Goal: Task Accomplishment & Management: Use online tool/utility

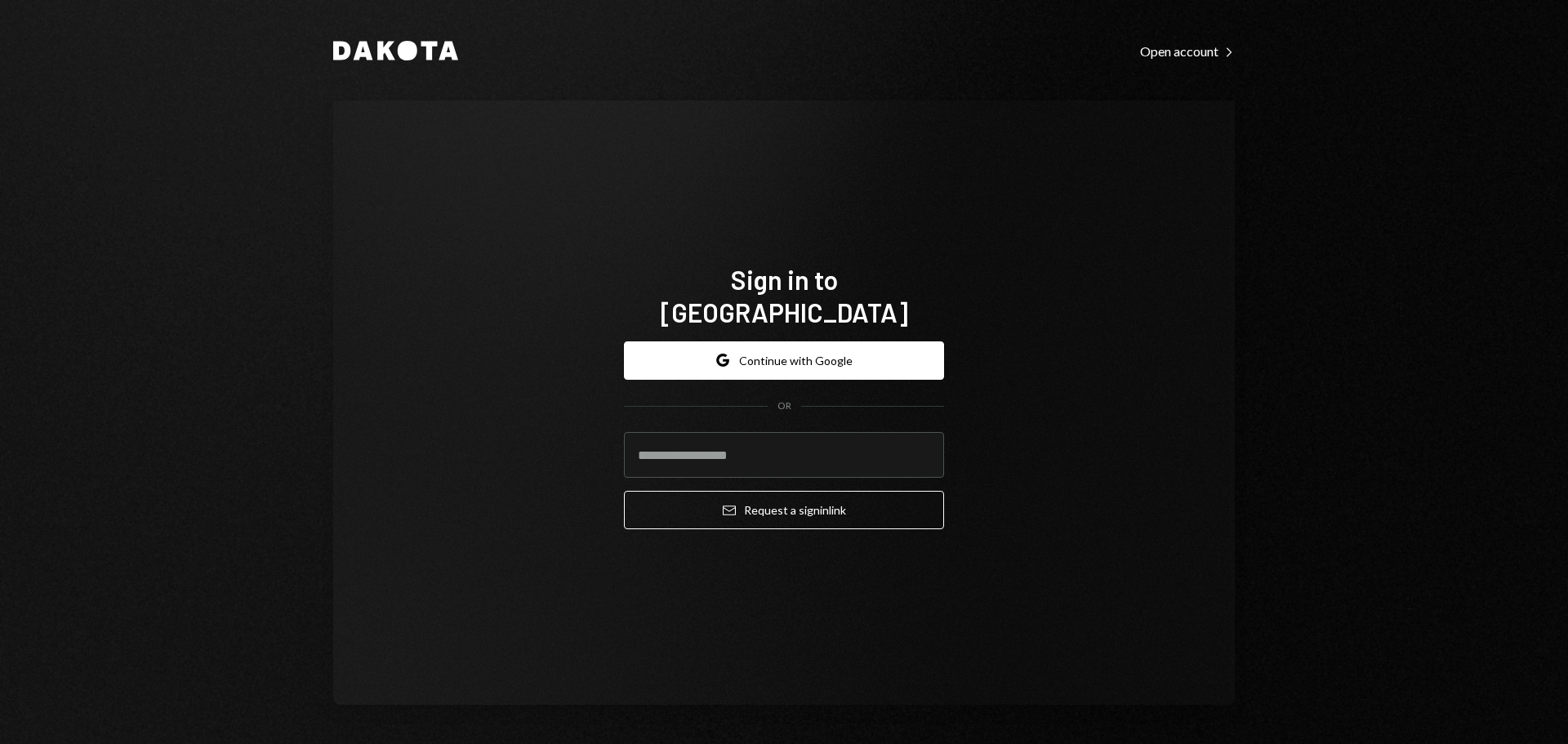
type input "**********"
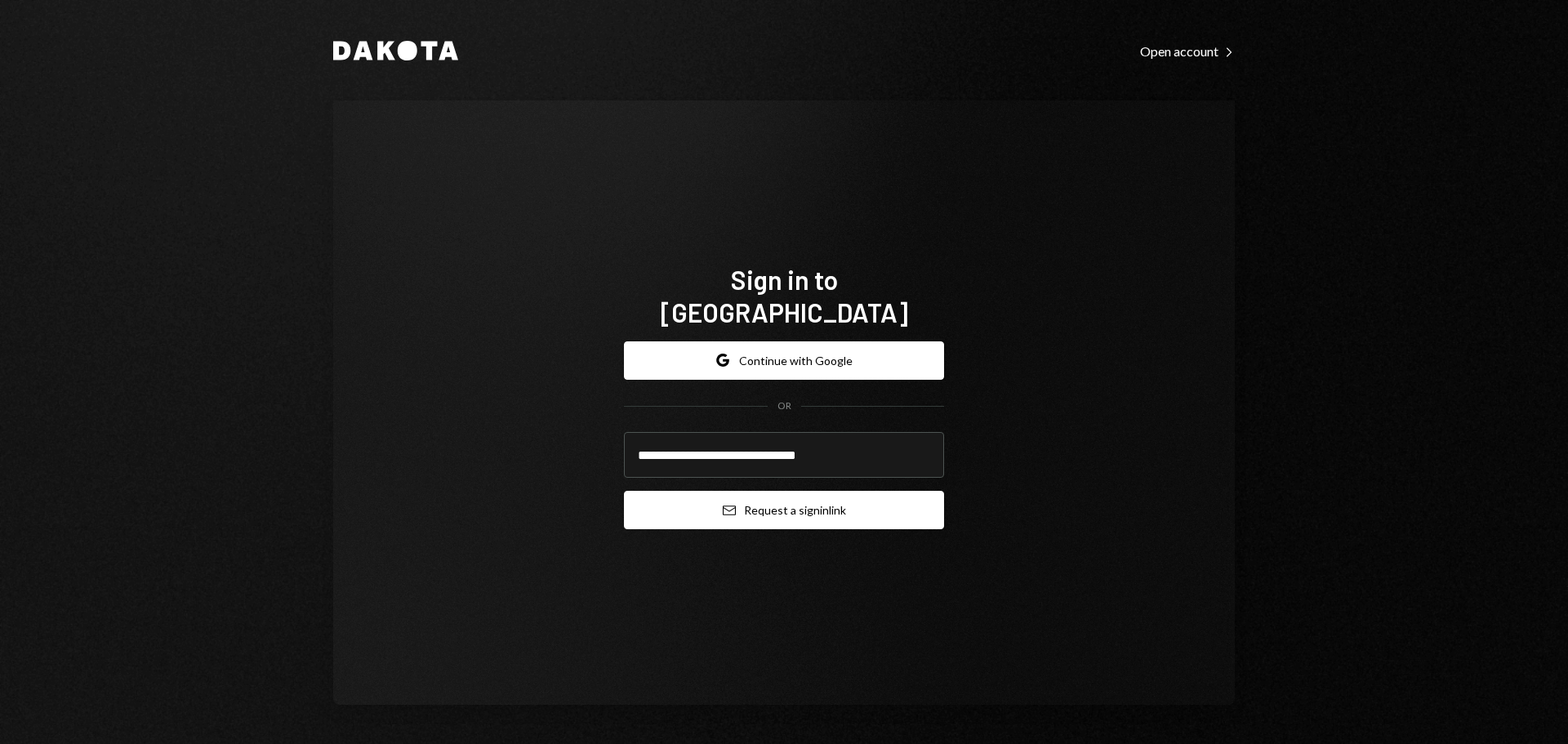
click at [776, 495] on button "Email Request a sign in link" at bounding box center [784, 510] width 320 height 38
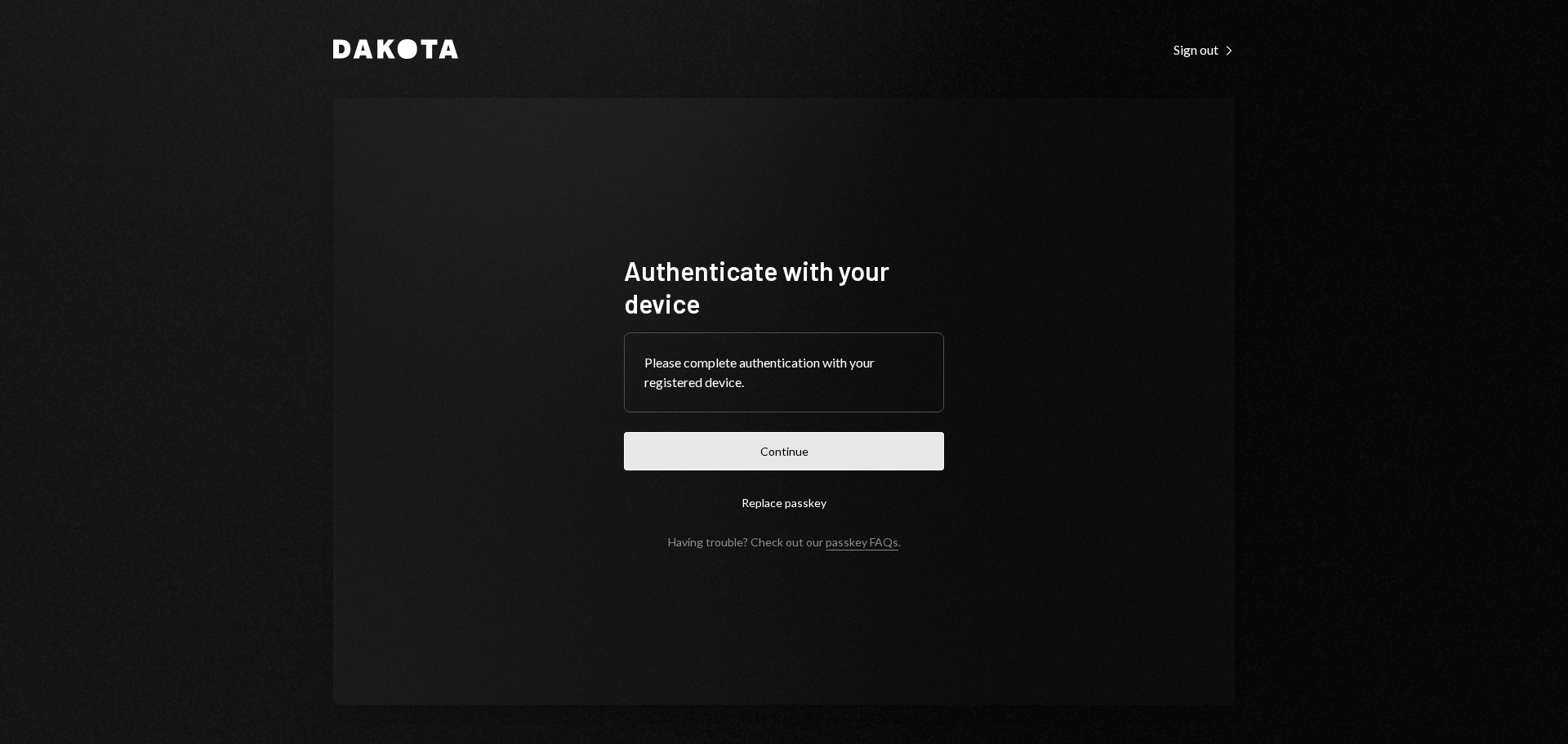
click at [787, 441] on button "Continue" at bounding box center [784, 451] width 320 height 38
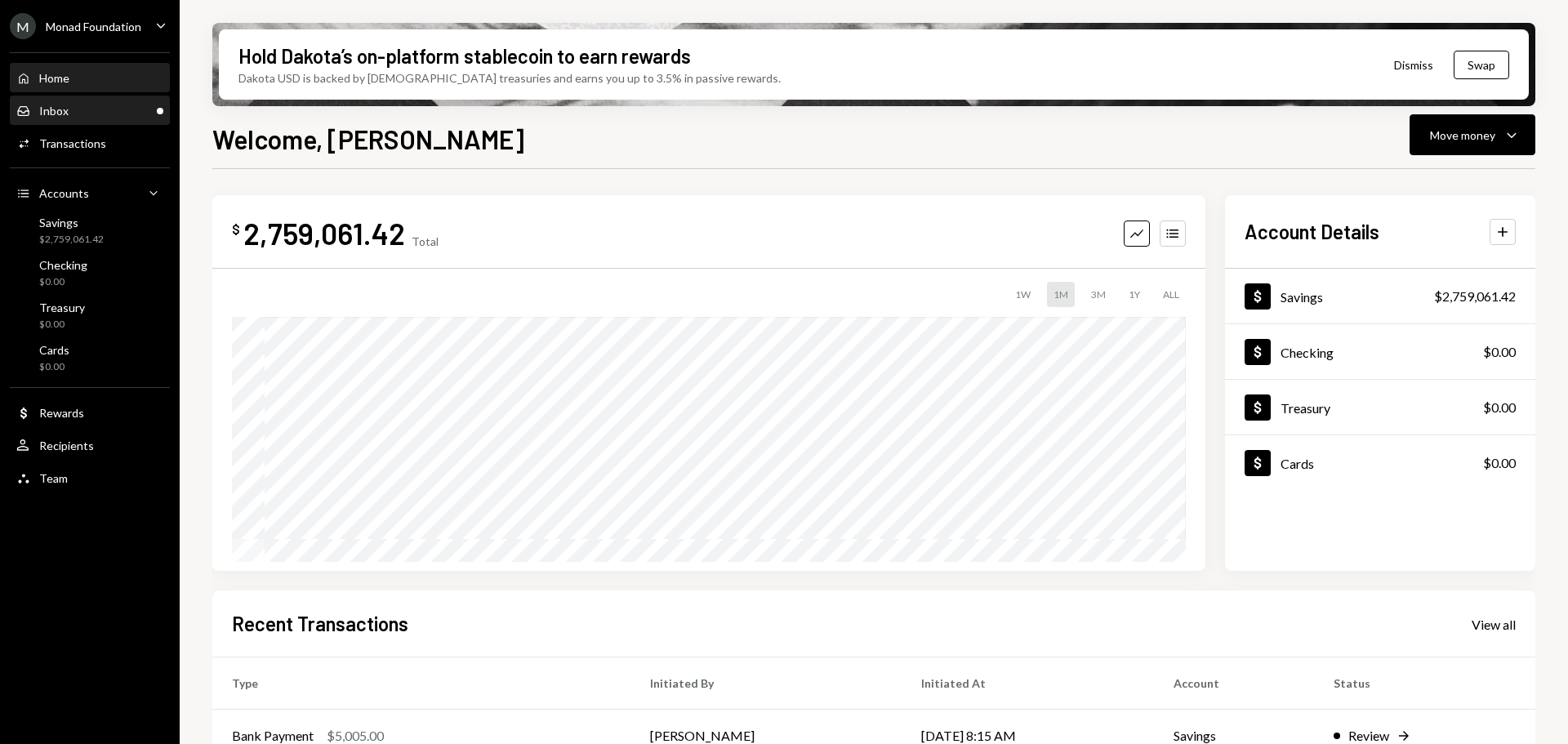
click at [102, 114] on div "Inbox Inbox" at bounding box center [90, 111] width 147 height 15
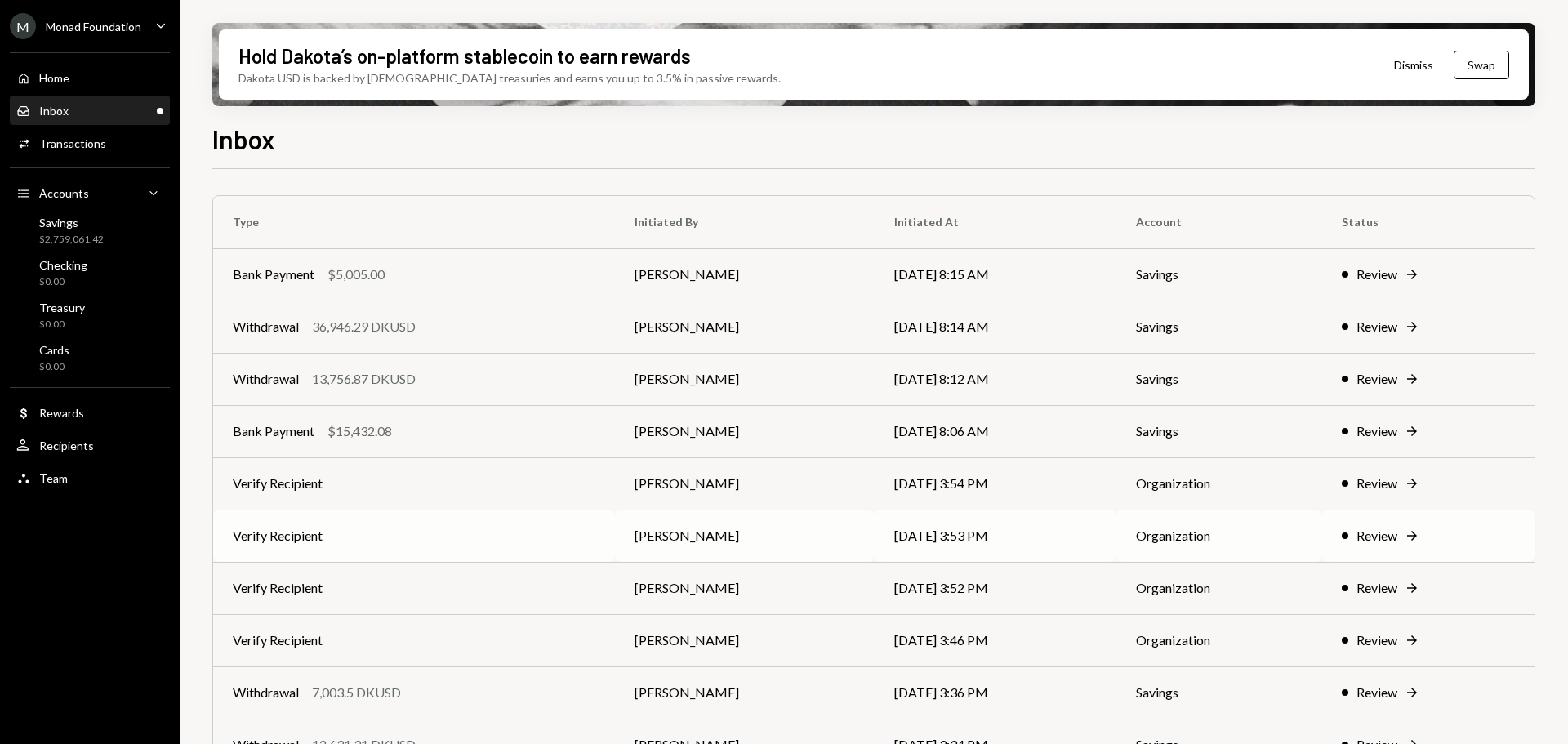
scroll to position [146, 0]
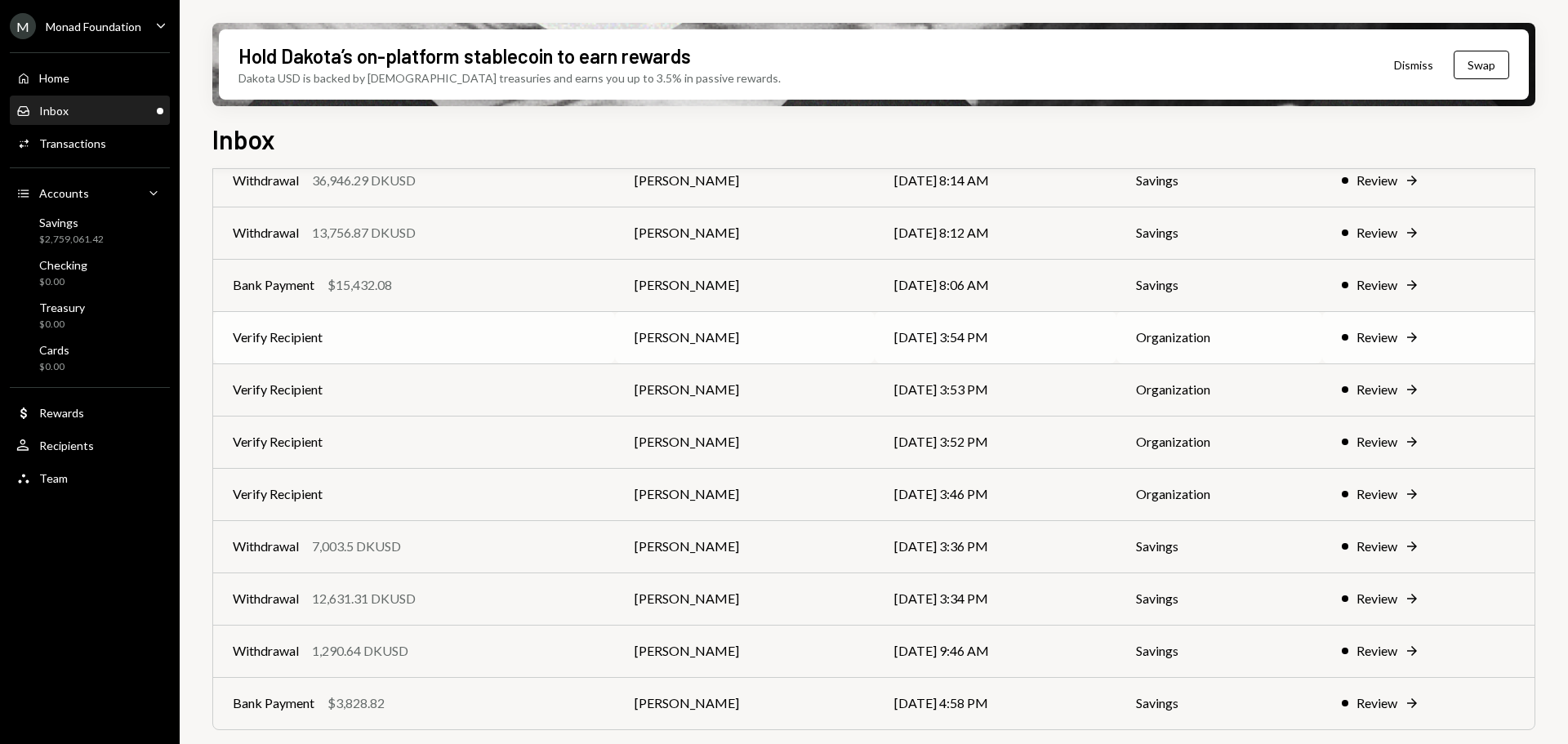
click at [455, 347] on td "Verify Recipient" at bounding box center [414, 337] width 402 height 52
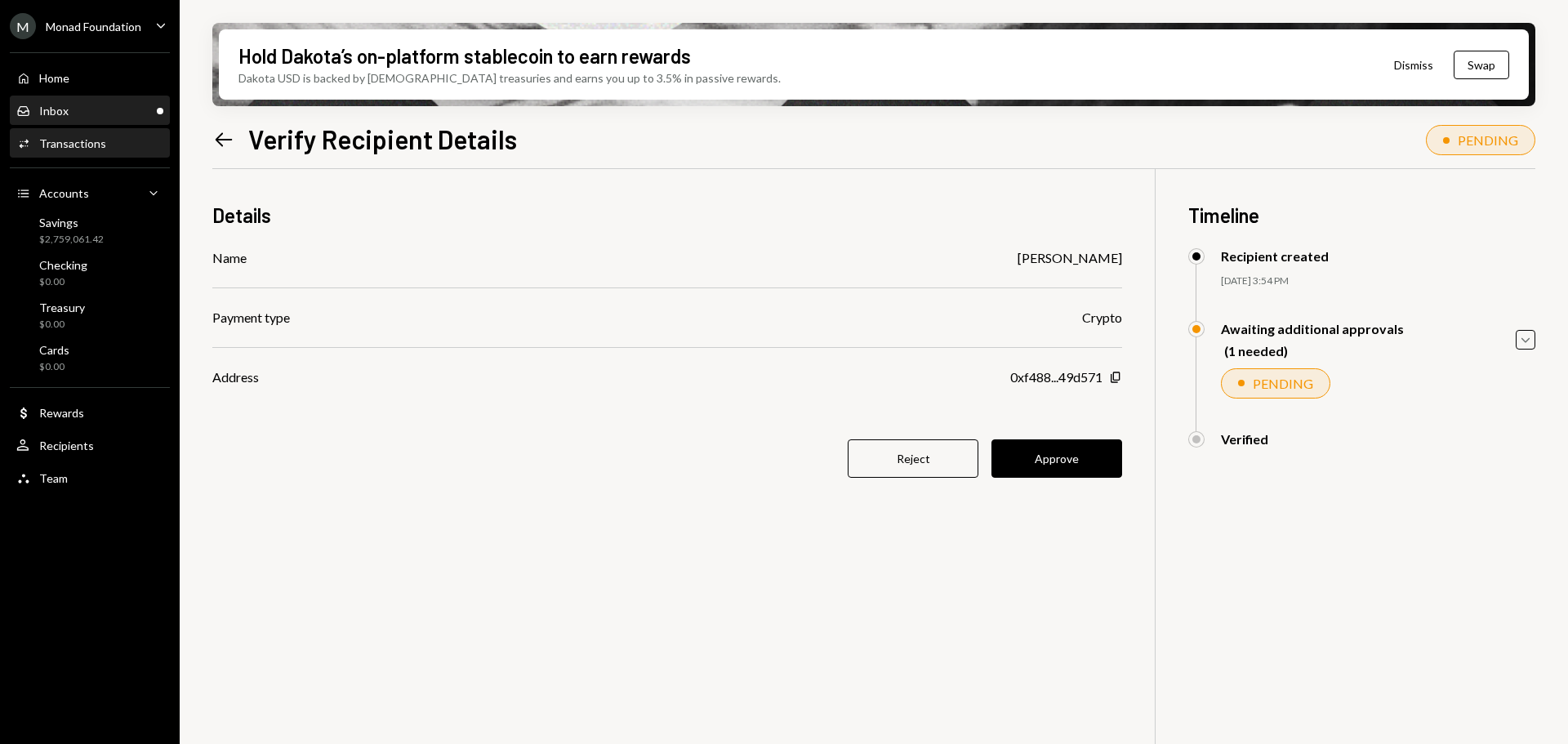
click at [98, 109] on div "Inbox Inbox" at bounding box center [90, 111] width 147 height 15
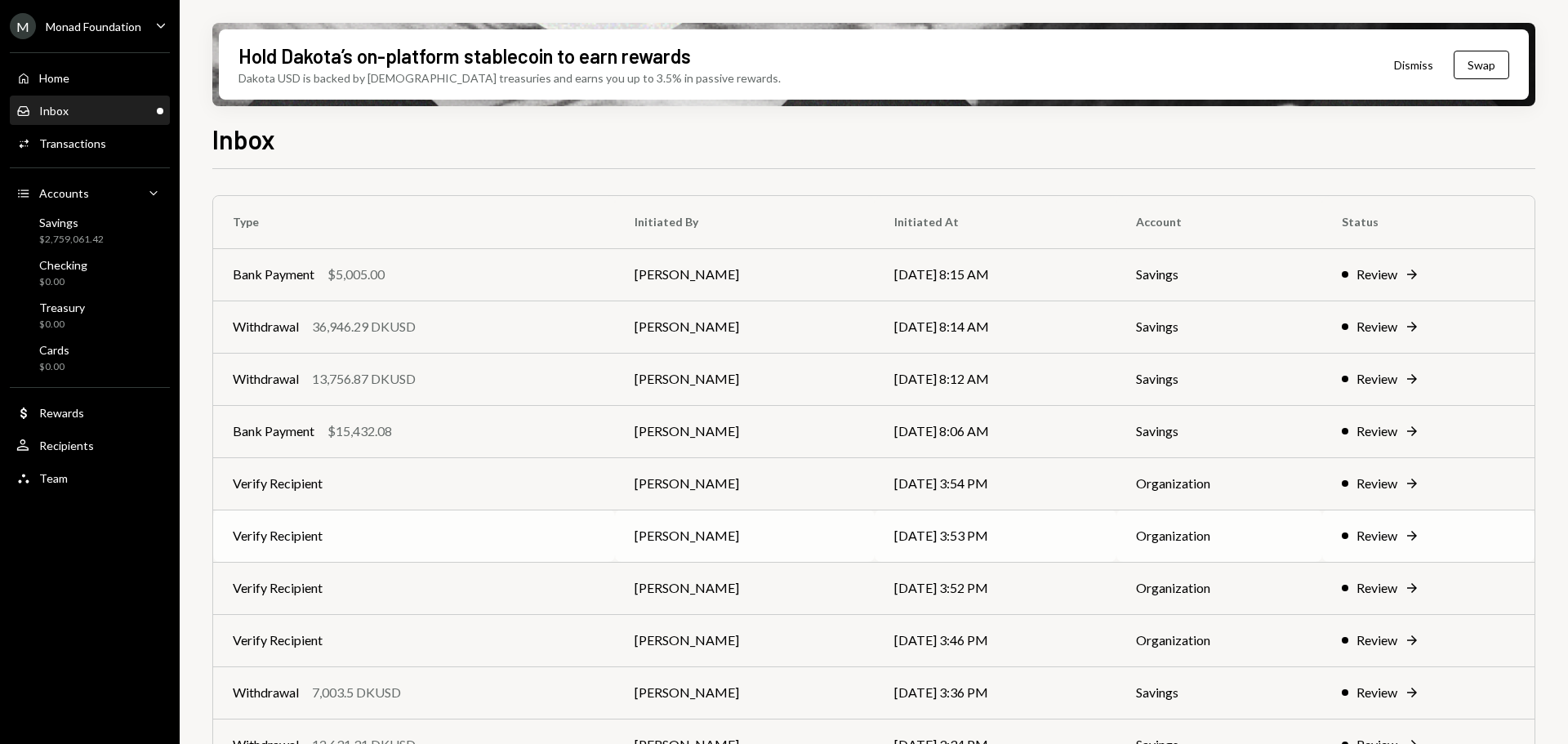
click at [369, 536] on td "Verify Recipient" at bounding box center [414, 535] width 402 height 52
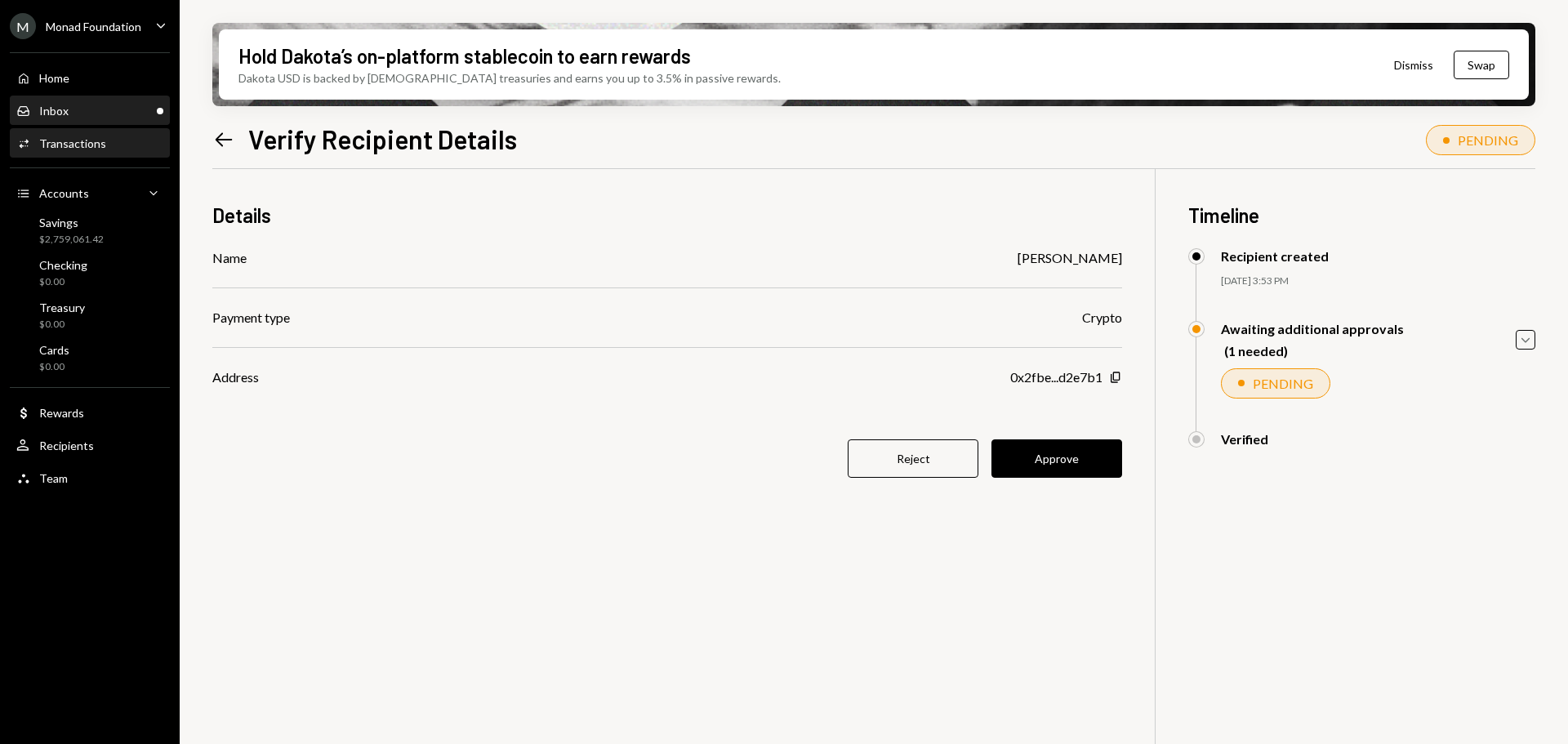
click at [78, 110] on div "Inbox Inbox" at bounding box center [90, 111] width 147 height 15
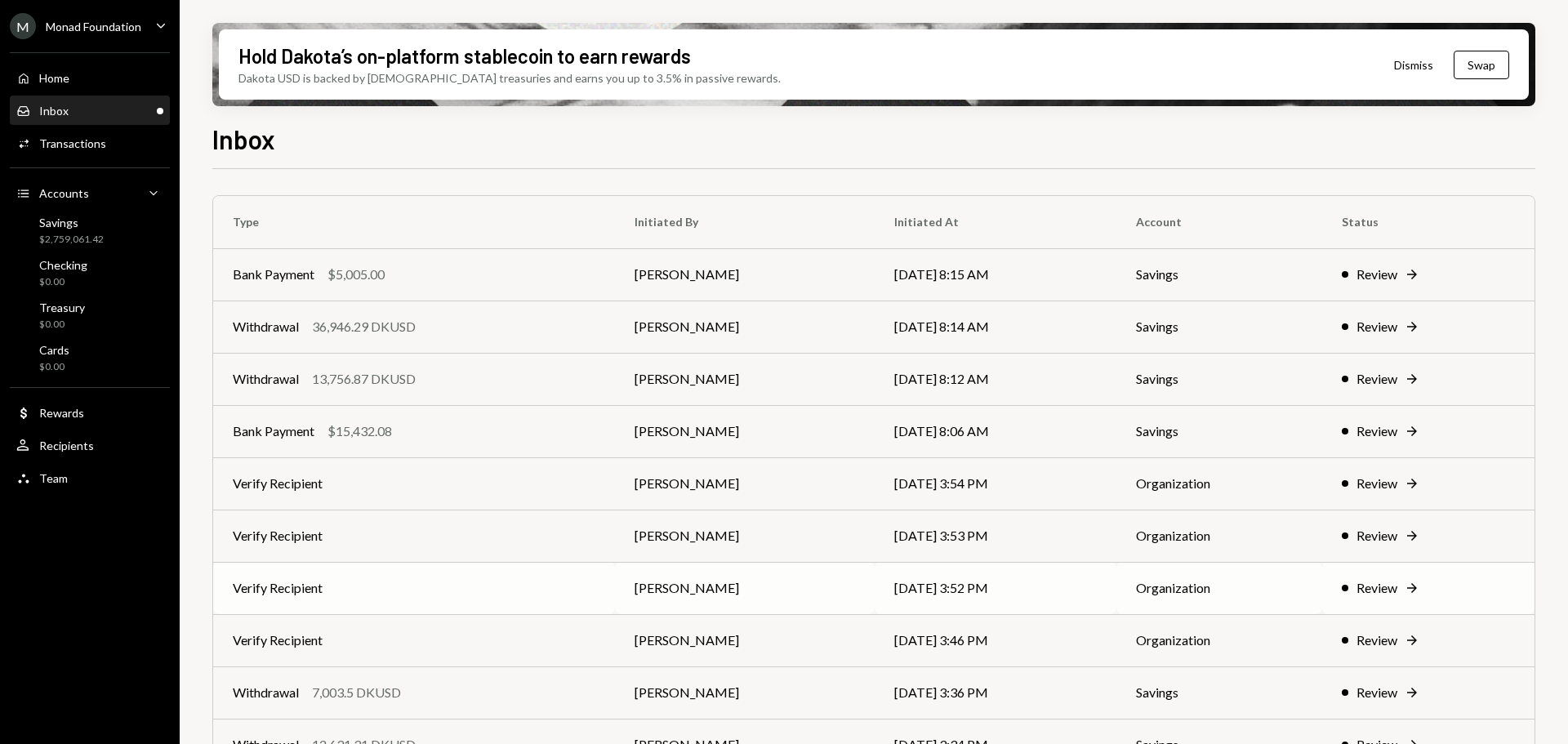
click at [364, 581] on td "Verify Recipient" at bounding box center [414, 588] width 402 height 52
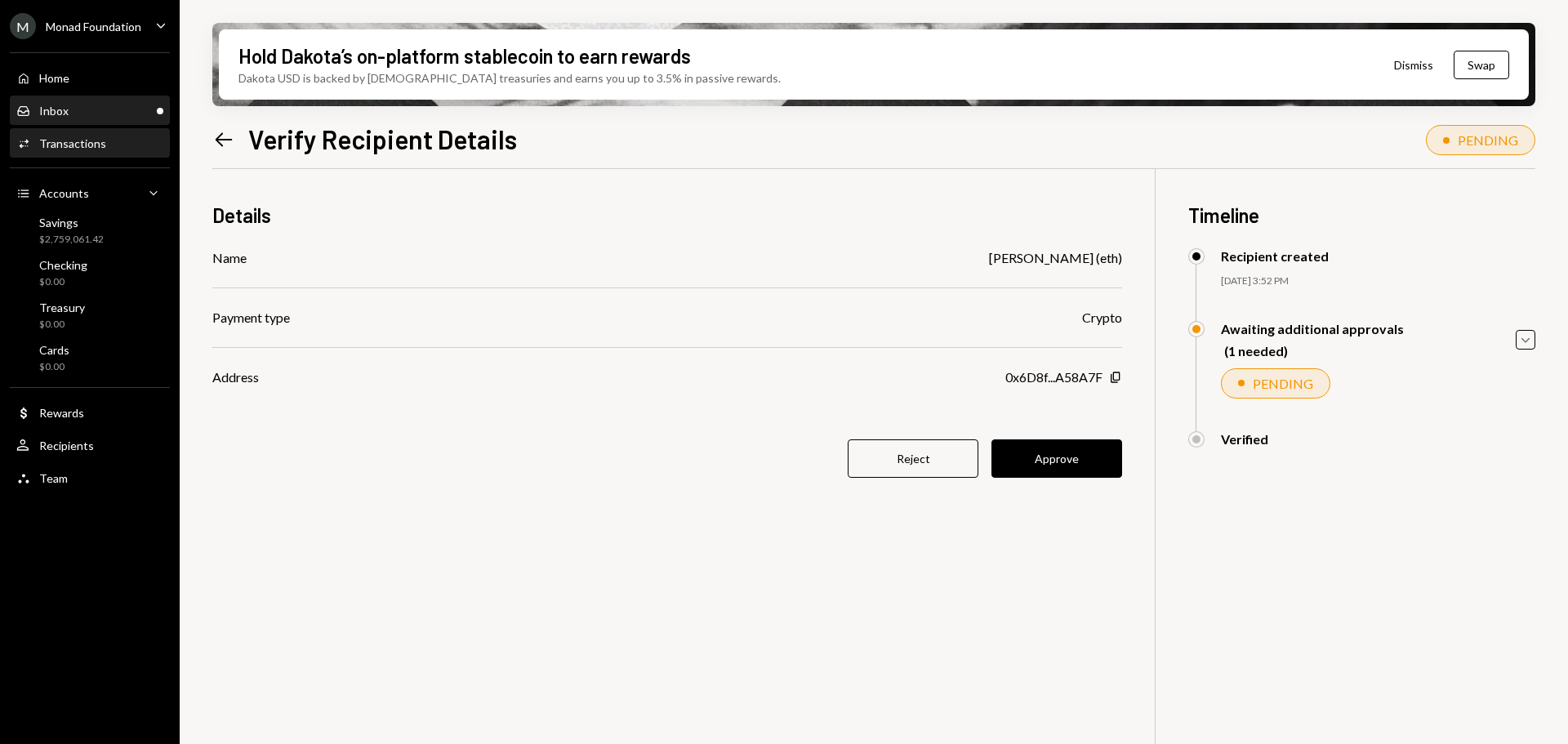
click at [84, 109] on div "Inbox Inbox" at bounding box center [90, 111] width 147 height 15
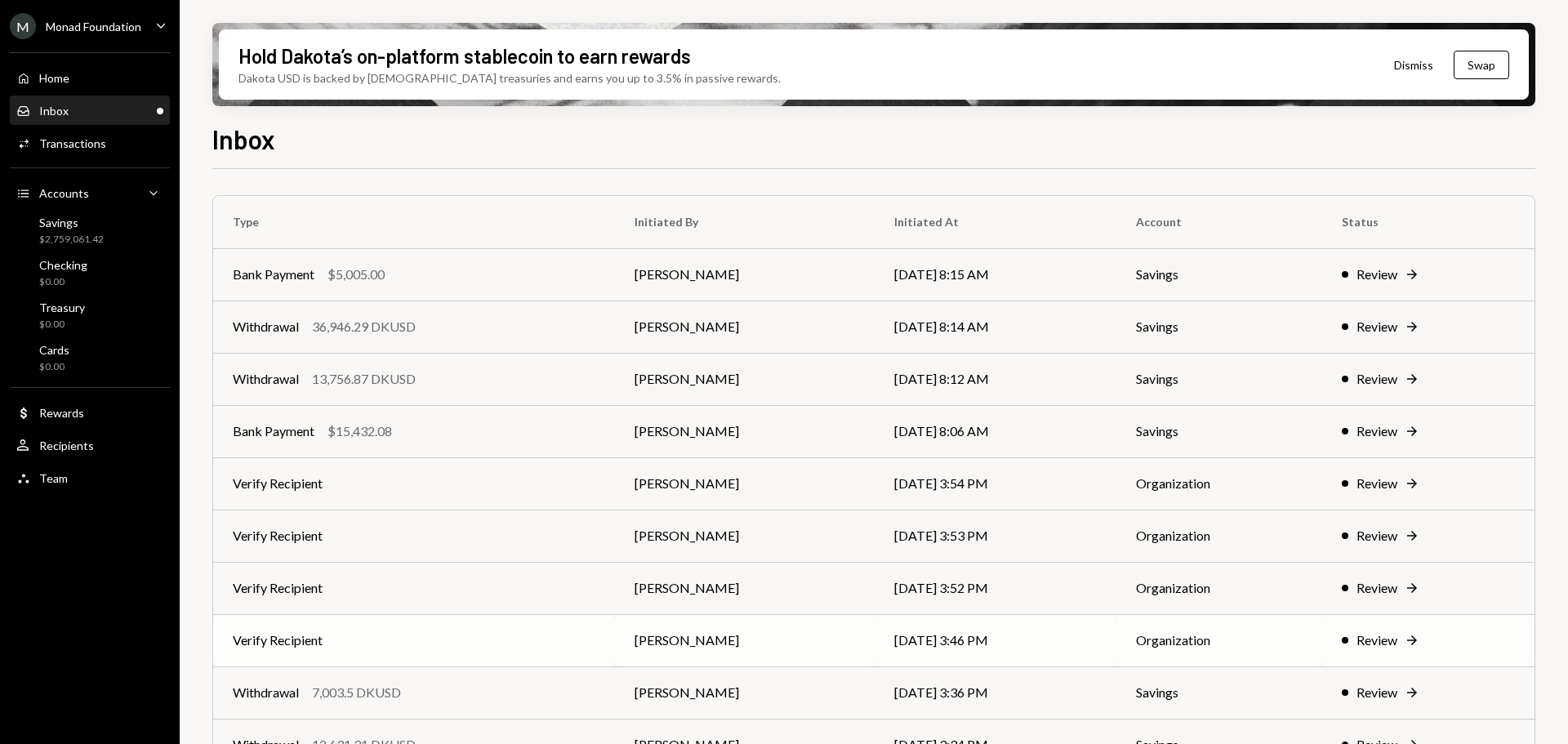
click at [446, 647] on td "Verify Recipient" at bounding box center [414, 640] width 402 height 52
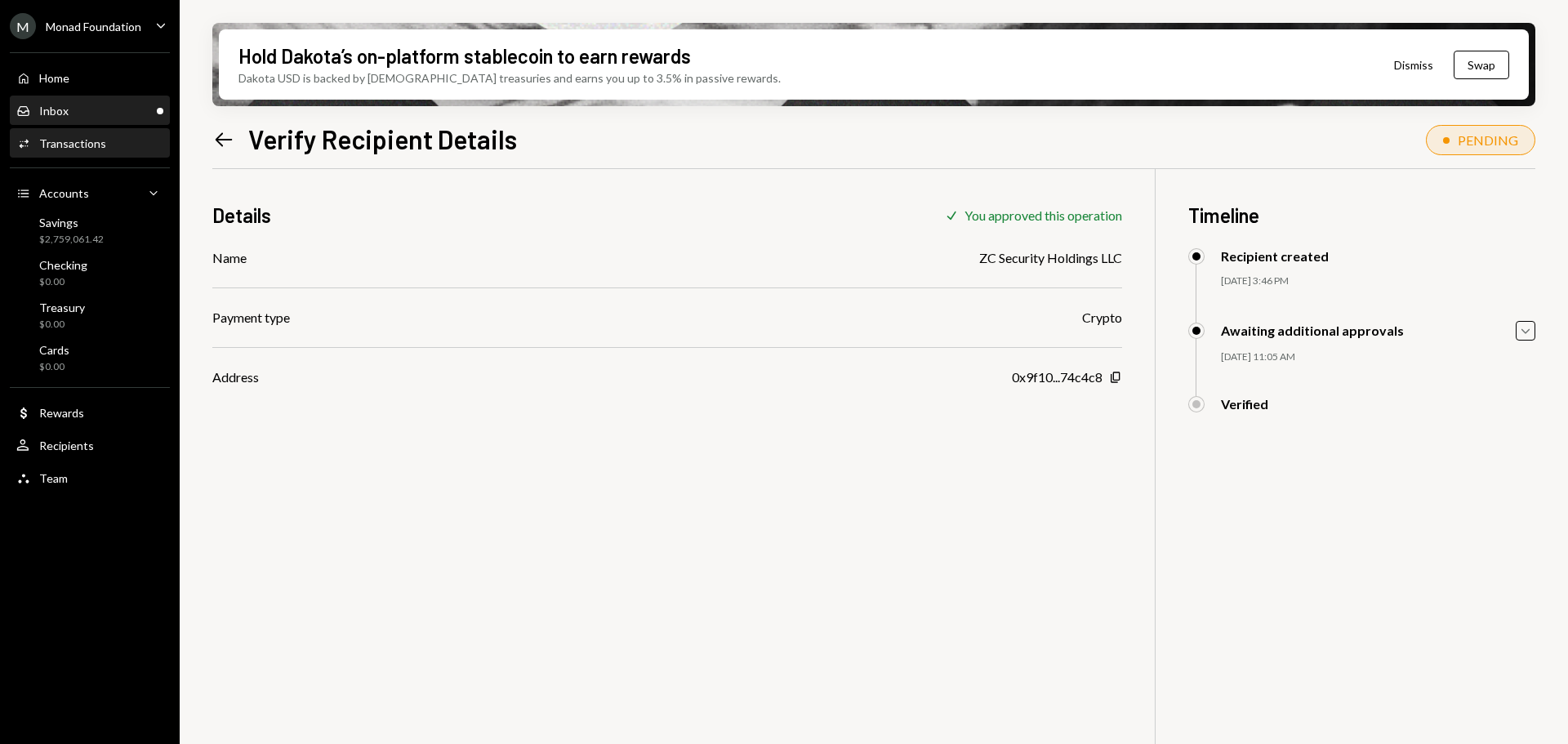
click at [73, 99] on div "Inbox Inbox" at bounding box center [90, 111] width 147 height 28
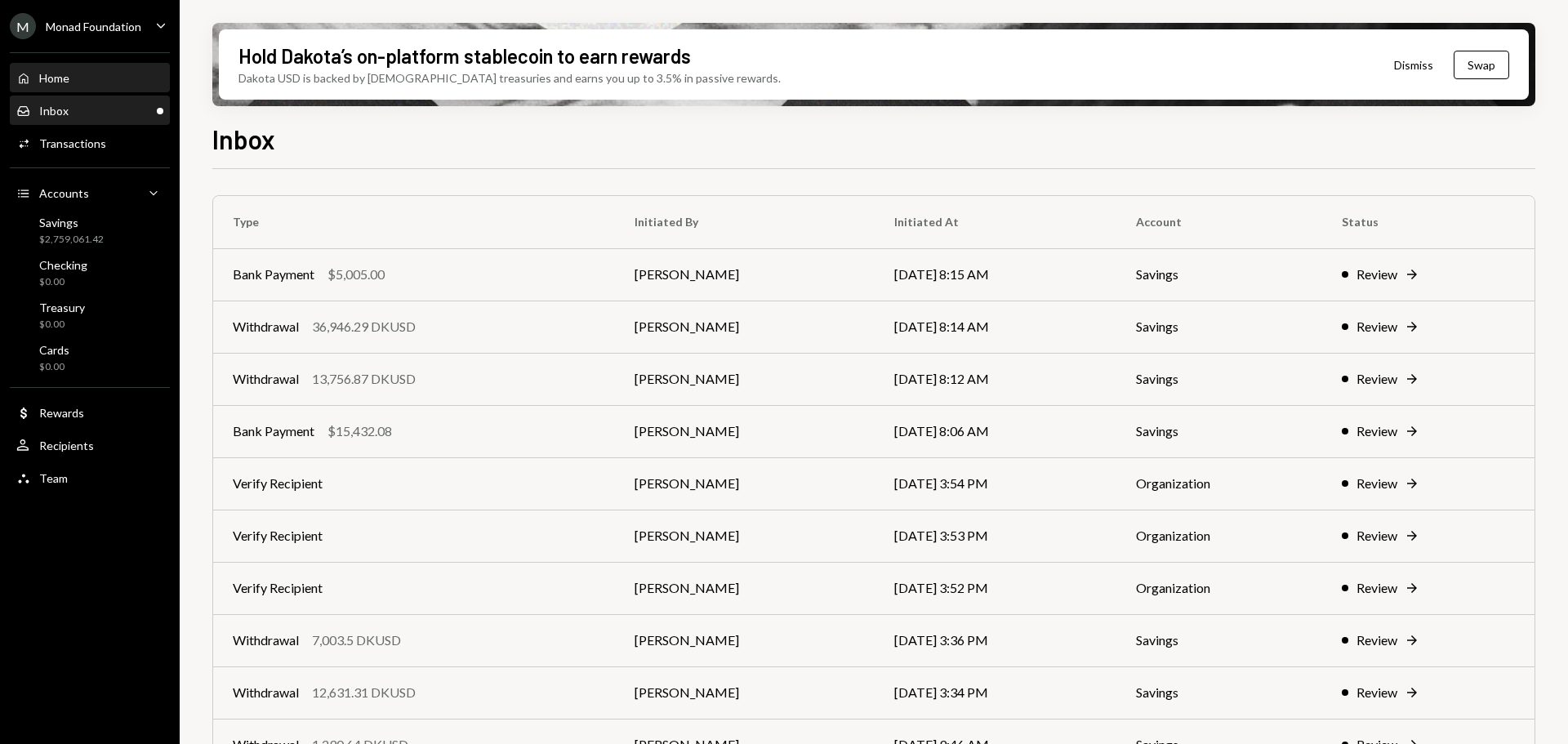
click at [87, 88] on div "Home Home" at bounding box center [90, 78] width 147 height 28
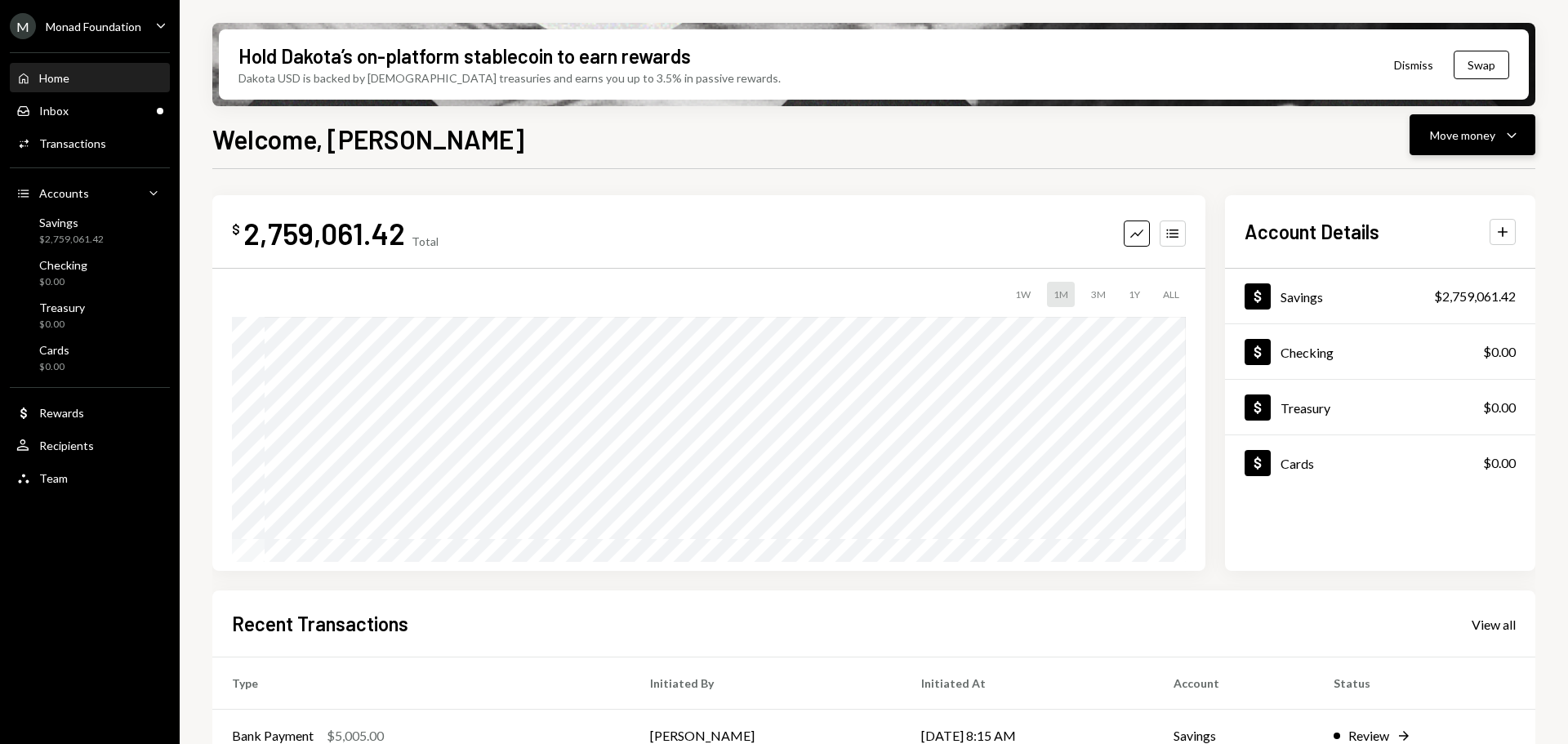
click at [1508, 151] on button "Move money Caret Down" at bounding box center [1472, 134] width 125 height 41
click at [1423, 189] on div "Send" at bounding box center [1459, 184] width 119 height 17
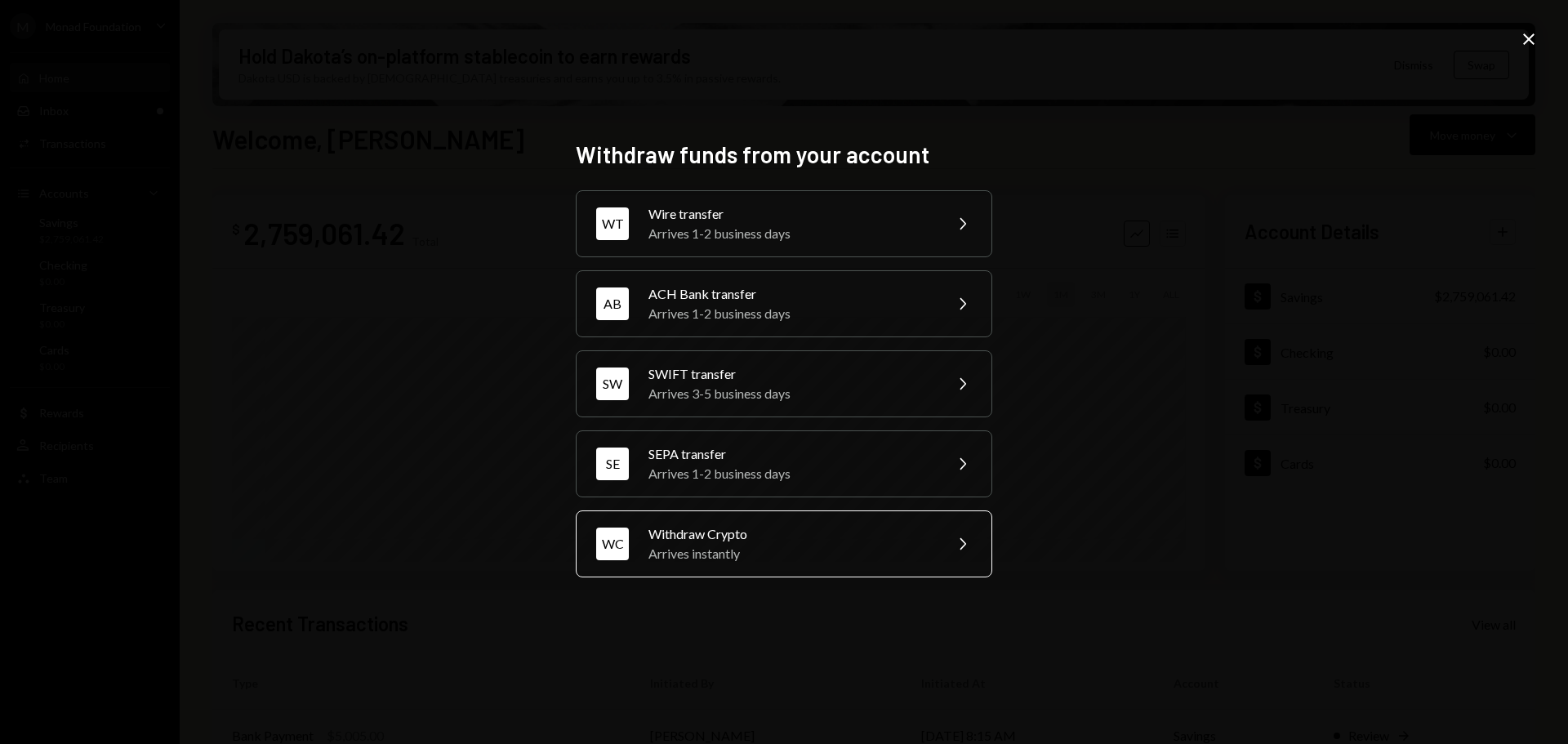
click at [776, 568] on div "WC Withdraw Crypto Arrives instantly Chevron Right" at bounding box center [784, 543] width 417 height 67
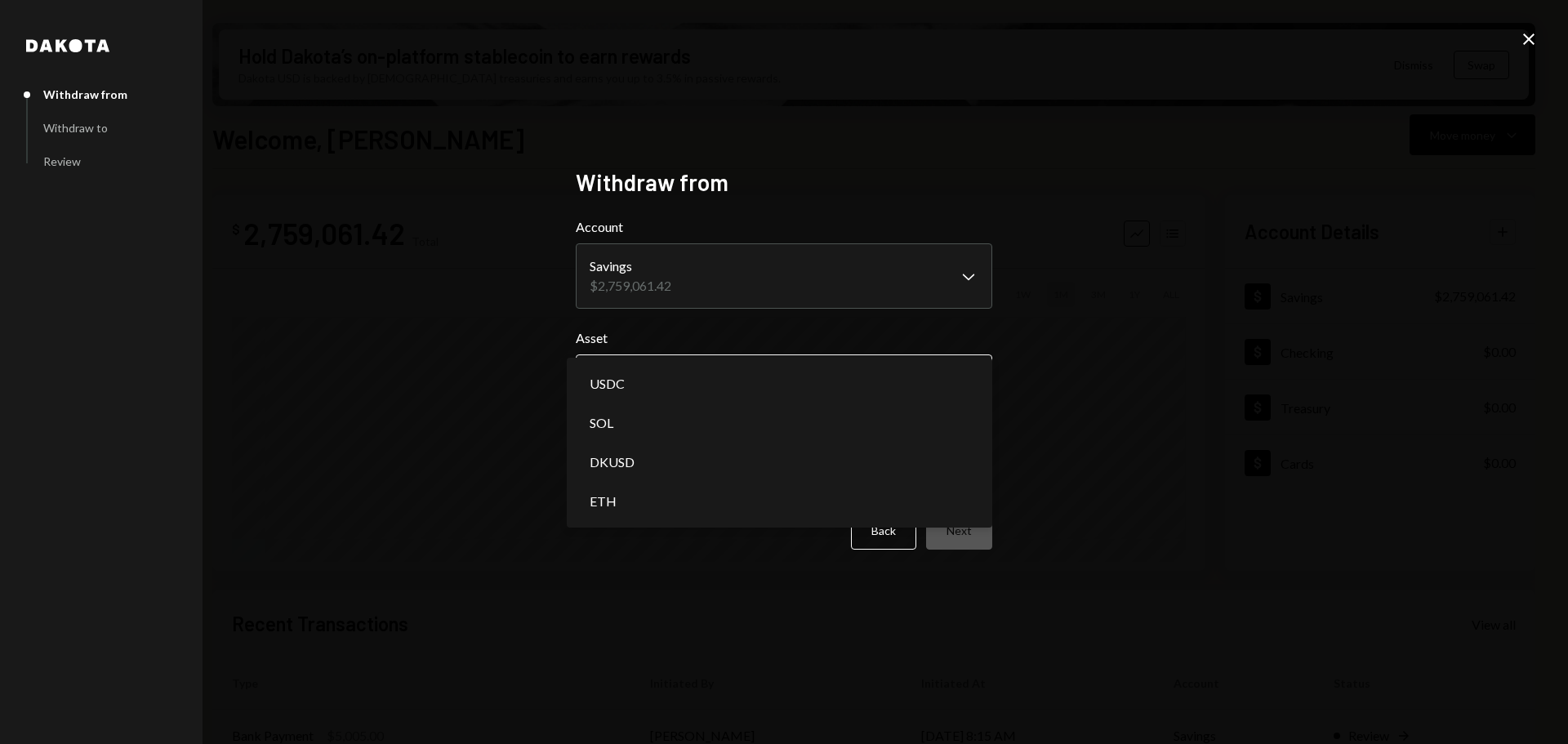
click at [717, 376] on body "M Monad Foundation Caret Down Home Home Inbox Inbox Activities Transactions Acc…" at bounding box center [784, 372] width 1568 height 744
select select "****"
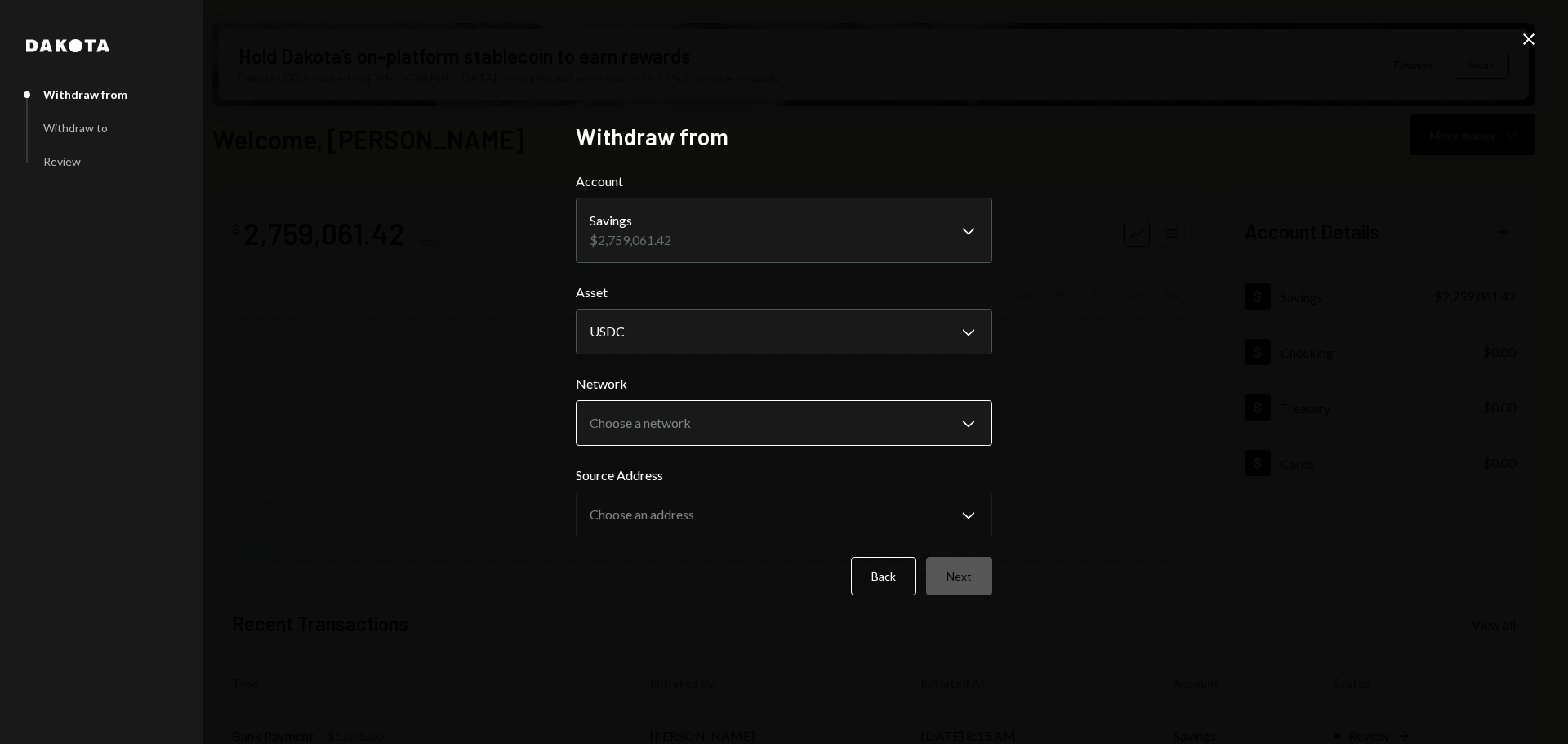
click at [676, 415] on body "M Monad Foundation Caret Down Home Home Inbox Inbox Activities Transactions Acc…" at bounding box center [784, 372] width 1568 height 744
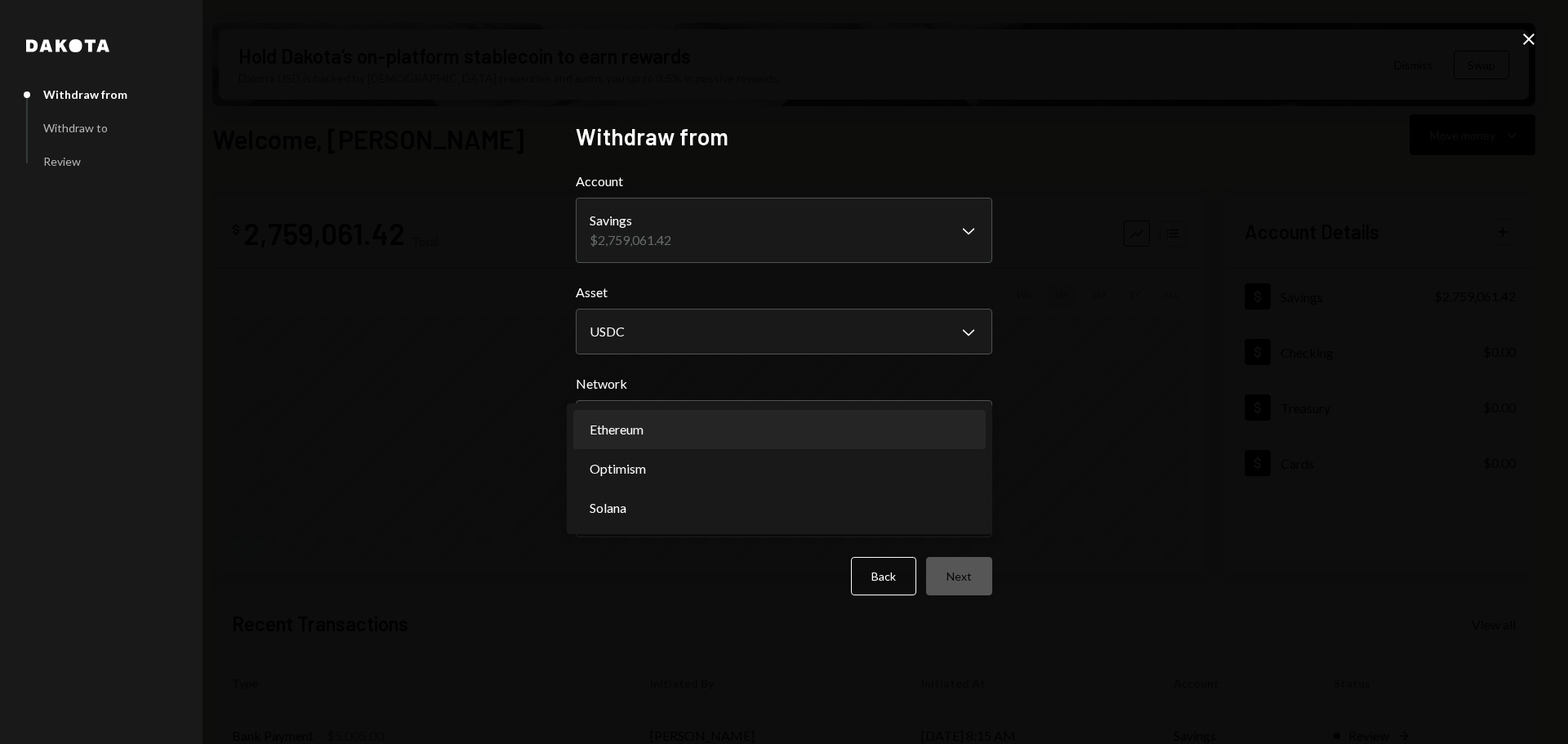
select select "**********"
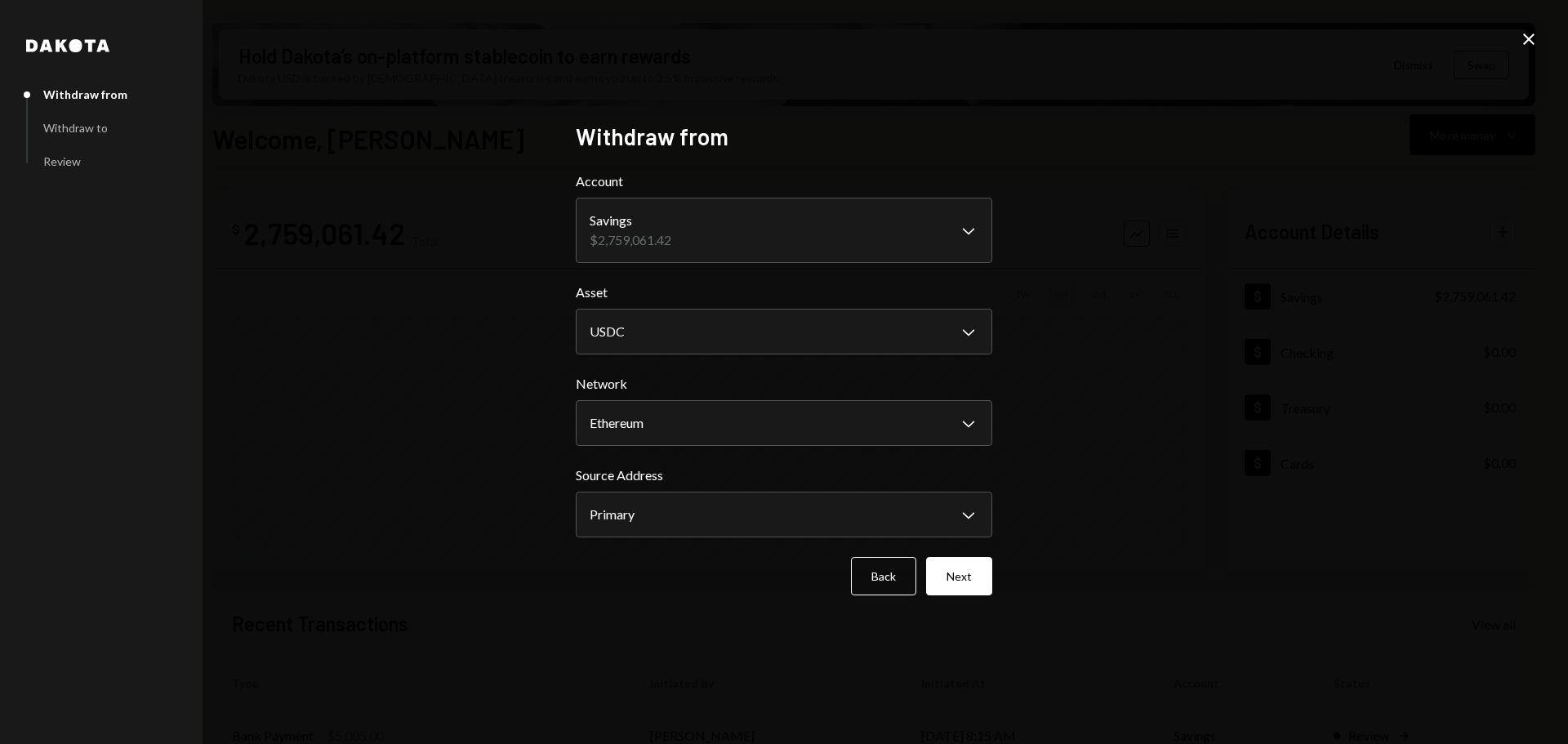
click at [955, 580] on button "Next" at bounding box center [959, 576] width 66 height 38
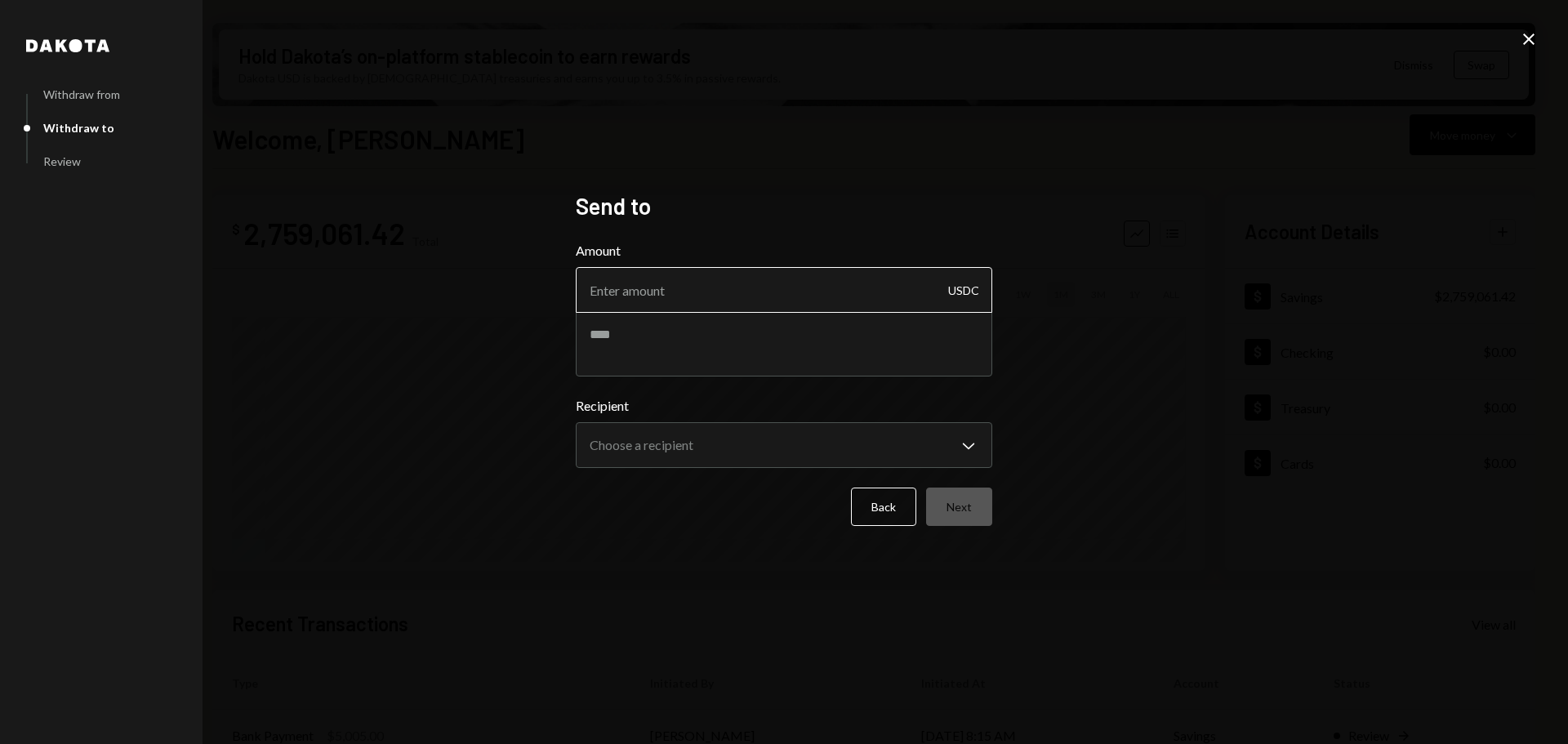
click at [750, 290] on input "Amount" at bounding box center [784, 290] width 417 height 46
type input "10"
click at [748, 460] on body "M Monad Foundation Caret Down Home Home Inbox Inbox Activities Transactions Acc…" at bounding box center [784, 372] width 1568 height 744
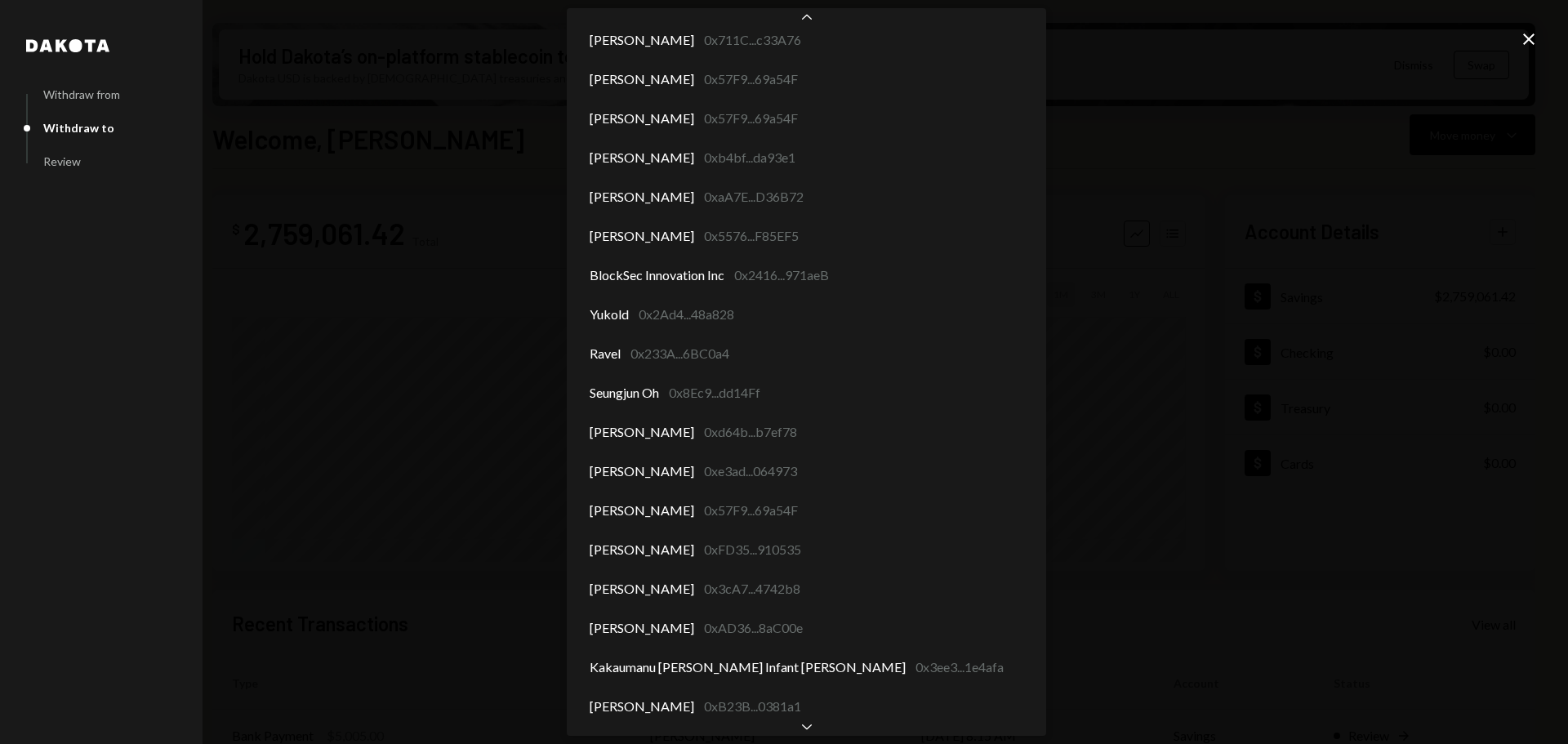
scroll to position [8084, 0]
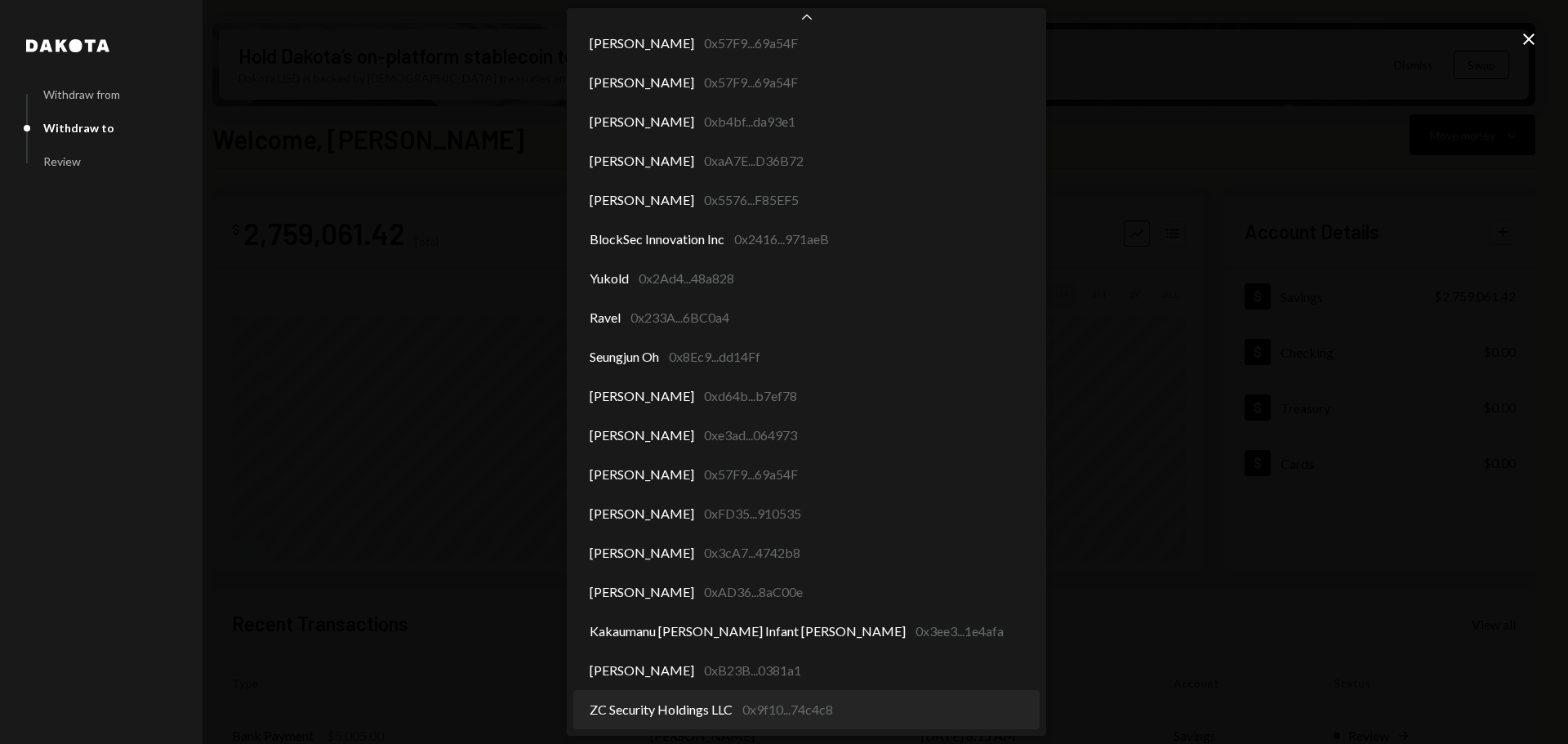
select select "**********"
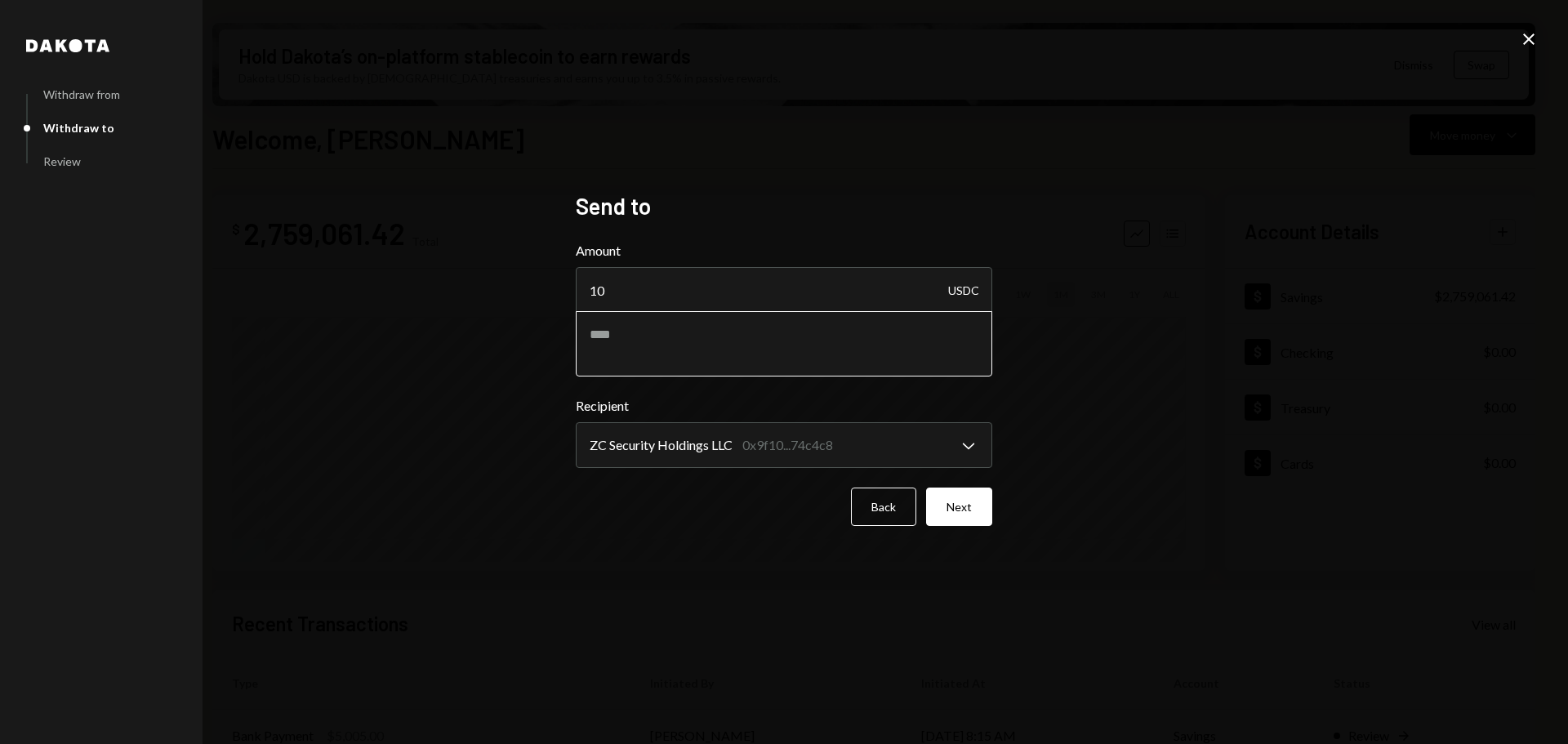
click at [686, 343] on textarea at bounding box center [784, 343] width 417 height 65
type textarea "**********"
click at [974, 500] on button "Next" at bounding box center [959, 506] width 66 height 38
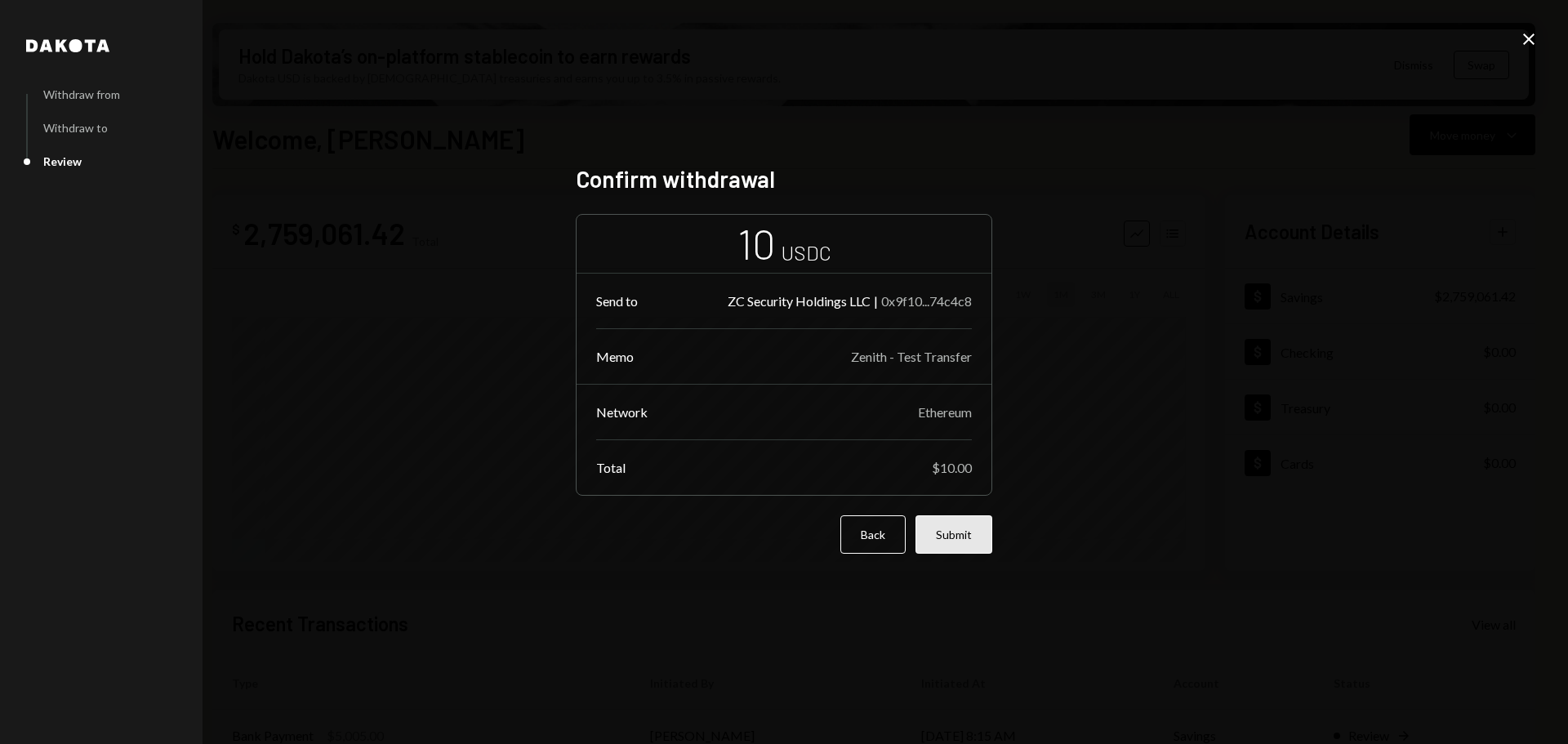
click at [965, 540] on button "Submit" at bounding box center [954, 534] width 77 height 38
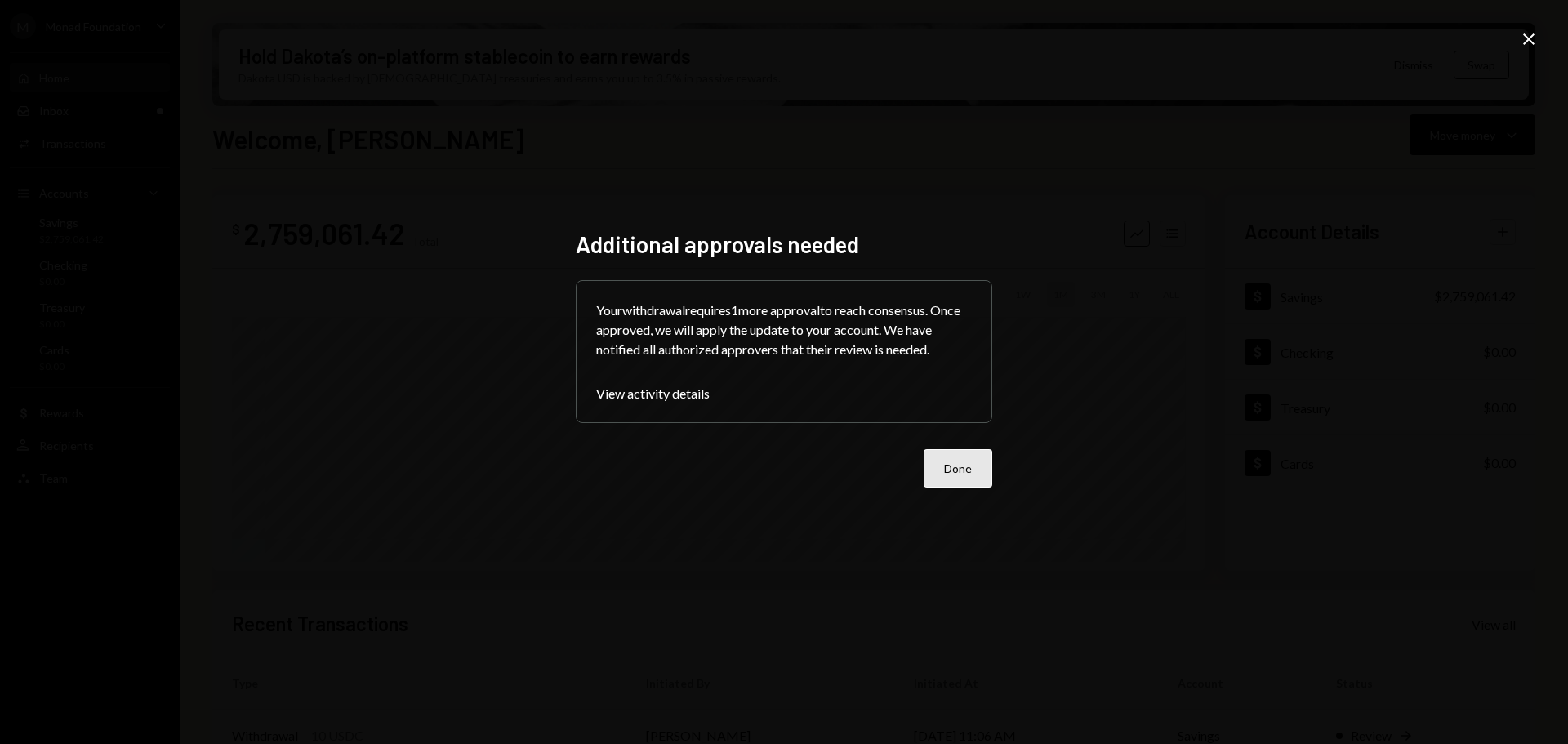
click at [966, 465] on button "Done" at bounding box center [958, 468] width 69 height 38
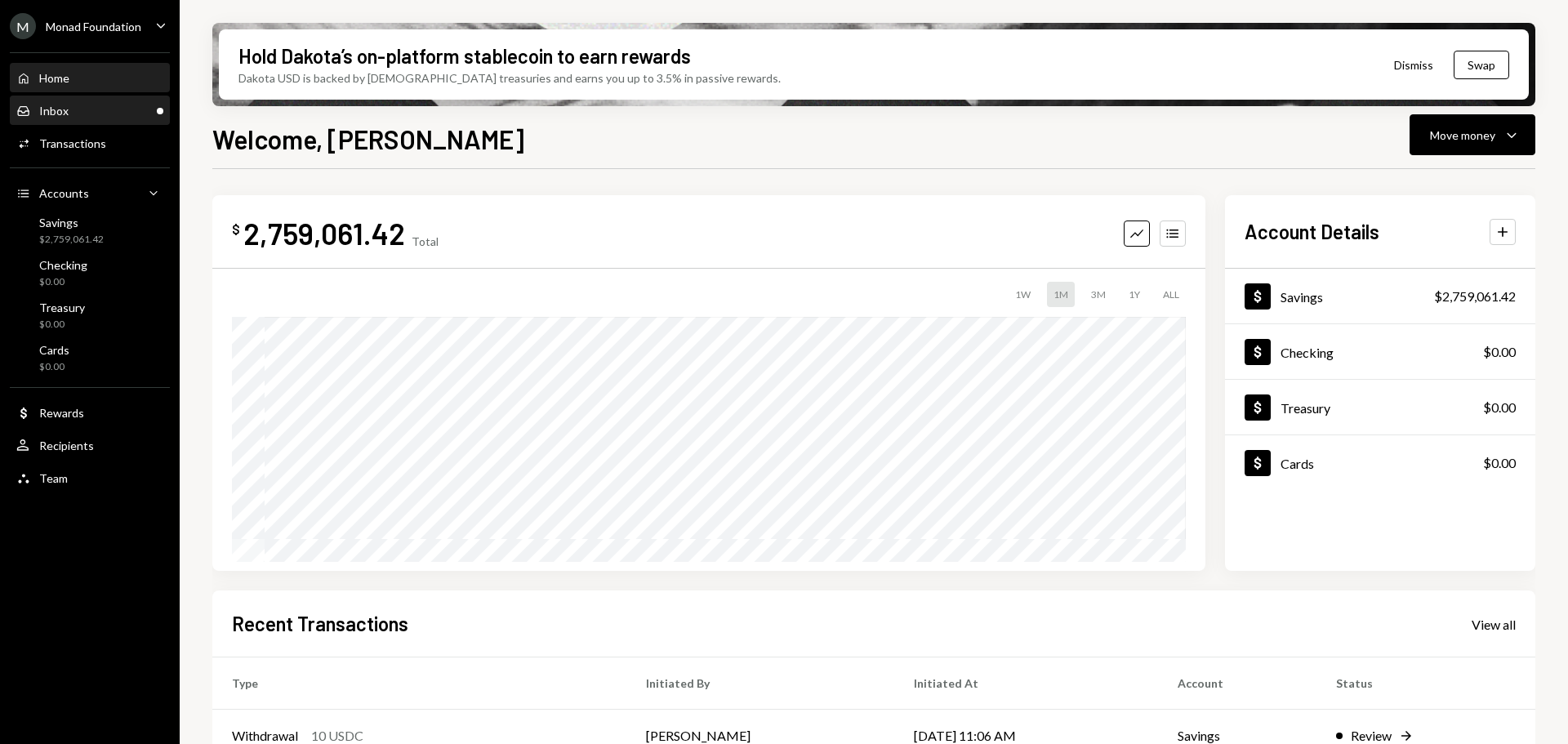
click at [87, 108] on div "Inbox Inbox" at bounding box center [90, 111] width 147 height 15
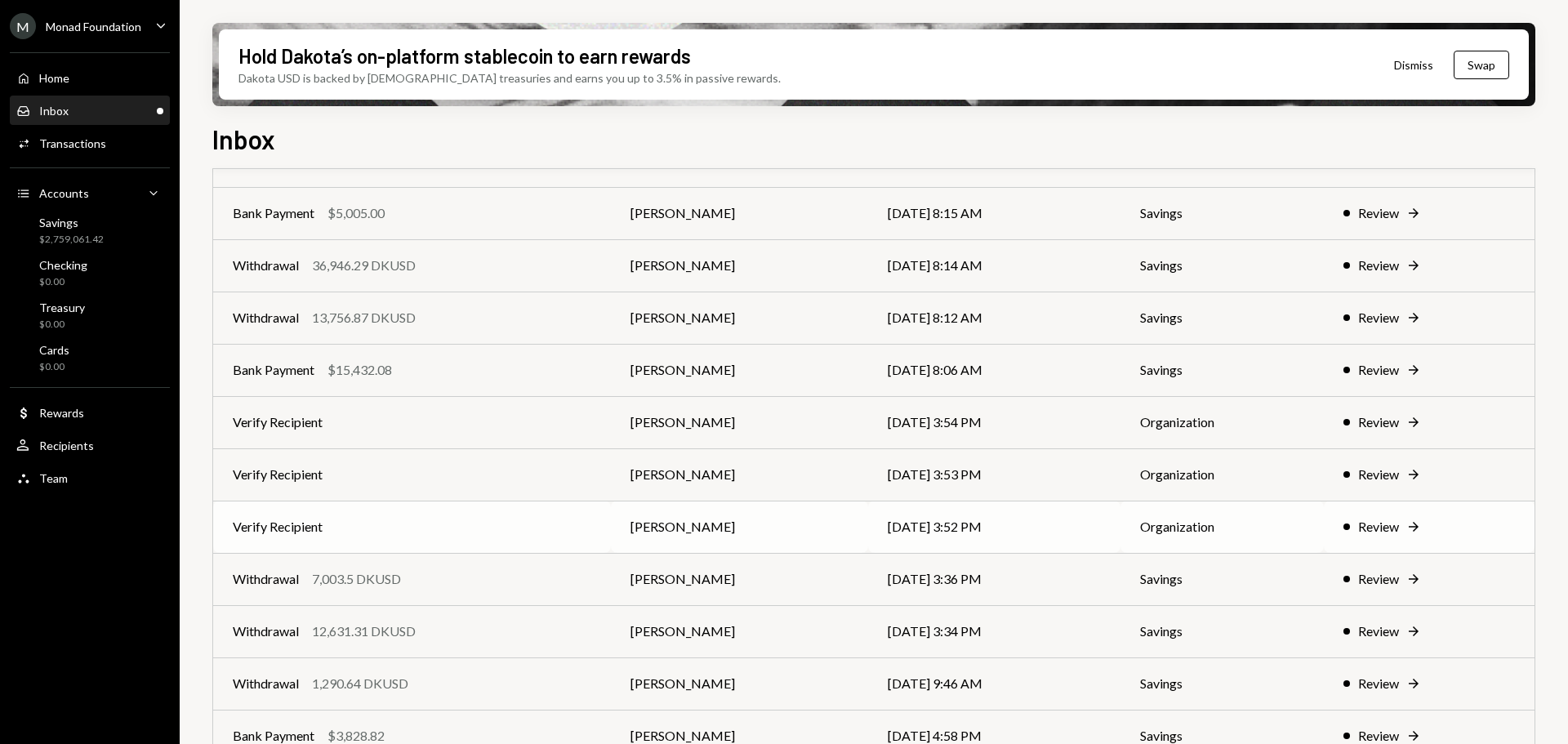
scroll to position [146, 0]
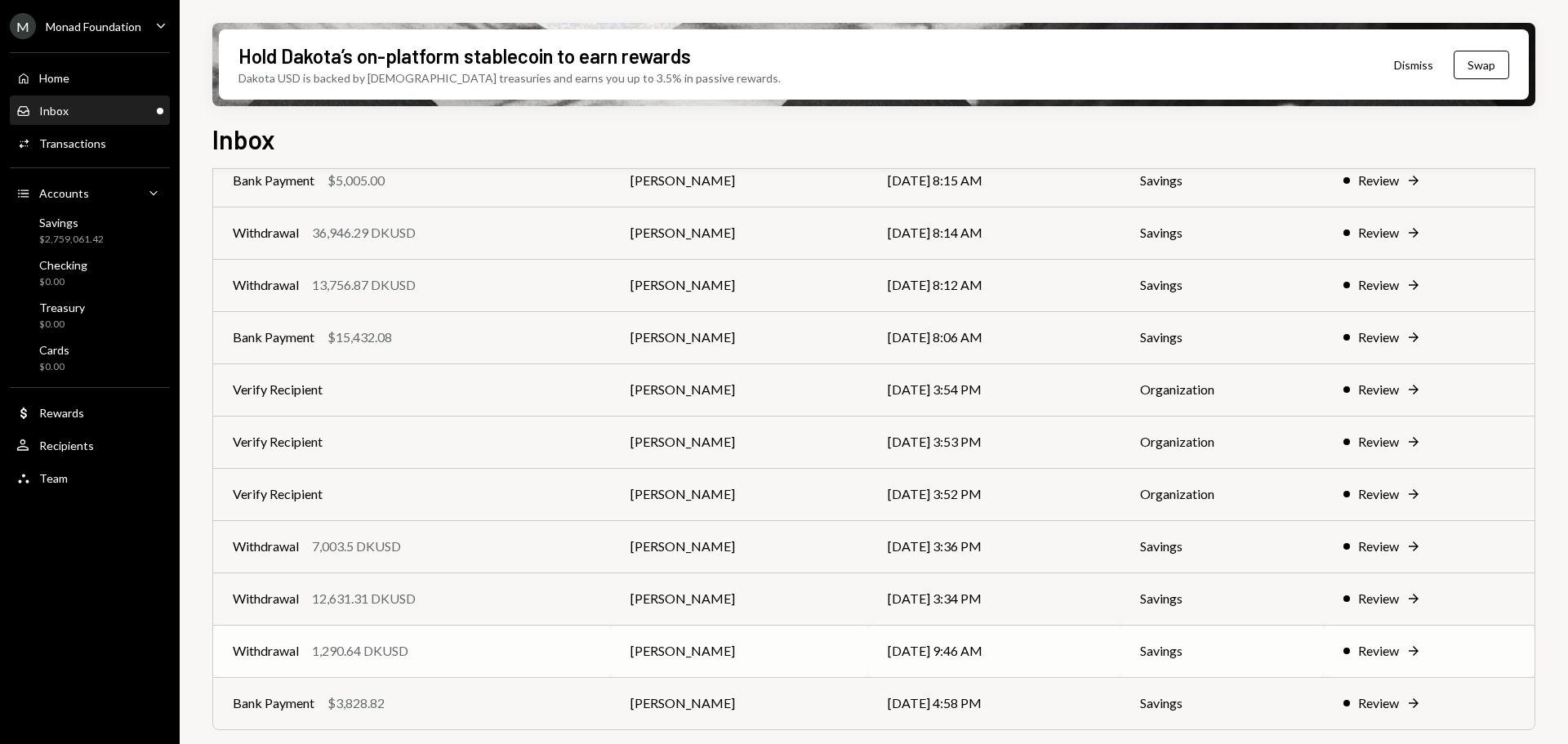
click at [461, 658] on div "Withdrawal 1,290.64 DKUSD" at bounding box center [412, 651] width 359 height 20
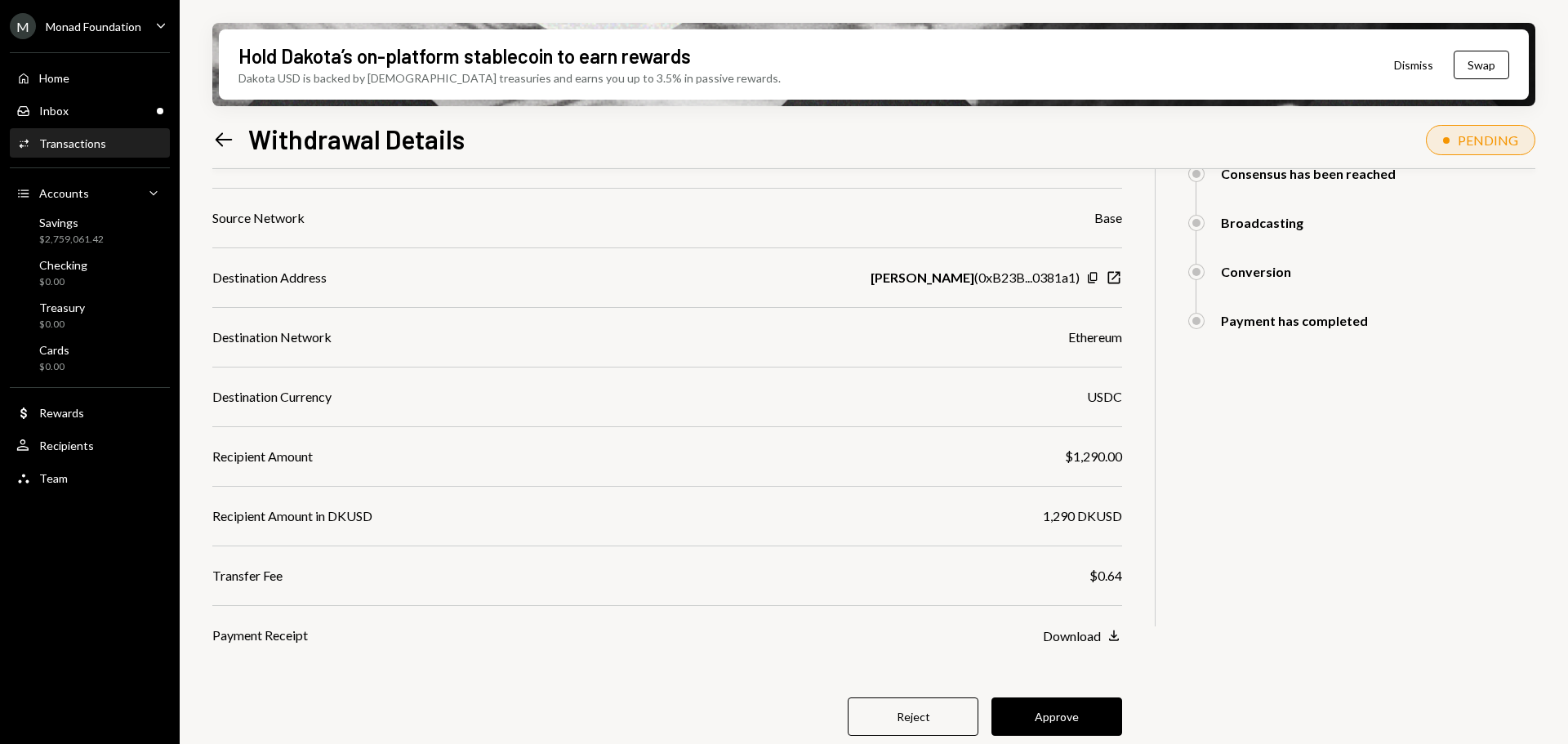
scroll to position [292, 0]
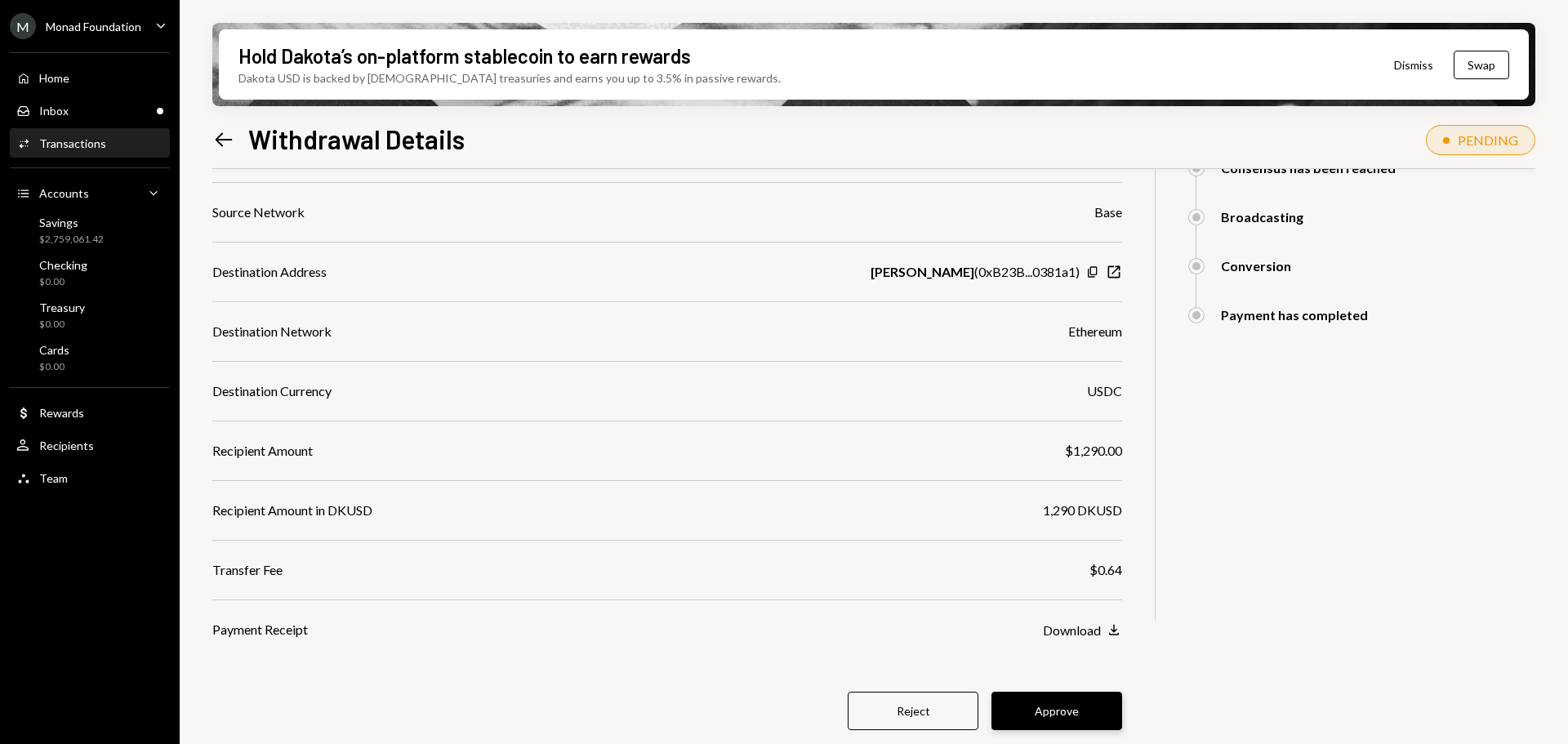
click at [1092, 703] on button "Approve" at bounding box center [1057, 711] width 131 height 38
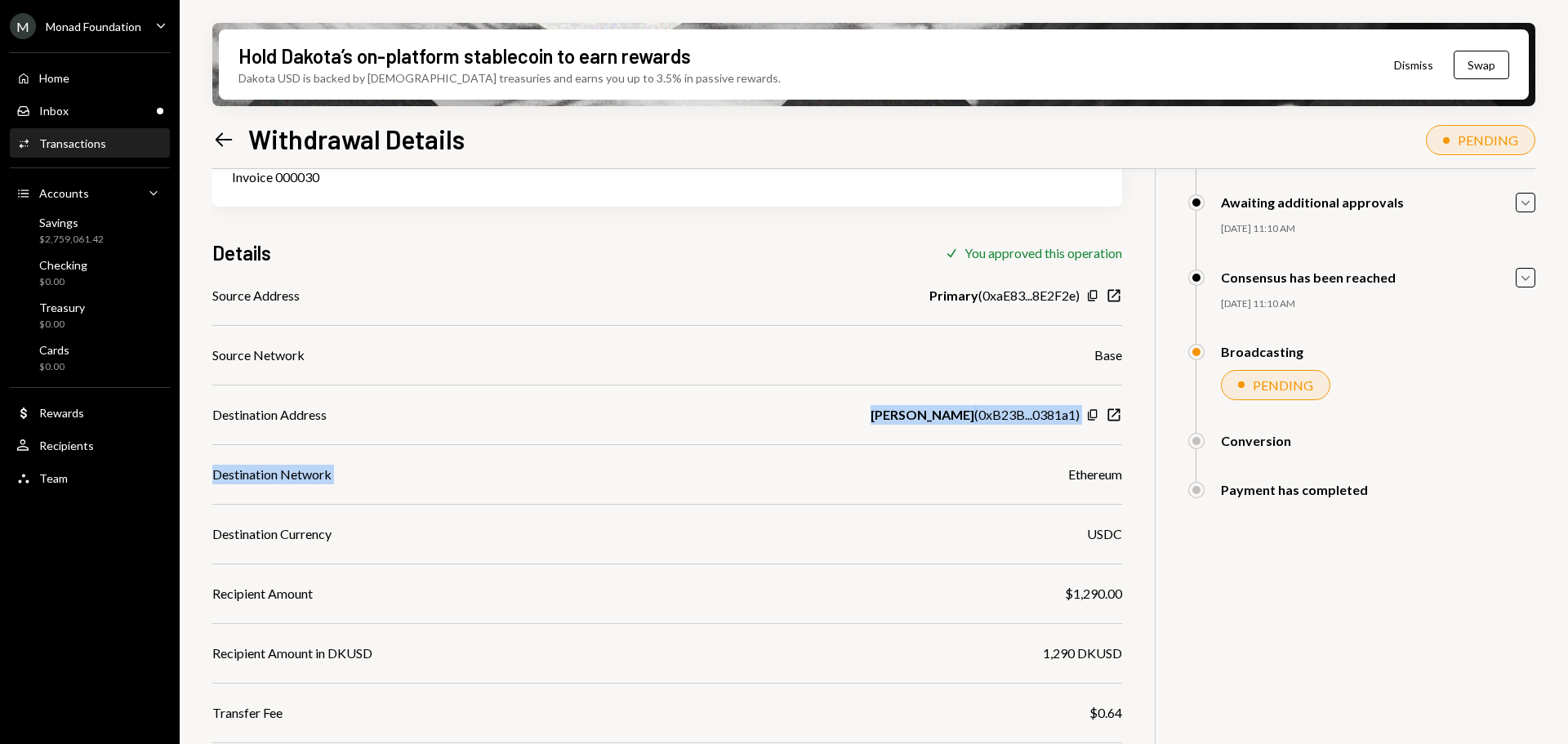
scroll to position [209, 0]
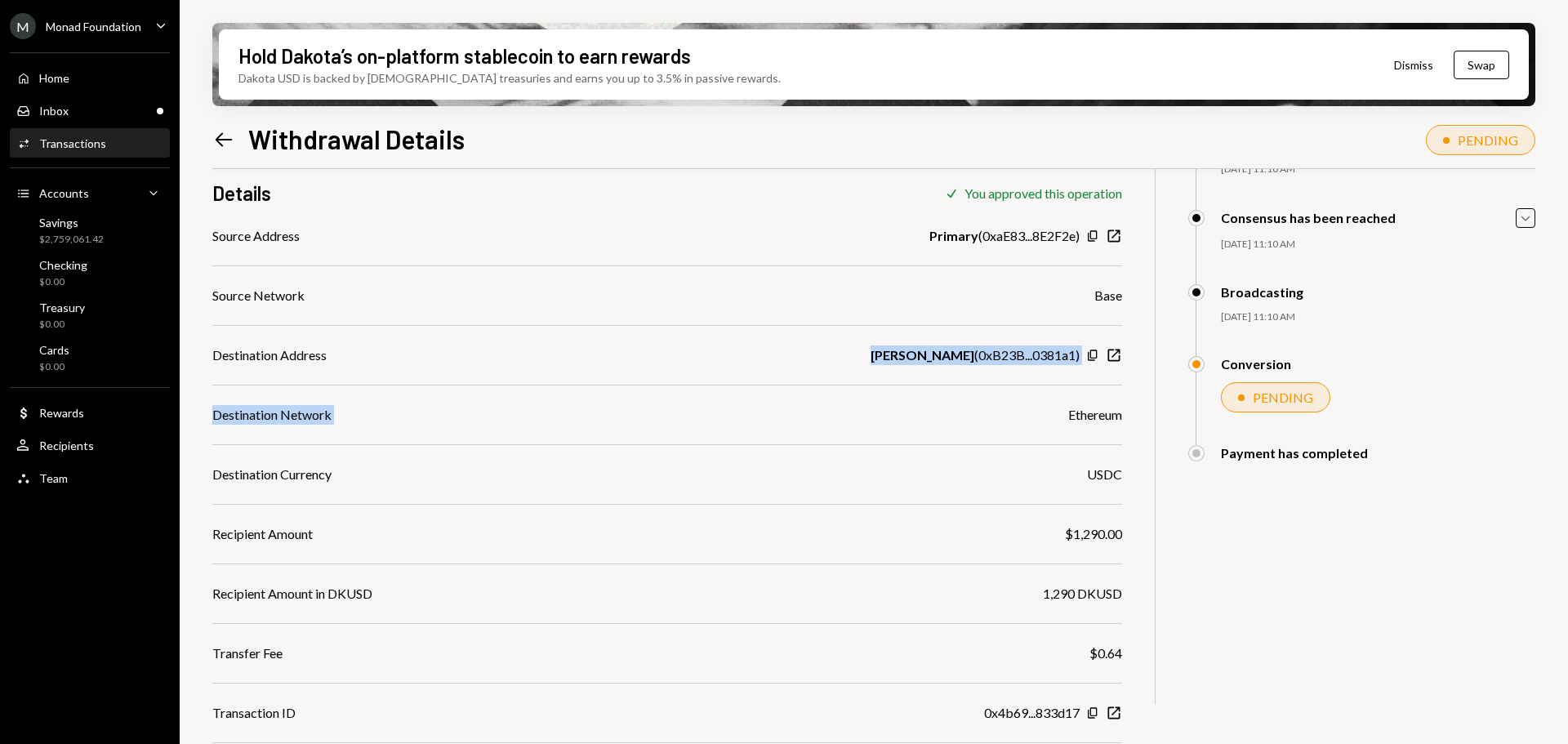
drag, startPoint x: 885, startPoint y: 408, endPoint x: 972, endPoint y: 417, distance: 87.5
click at [972, 417] on div "Source Address Primary ( 0xaE83...8E2F2e ) Copy New Window Source Network Base …" at bounding box center [667, 504] width 910 height 556
click at [1092, 353] on icon "Copy" at bounding box center [1093, 355] width 13 height 13
click at [51, 114] on div "Inbox" at bounding box center [54, 111] width 30 height 14
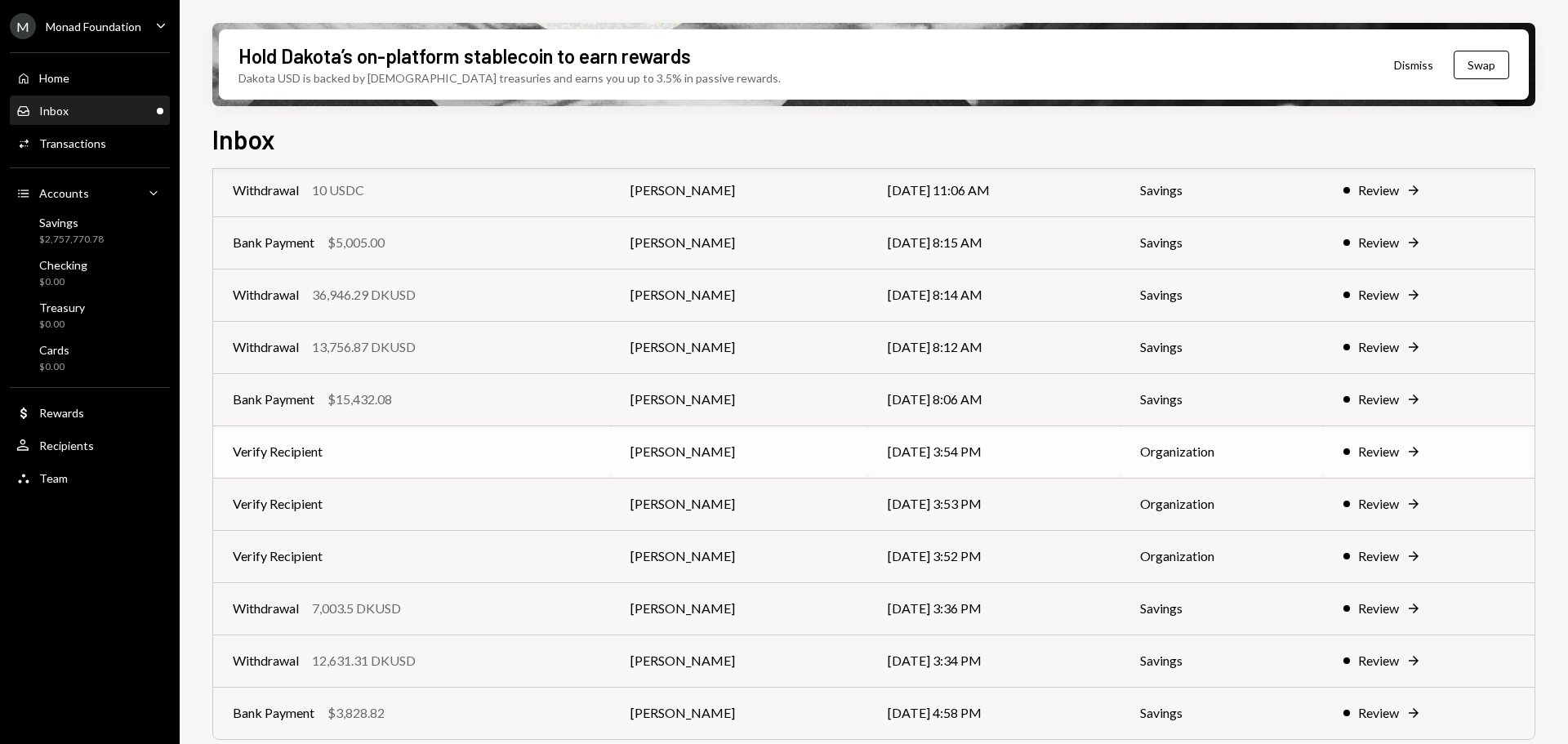
scroll to position [94, 0]
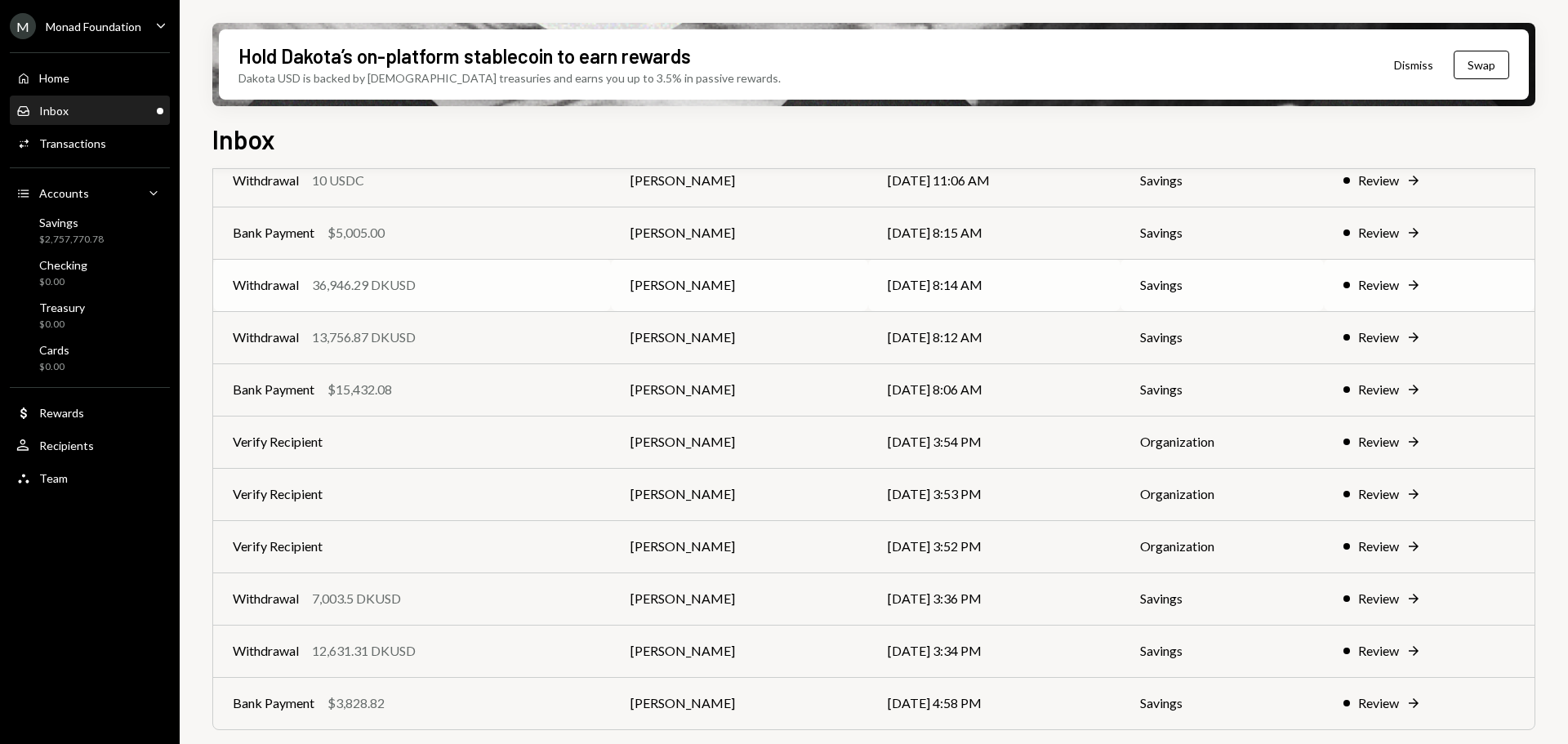
click at [425, 289] on div "Withdrawal 36,946.29 DKUSD" at bounding box center [412, 285] width 359 height 20
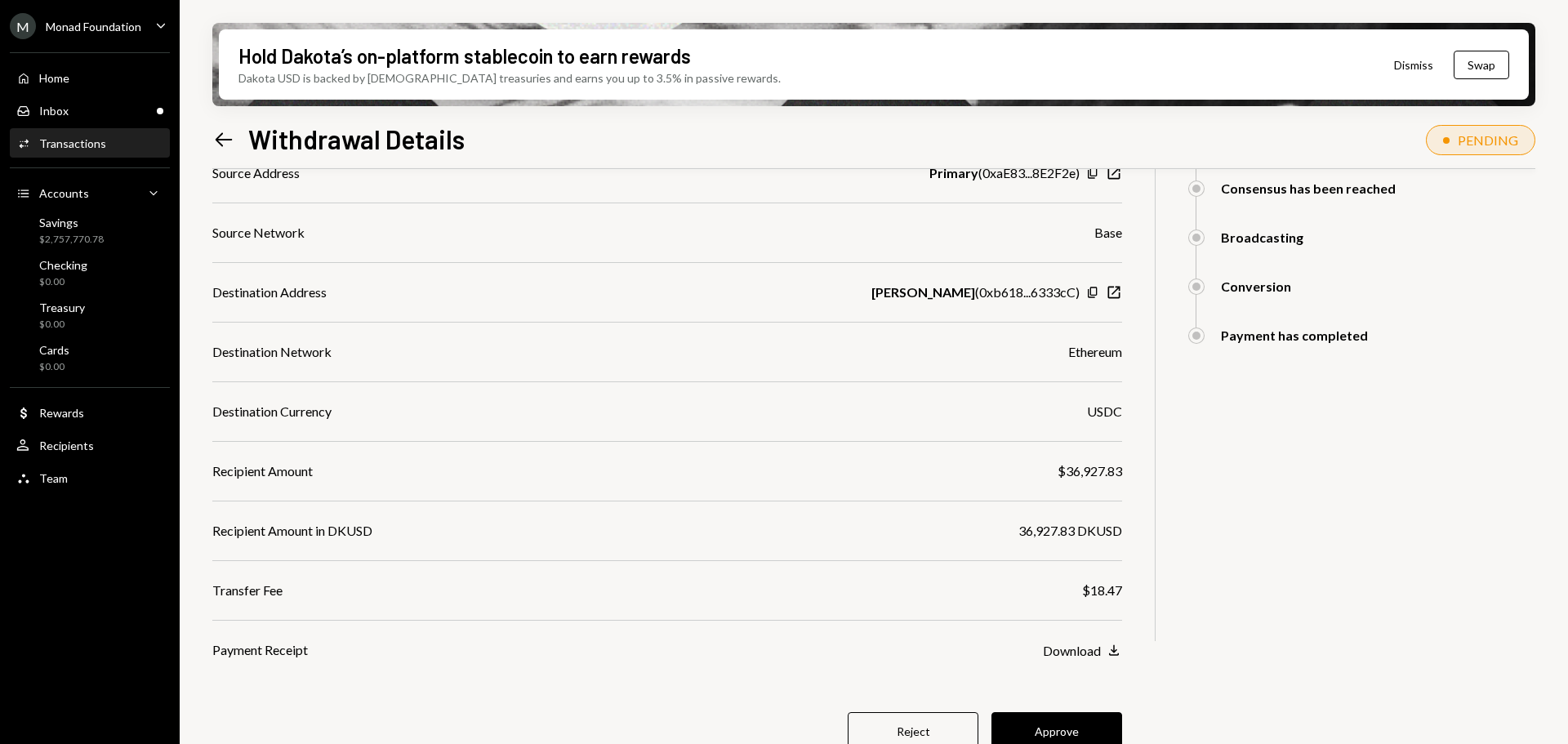
scroll to position [292, 0]
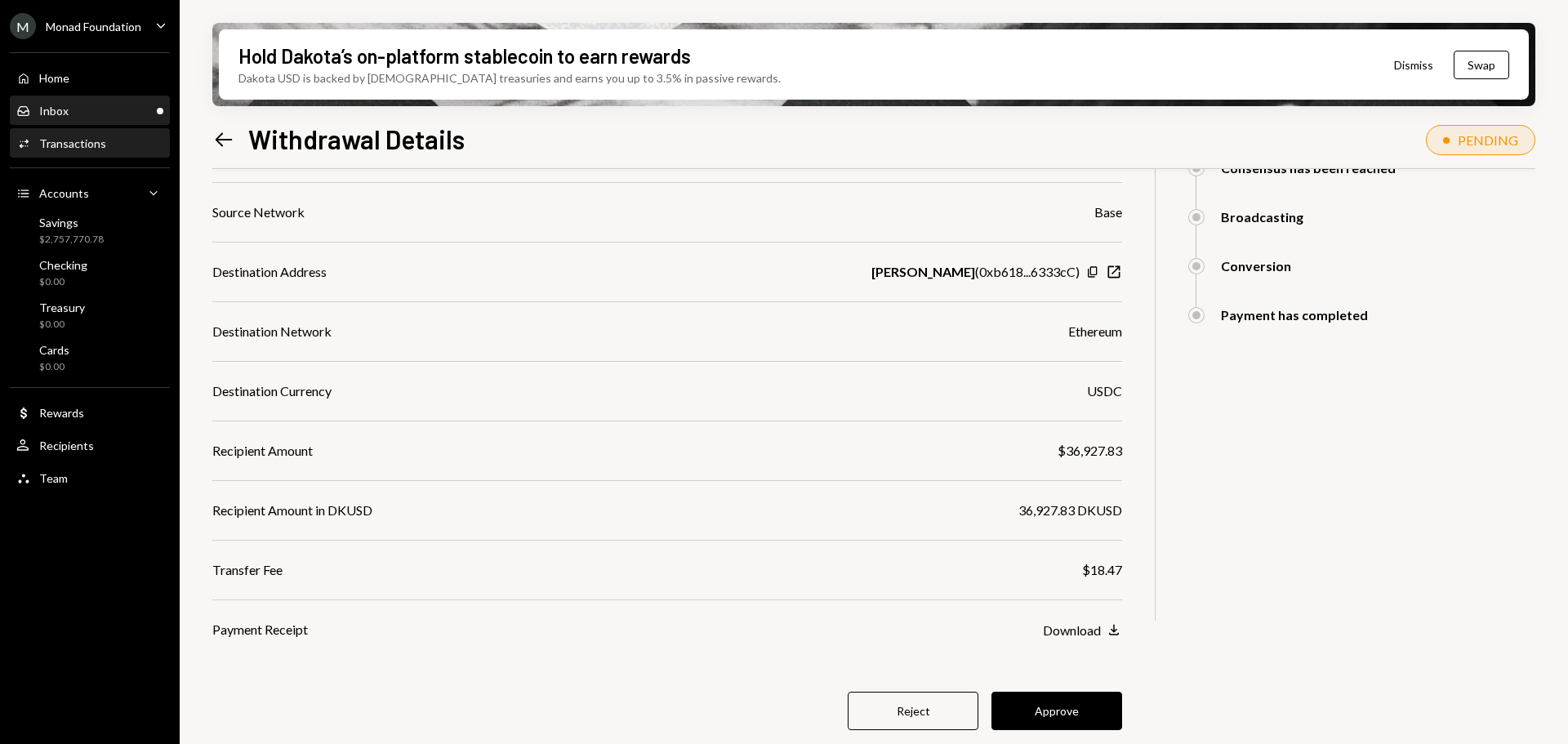
click at [82, 107] on div "Inbox Inbox" at bounding box center [90, 111] width 147 height 15
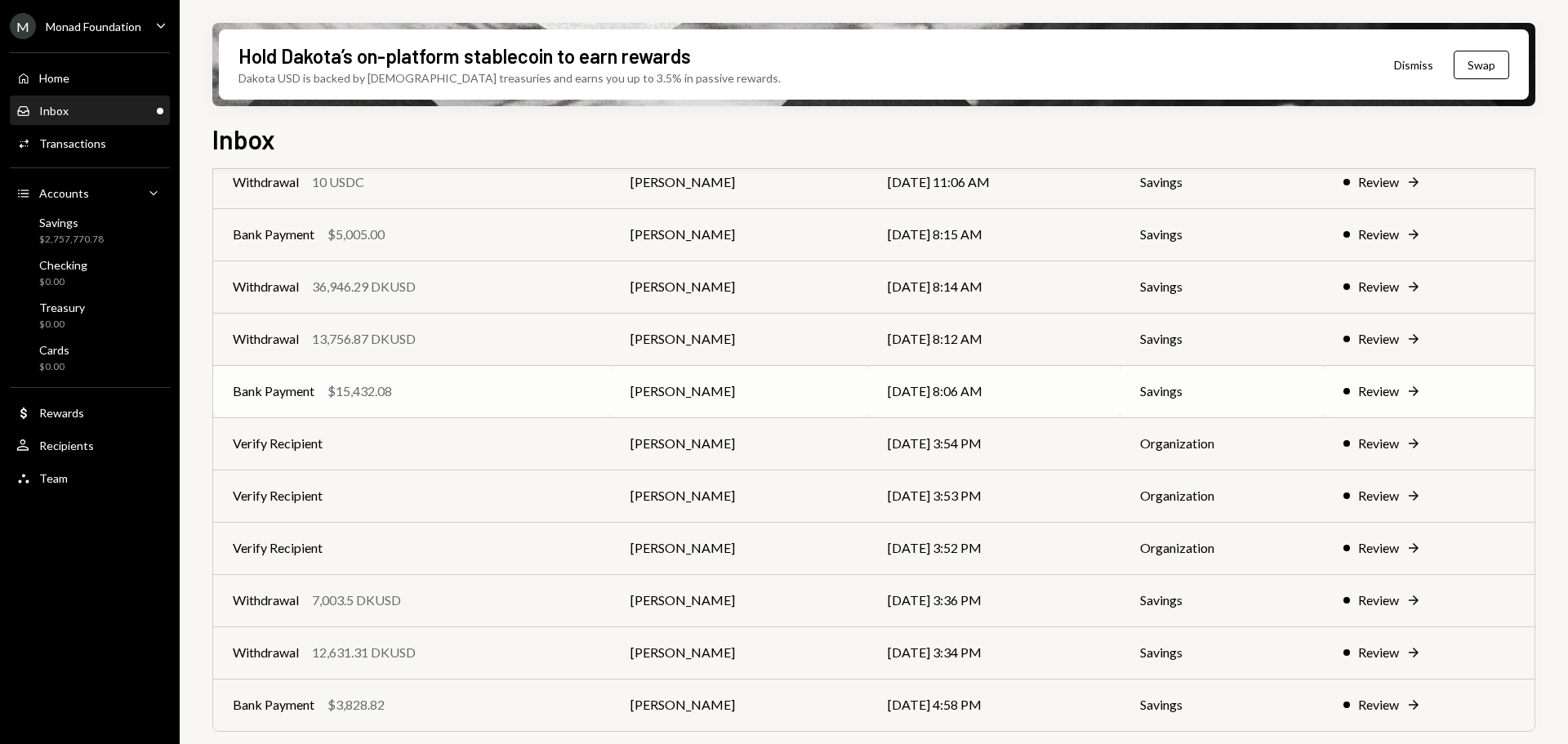
scroll to position [94, 0]
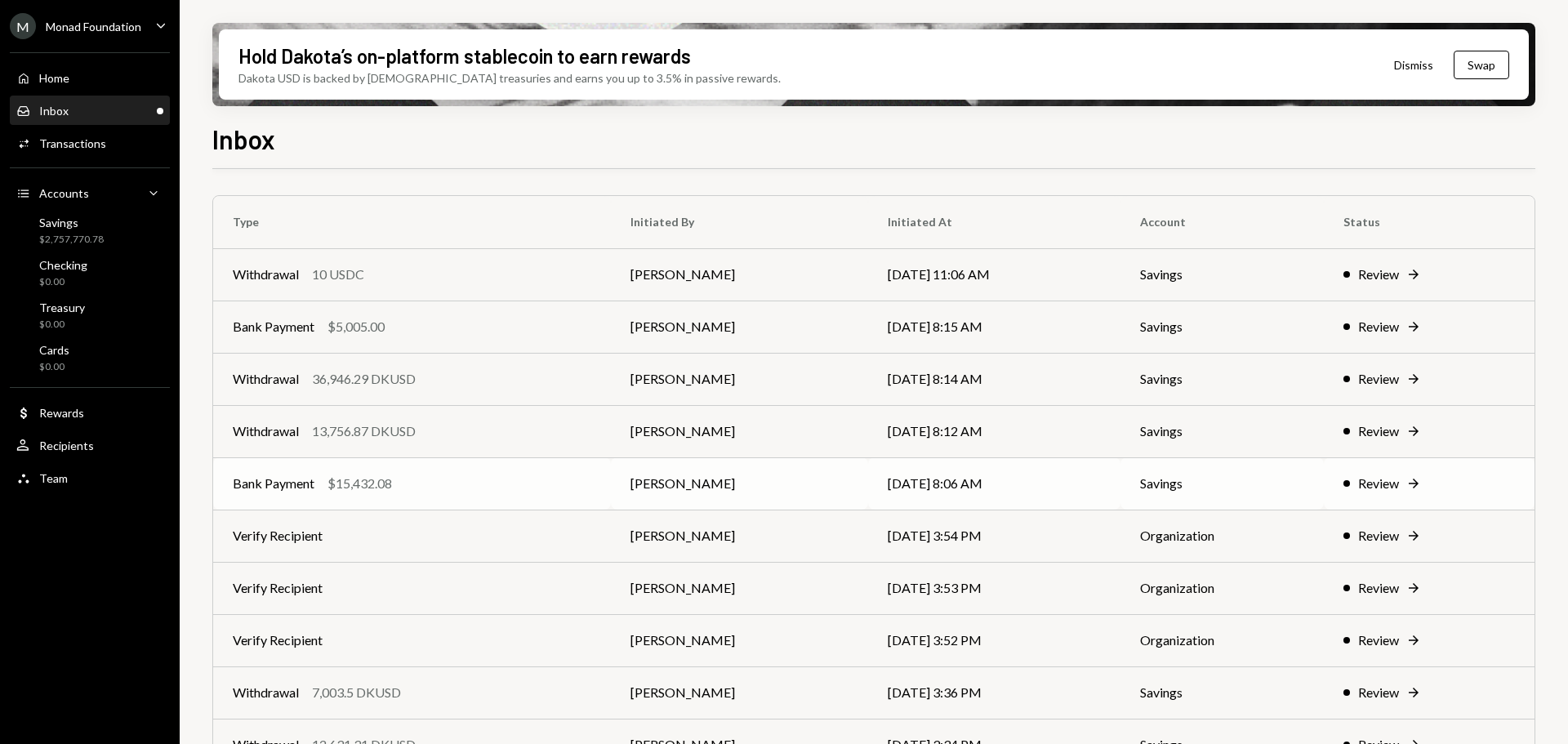
scroll to position [94, 0]
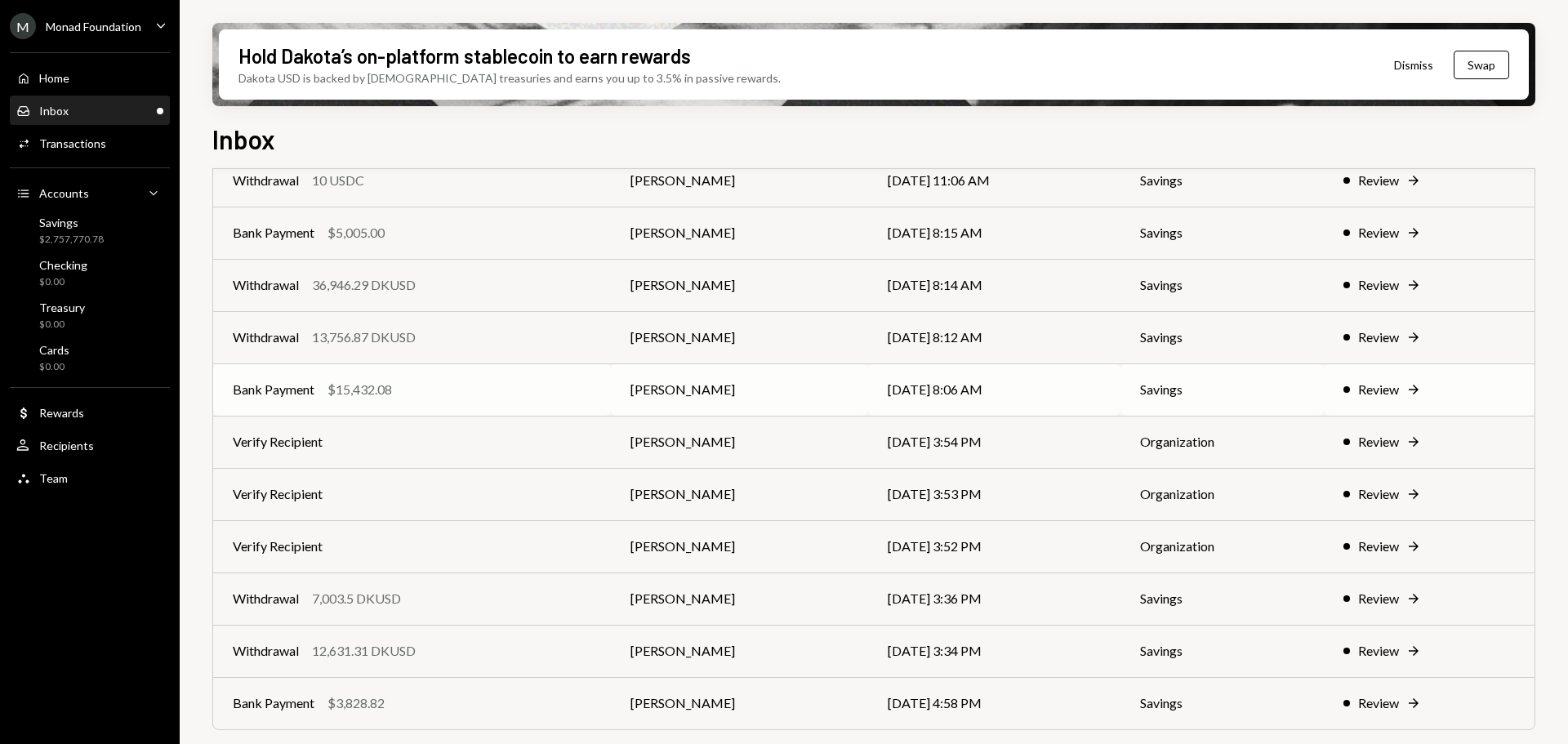
click at [441, 377] on td "Bank Payment $15,432.08" at bounding box center [412, 390] width 398 height 52
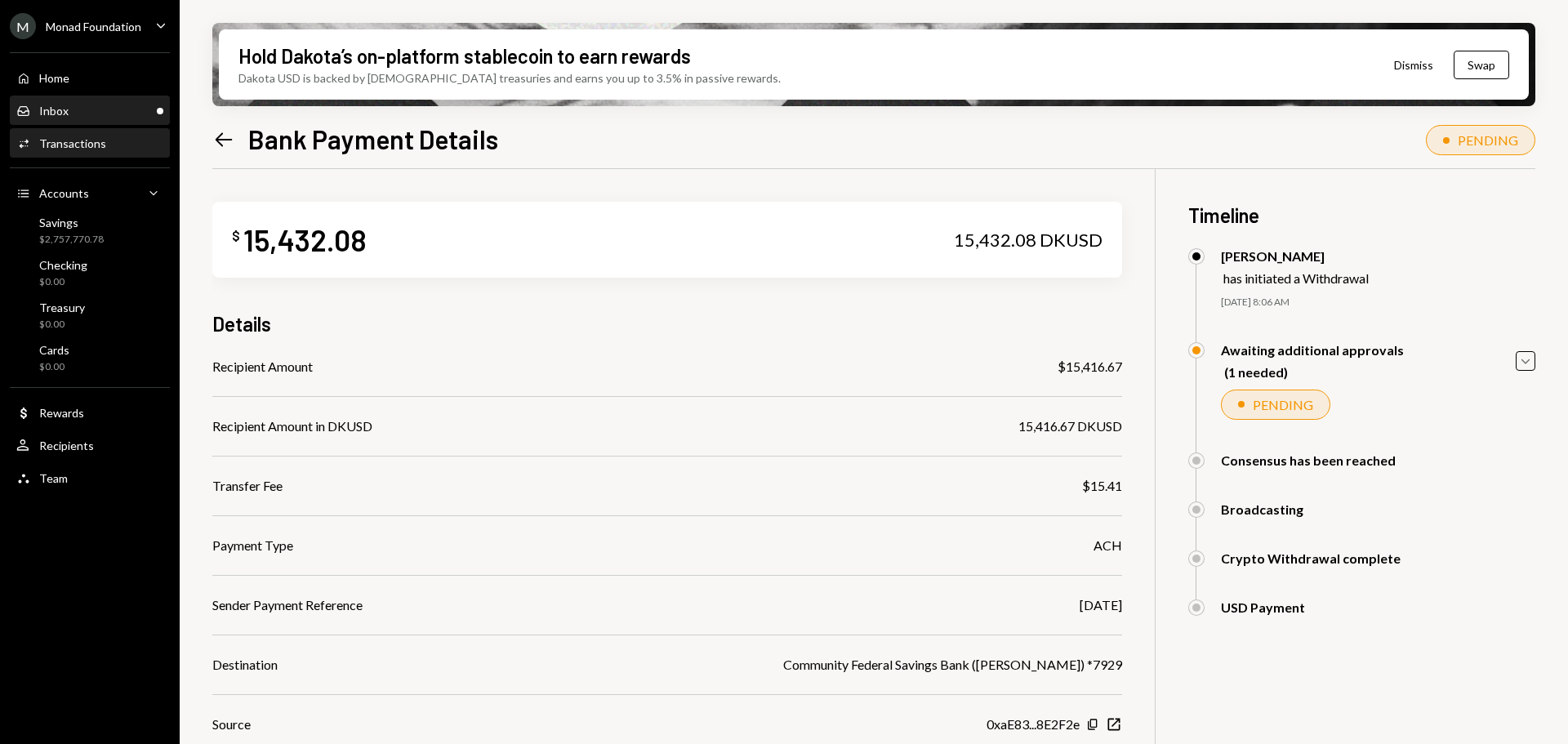
click at [77, 115] on div "Inbox Inbox" at bounding box center [90, 111] width 147 height 15
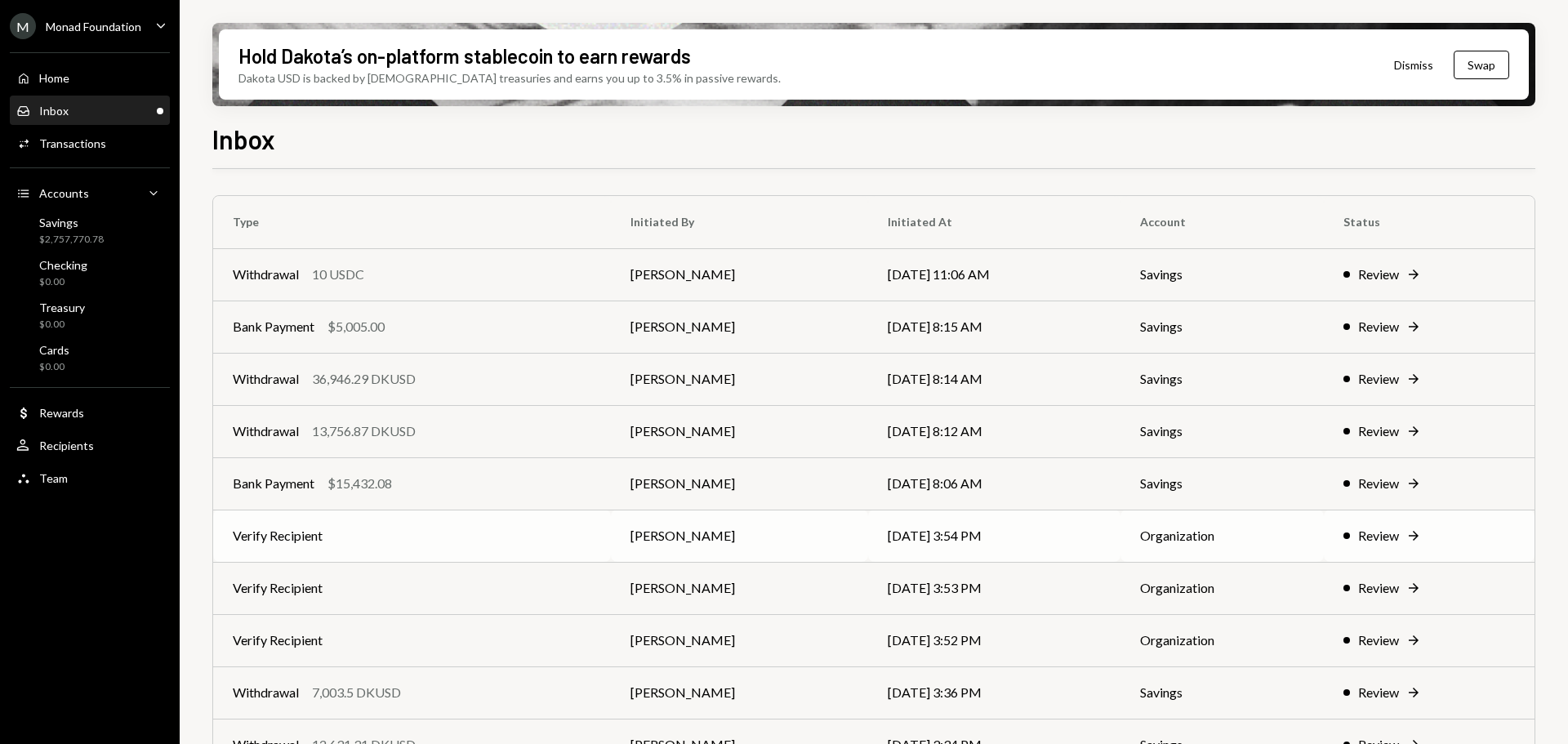
scroll to position [94, 0]
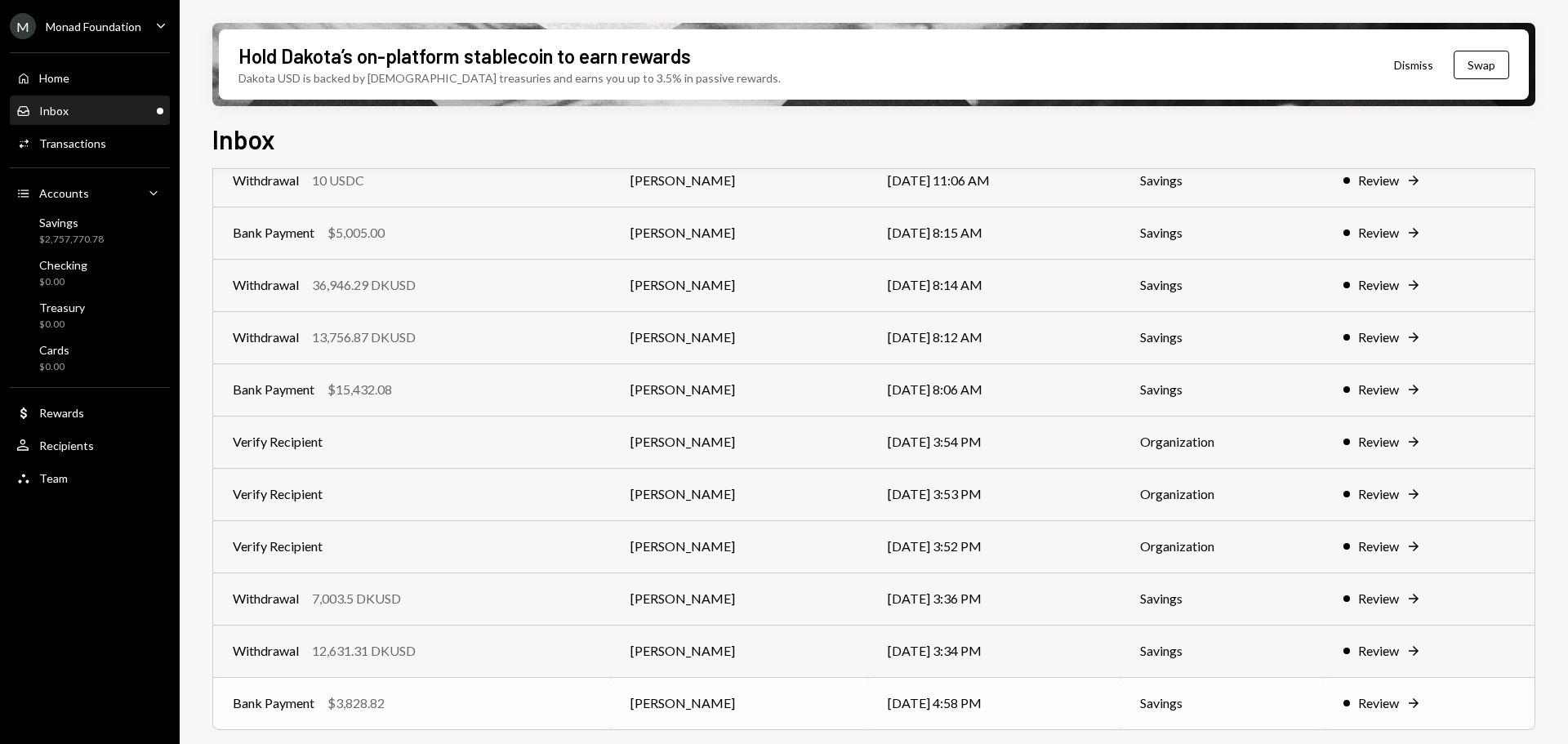
click at [427, 706] on div "Bank Payment $3,828.82" at bounding box center [412, 703] width 359 height 20
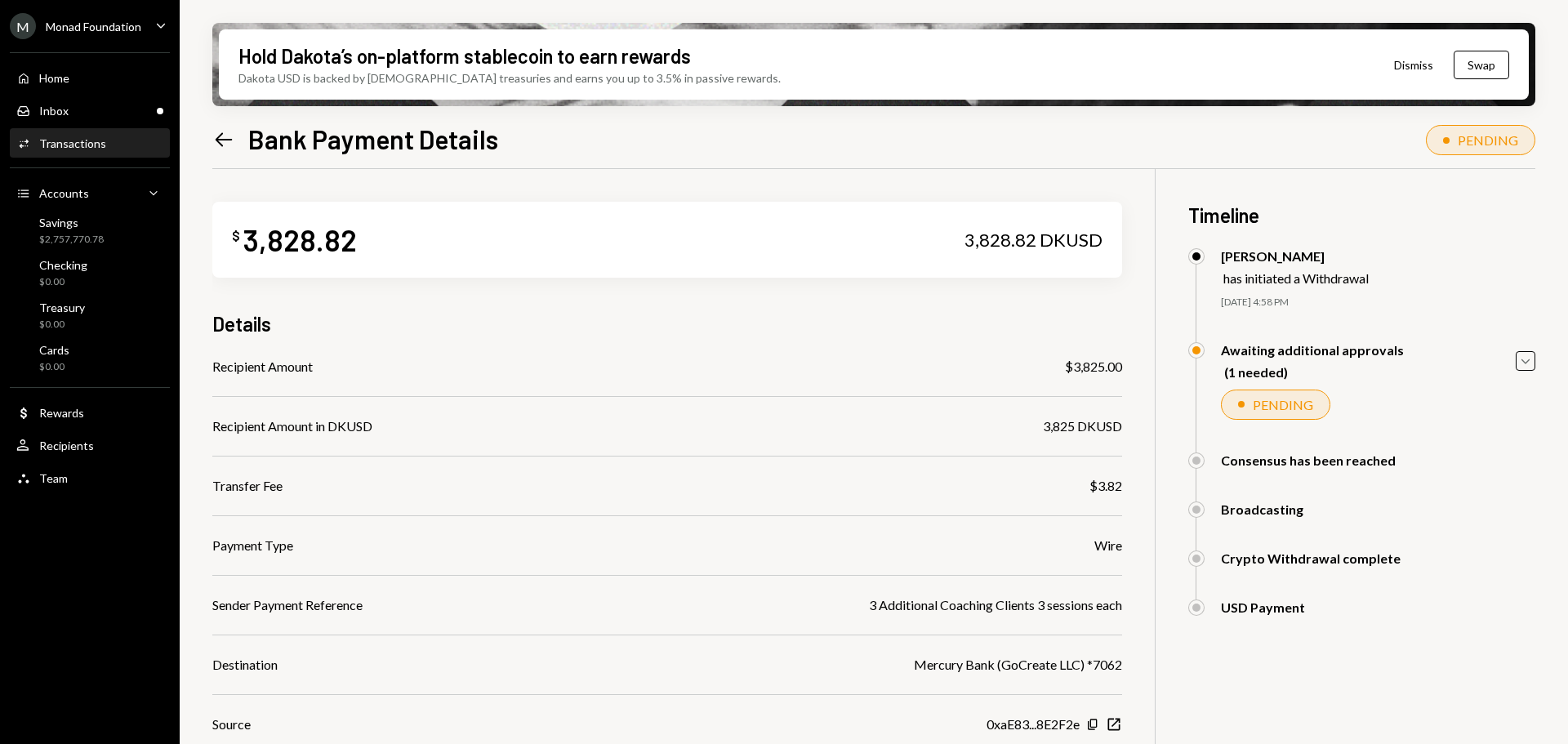
click at [90, 92] on div "Home Home Inbox Inbox Activities Transactions Accounts Accounts Caret Down Savi…" at bounding box center [90, 269] width 179 height 453
click at [98, 109] on div "Inbox Inbox" at bounding box center [90, 111] width 147 height 15
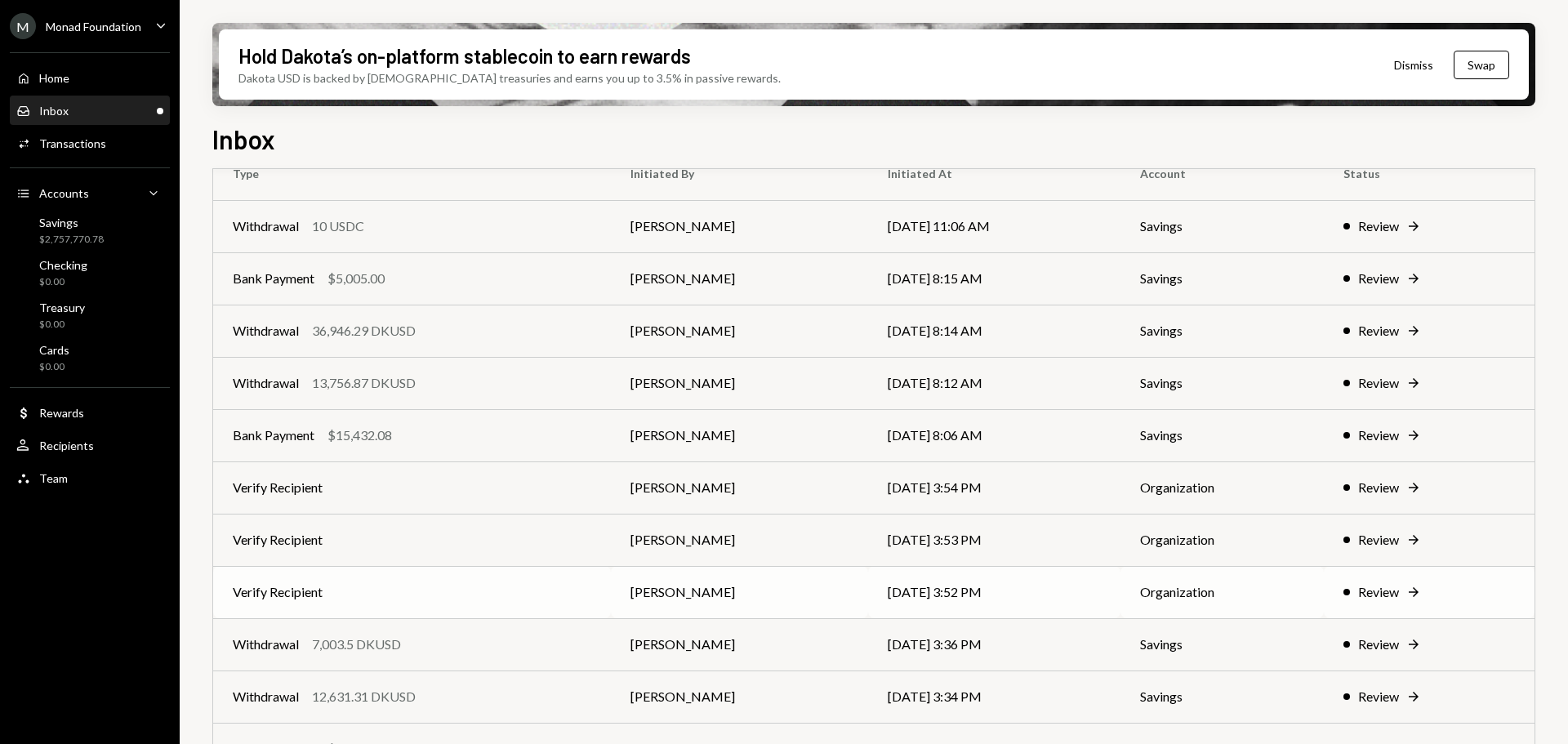
scroll to position [94, 0]
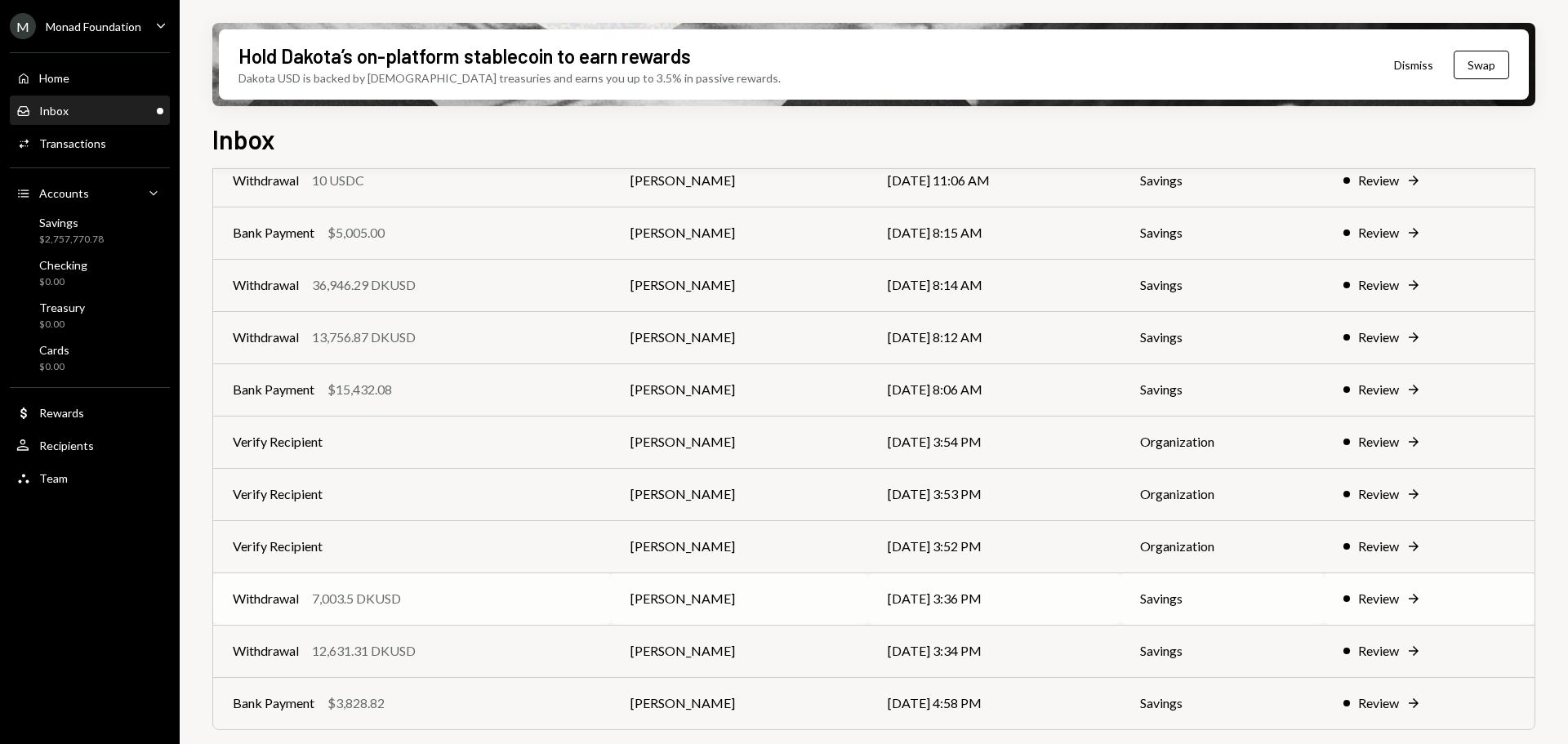
click at [434, 598] on div "Withdrawal 7,003.5 DKUSD" at bounding box center [412, 598] width 359 height 20
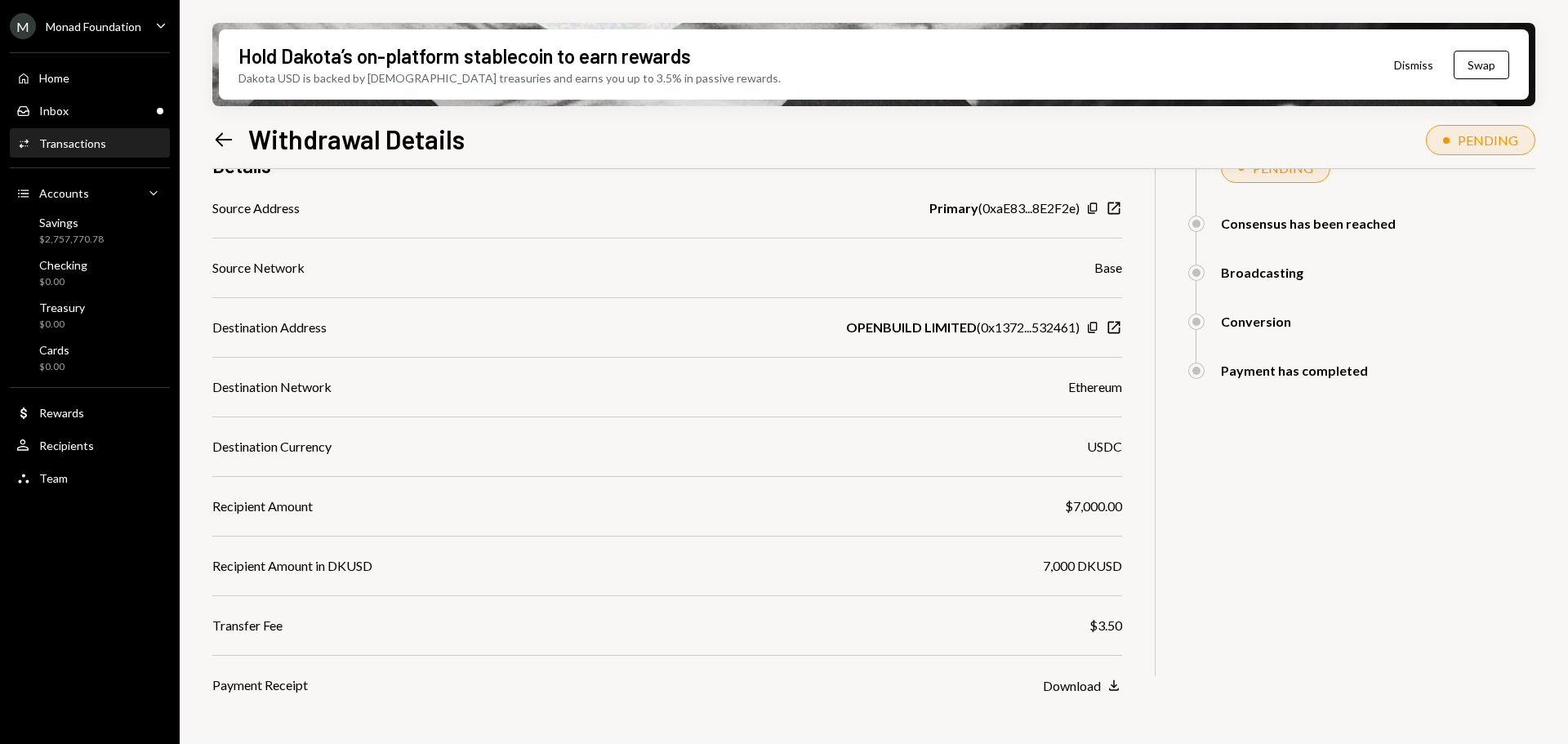
scroll to position [292, 0]
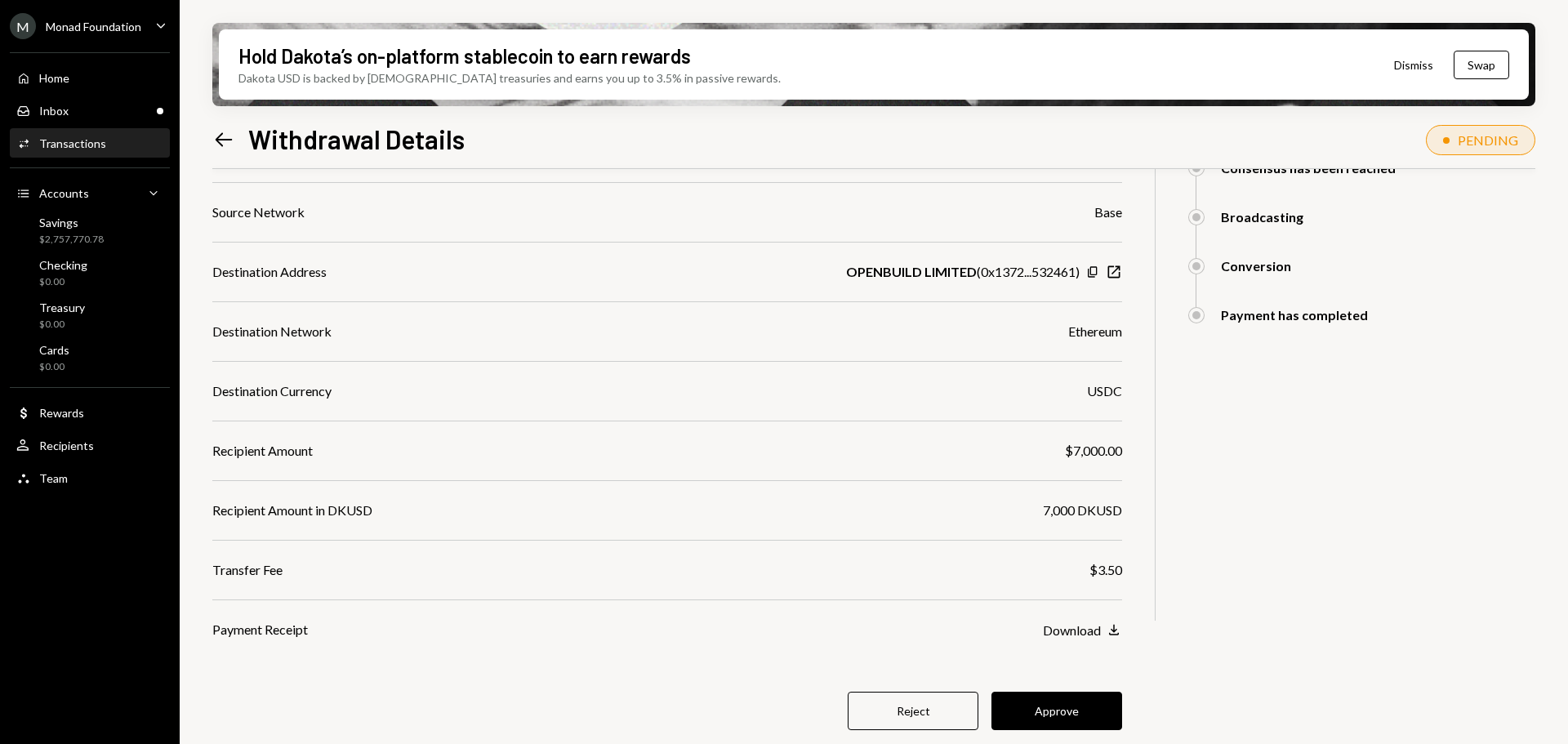
drag, startPoint x: 1049, startPoint y: 704, endPoint x: 1017, endPoint y: 610, distance: 99.3
click at [1050, 704] on button "Approve" at bounding box center [1057, 711] width 131 height 38
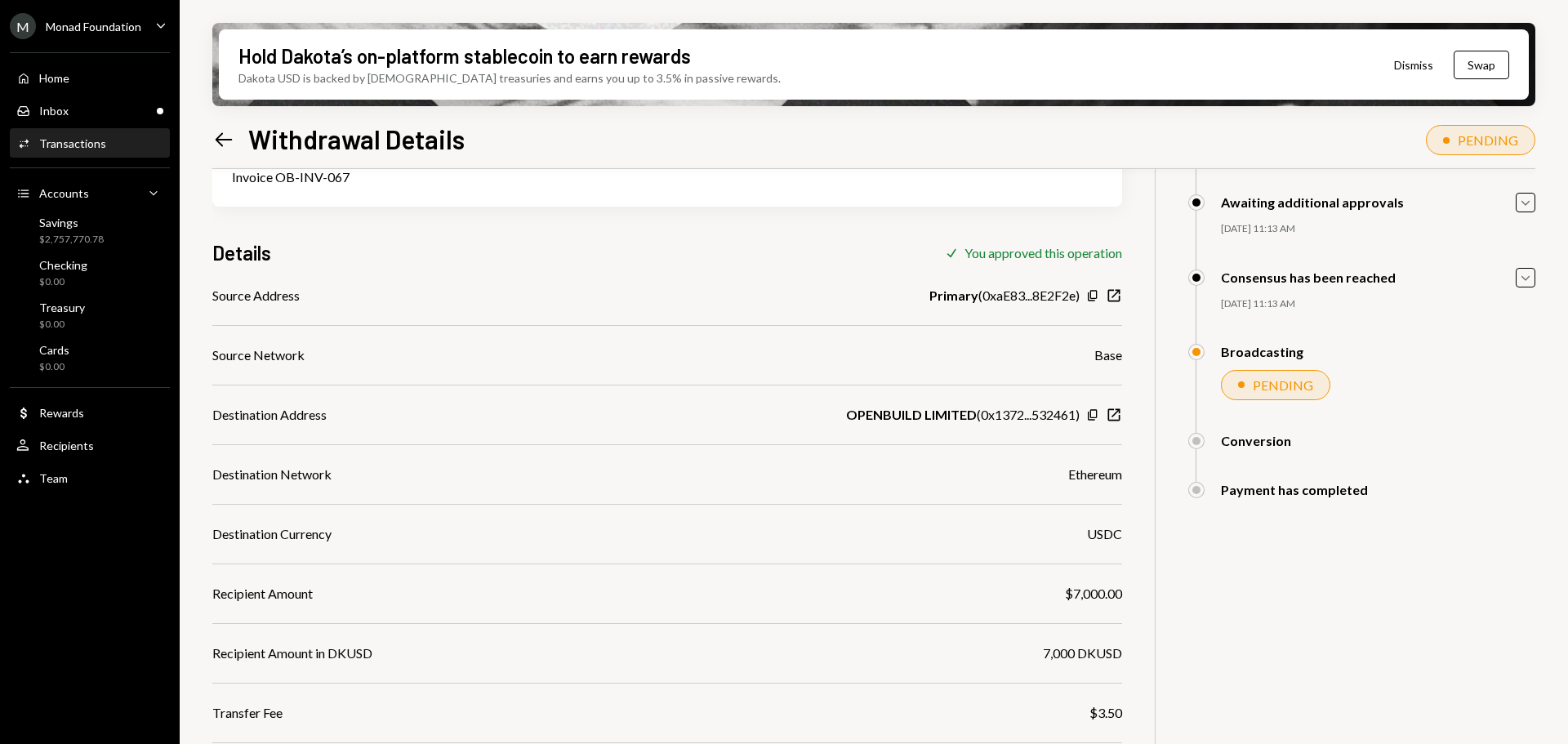
scroll to position [150, 0]
click at [113, 115] on div "Inbox Inbox" at bounding box center [90, 111] width 147 height 15
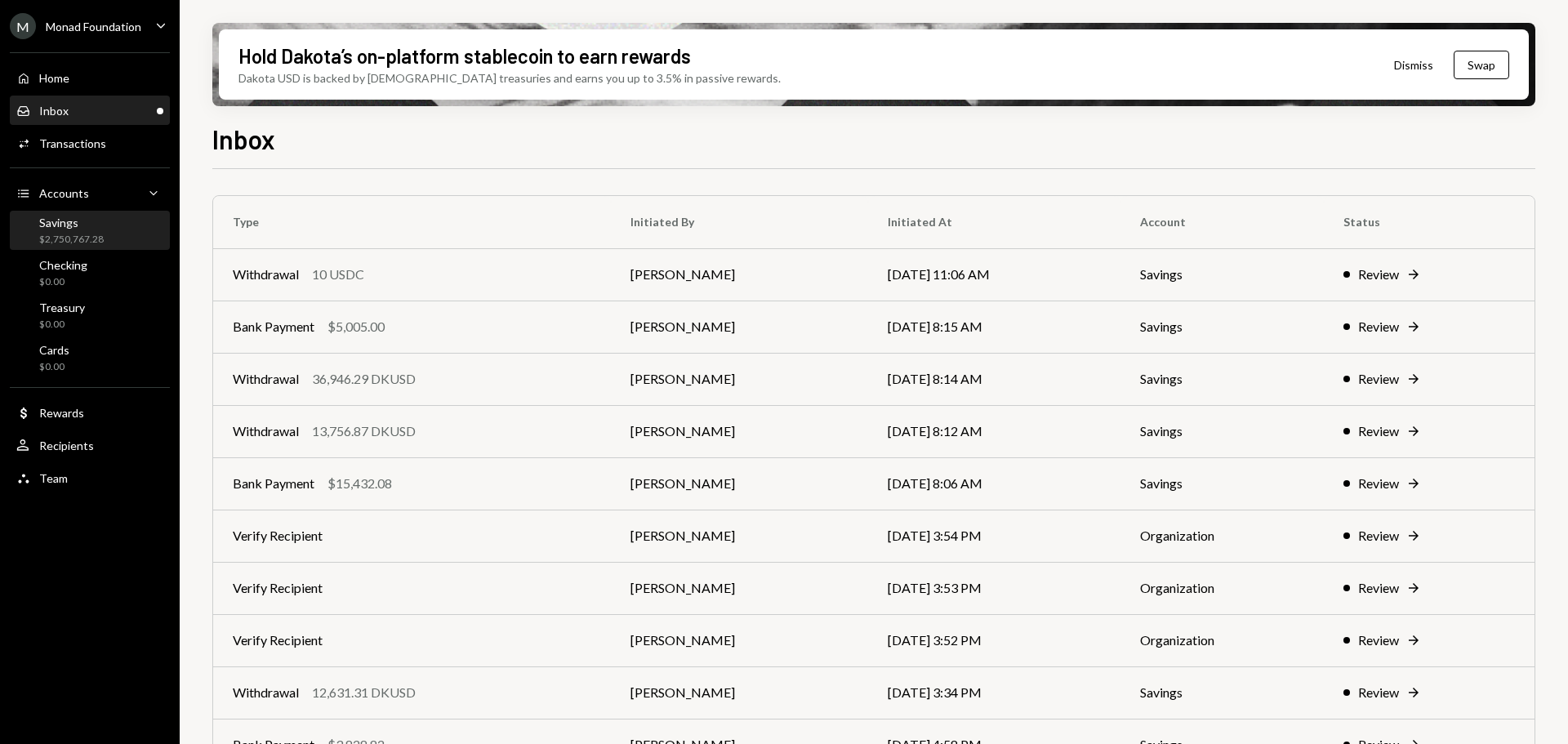
click at [91, 232] on div "$2,750,767.28" at bounding box center [71, 239] width 64 height 14
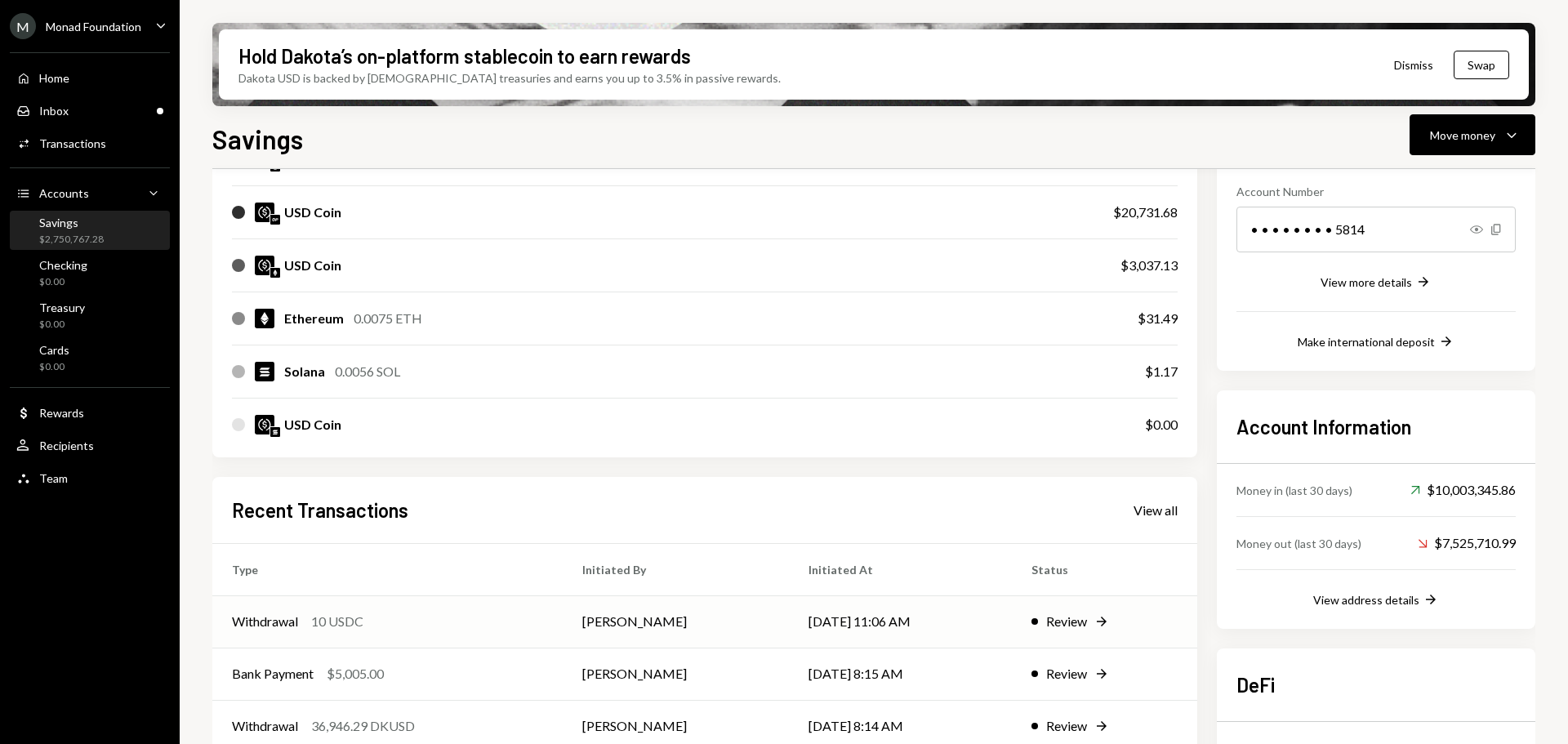
scroll to position [372, 0]
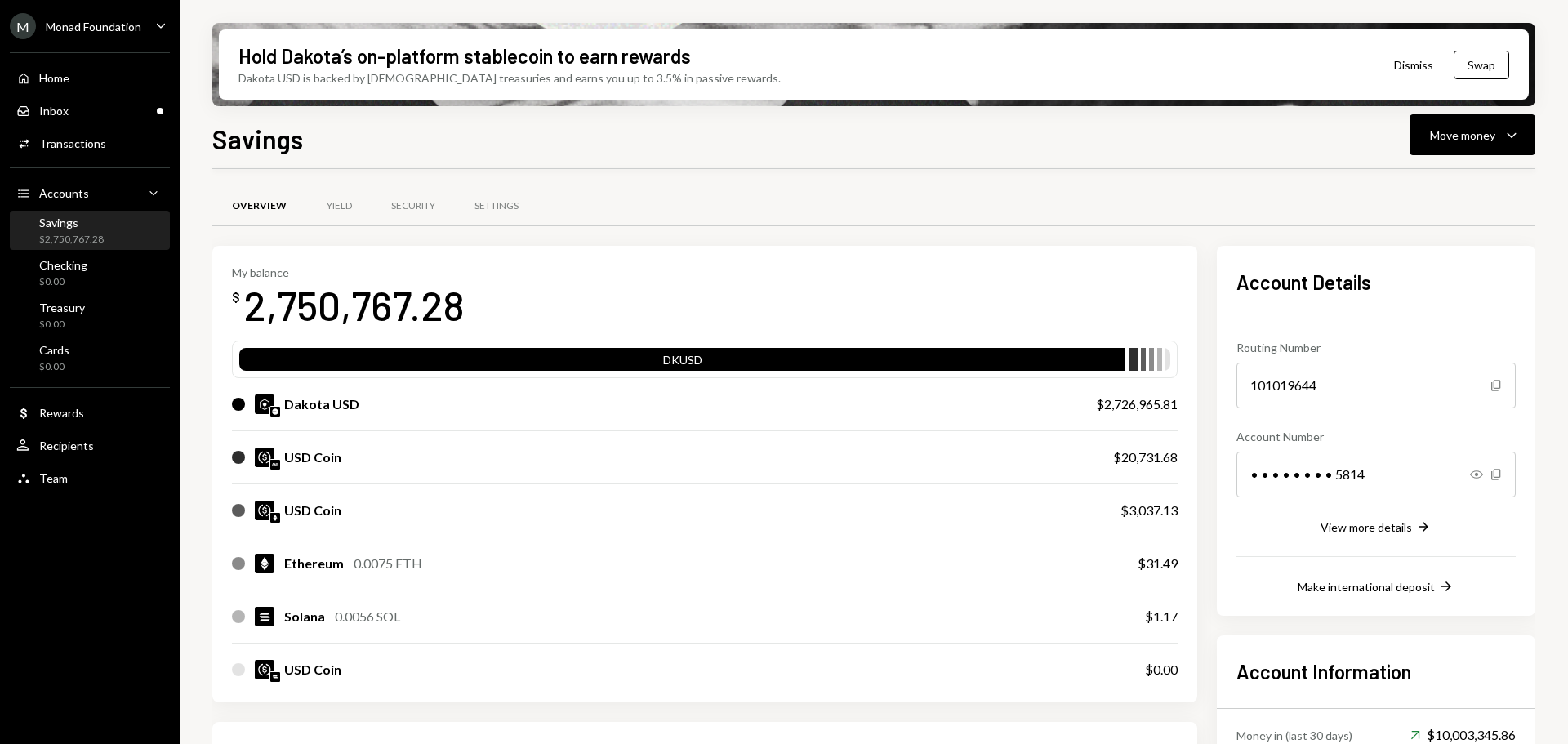
scroll to position [372, 0]
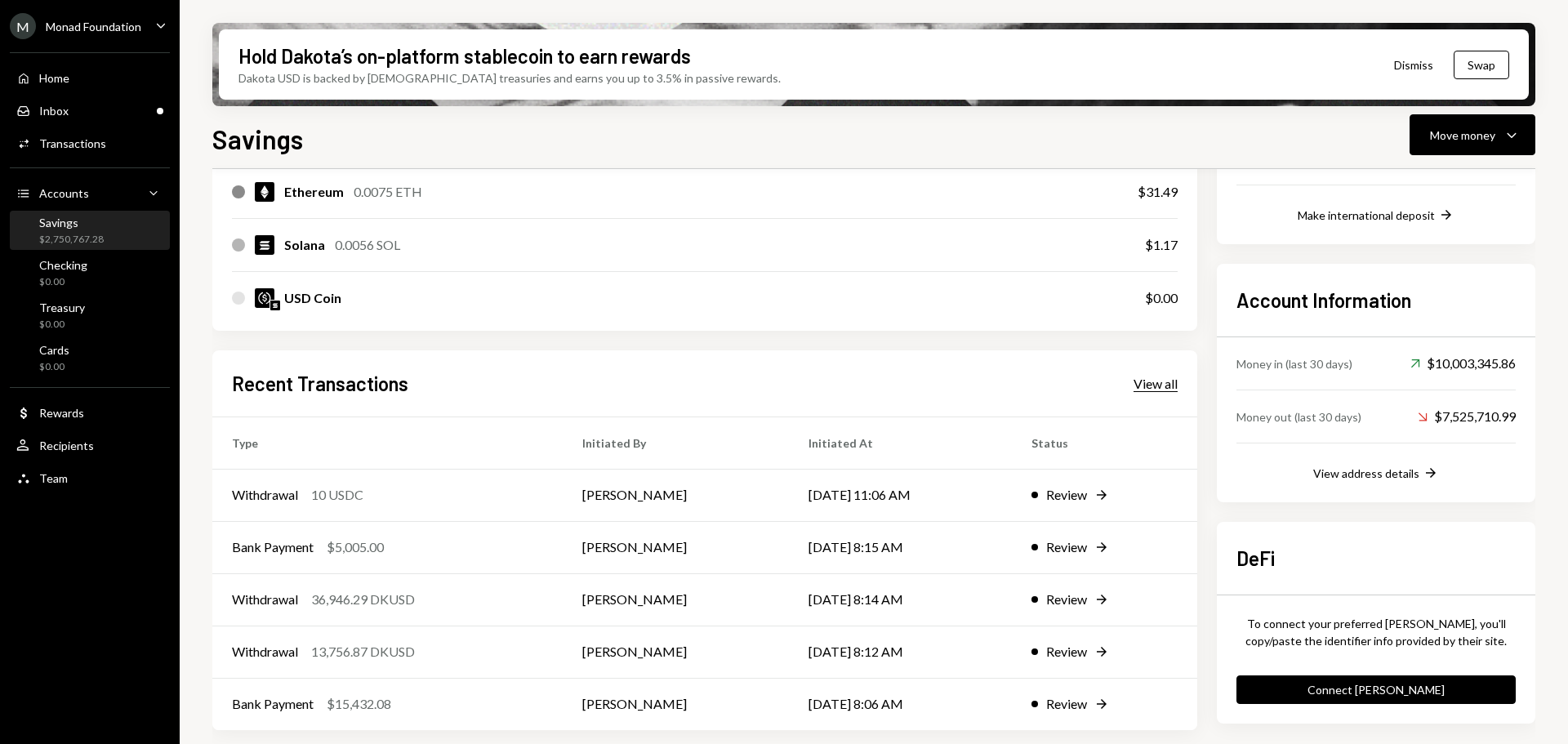
click at [1148, 390] on div "View all" at bounding box center [1155, 384] width 44 height 17
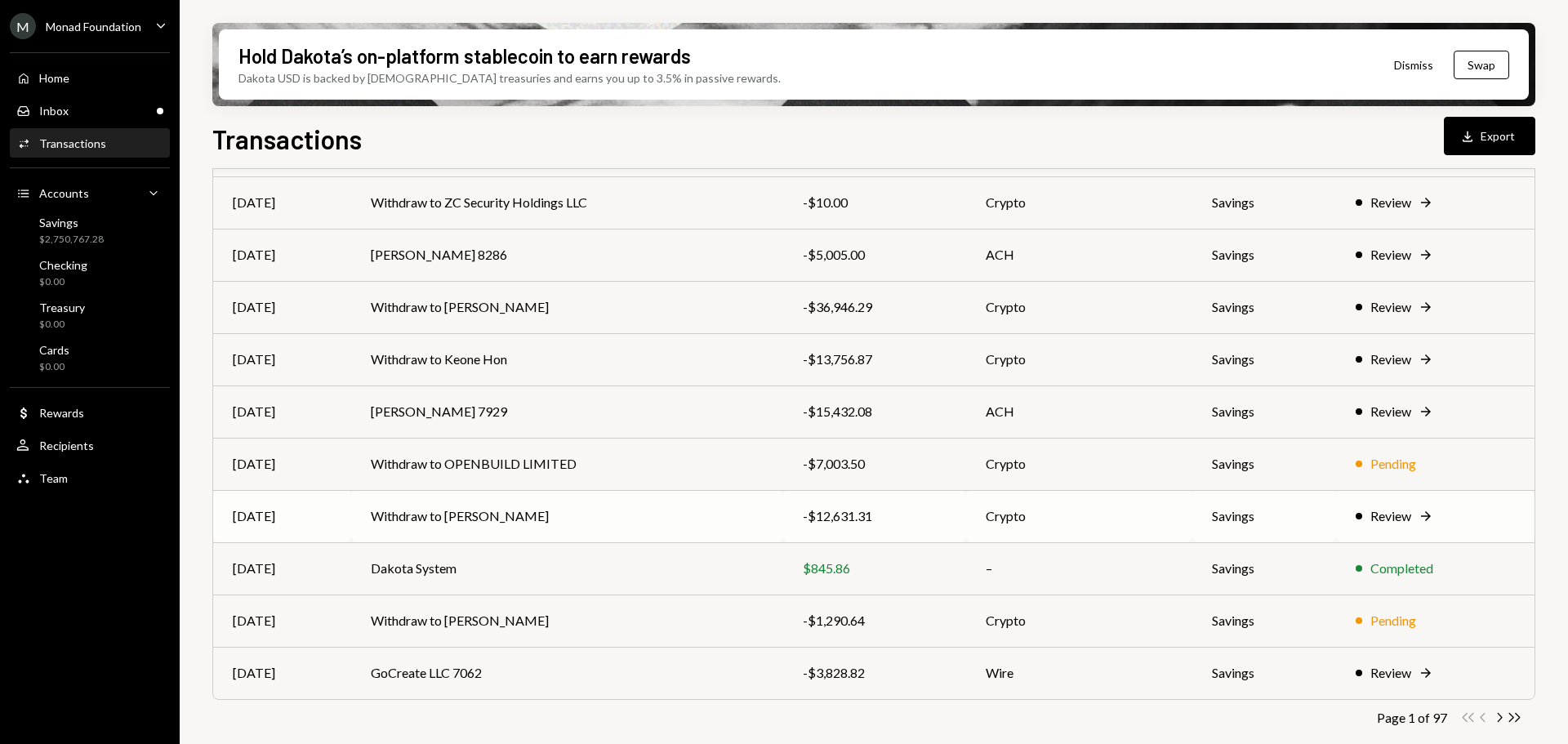
scroll to position [186, 0]
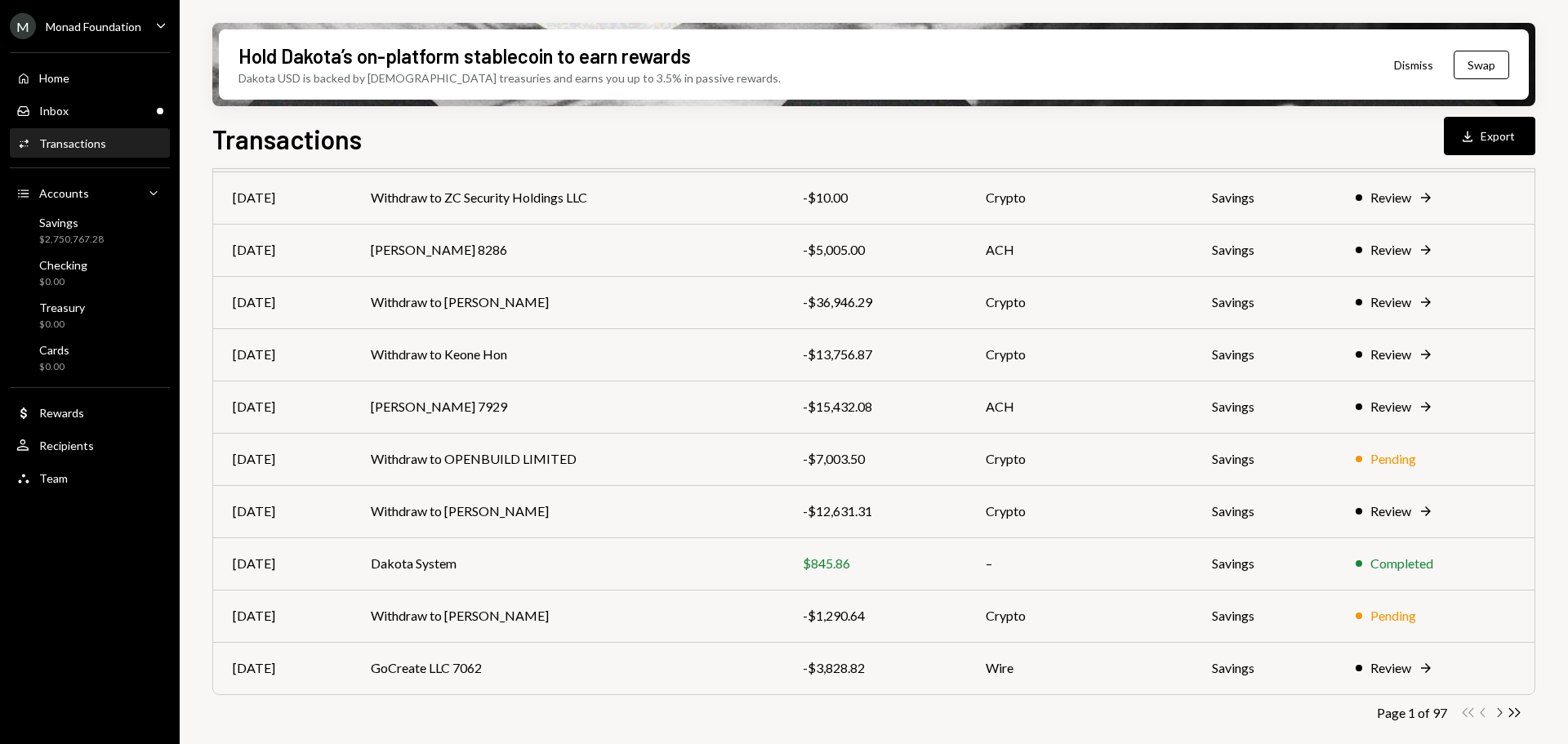
click at [1501, 715] on icon "Chevron Right" at bounding box center [1499, 713] width 16 height 16
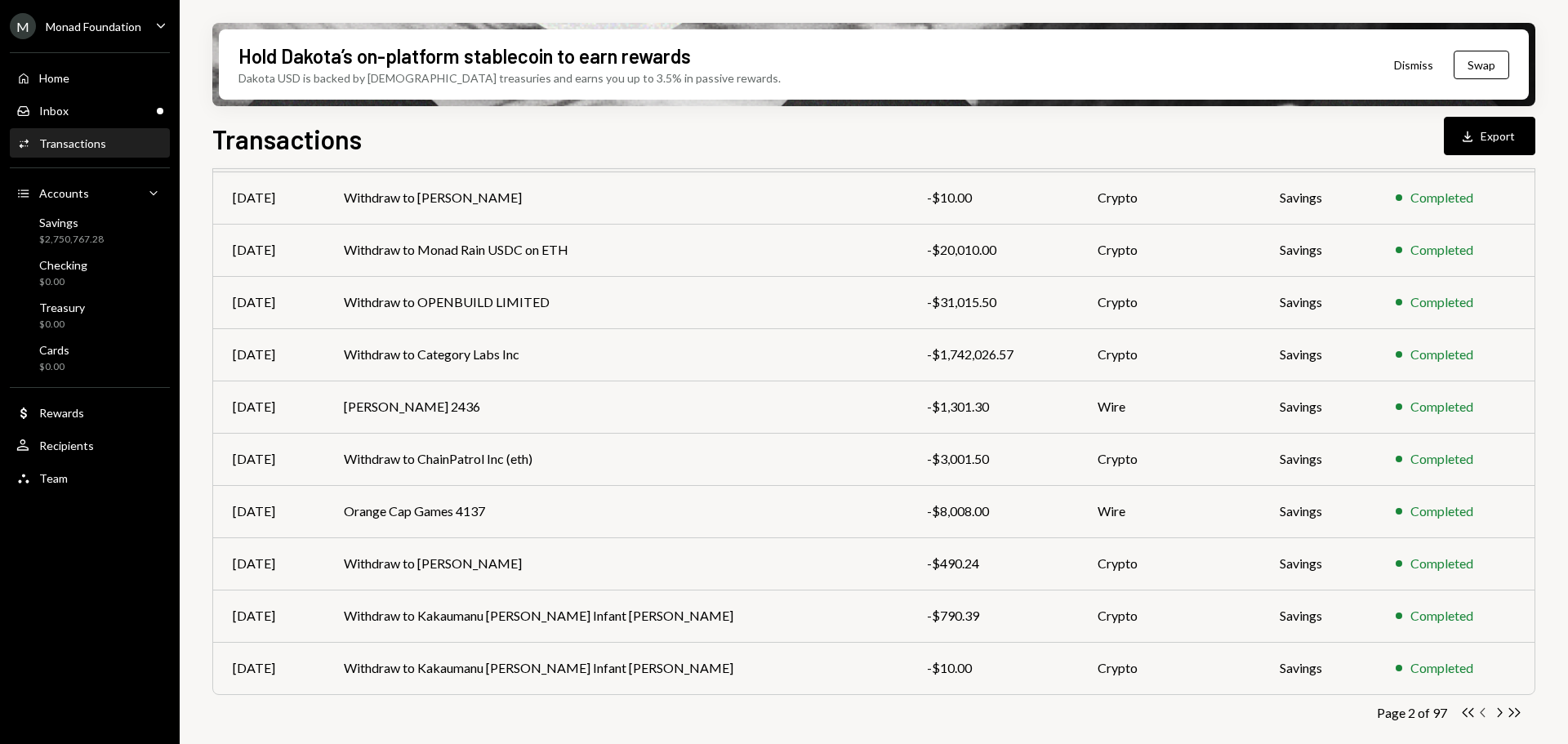
click at [1484, 713] on icon "Chevron Left" at bounding box center [1484, 713] width 16 height 16
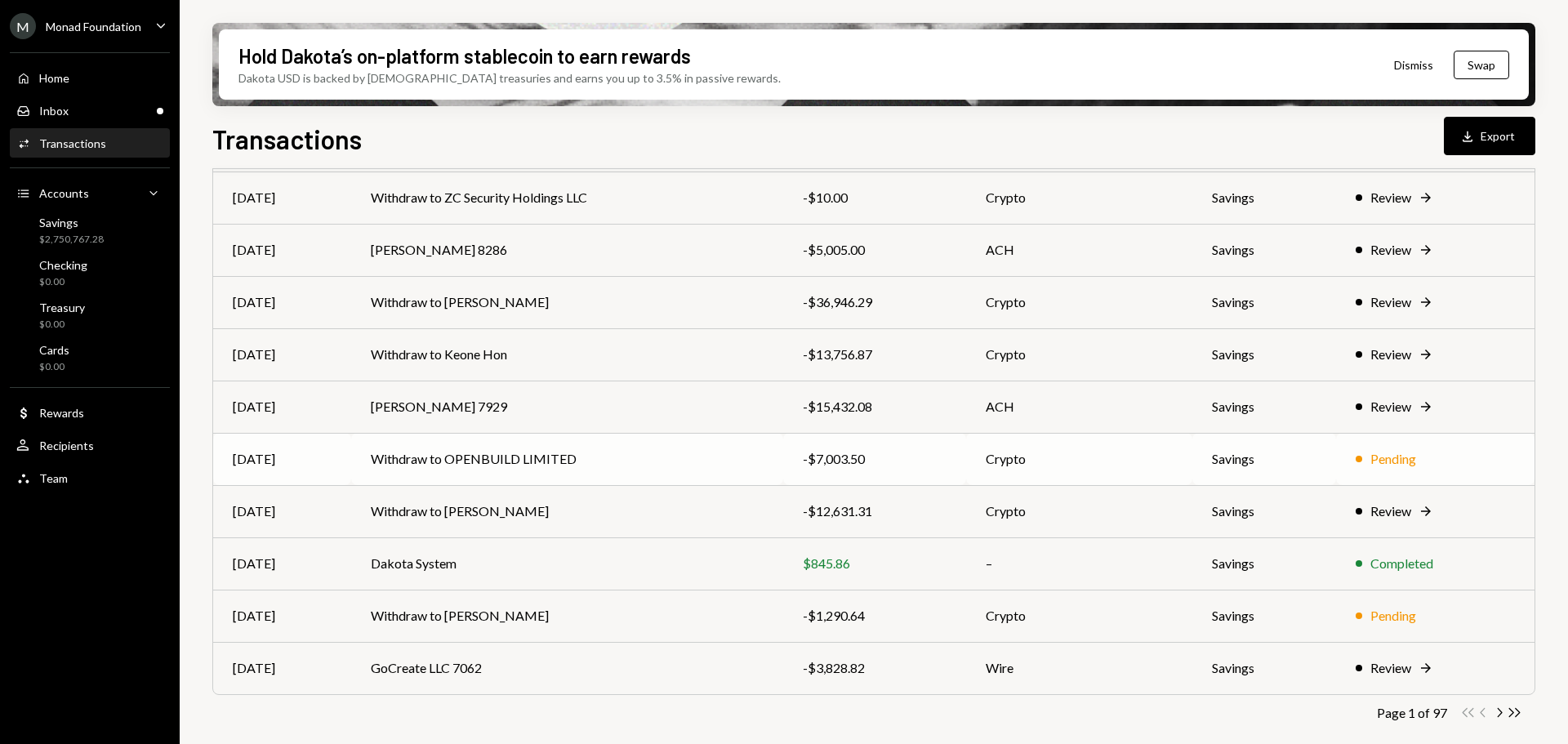
click at [514, 456] on td "Withdraw to OPENBUILD LIMITED" at bounding box center [567, 459] width 432 height 52
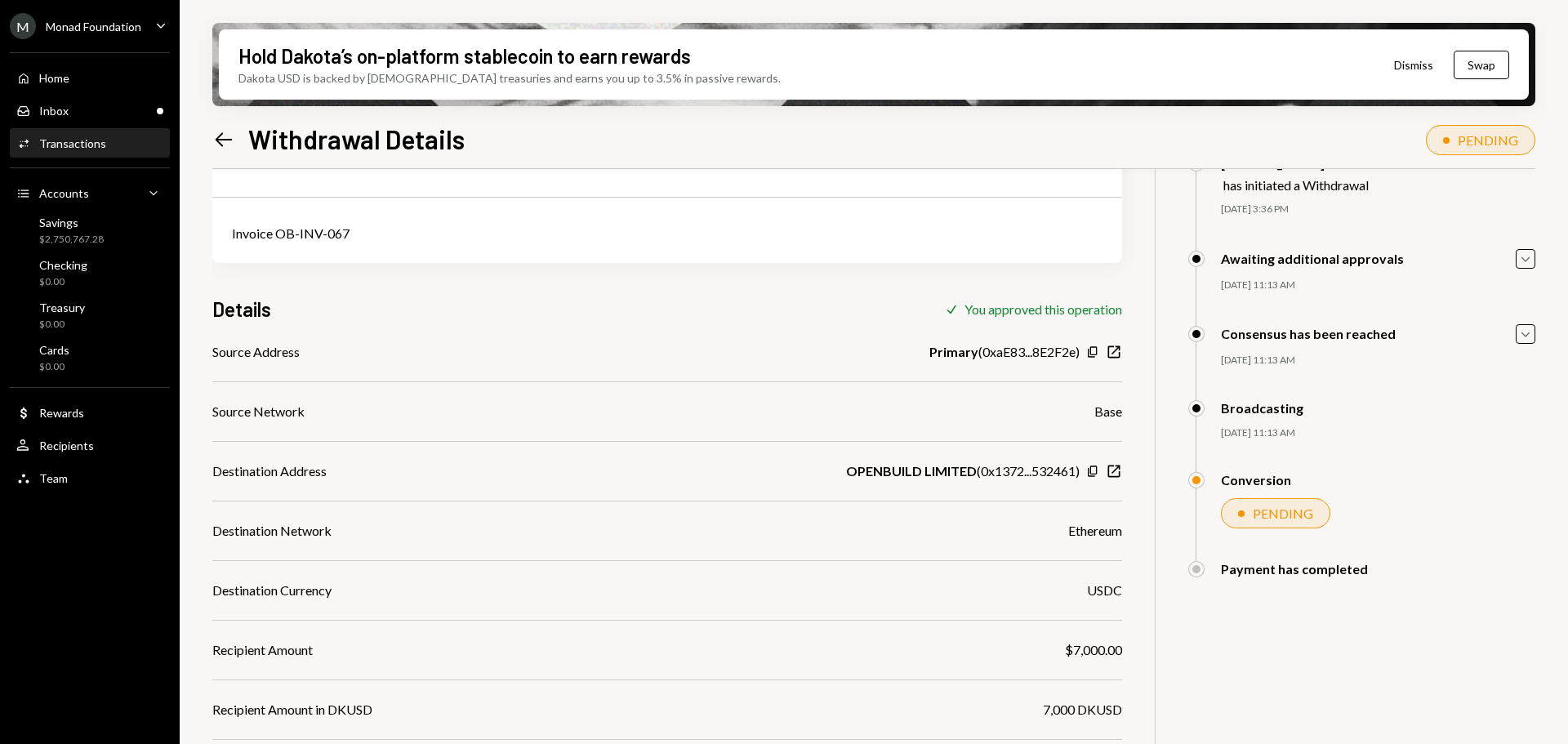
scroll to position [164, 0]
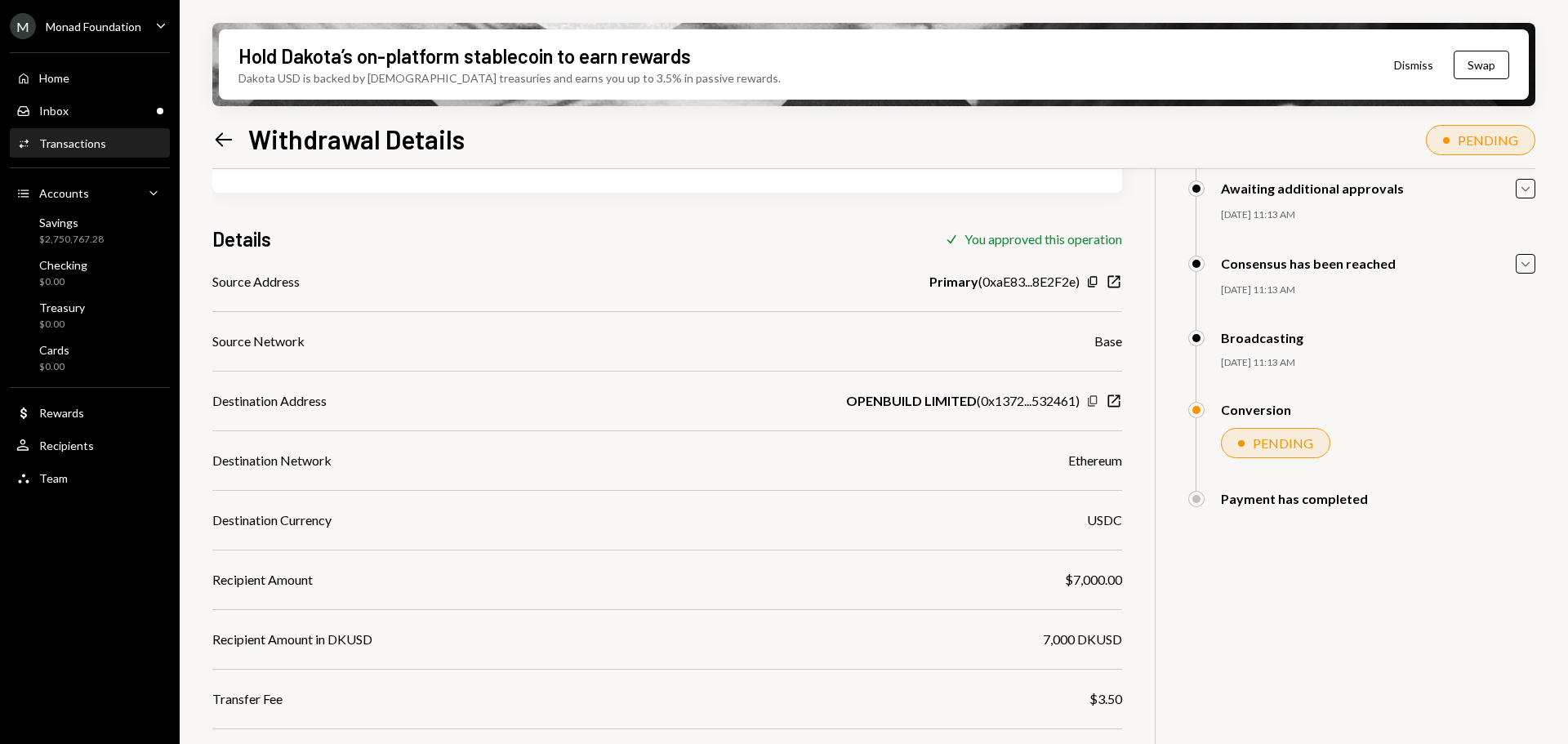
click at [1092, 405] on icon "Copy" at bounding box center [1093, 400] width 13 height 13
click at [91, 105] on div "Inbox Inbox" at bounding box center [90, 111] width 147 height 15
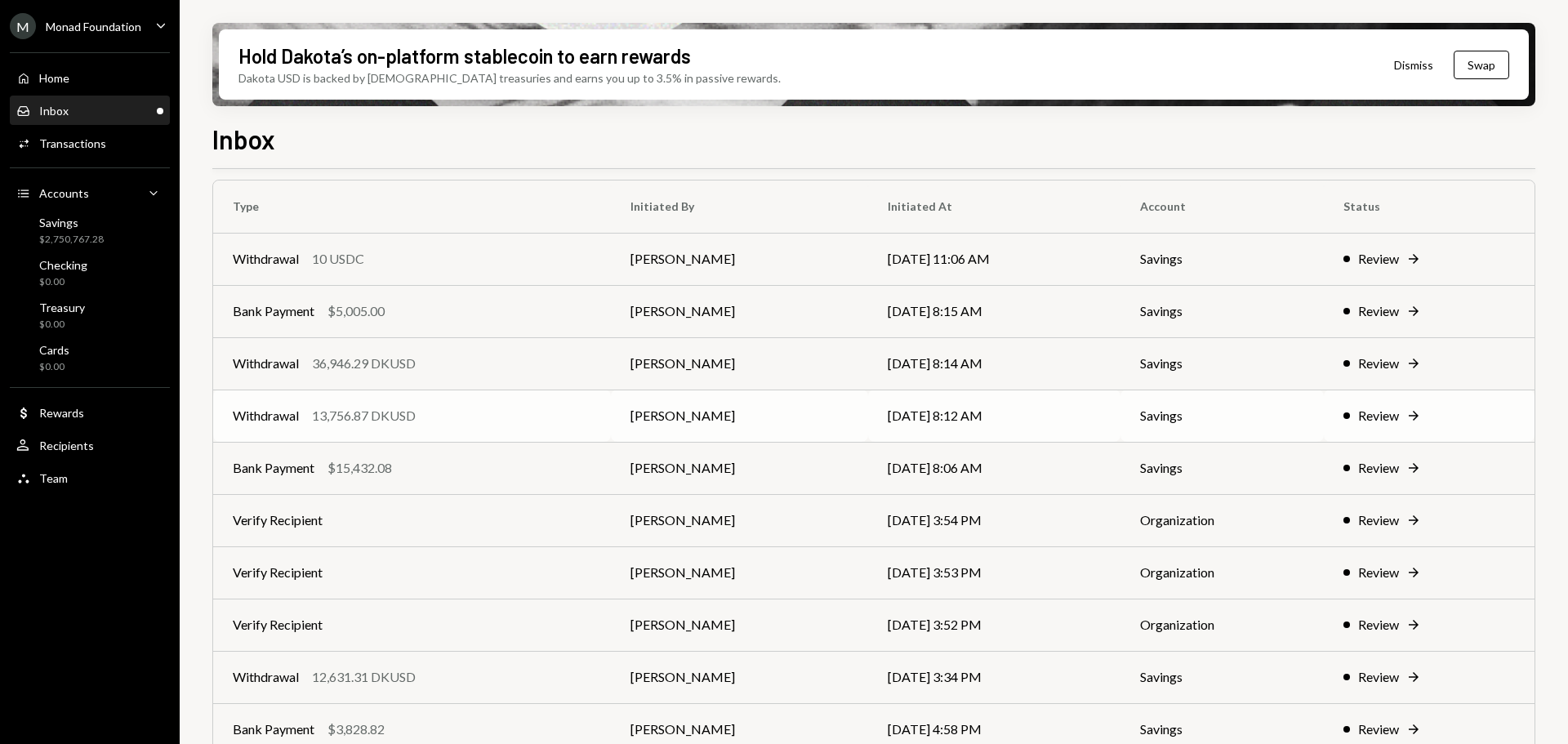
scroll to position [42, 0]
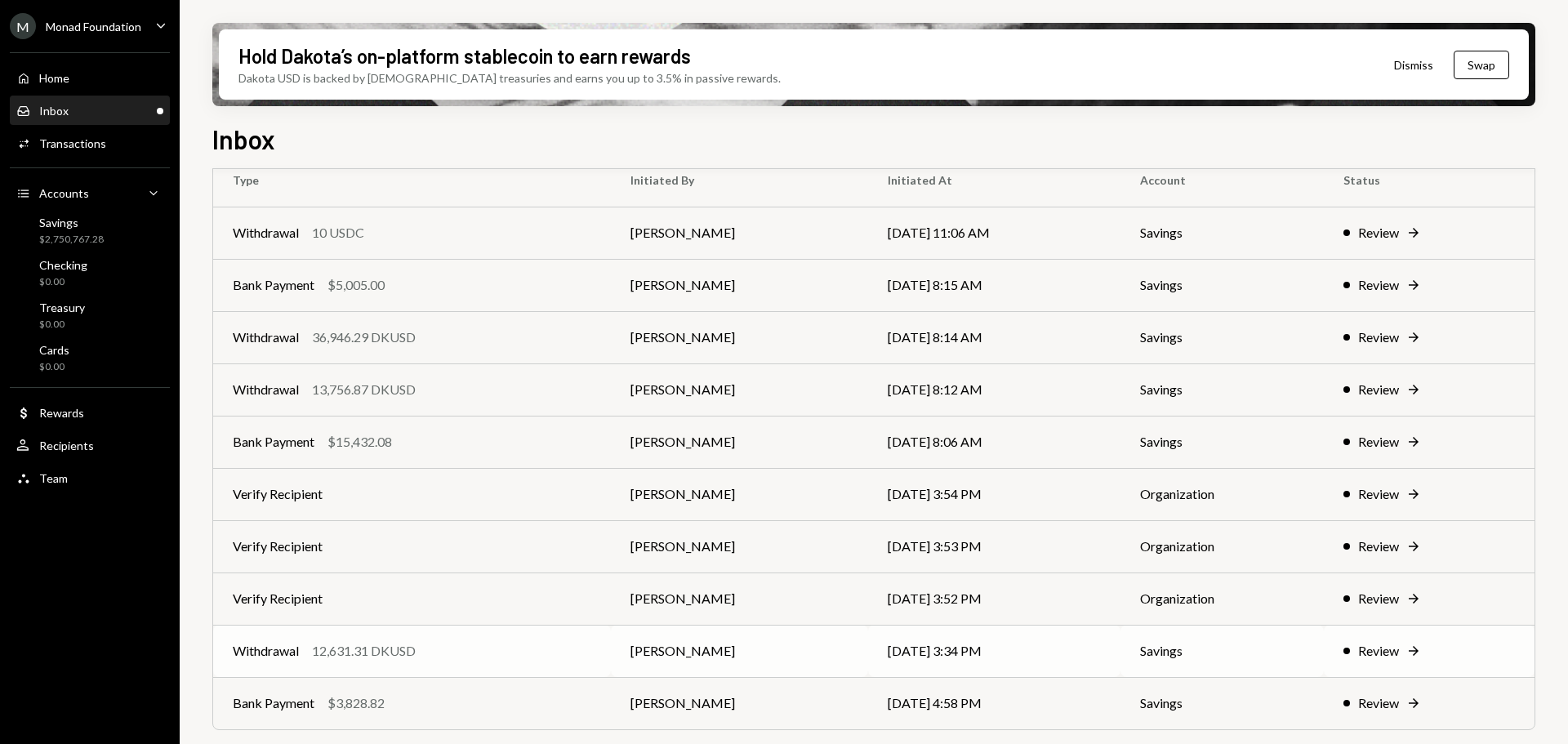
drag, startPoint x: 420, startPoint y: 655, endPoint x: 438, endPoint y: 650, distance: 18.7
click at [420, 655] on div "Withdrawal 12,631.31 DKUSD" at bounding box center [412, 651] width 359 height 20
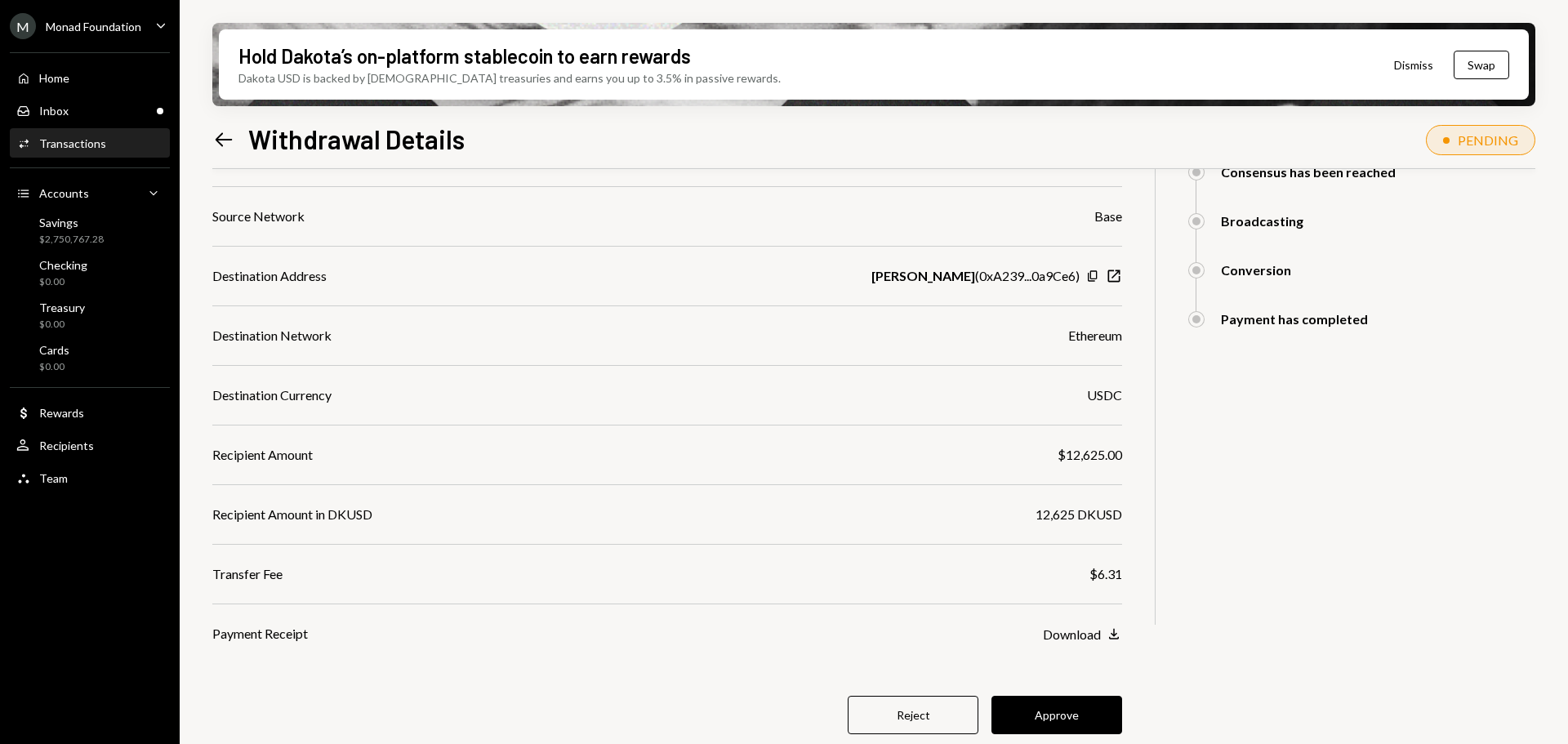
scroll to position [292, 0]
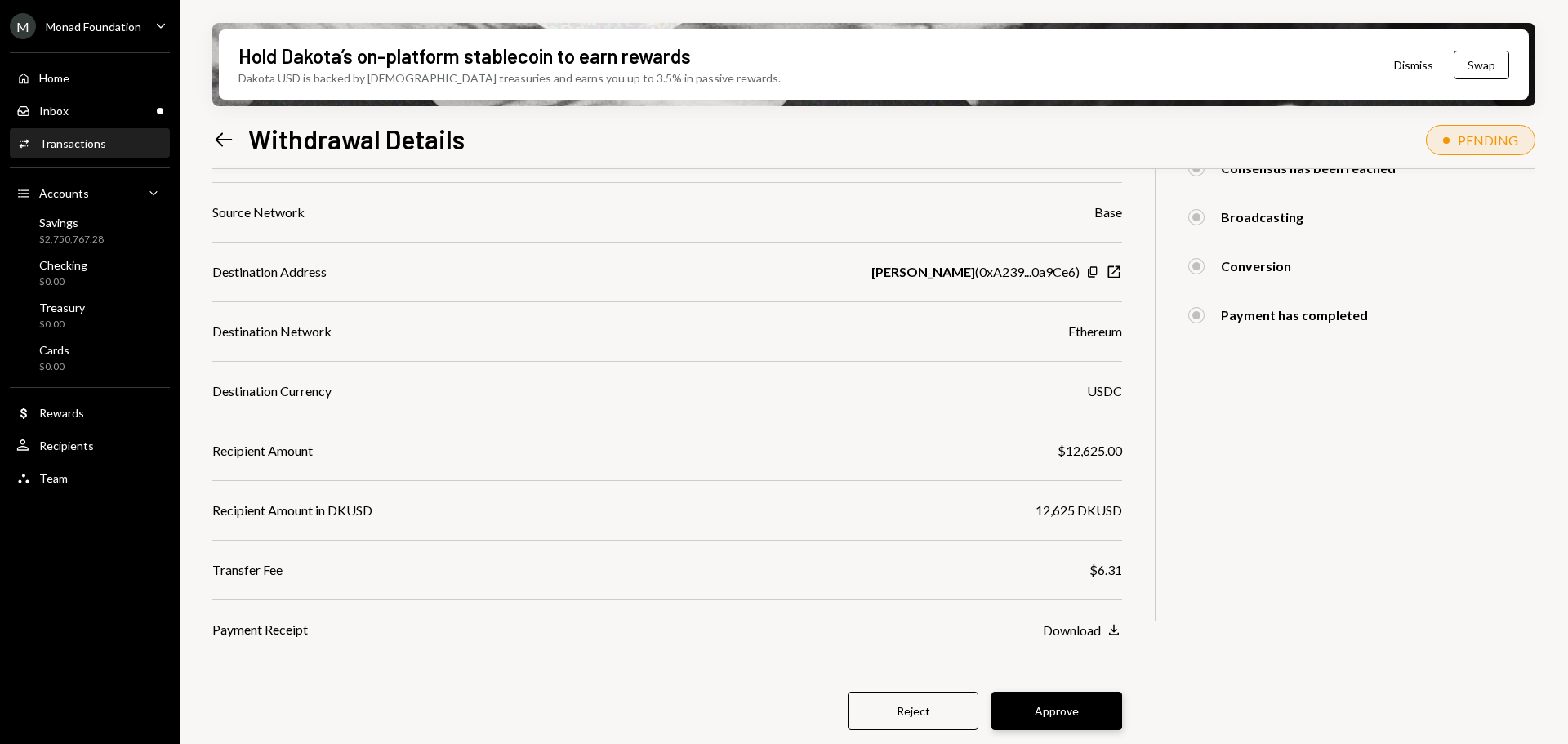
click at [1061, 707] on button "Approve" at bounding box center [1057, 711] width 131 height 38
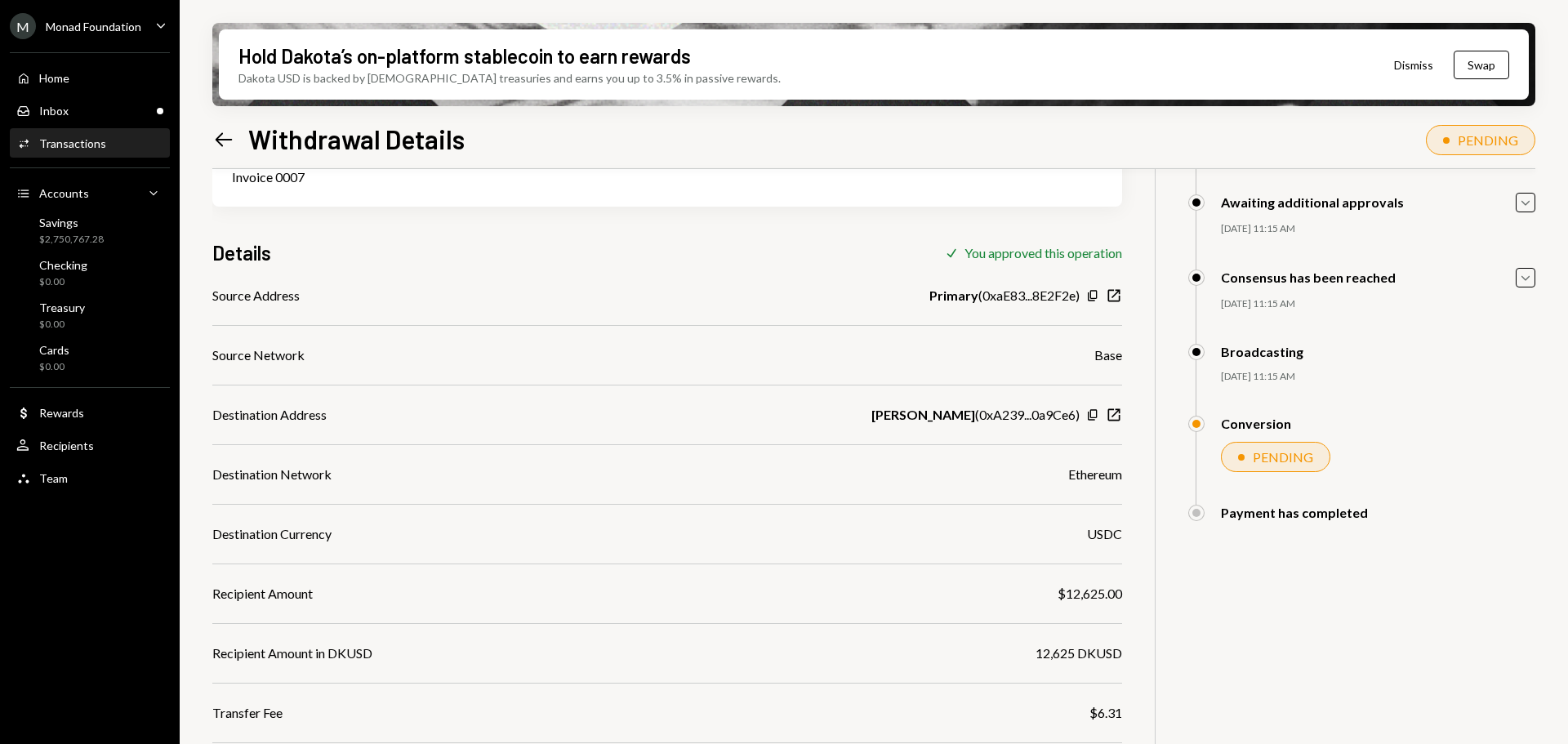
scroll to position [209, 0]
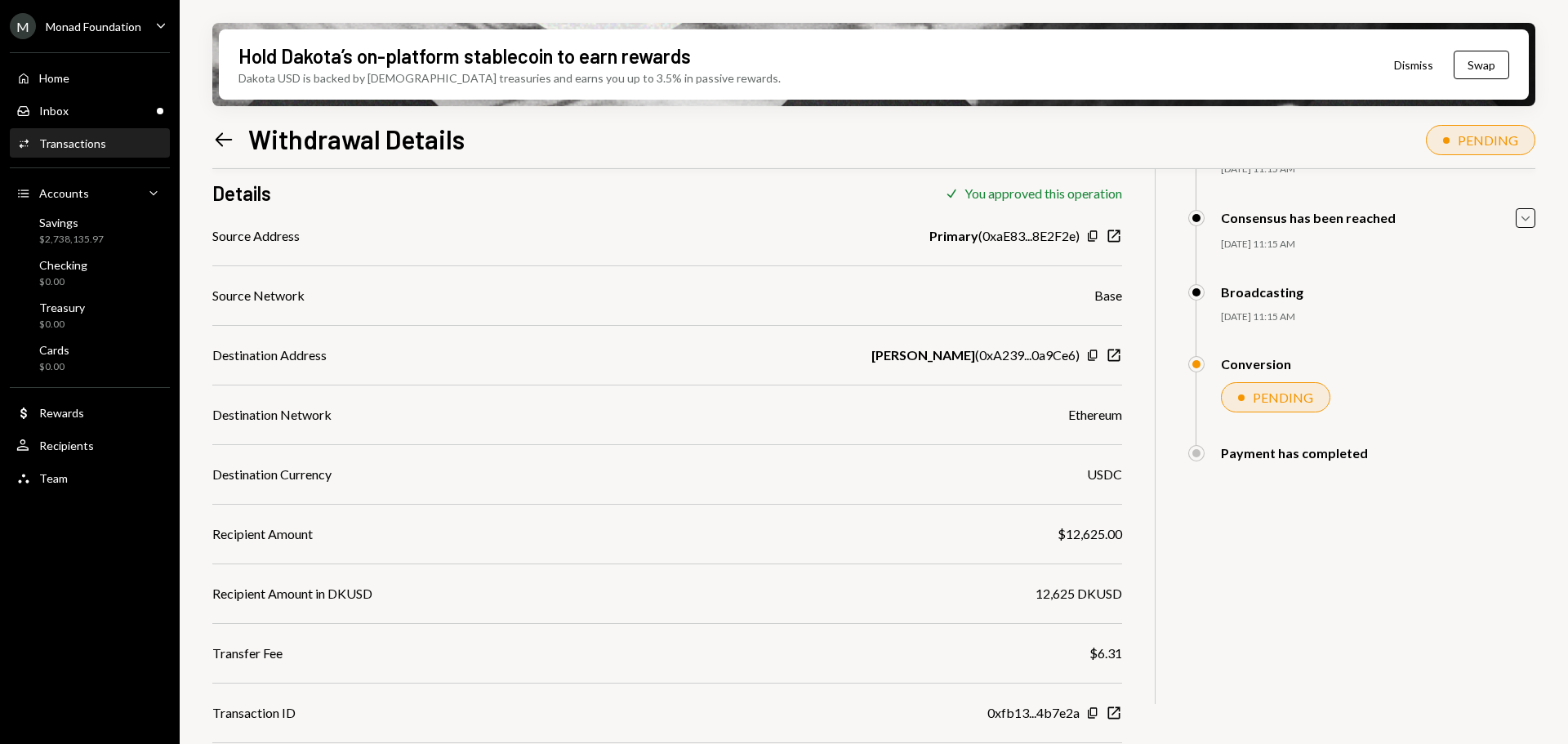
drag, startPoint x: 1098, startPoint y: 352, endPoint x: 901, endPoint y: 241, distance: 226.1
click at [1098, 353] on icon "Copy" at bounding box center [1093, 355] width 13 height 13
click at [99, 104] on div "Inbox Inbox" at bounding box center [90, 111] width 147 height 15
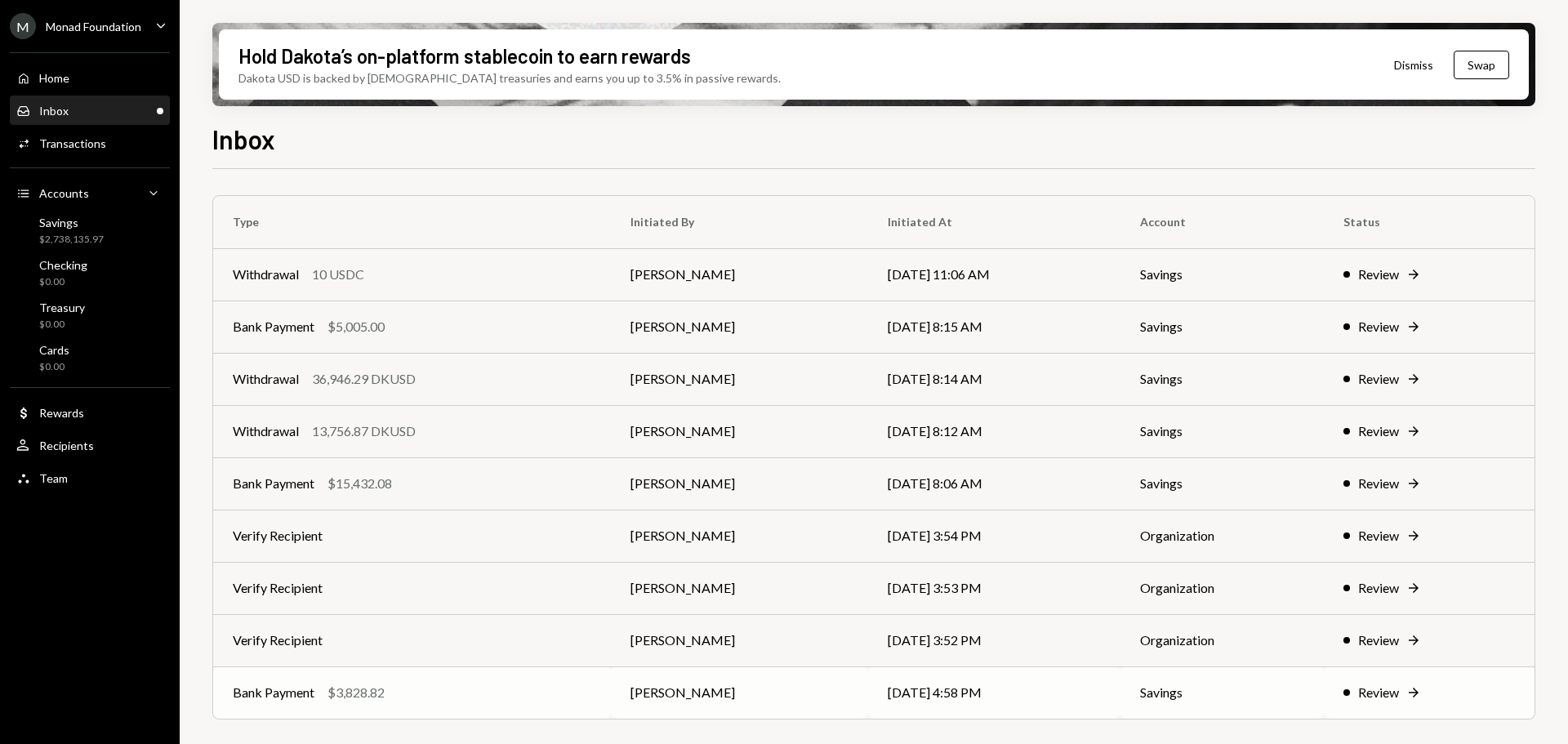
click at [397, 693] on div "Bank Payment $3,828.82" at bounding box center [412, 692] width 359 height 20
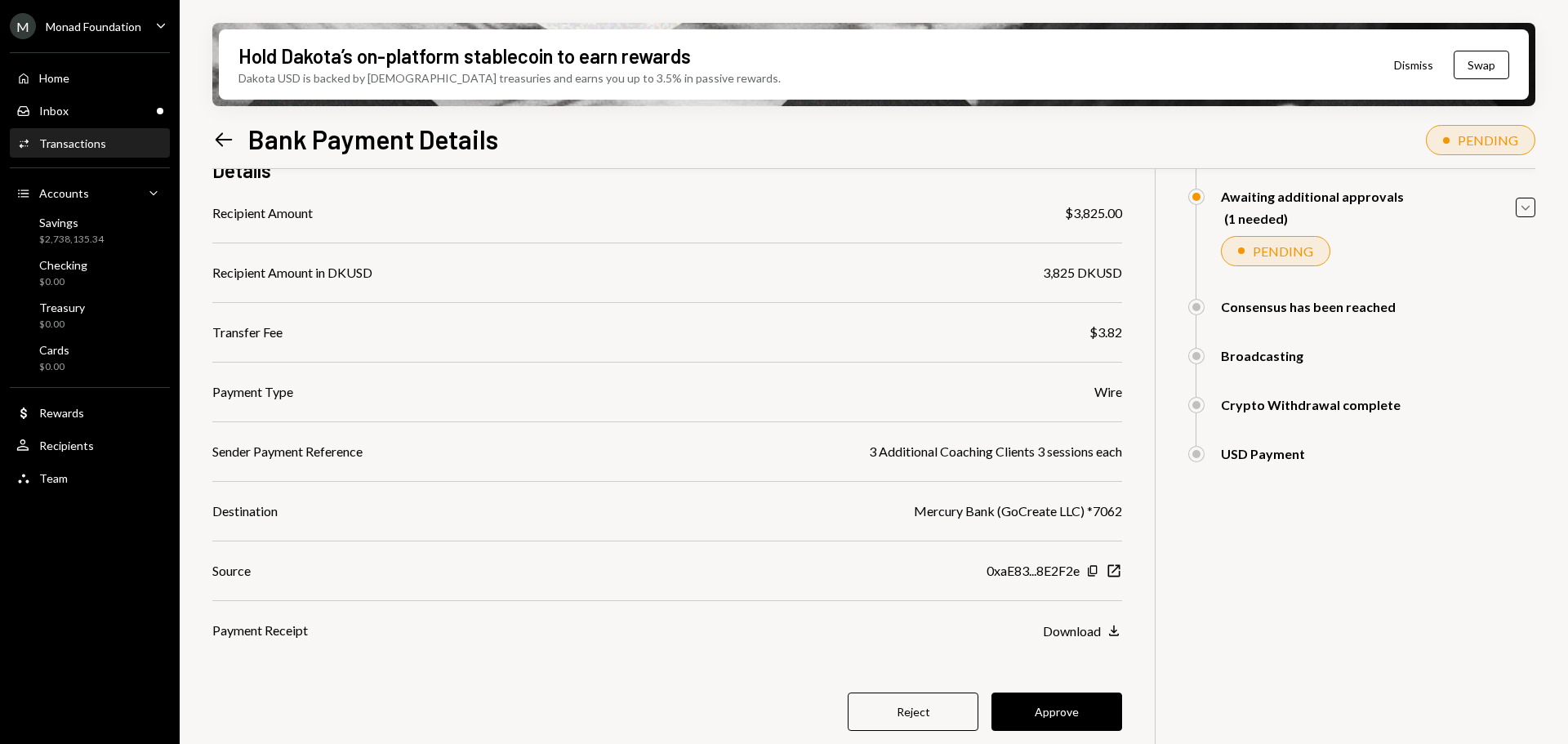
scroll to position [154, 0]
click at [1071, 710] on button "Approve" at bounding box center [1057, 711] width 131 height 38
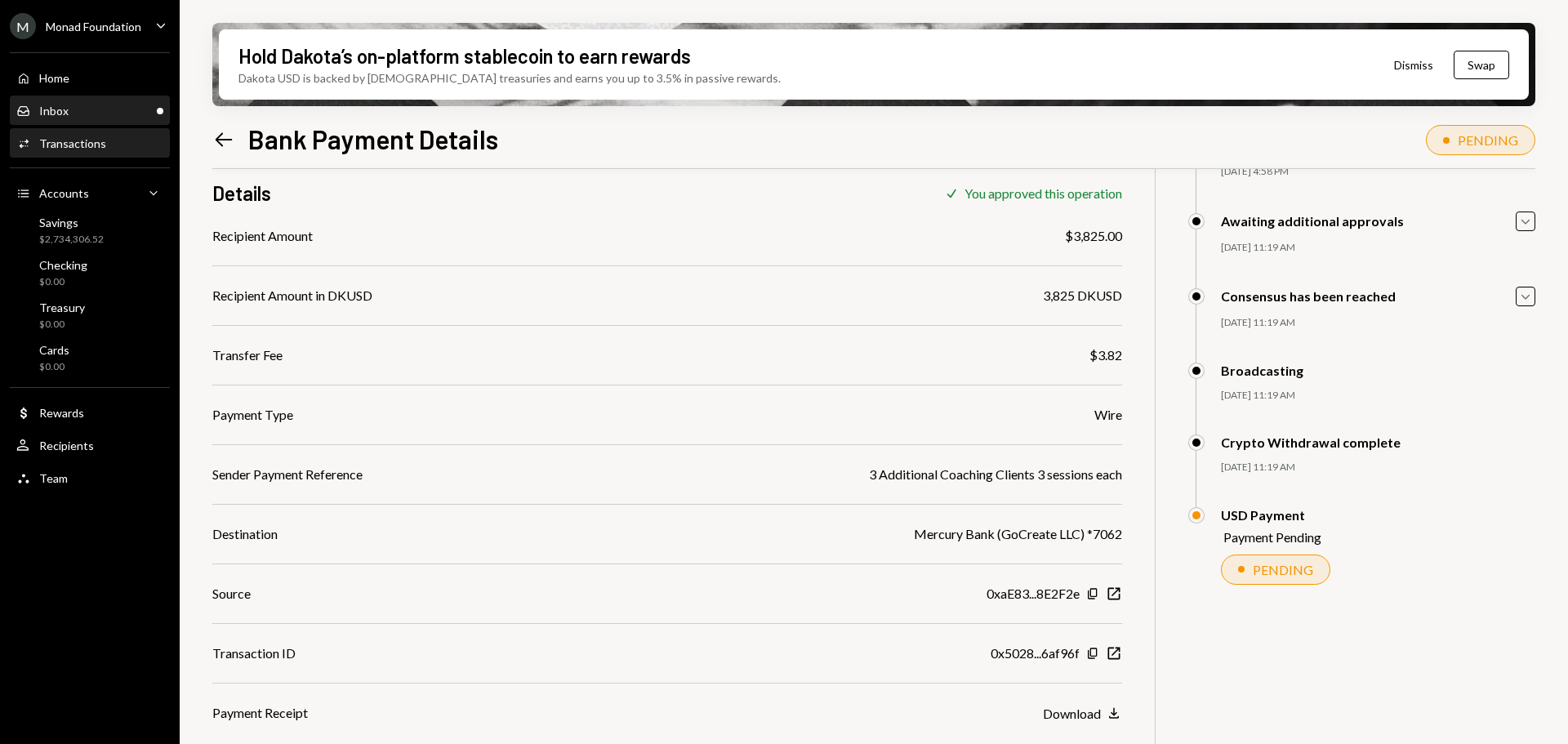
click at [60, 123] on div "Inbox Inbox" at bounding box center [90, 111] width 147 height 28
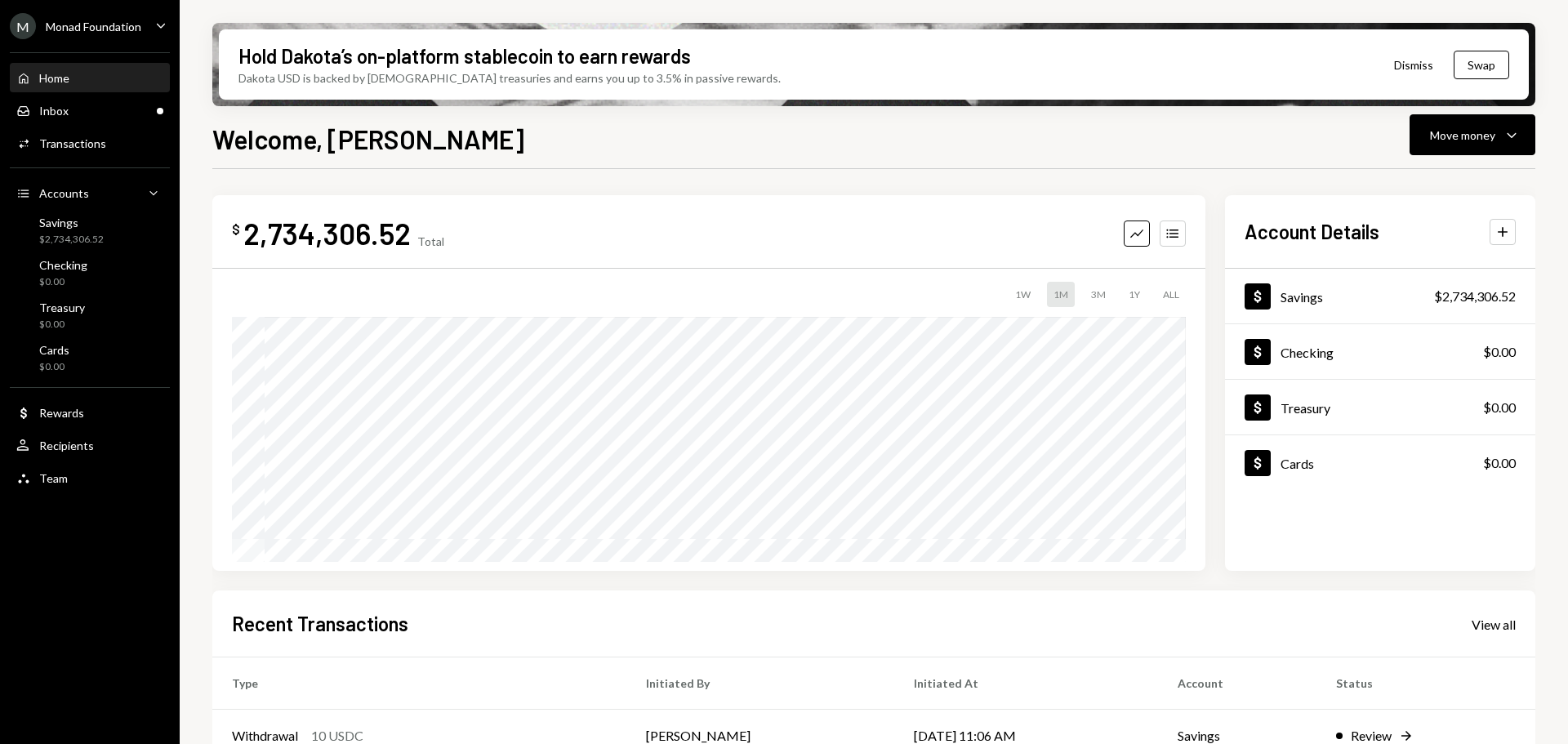
click at [99, 95] on div "Home Home Inbox Inbox Activities Transactions Accounts Accounts Caret Down Savi…" at bounding box center [90, 269] width 179 height 453
click at [106, 116] on div "Inbox Inbox" at bounding box center [90, 111] width 147 height 15
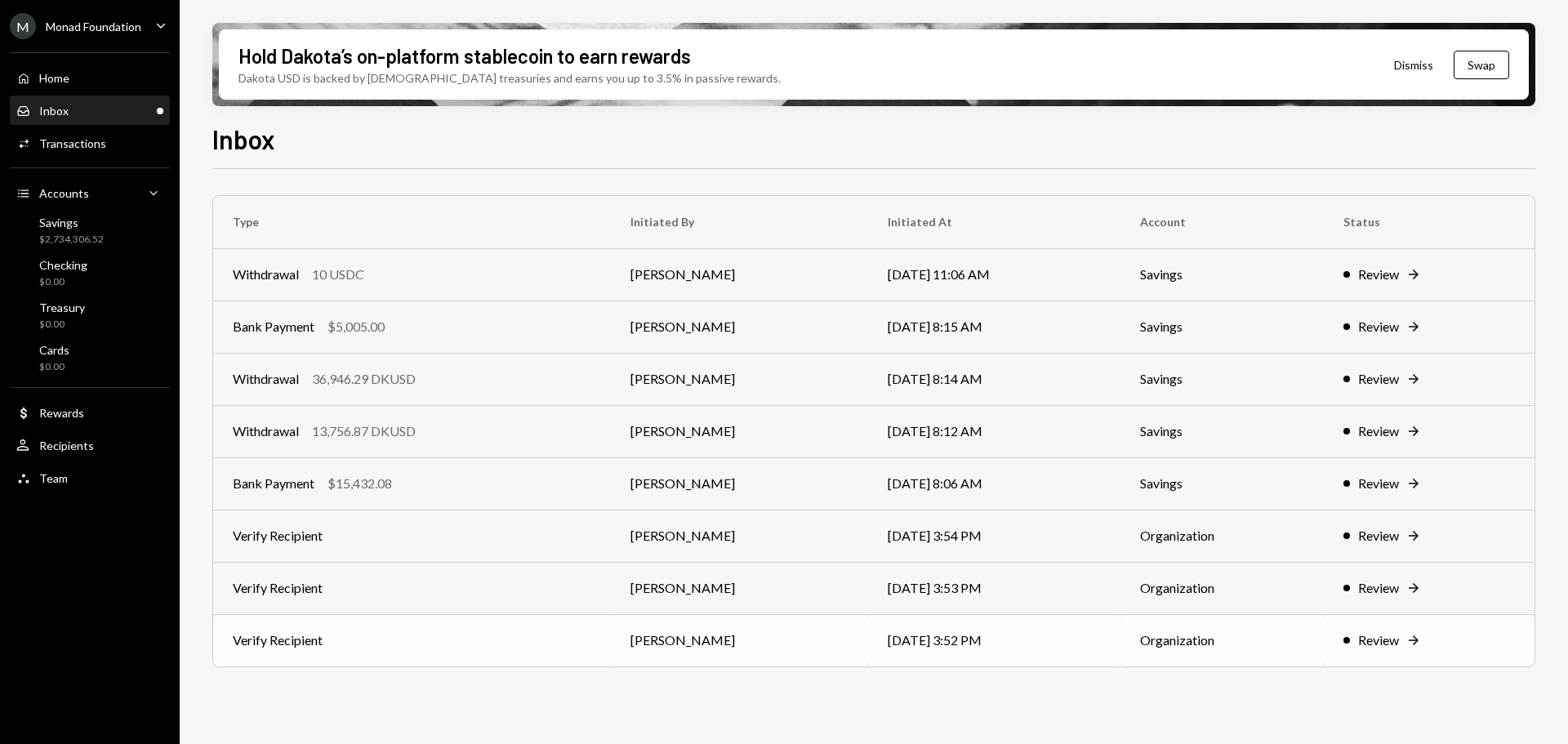
click at [333, 629] on td "Verify Recipient" at bounding box center [412, 640] width 398 height 52
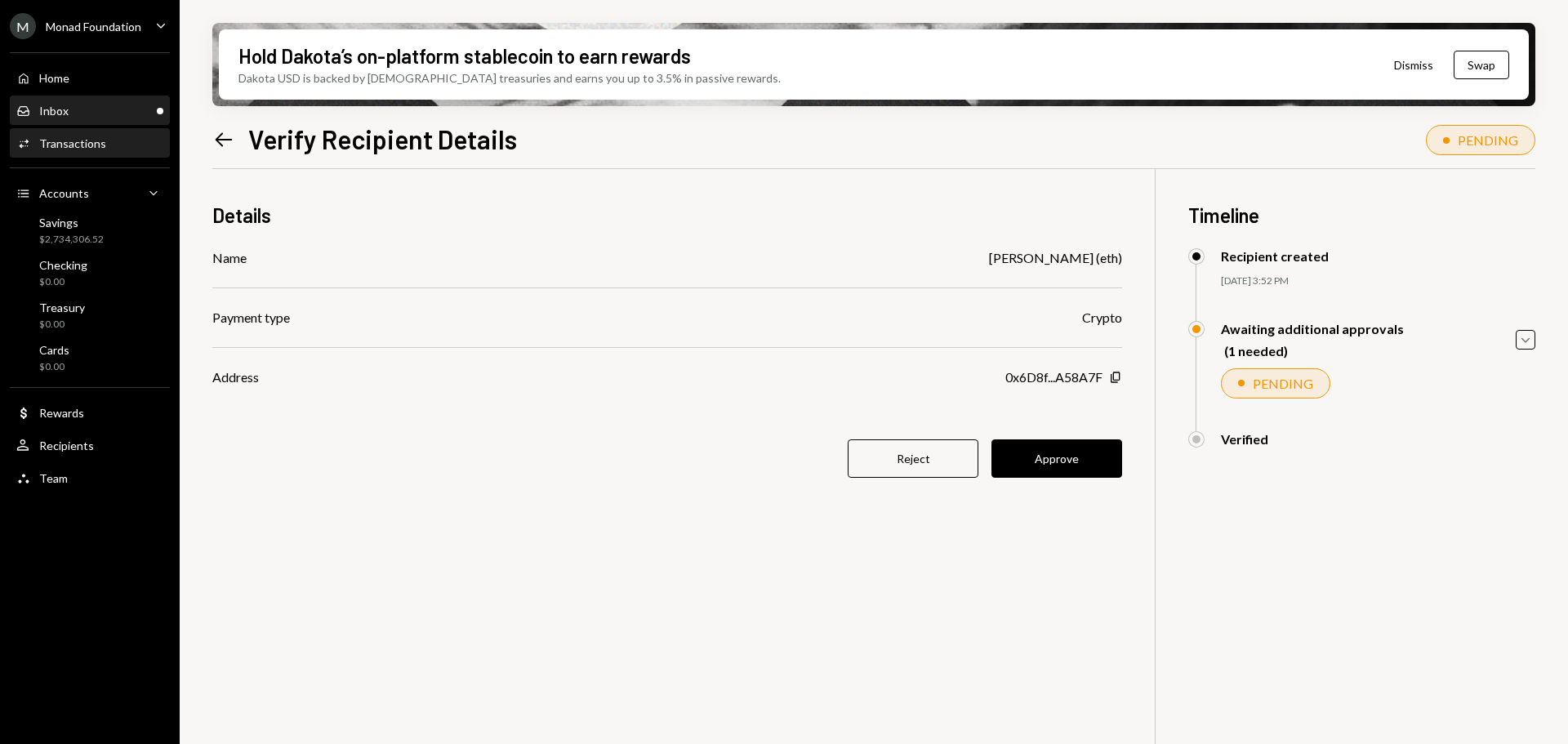
click at [97, 117] on div "Inbox Inbox" at bounding box center [90, 111] width 147 height 15
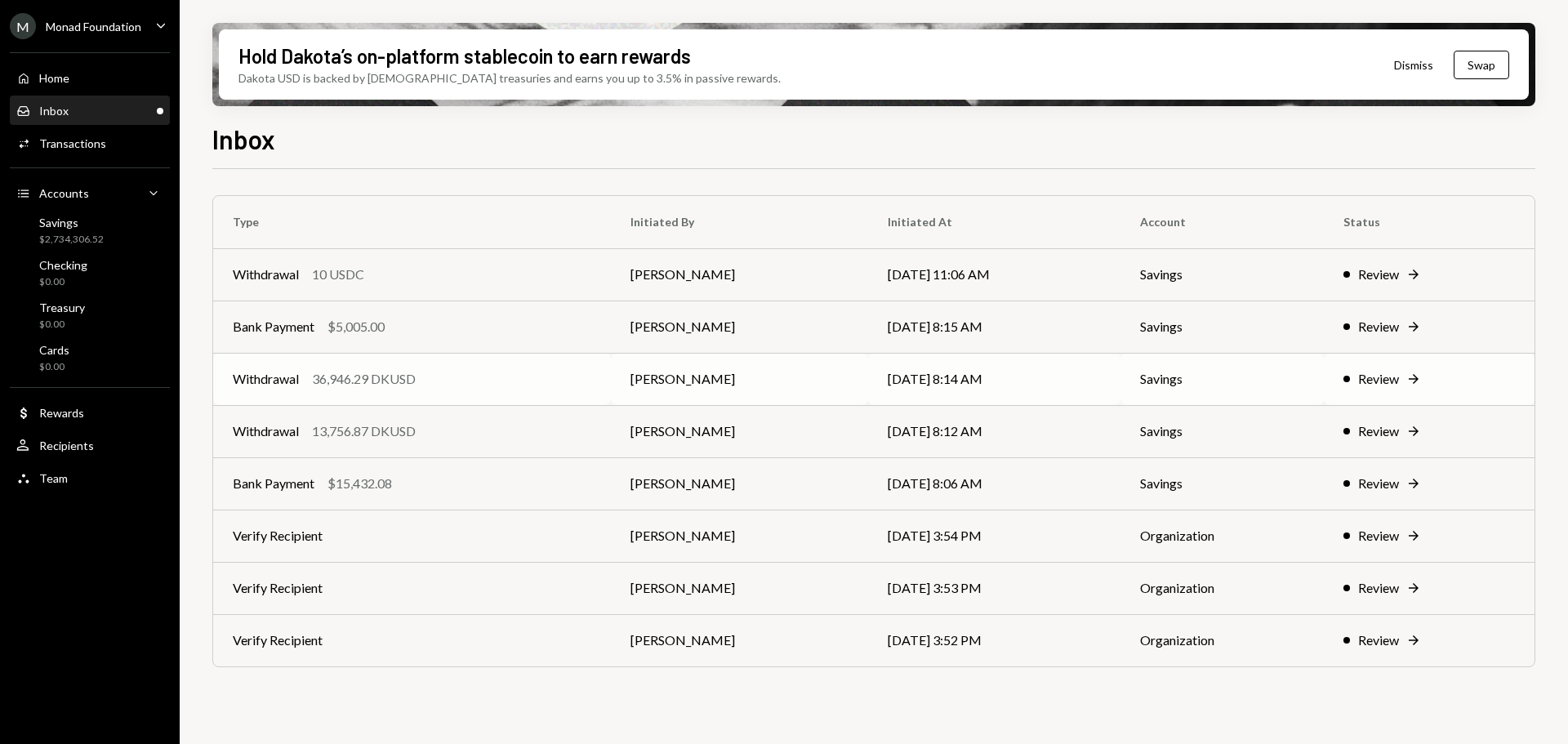
click at [403, 372] on div "36,946.29 DKUSD" at bounding box center [363, 379] width 104 height 20
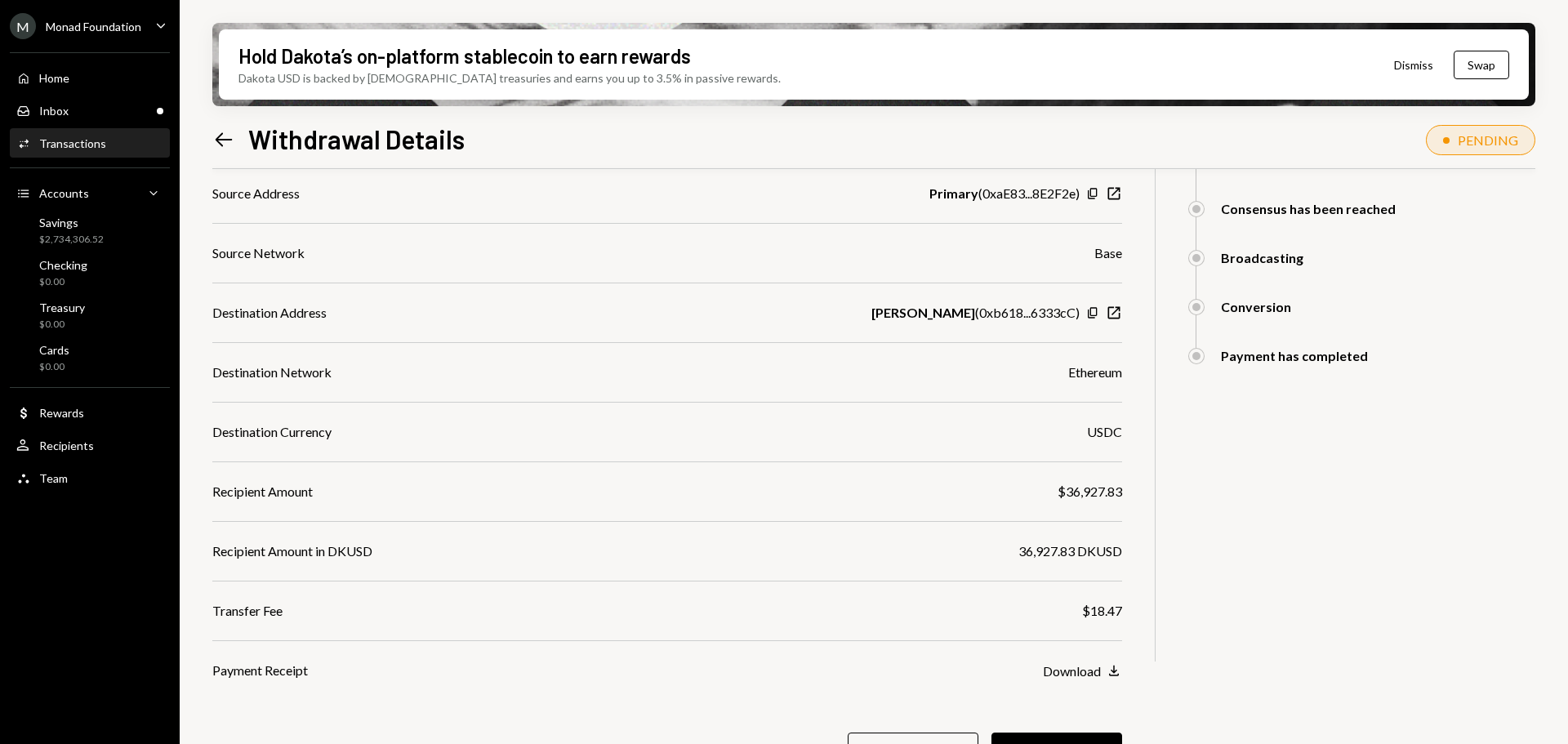
scroll to position [292, 0]
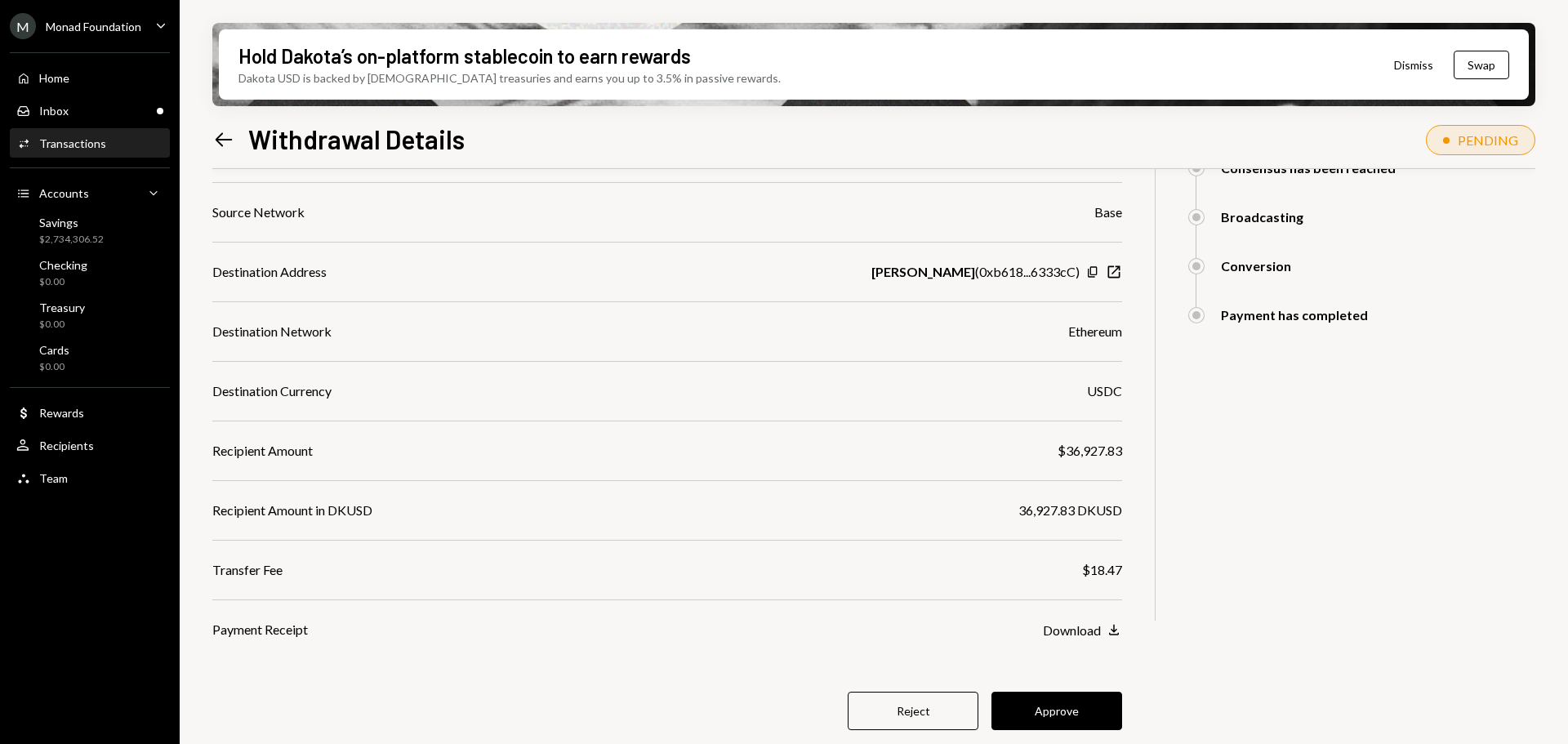
drag, startPoint x: 1073, startPoint y: 708, endPoint x: 1066, endPoint y: 699, distance: 11.4
click at [1073, 708] on button "Approve" at bounding box center [1057, 711] width 131 height 38
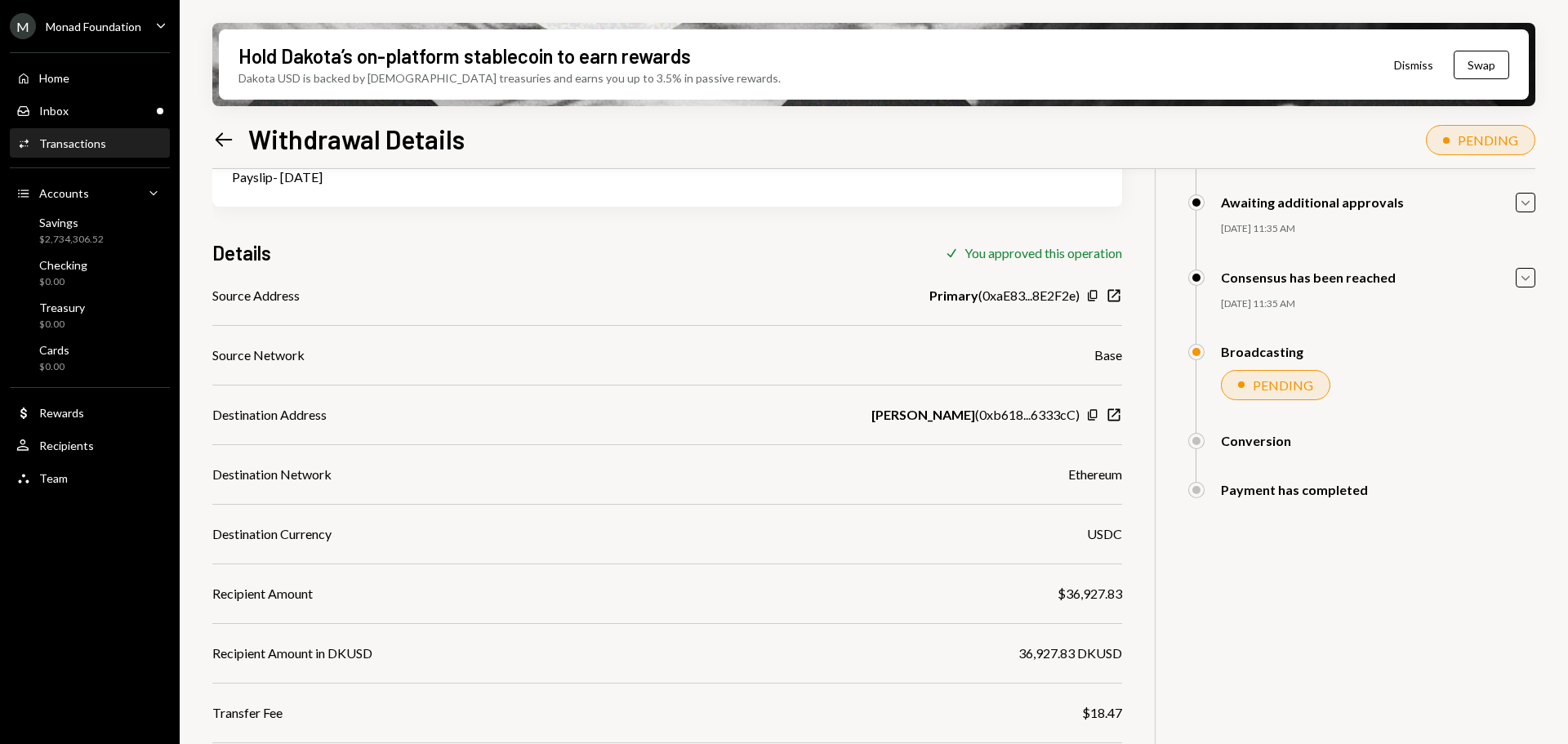
scroll to position [150, 0]
click at [106, 116] on div "Inbox Inbox" at bounding box center [90, 111] width 147 height 15
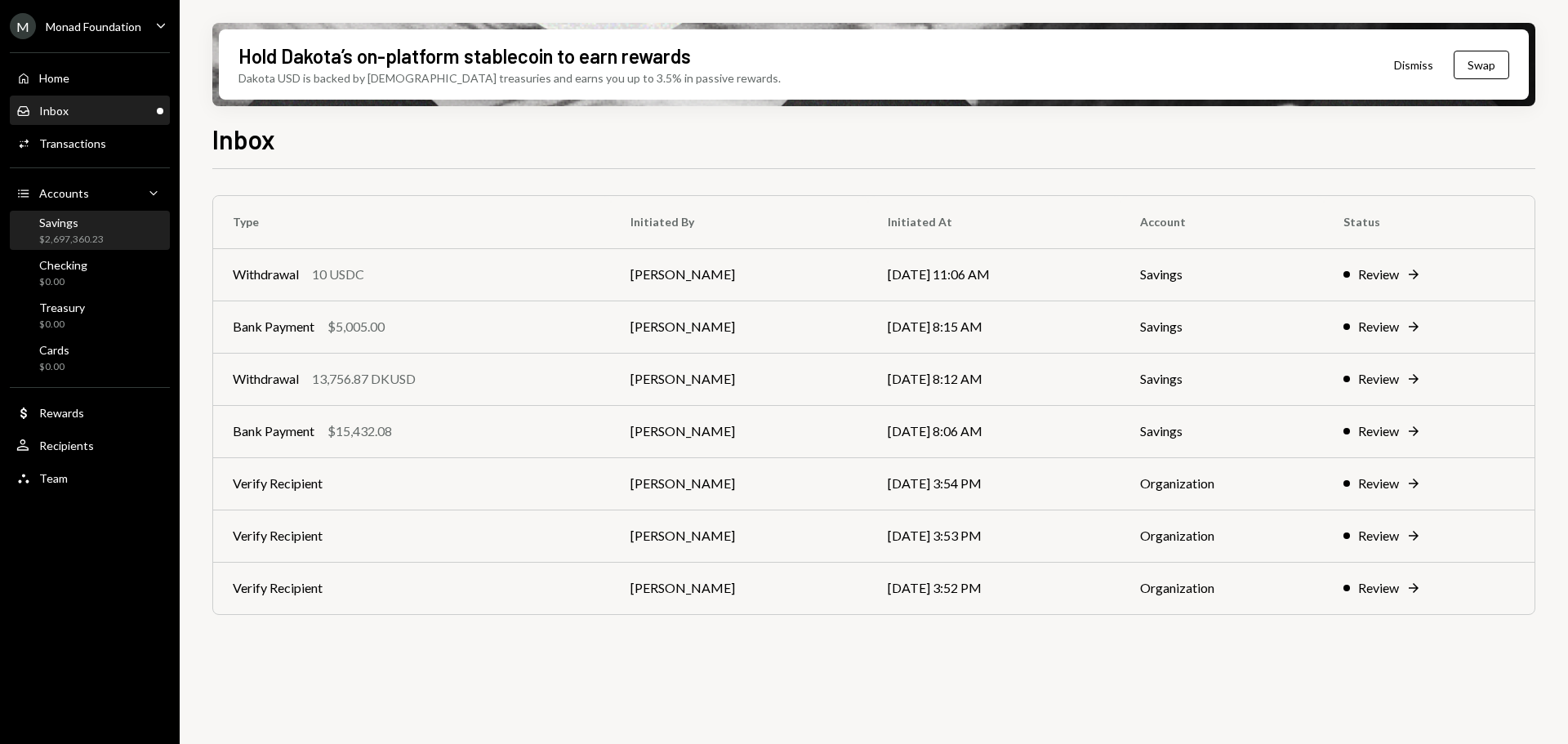
click at [75, 232] on div "$2,697,360.23" at bounding box center [71, 239] width 64 height 14
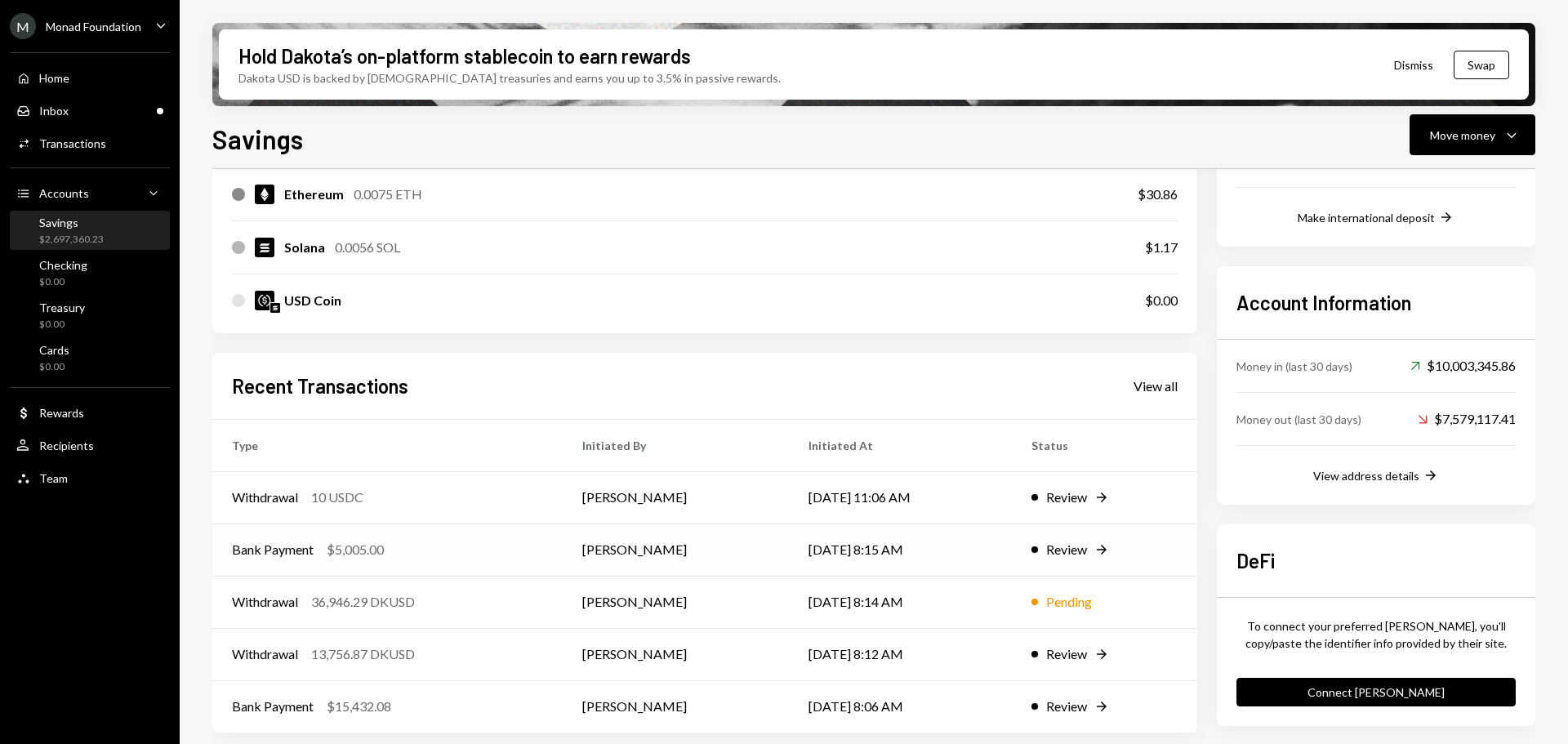
scroll to position [372, 0]
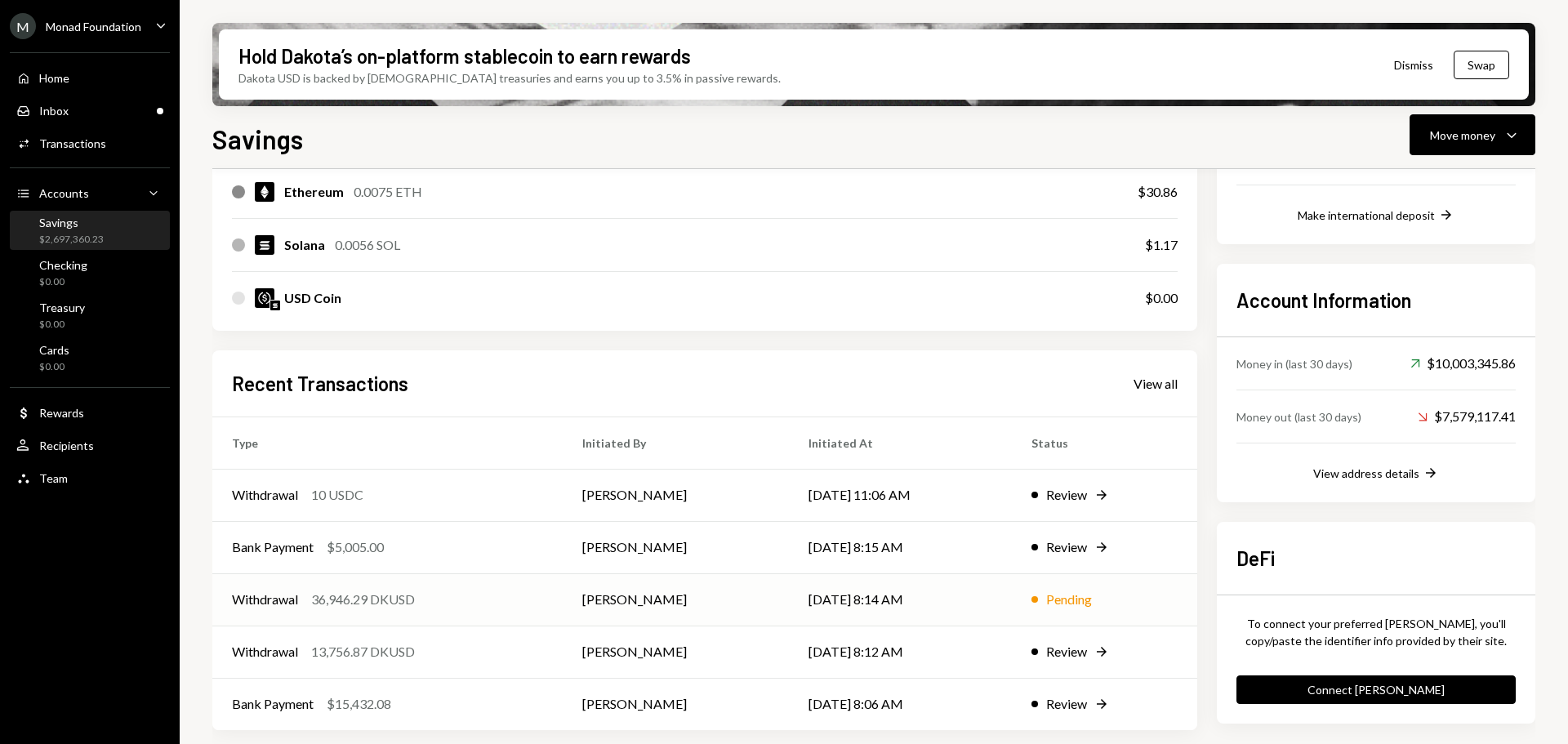
click at [443, 604] on div "Withdrawal 36,946.29 DKUSD" at bounding box center [387, 599] width 311 height 20
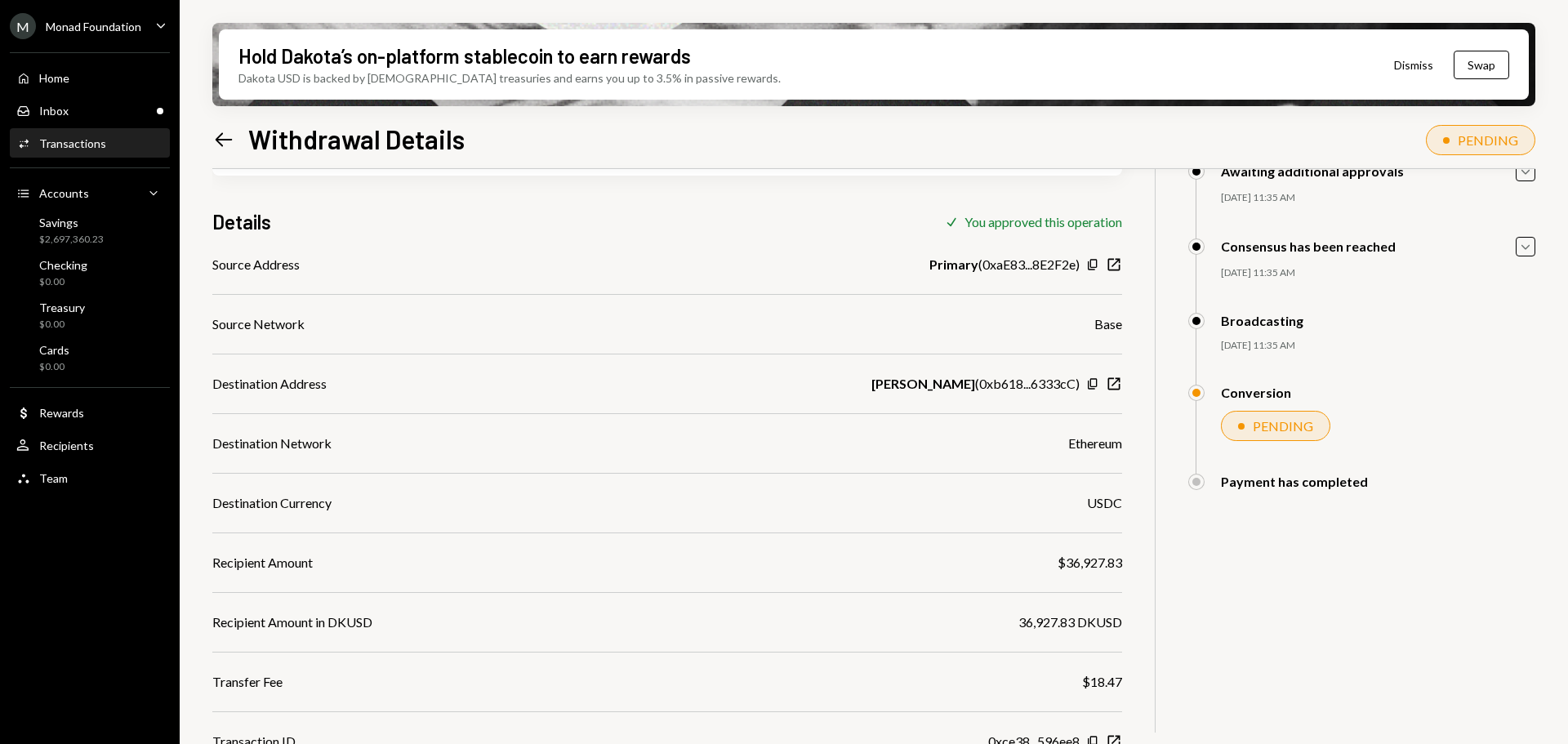
scroll to position [209, 0]
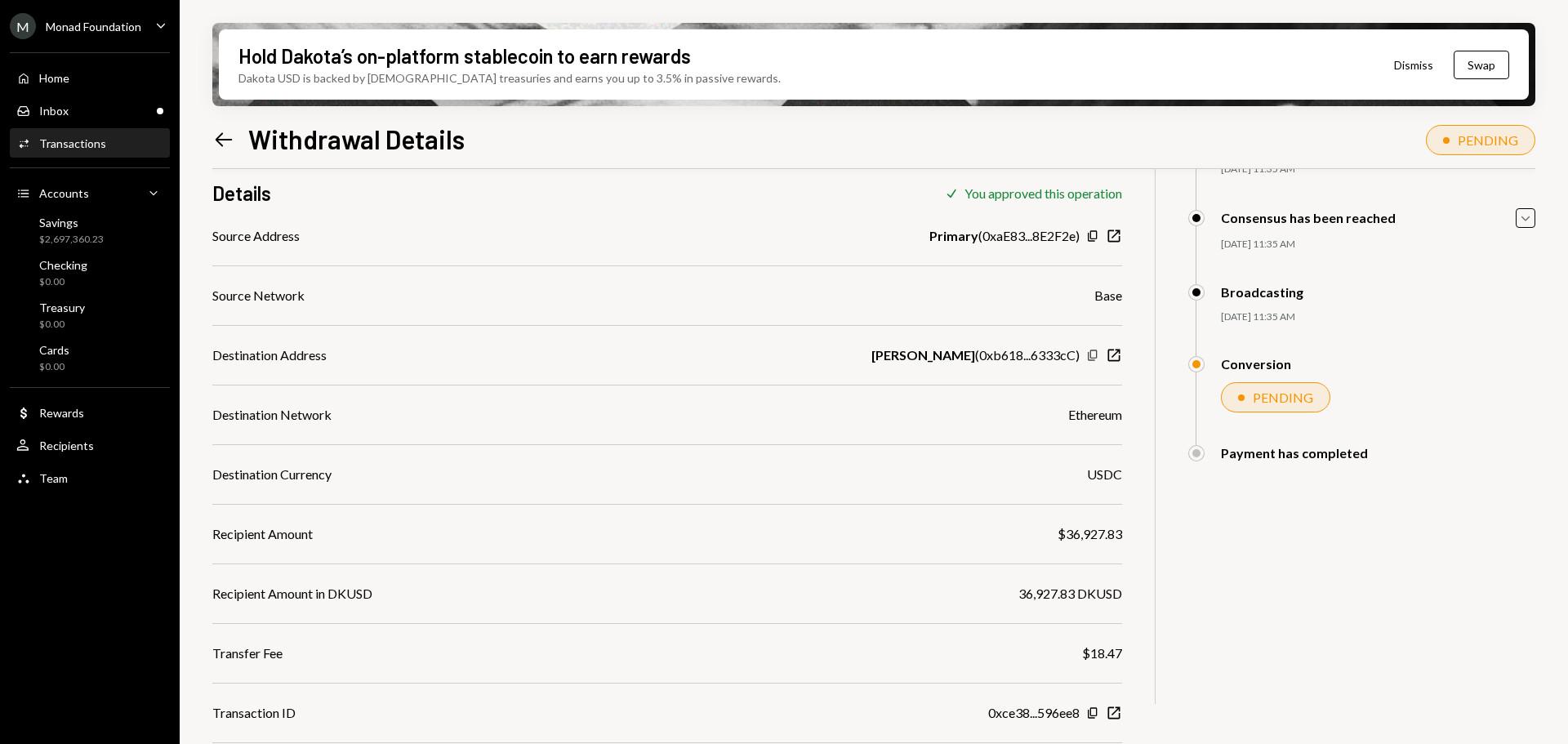
click at [1098, 356] on icon "Copy" at bounding box center [1093, 355] width 13 height 13
click at [97, 110] on div "Inbox Inbox" at bounding box center [90, 111] width 147 height 15
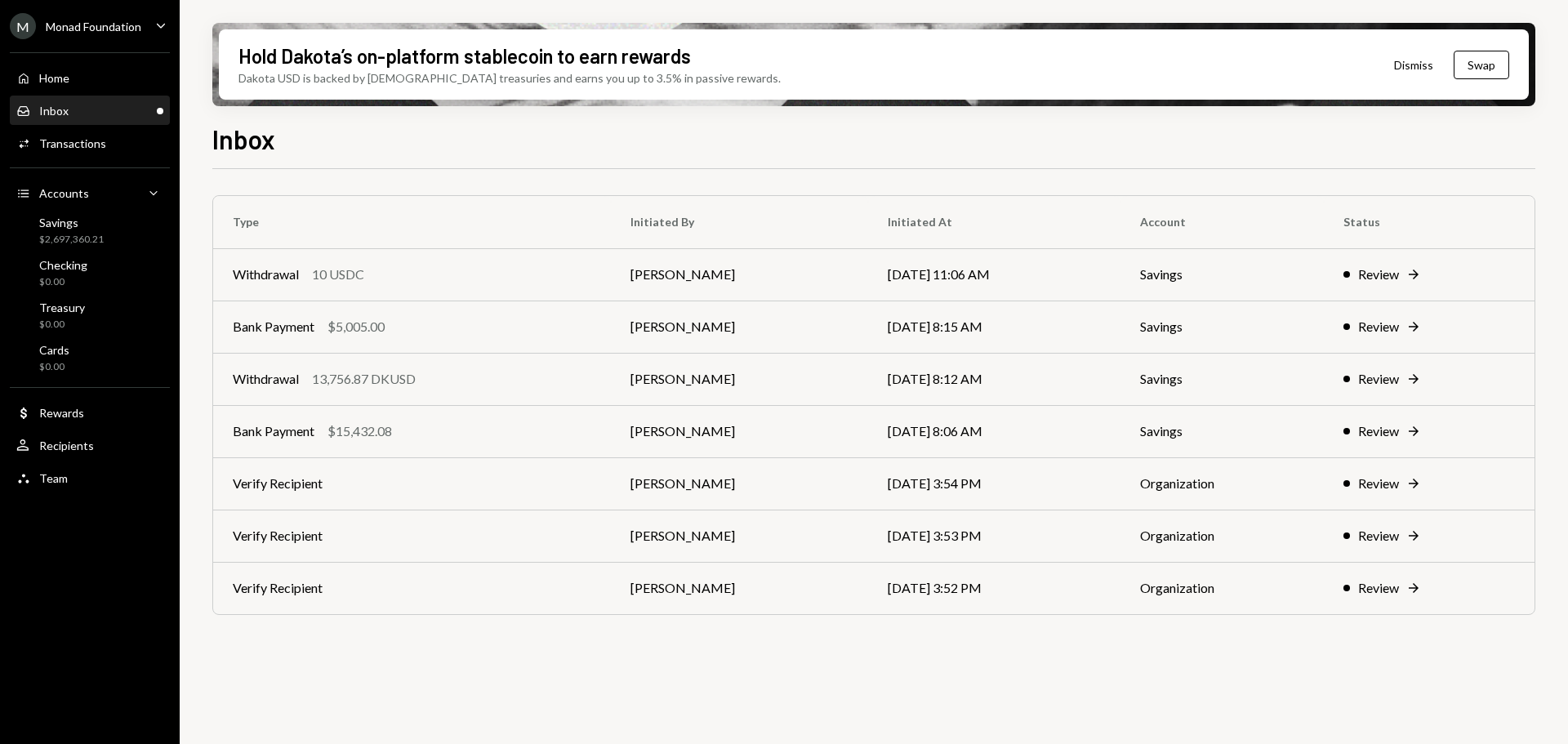
click at [406, 370] on div "13,756.87 DKUSD" at bounding box center [363, 379] width 104 height 20
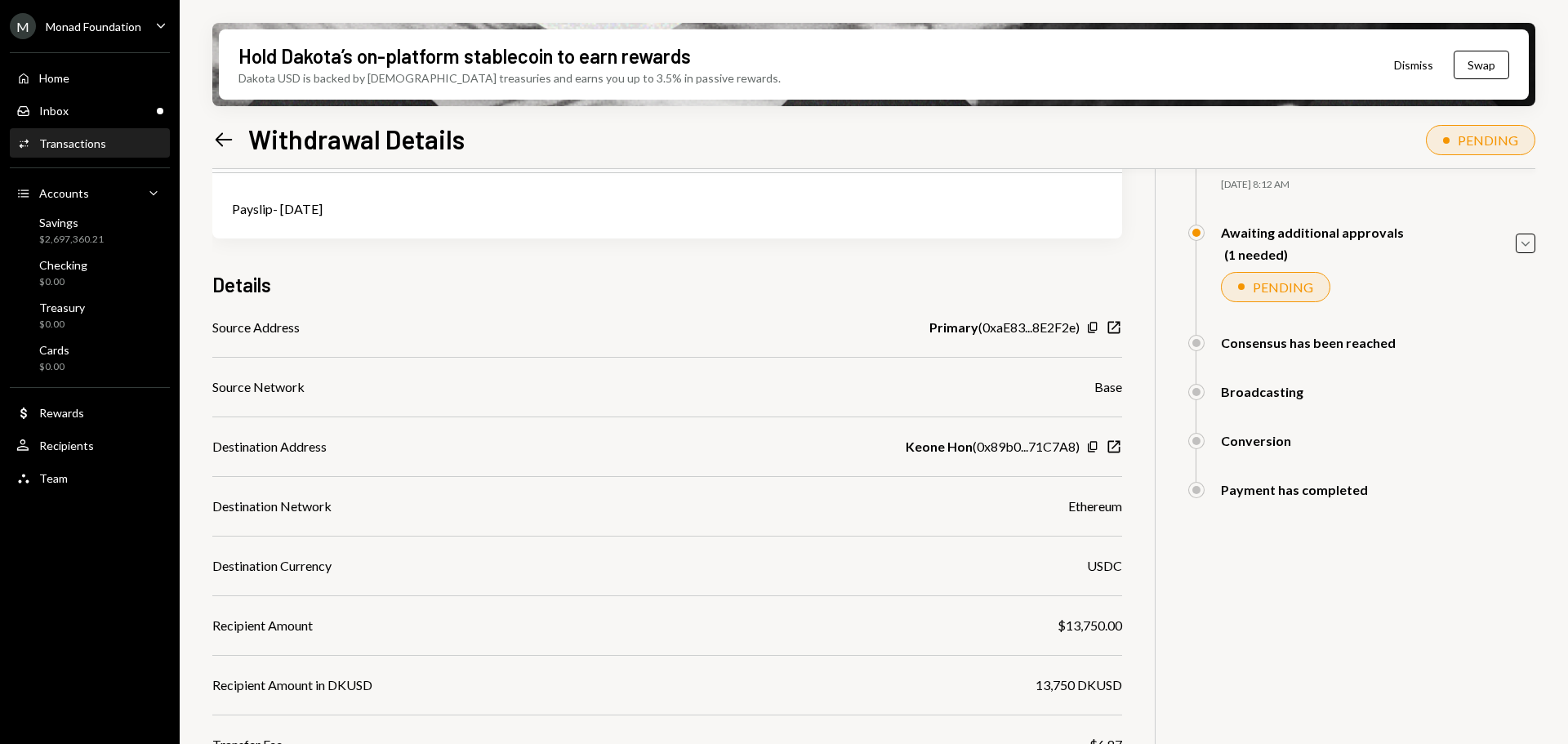
scroll to position [292, 0]
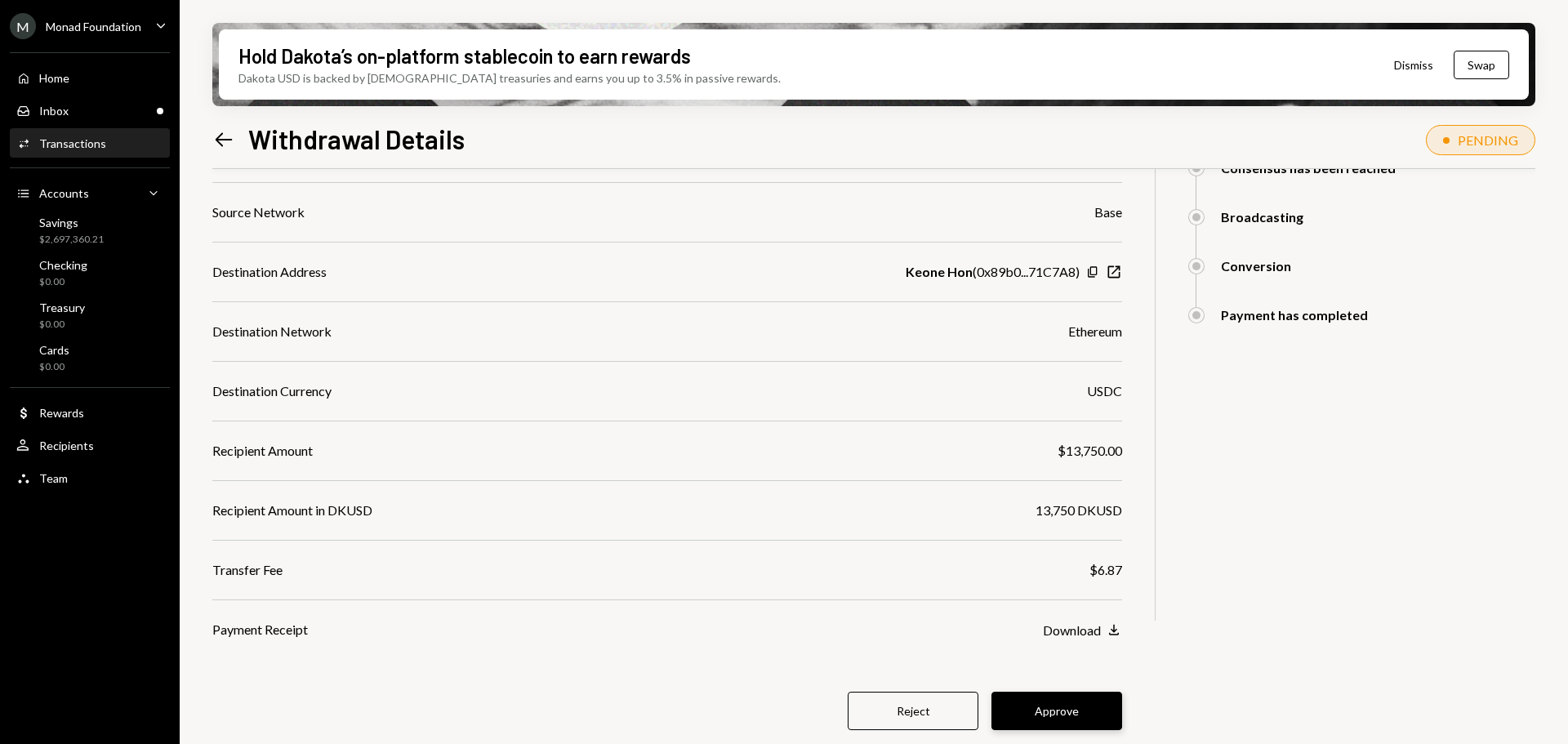
click at [1060, 715] on button "Approve" at bounding box center [1057, 711] width 131 height 38
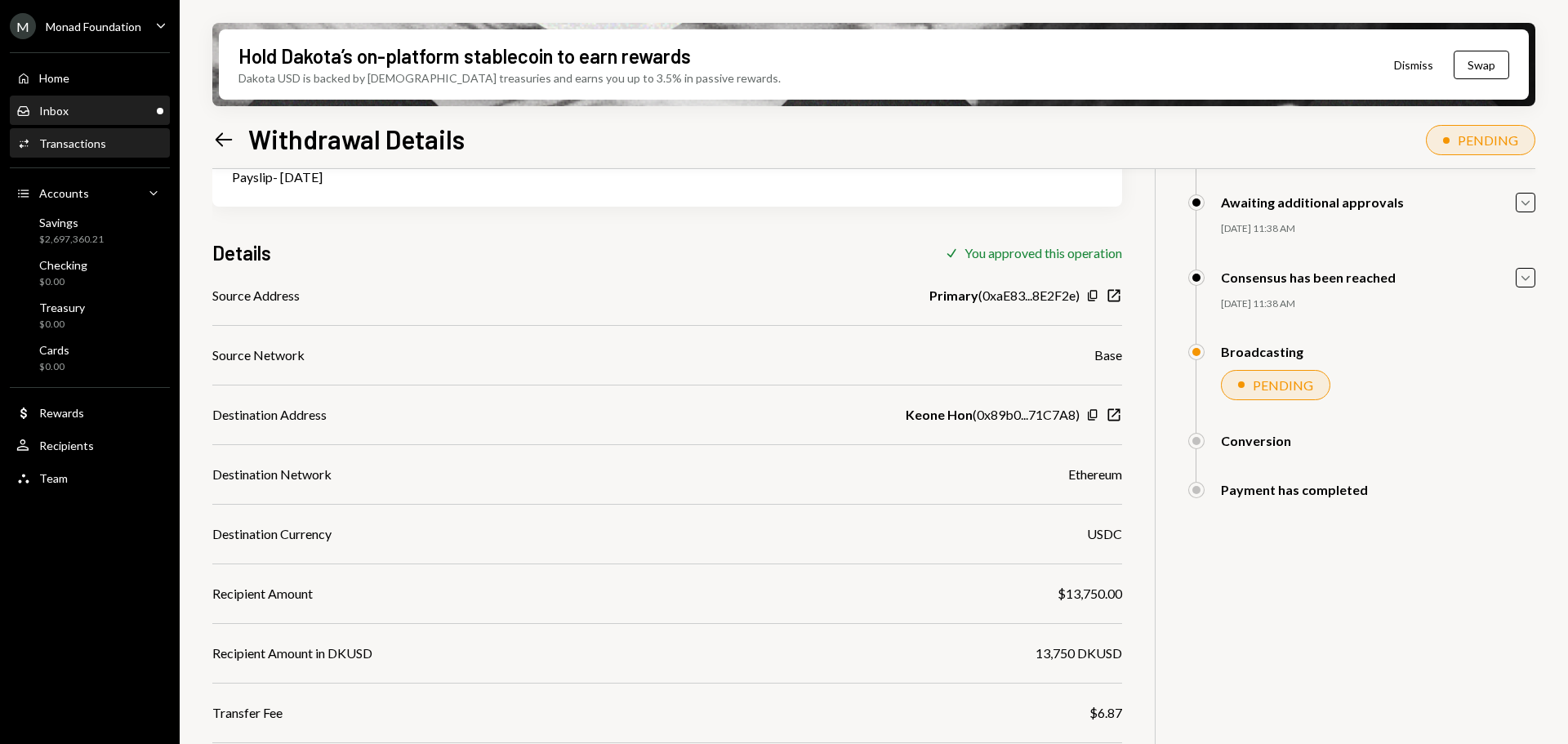
click at [86, 109] on div "Inbox Inbox" at bounding box center [90, 111] width 147 height 15
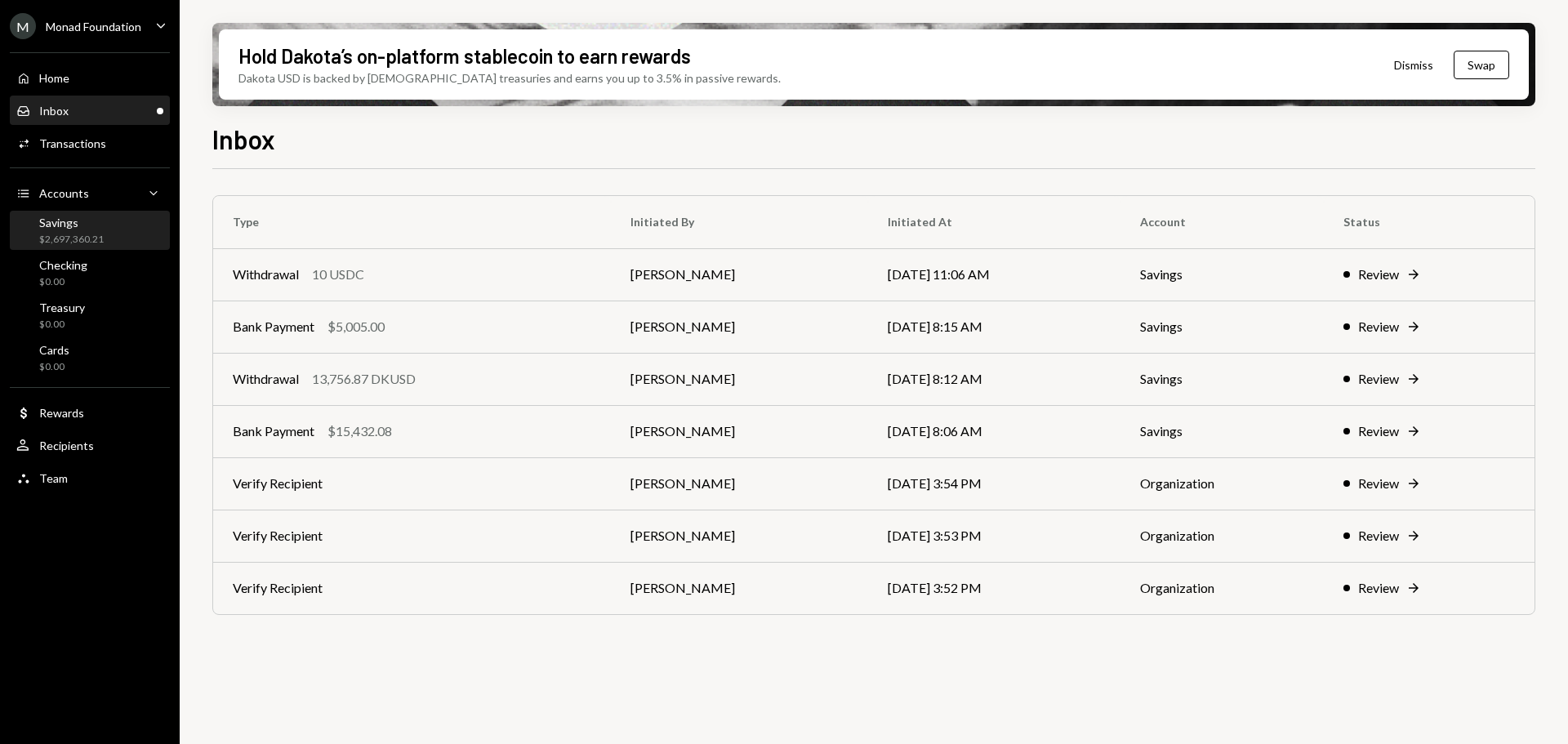
click at [88, 230] on div "Savings $2,697,360.21" at bounding box center [71, 231] width 64 height 31
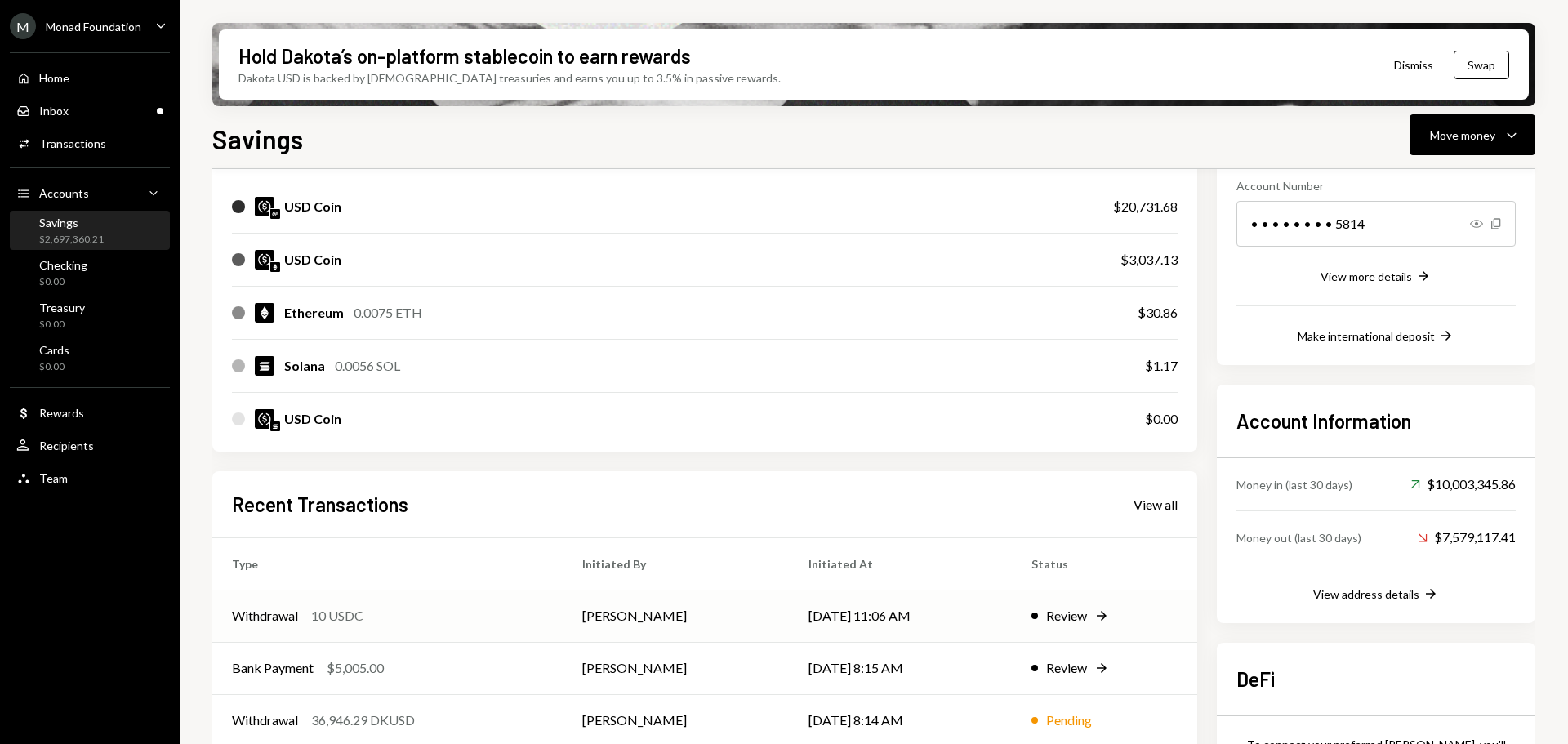
scroll to position [372, 0]
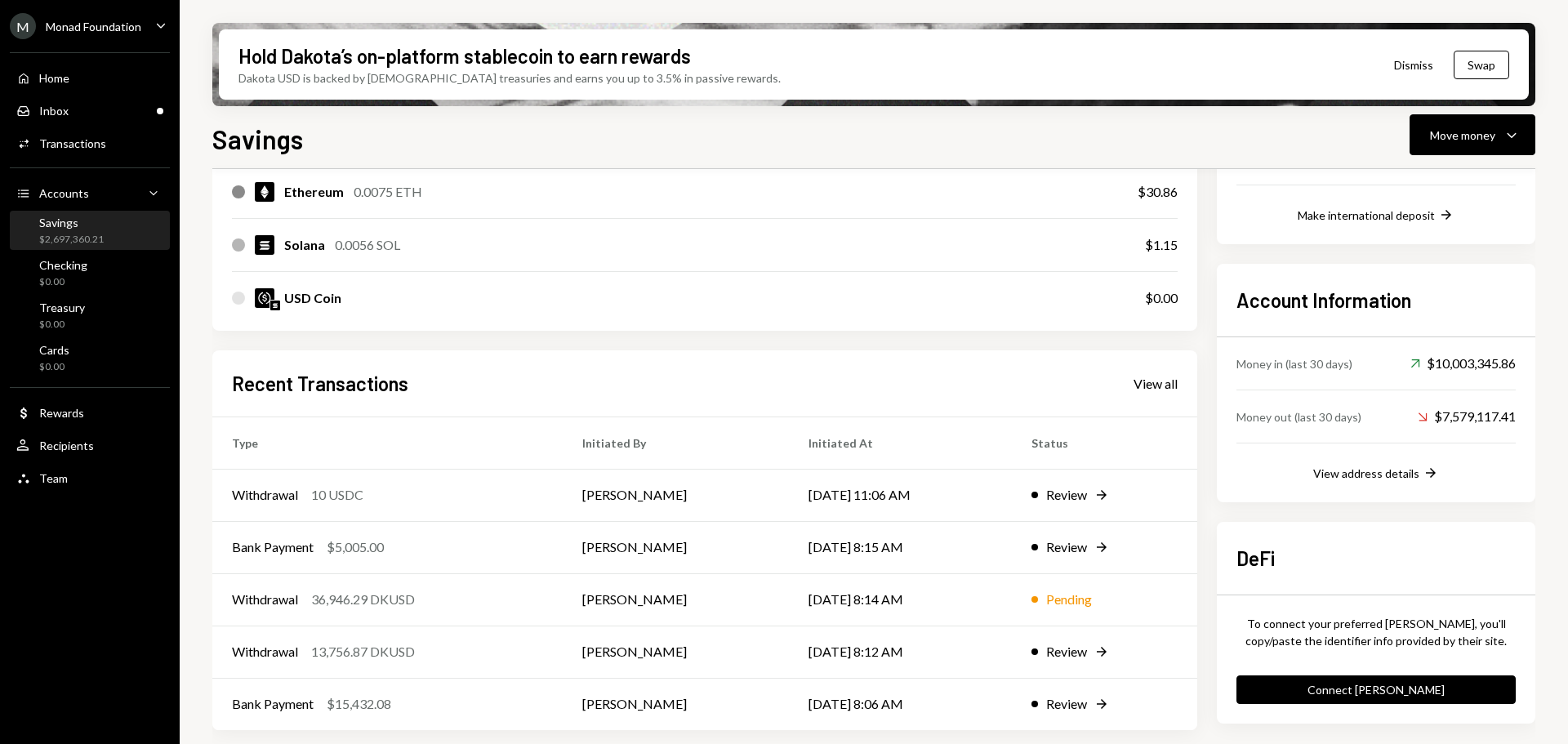
click at [86, 95] on div "Home Home Inbox Inbox Activities Transactions Accounts Accounts Caret Down Savi…" at bounding box center [90, 269] width 179 height 453
click at [88, 104] on div "Inbox Inbox" at bounding box center [90, 111] width 147 height 28
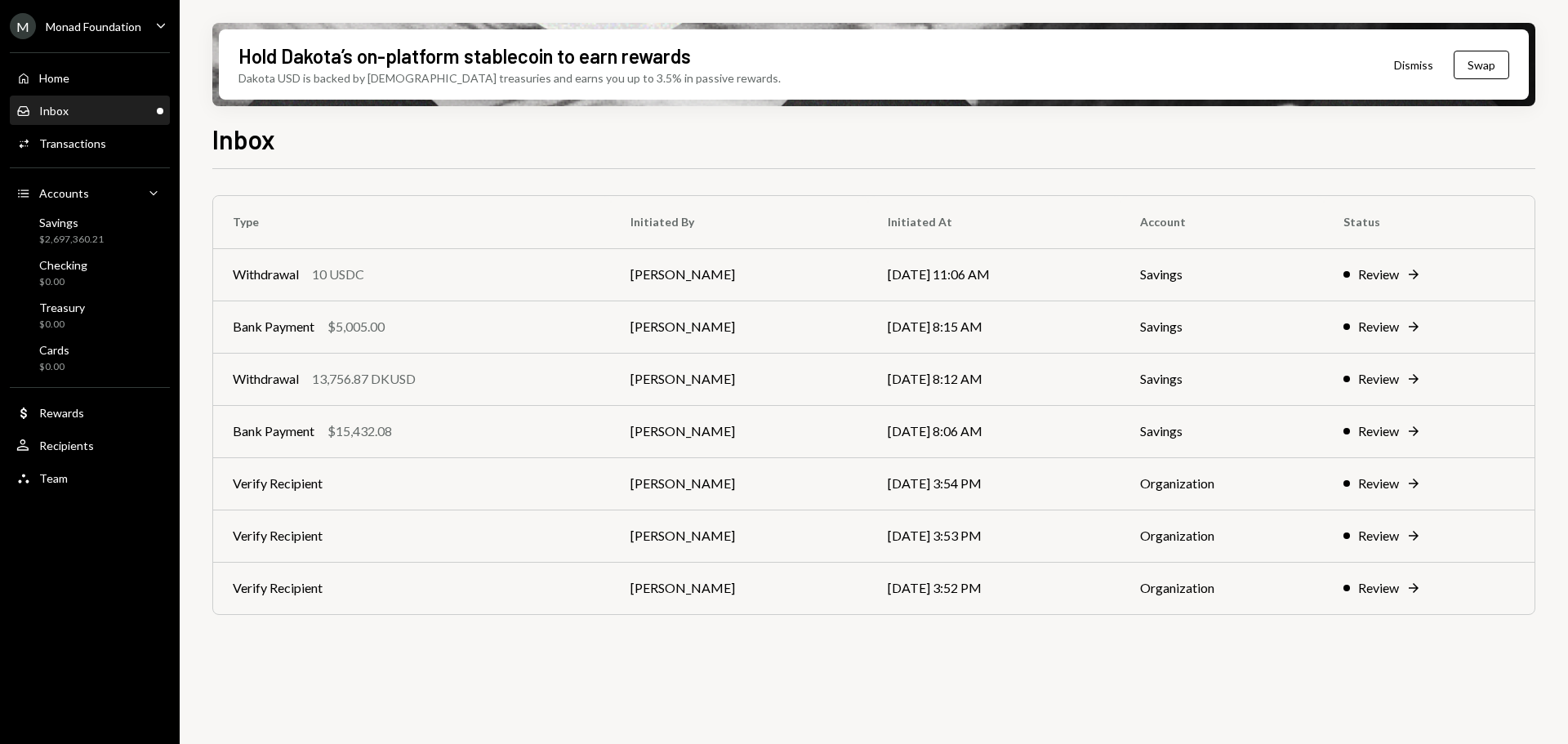
click at [412, 429] on div "Bank Payment $15,432.08" at bounding box center [412, 431] width 359 height 20
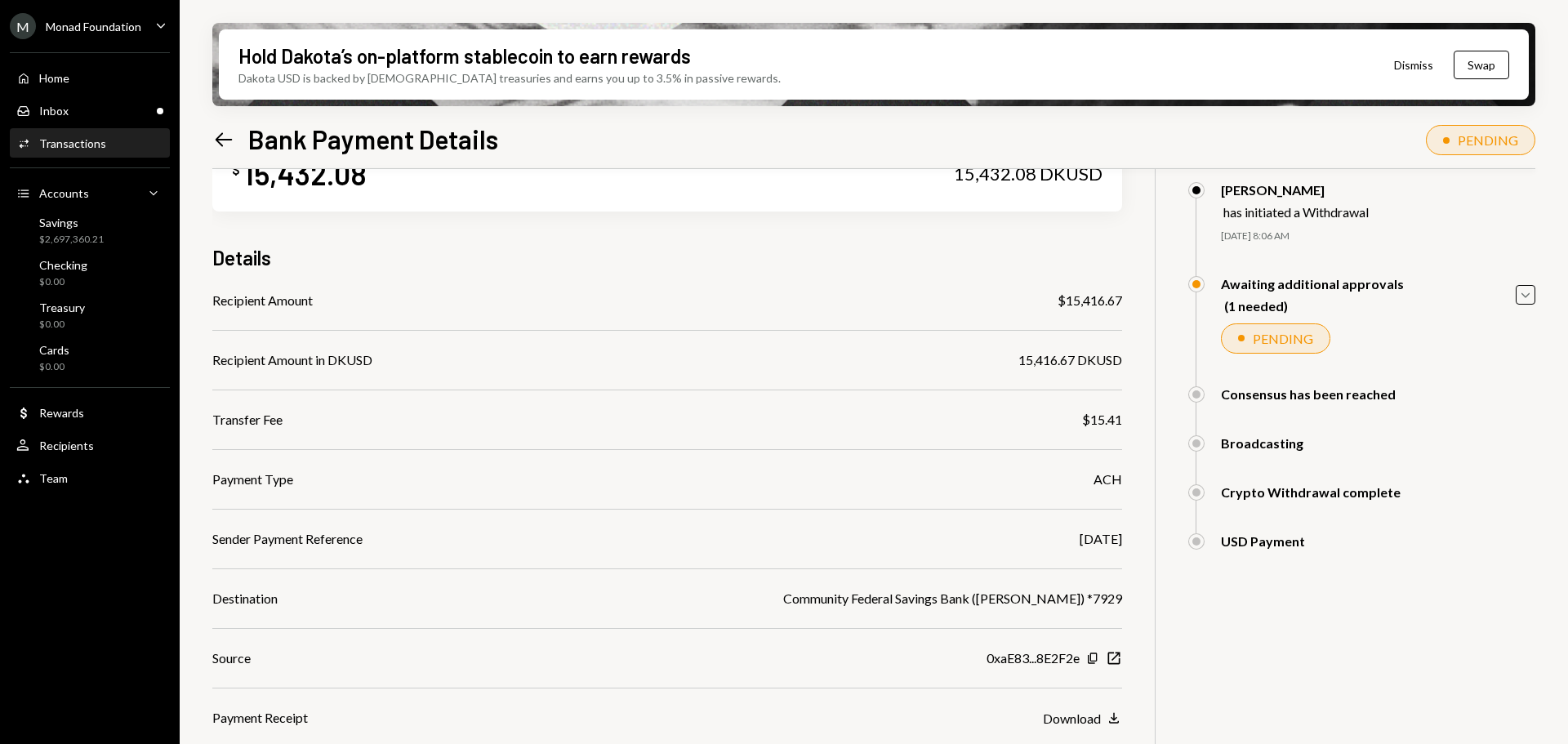
scroll to position [154, 0]
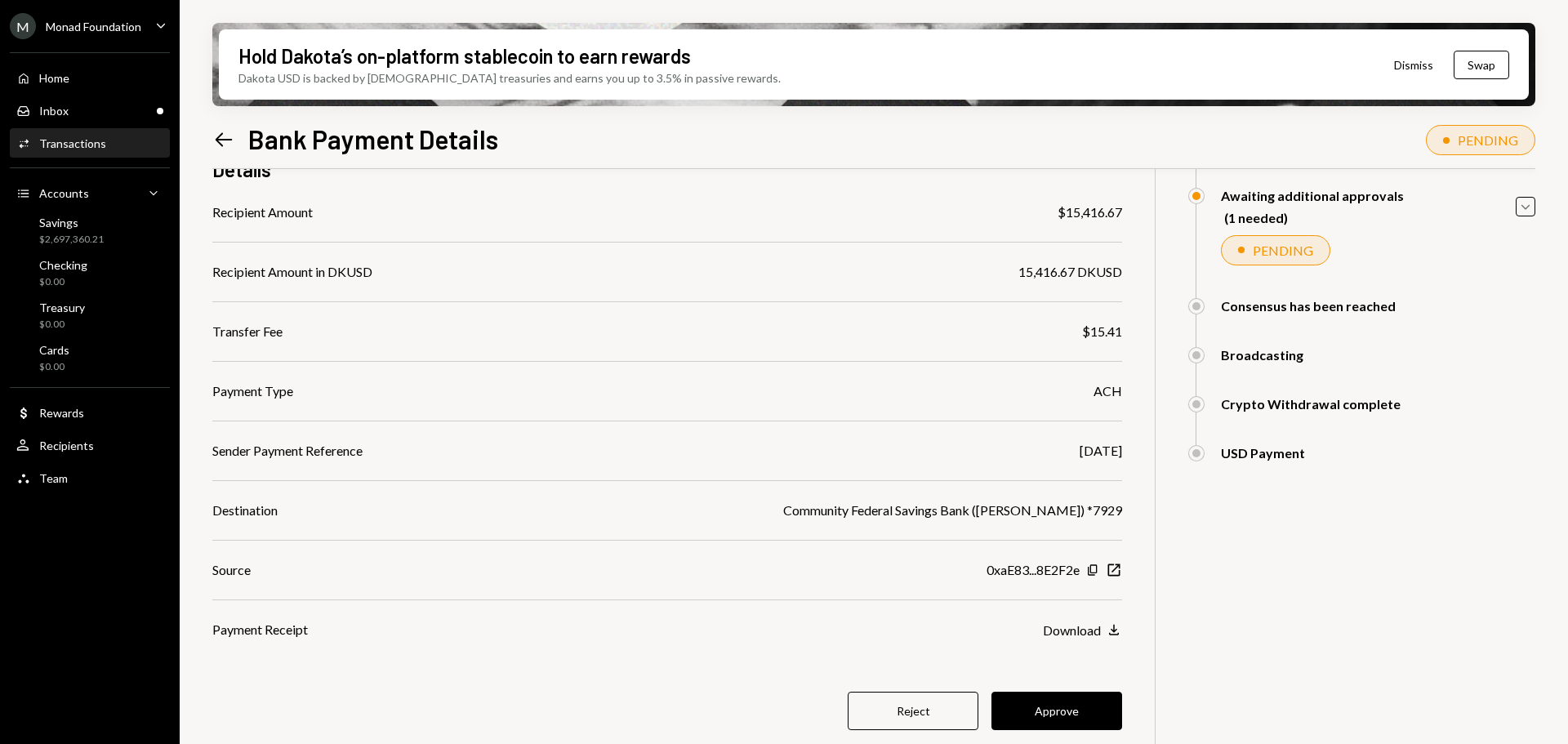
drag, startPoint x: 1045, startPoint y: 711, endPoint x: 1020, endPoint y: 636, distance: 79.1
click at [1045, 711] on button "Approve" at bounding box center [1057, 711] width 131 height 38
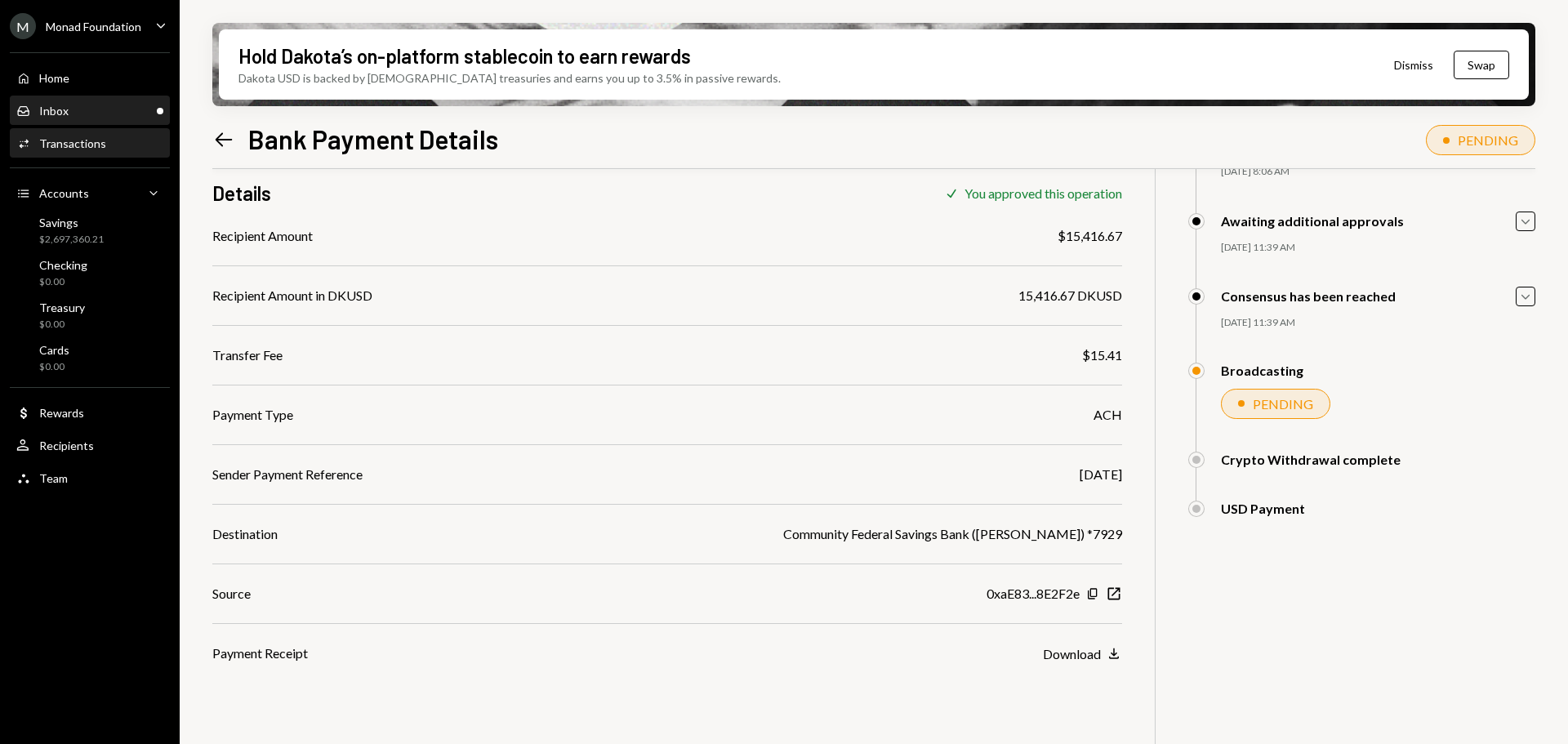
click at [90, 104] on div "Inbox Inbox" at bounding box center [90, 111] width 147 height 15
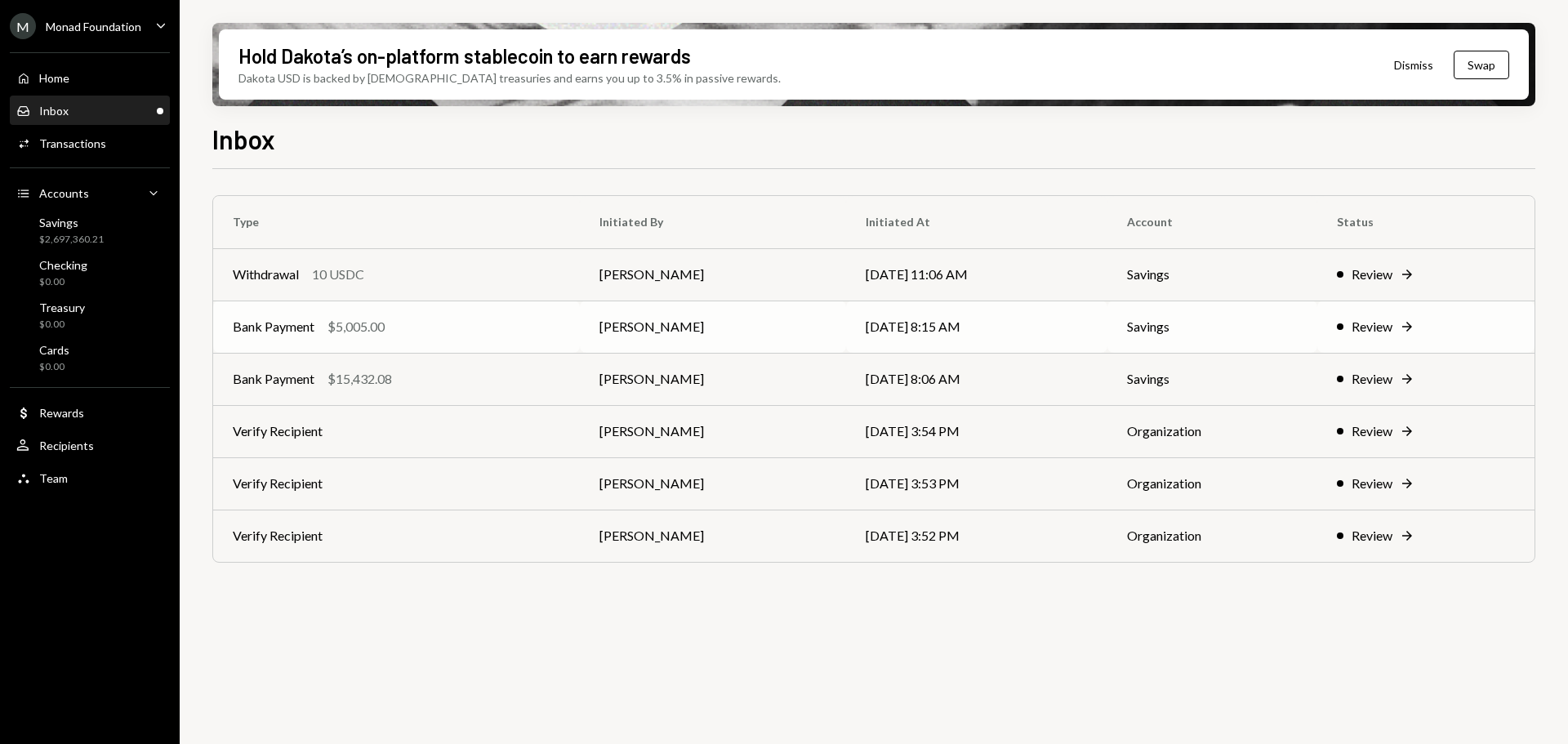
drag, startPoint x: 421, startPoint y: 338, endPoint x: 506, endPoint y: 340, distance: 85.0
click at [421, 338] on td "Bank Payment $5,005.00" at bounding box center [396, 326] width 367 height 52
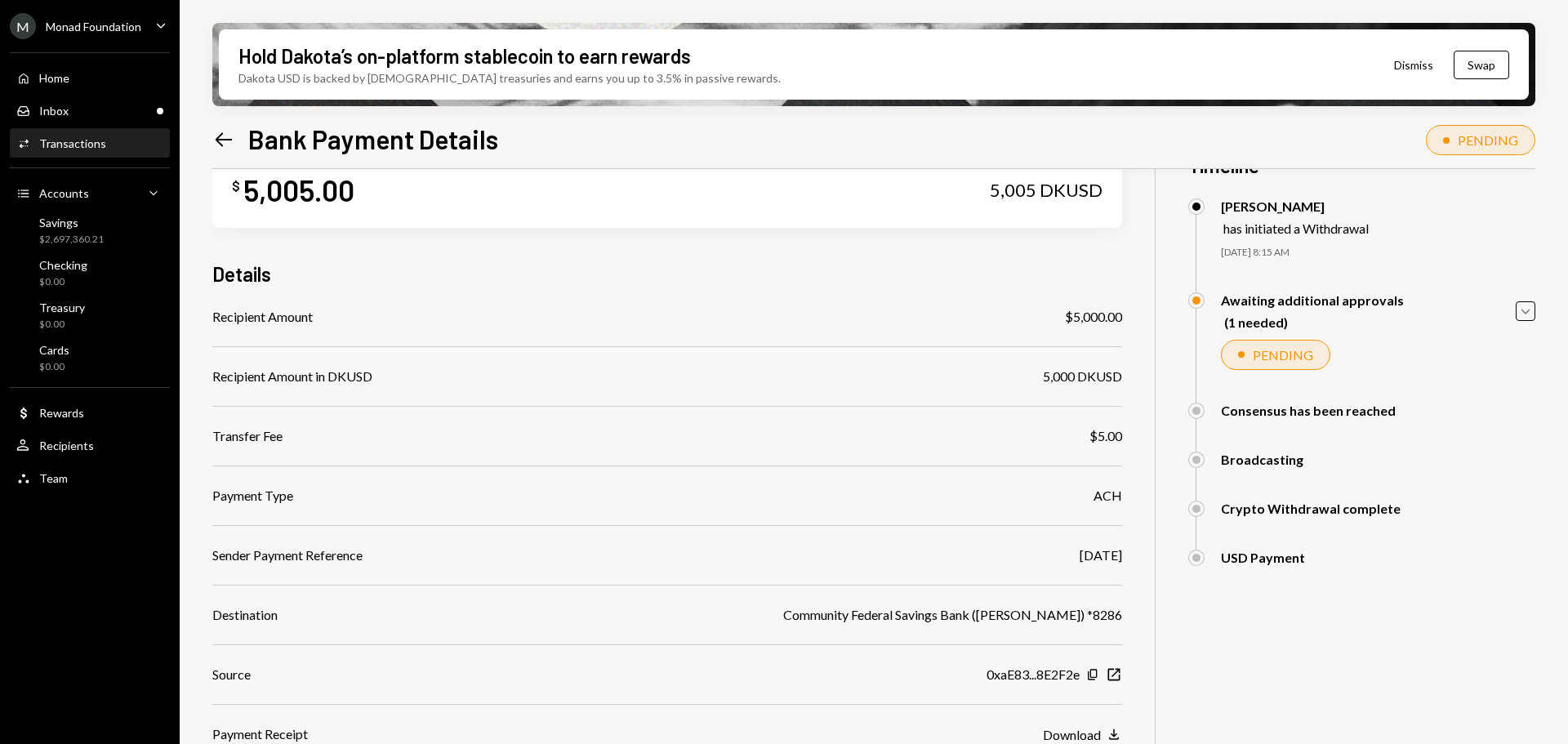
scroll to position [154, 0]
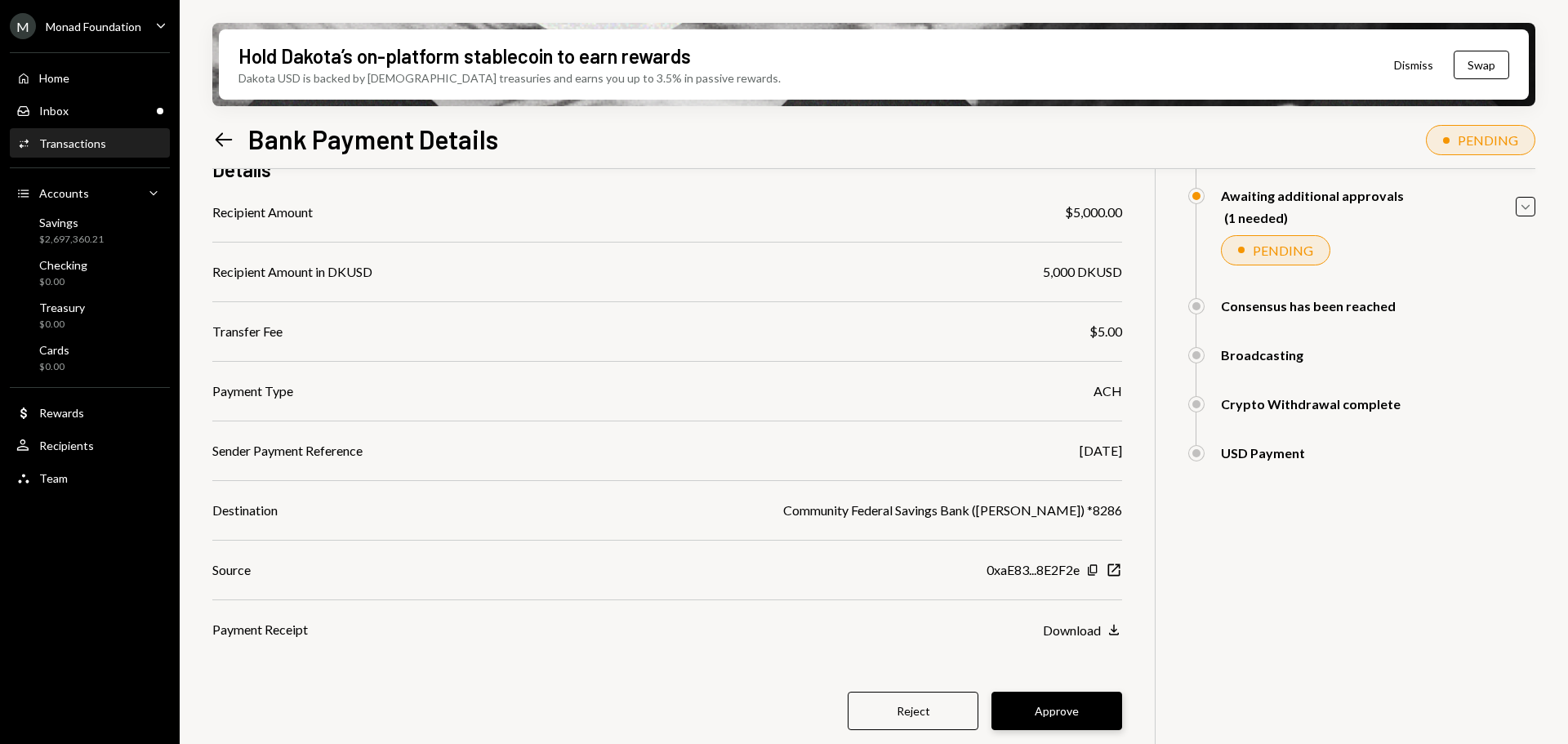
click at [1064, 707] on button "Approve" at bounding box center [1057, 711] width 131 height 38
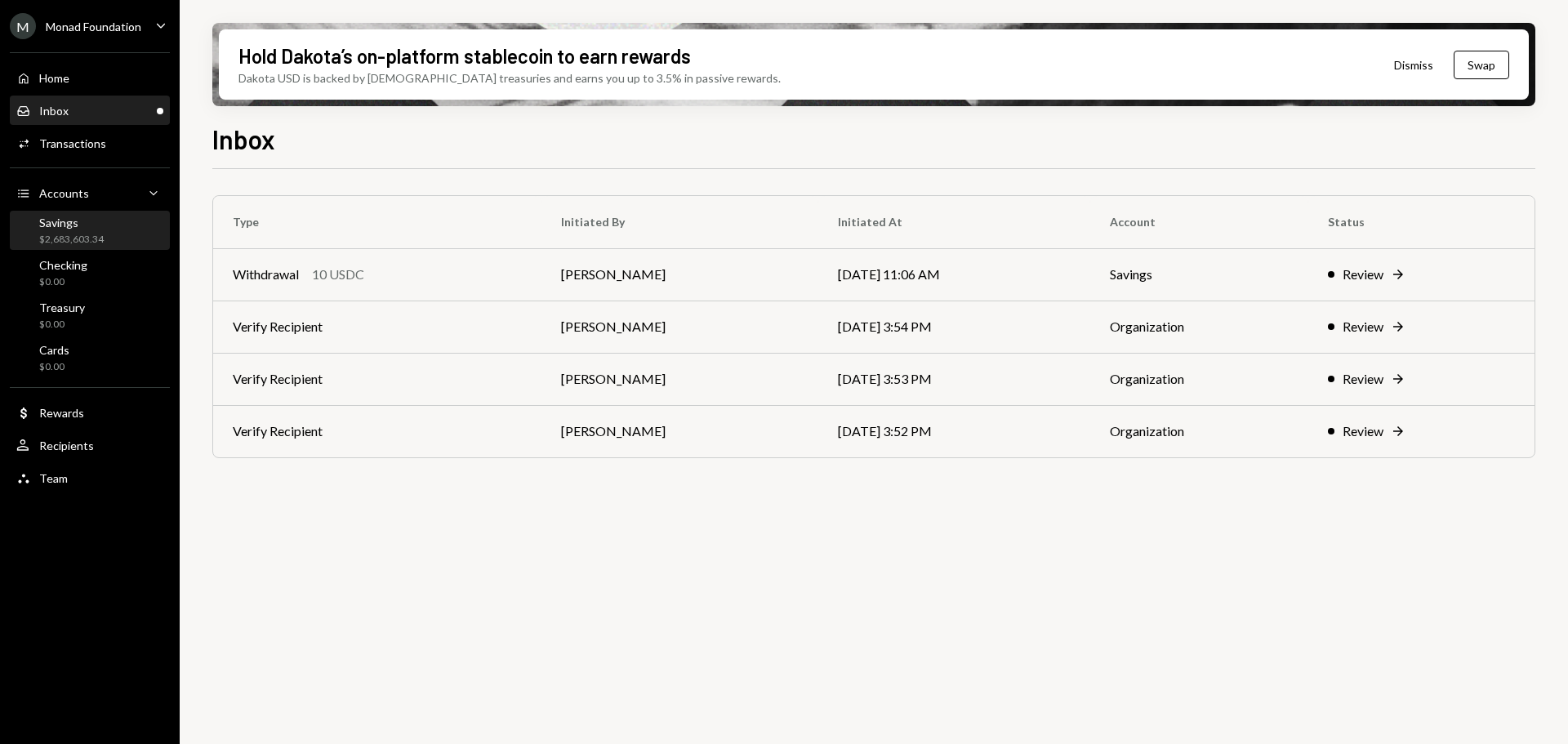
click at [72, 230] on div "Savings $2,683,603.34" at bounding box center [71, 231] width 64 height 31
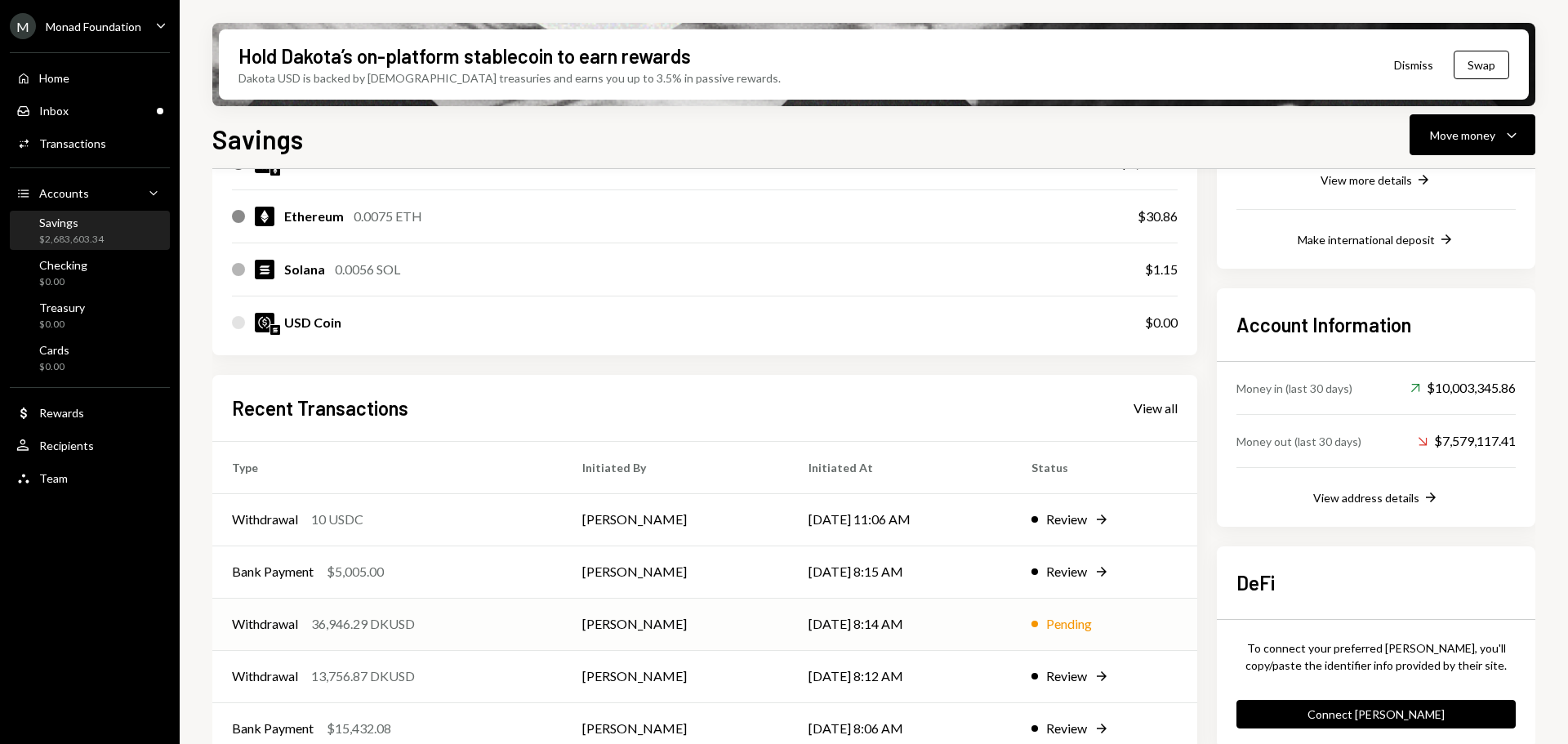
scroll to position [372, 0]
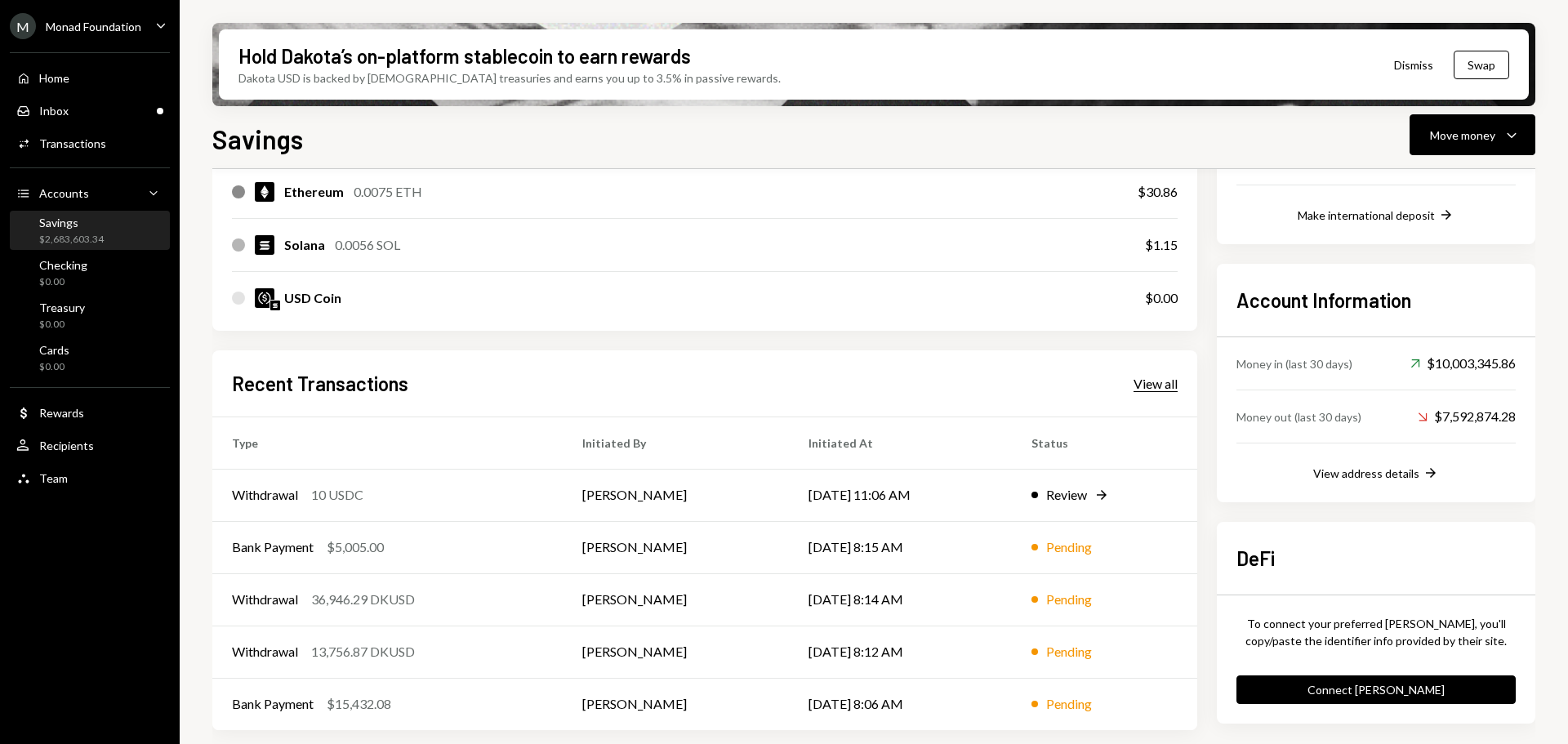
click at [1161, 382] on div "View all" at bounding box center [1155, 384] width 44 height 17
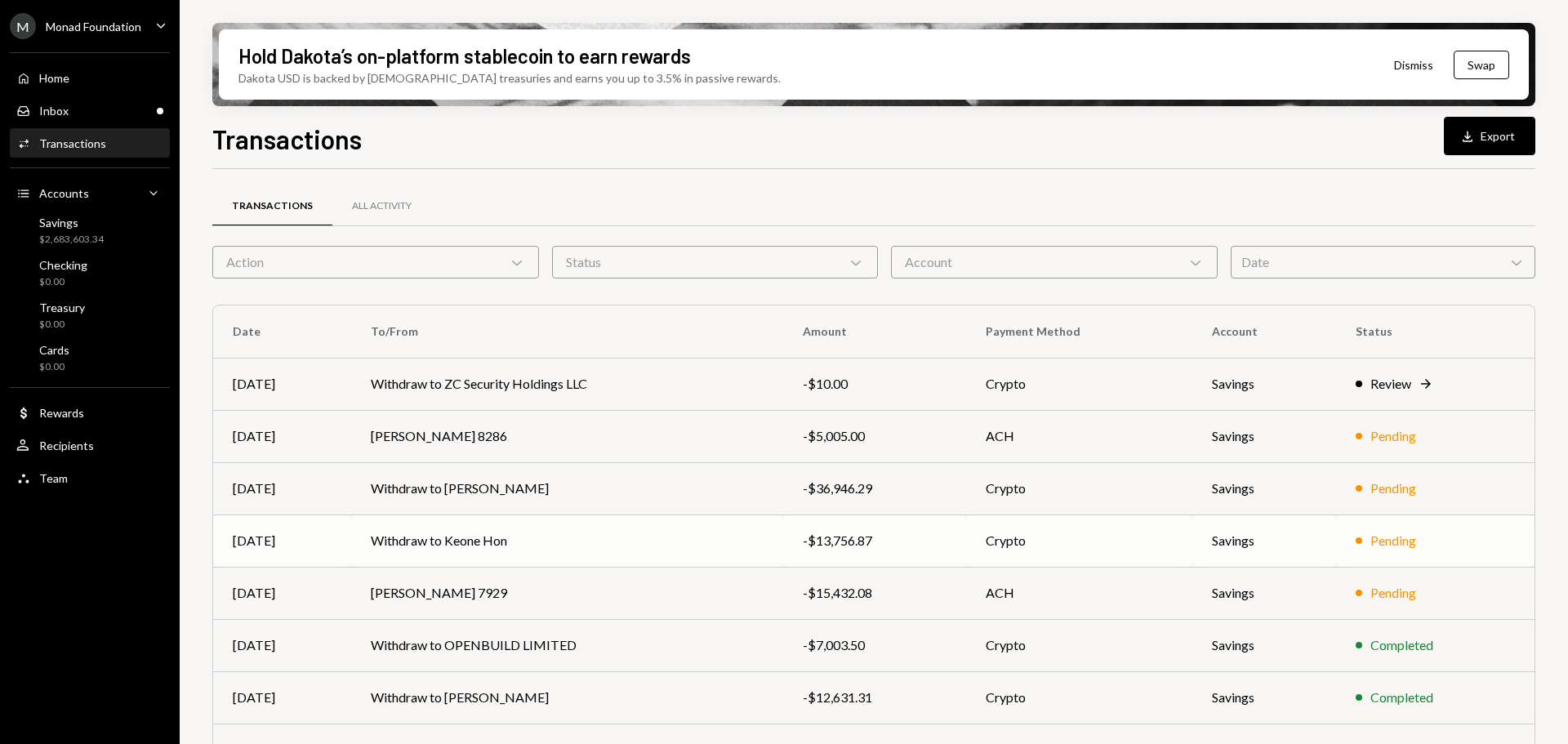
click at [548, 547] on td "Withdraw to Keone Hon" at bounding box center [567, 540] width 432 height 52
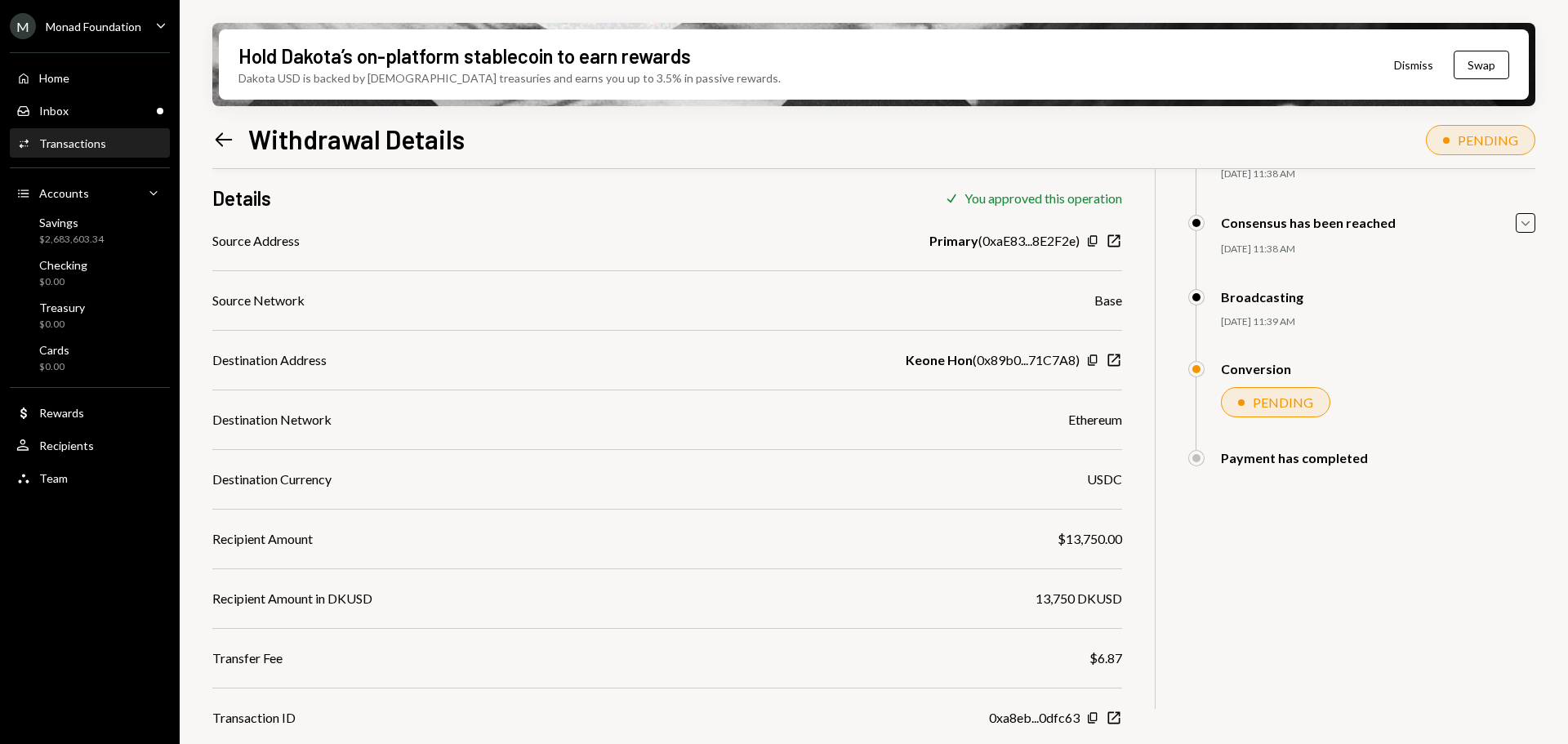
scroll to position [209, 0]
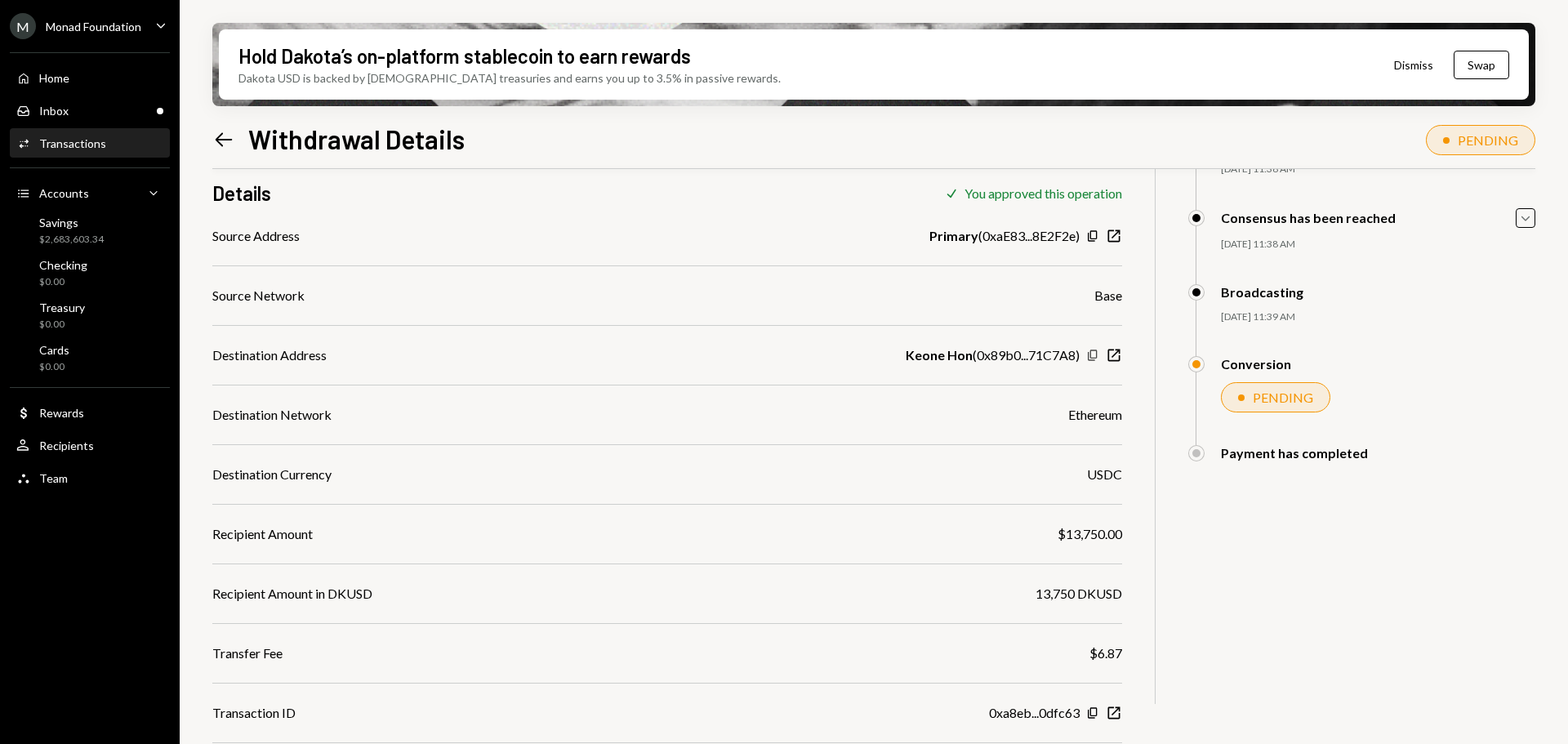
click at [1090, 352] on icon "Copy" at bounding box center [1093, 355] width 13 height 13
click at [62, 70] on div "Home Home" at bounding box center [90, 78] width 147 height 28
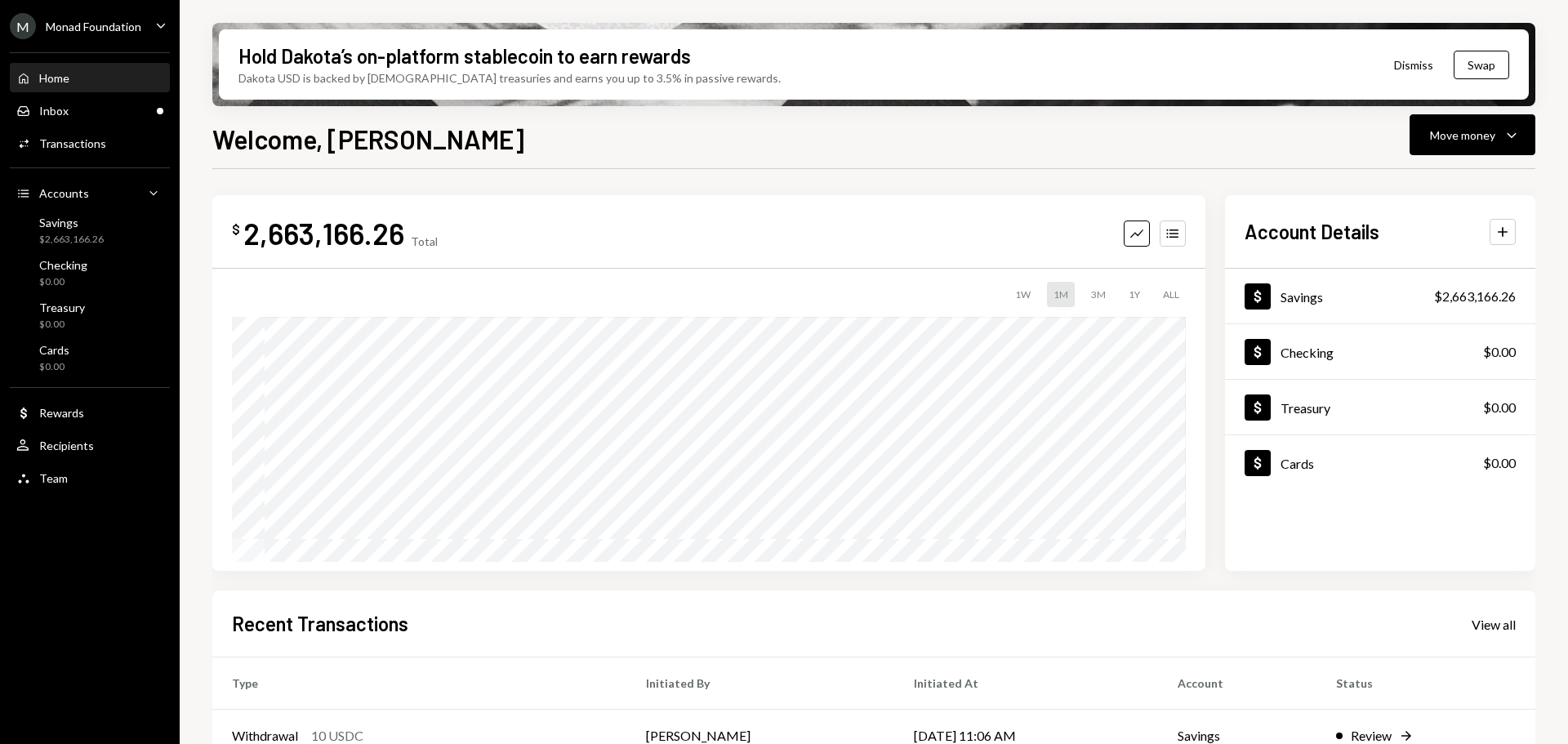
drag, startPoint x: 57, startPoint y: 71, endPoint x: 68, endPoint y: 83, distance: 16.3
click at [57, 71] on div "Home" at bounding box center [54, 78] width 30 height 14
click at [123, 112] on div "Inbox Inbox" at bounding box center [90, 111] width 147 height 15
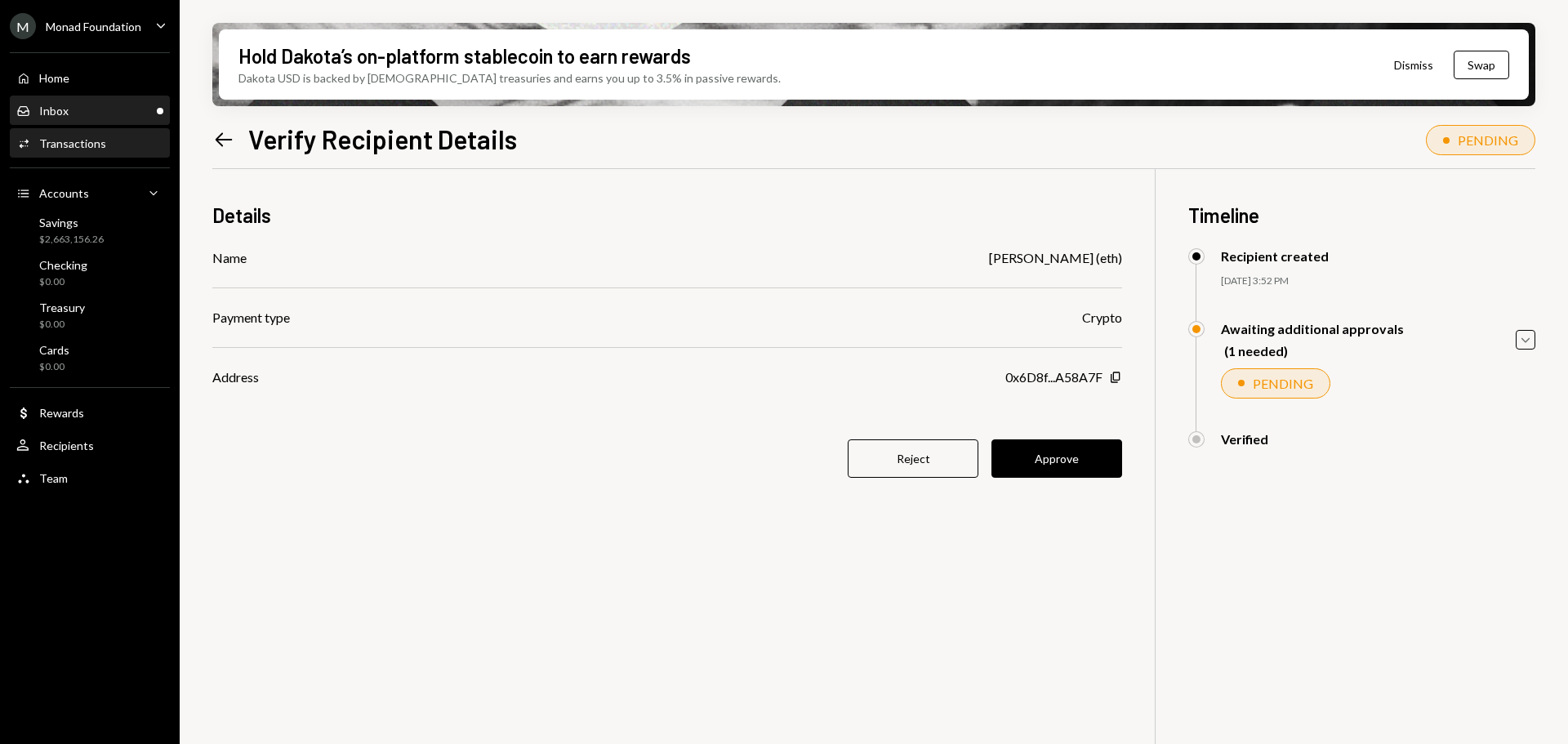
click at [66, 108] on div "Inbox" at bounding box center [54, 111] width 30 height 14
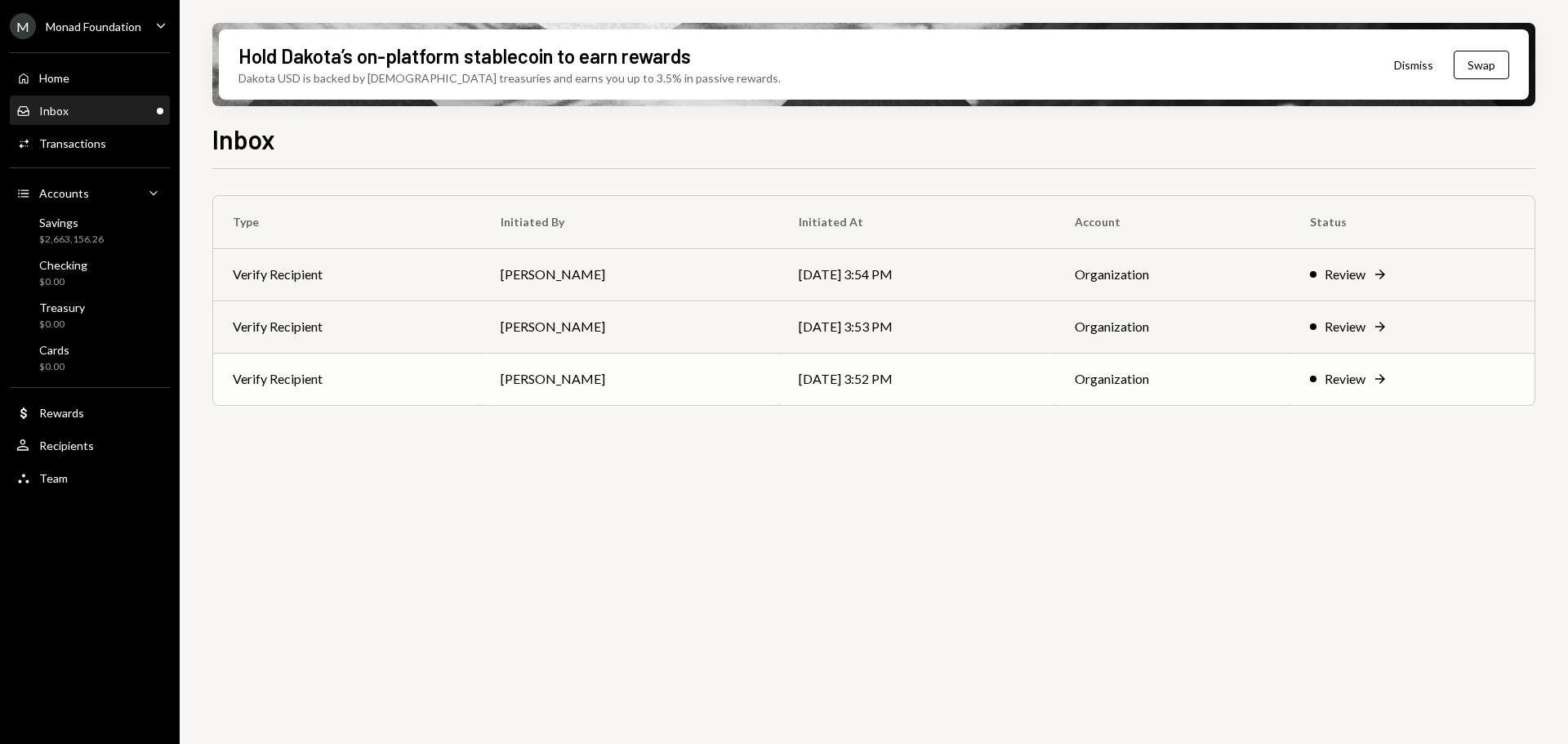
click at [481, 380] on td "Verify Recipient" at bounding box center [347, 379] width 268 height 52
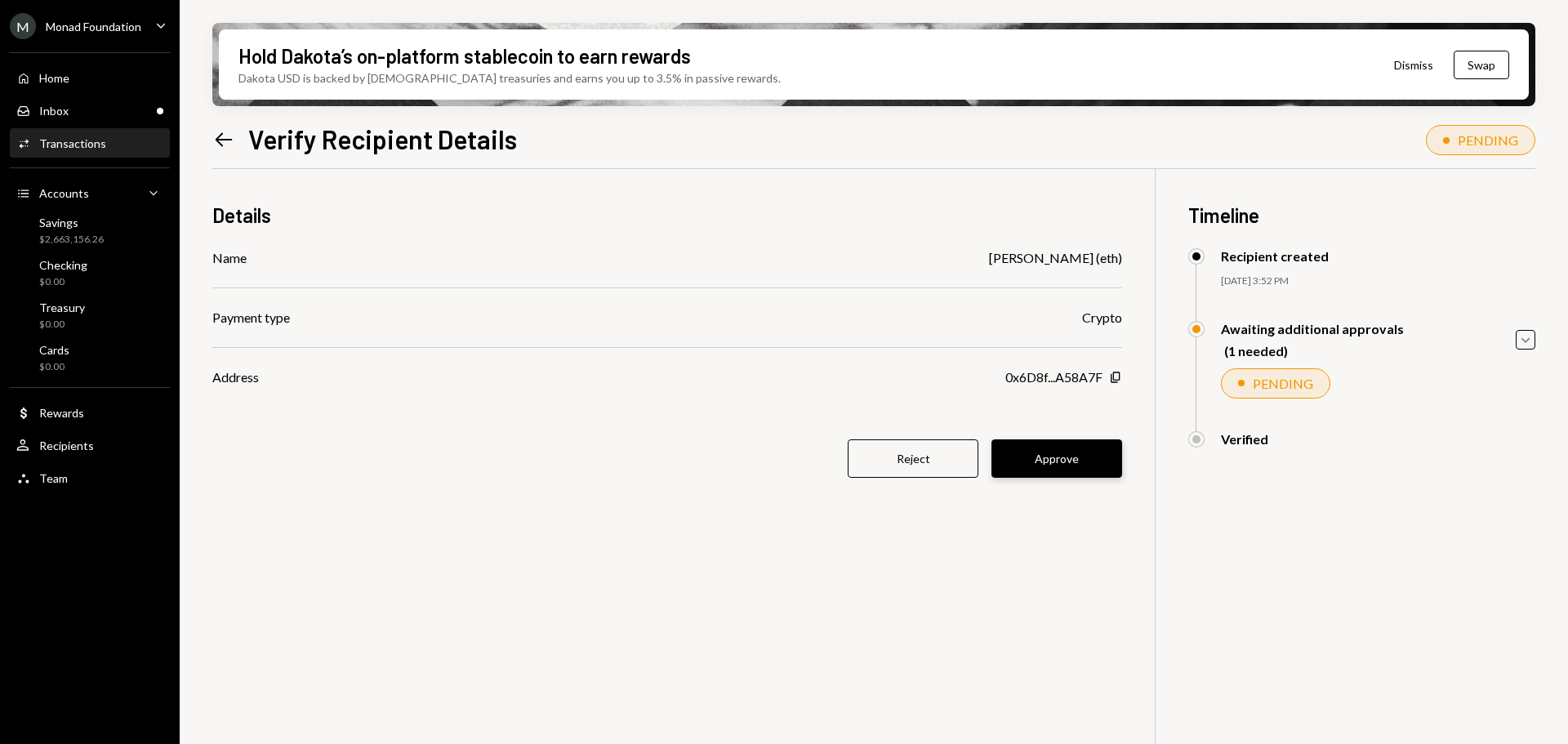
click at [1046, 458] on button "Approve" at bounding box center [1057, 459] width 131 height 38
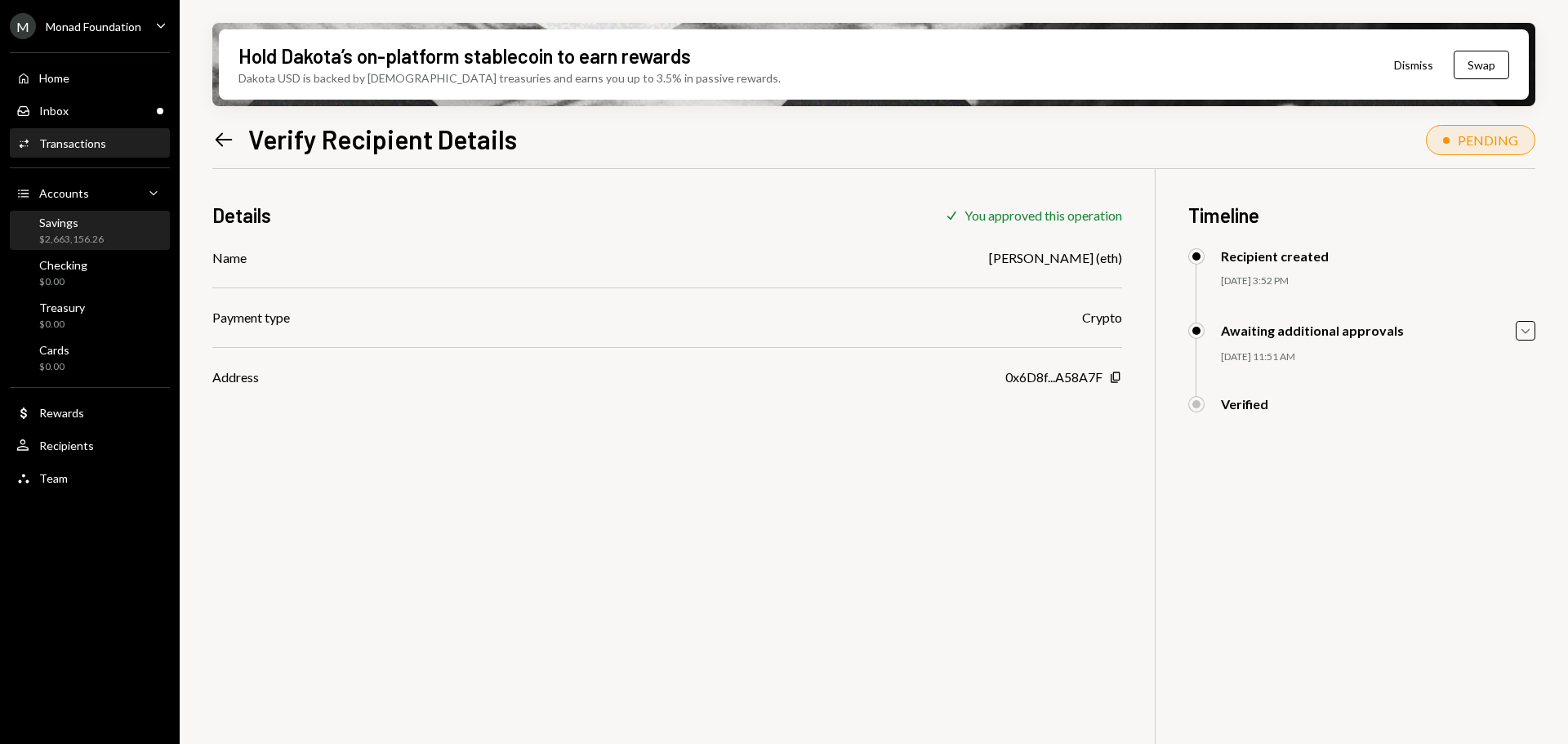
click at [87, 229] on div "Savings" at bounding box center [71, 223] width 64 height 14
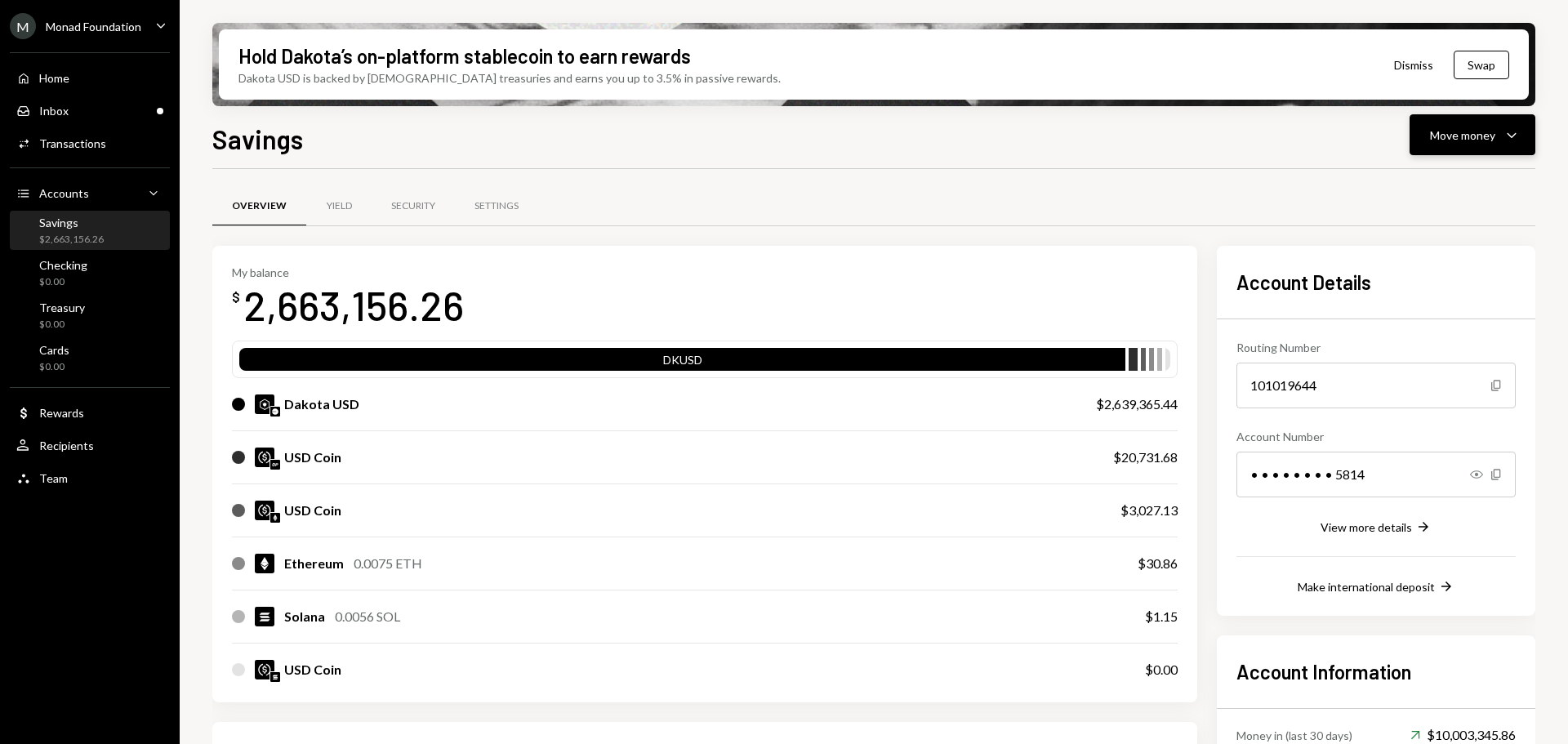
click at [1436, 136] on div "Move money" at bounding box center [1463, 135] width 65 height 17
click at [1413, 183] on div "Send" at bounding box center [1459, 184] width 119 height 17
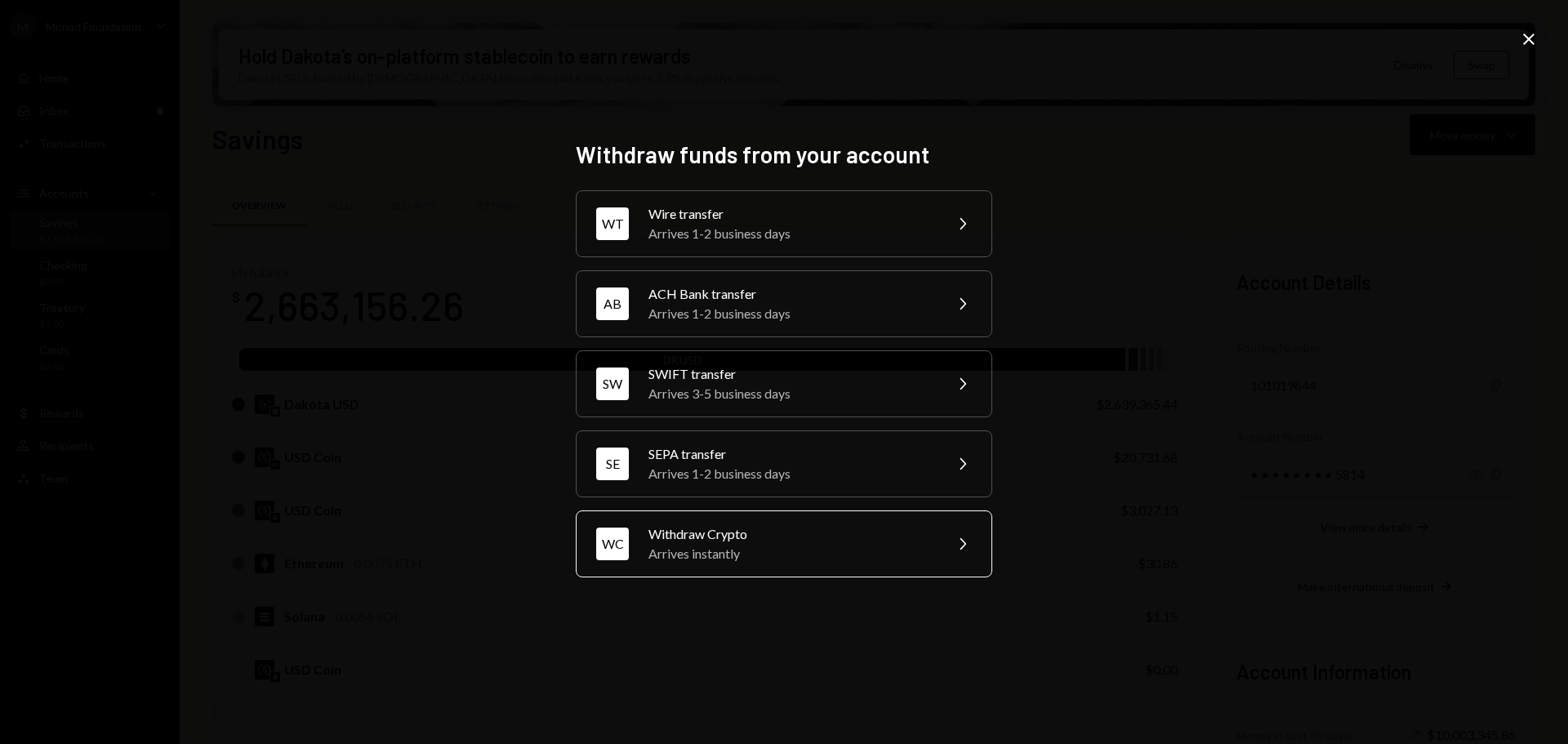
click at [804, 537] on div "Withdraw Crypto" at bounding box center [791, 533] width 285 height 20
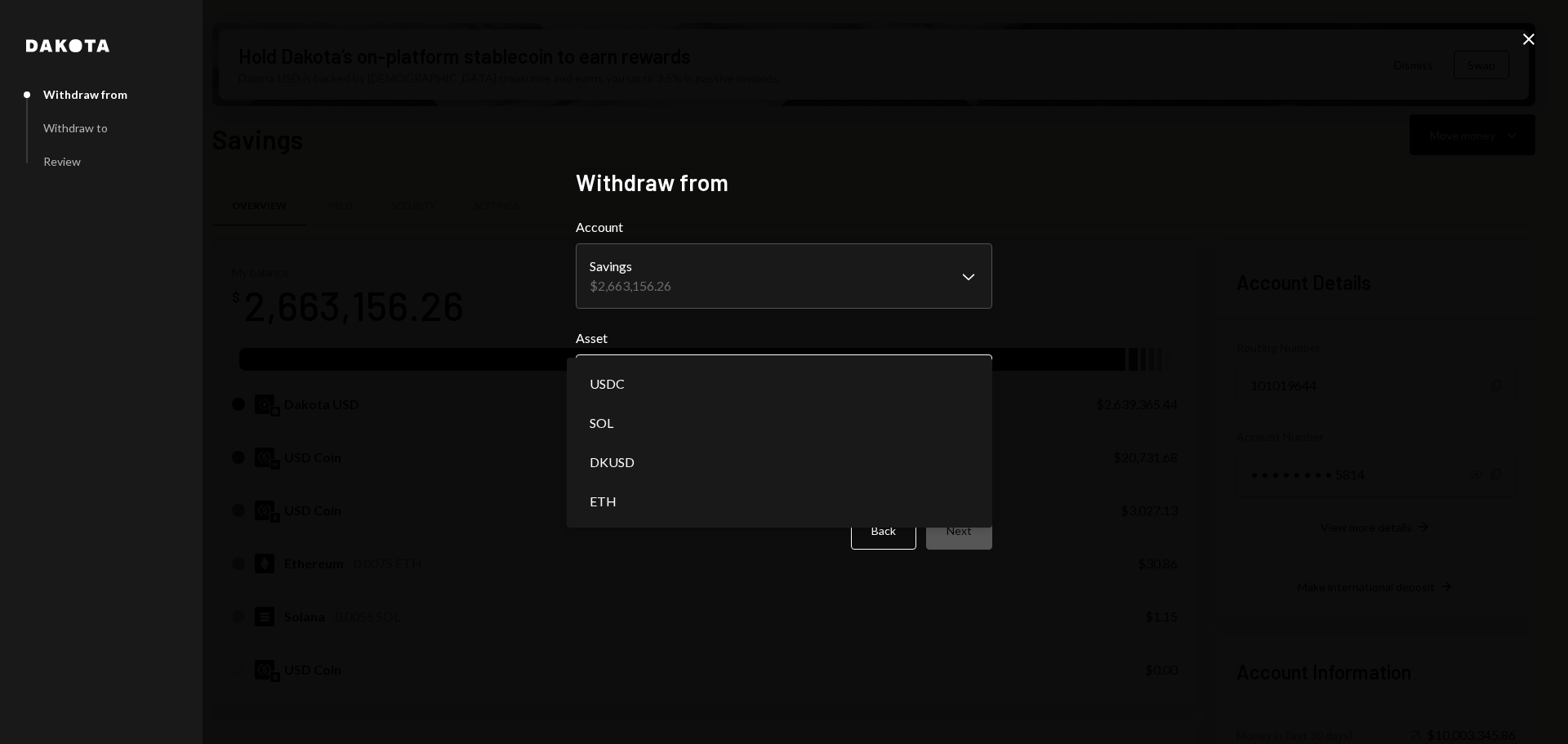
click at [704, 377] on body "M Monad Foundation Caret Down Home Home Inbox Inbox Activities Transactions Acc…" at bounding box center [784, 372] width 1568 height 744
select select "****"
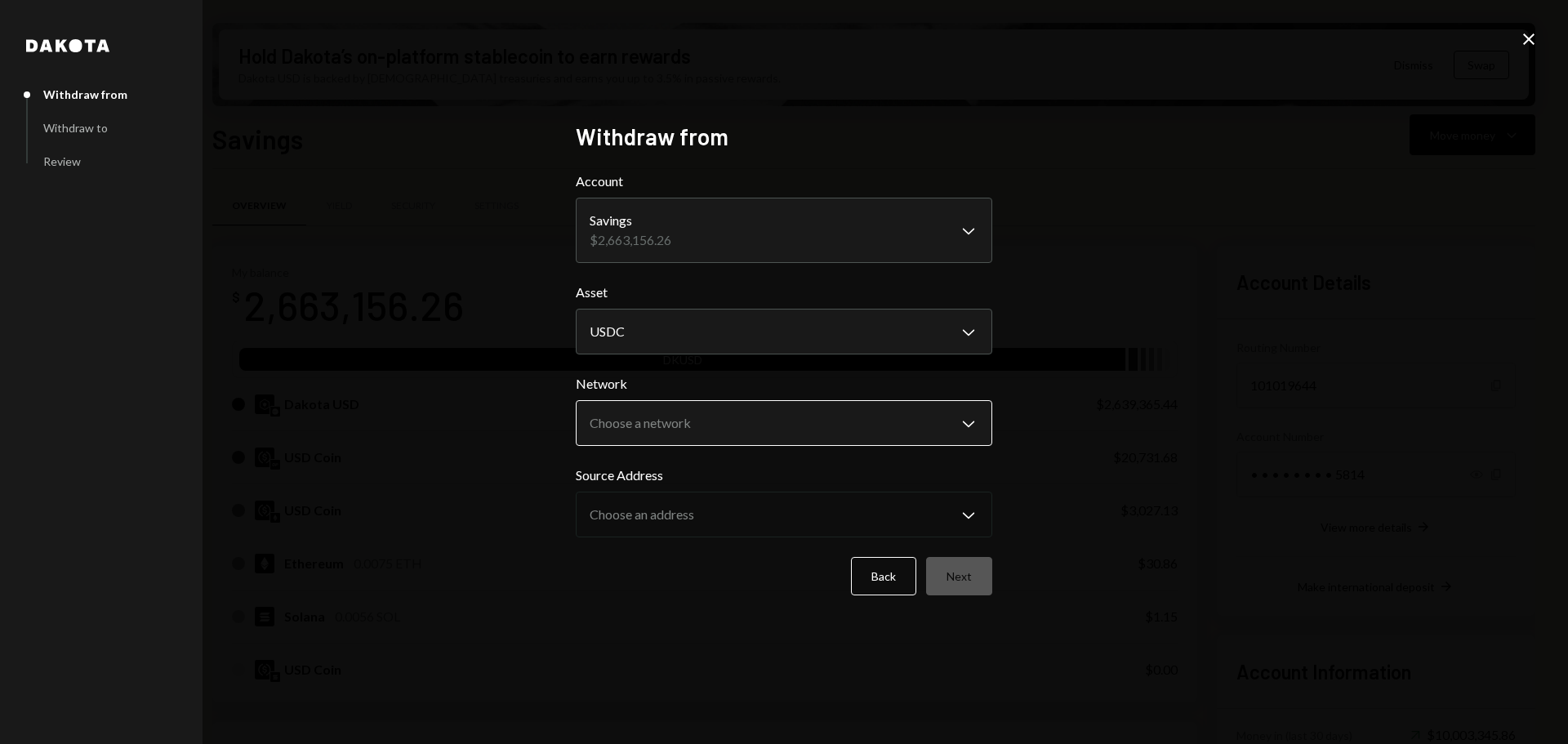
click at [712, 427] on body "M Monad Foundation Caret Down Home Home Inbox Inbox Activities Transactions Acc…" at bounding box center [784, 372] width 1568 height 744
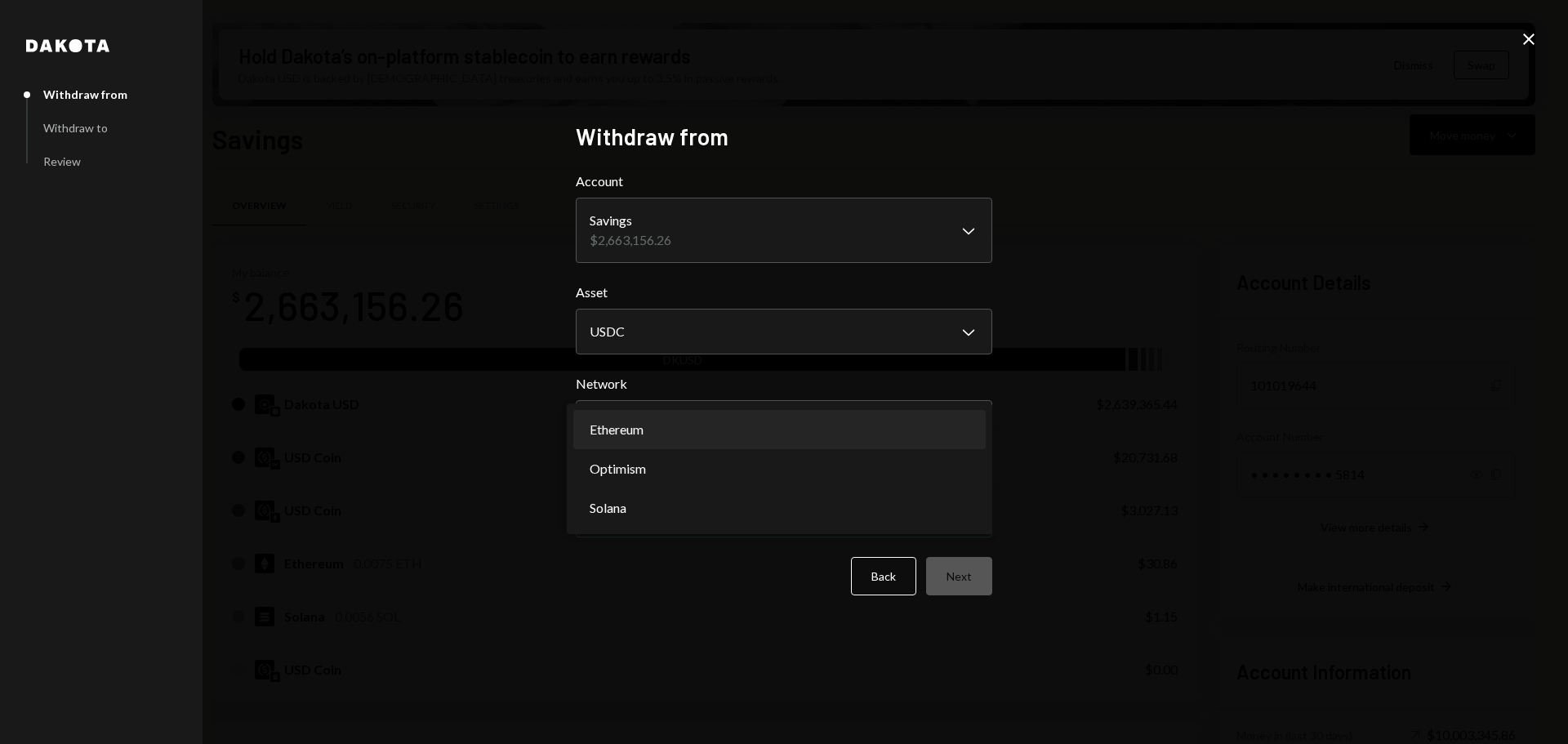
select select "**********"
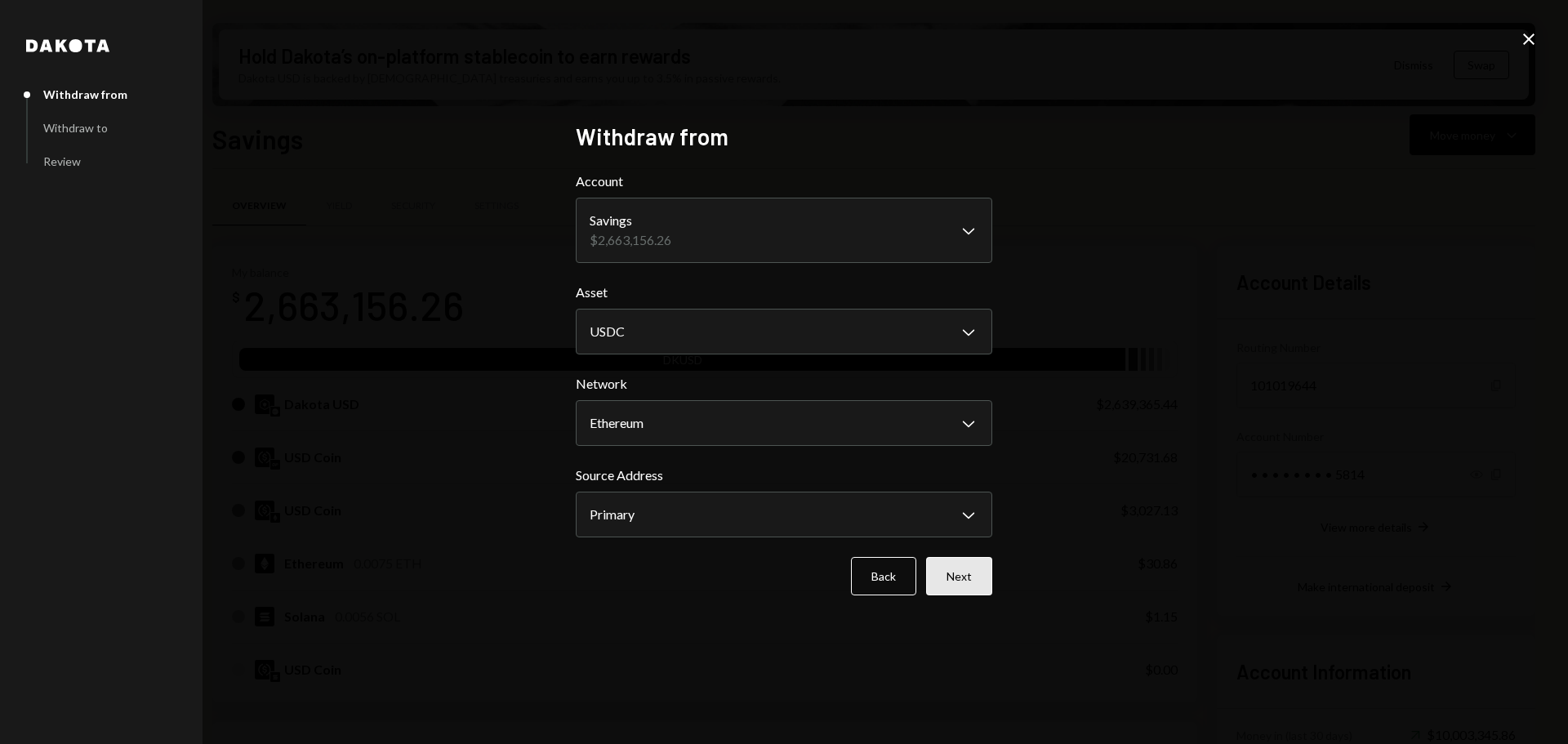
click at [960, 579] on button "Next" at bounding box center [959, 576] width 66 height 38
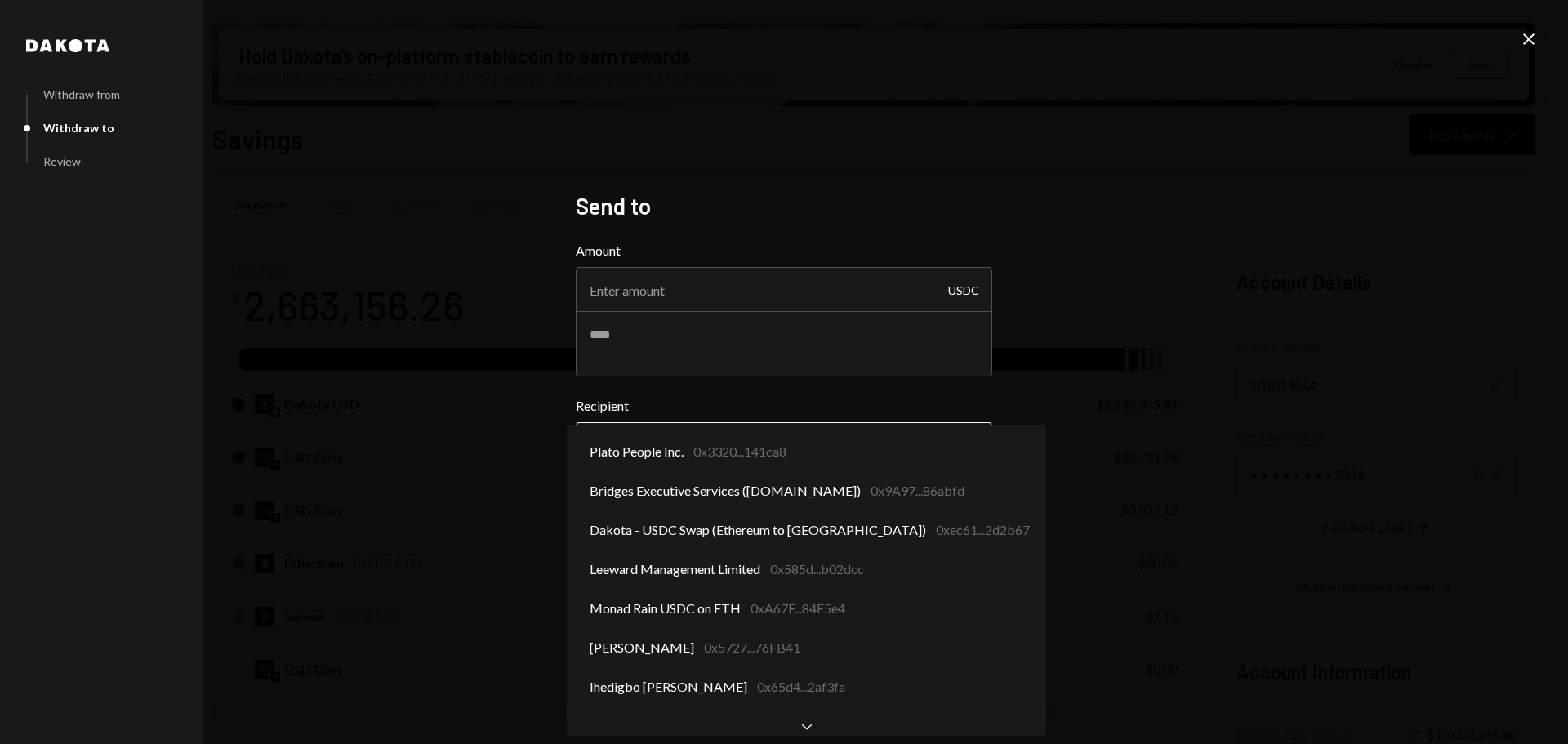
click at [781, 446] on body "M Monad Foundation Caret Down Home Home Inbox Inbox Activities Transactions Acc…" at bounding box center [784, 372] width 1568 height 744
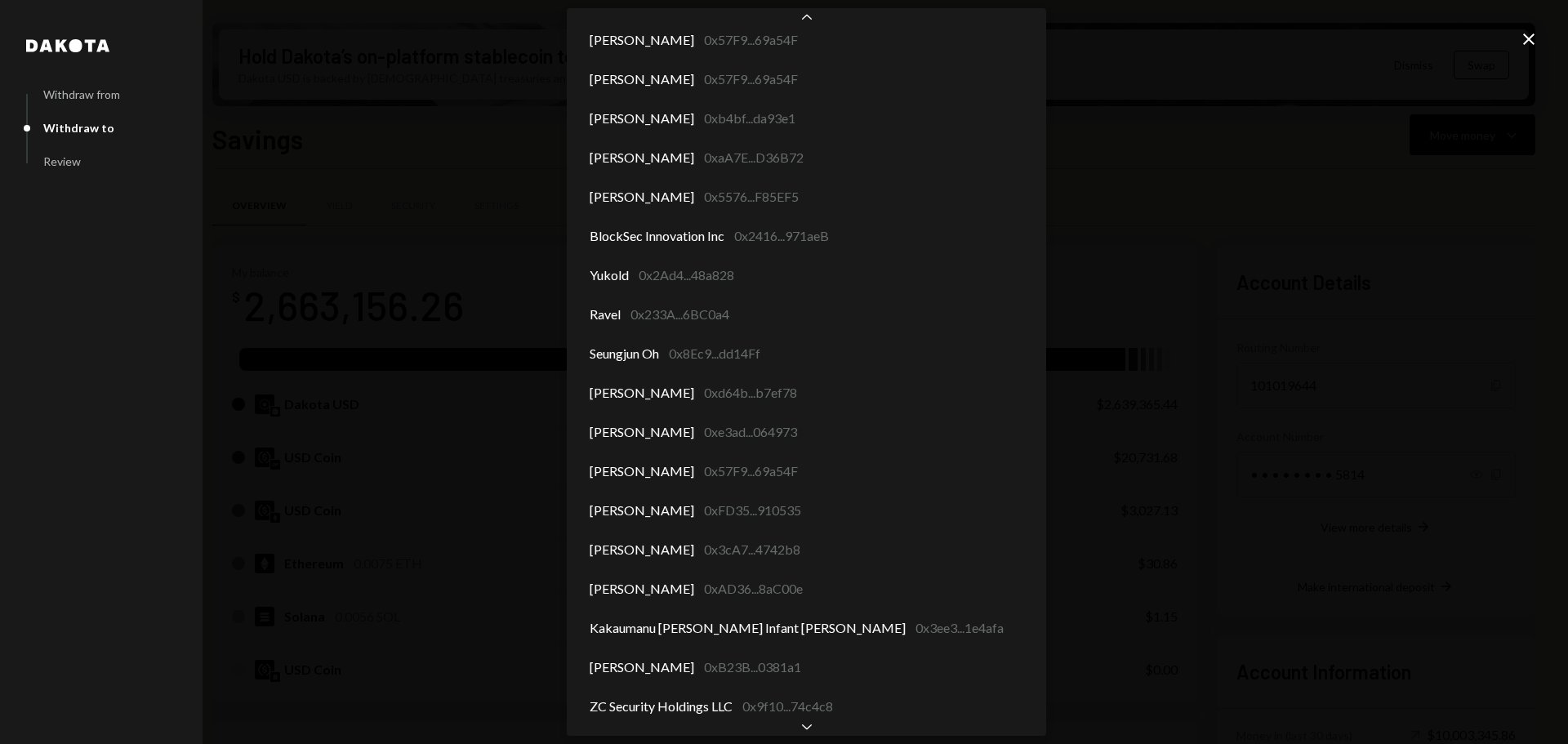
scroll to position [8123, 0]
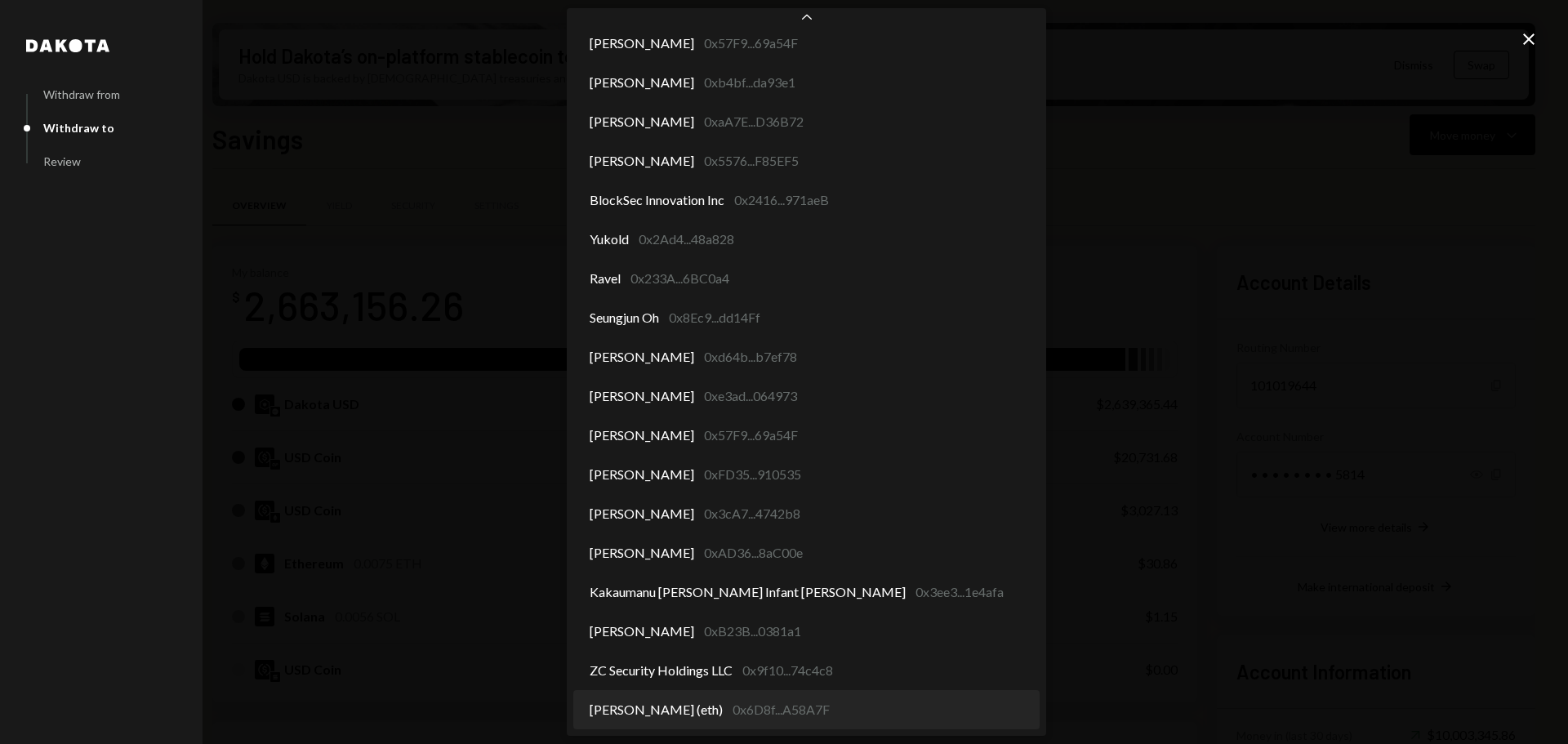
select select "**********"
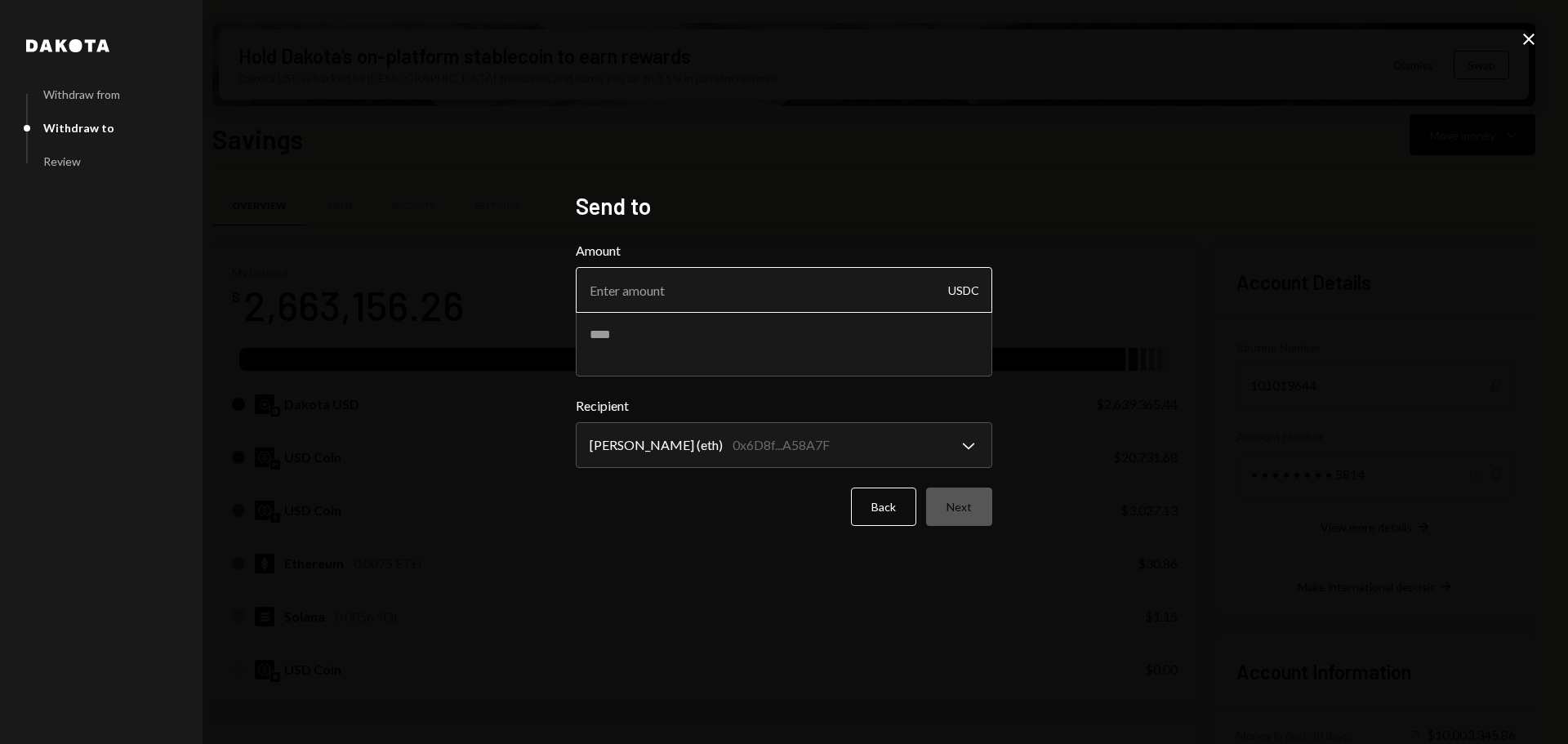
click at [797, 297] on input "Amount" at bounding box center [784, 290] width 417 height 46
type input "10"
click at [779, 345] on textarea at bounding box center [784, 343] width 417 height 65
type textarea "**********"
click at [972, 523] on button "Next" at bounding box center [959, 506] width 66 height 38
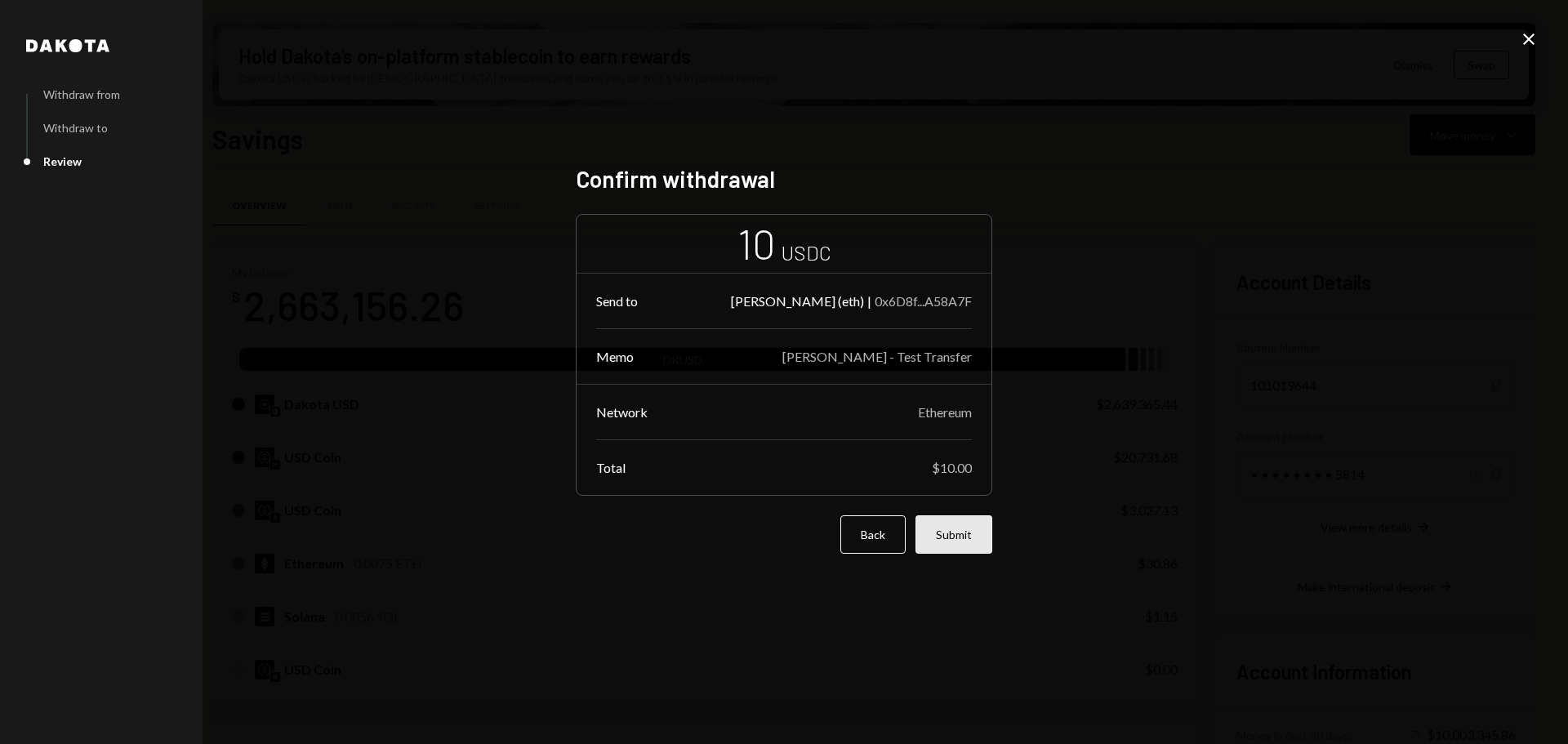
click at [942, 535] on button "Submit" at bounding box center [954, 534] width 77 height 38
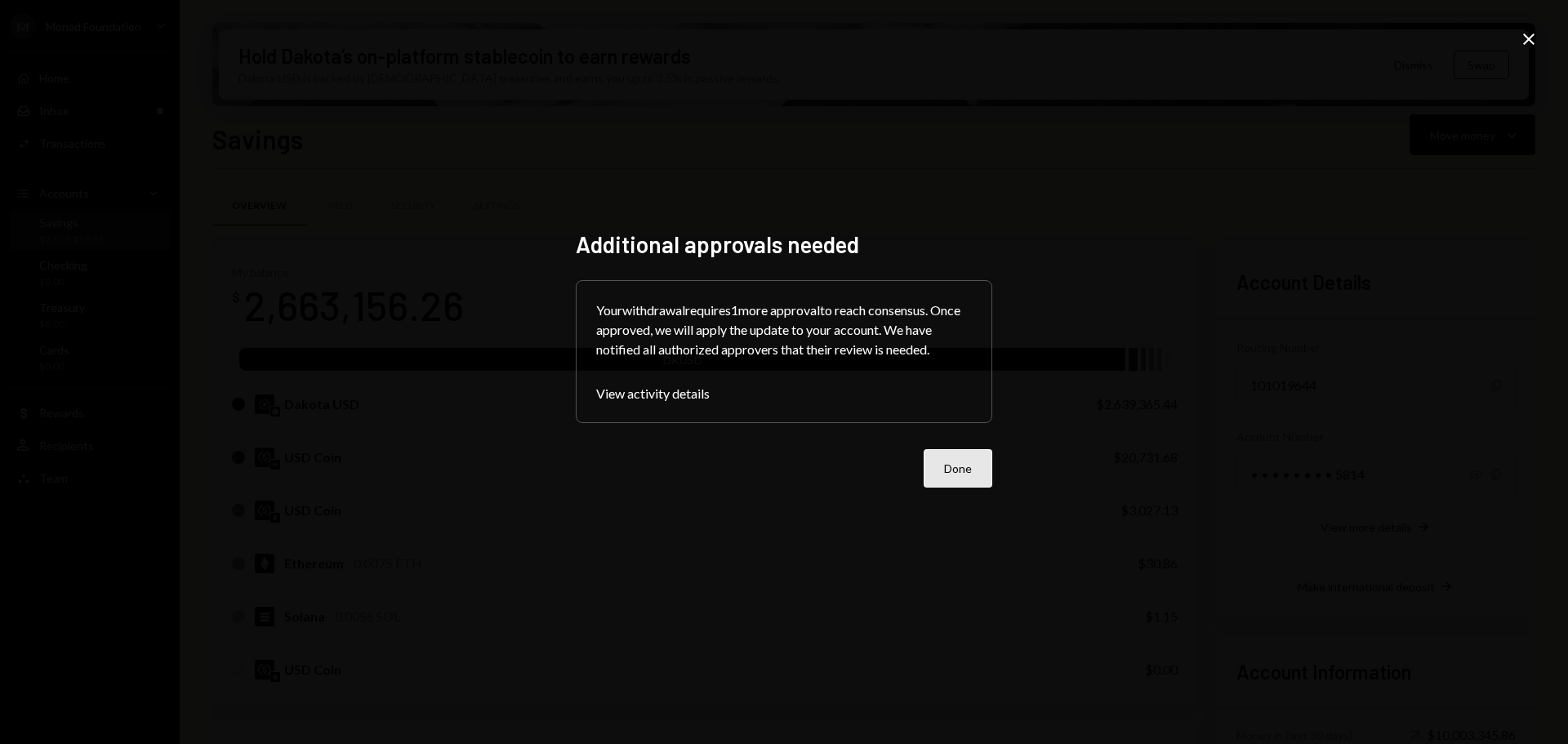
click at [976, 473] on button "Done" at bounding box center [958, 468] width 69 height 38
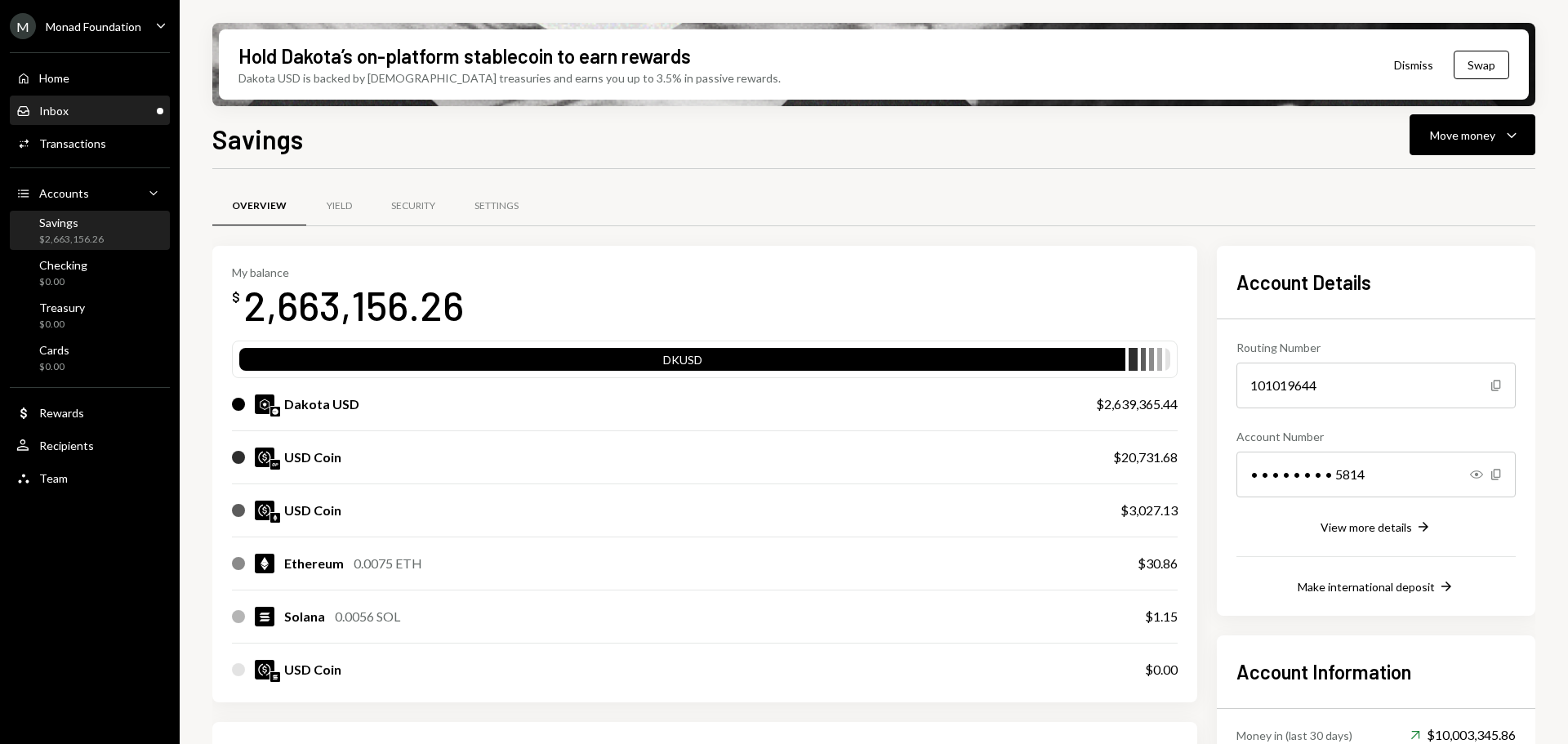
click at [80, 112] on div "Inbox Inbox" at bounding box center [90, 111] width 147 height 15
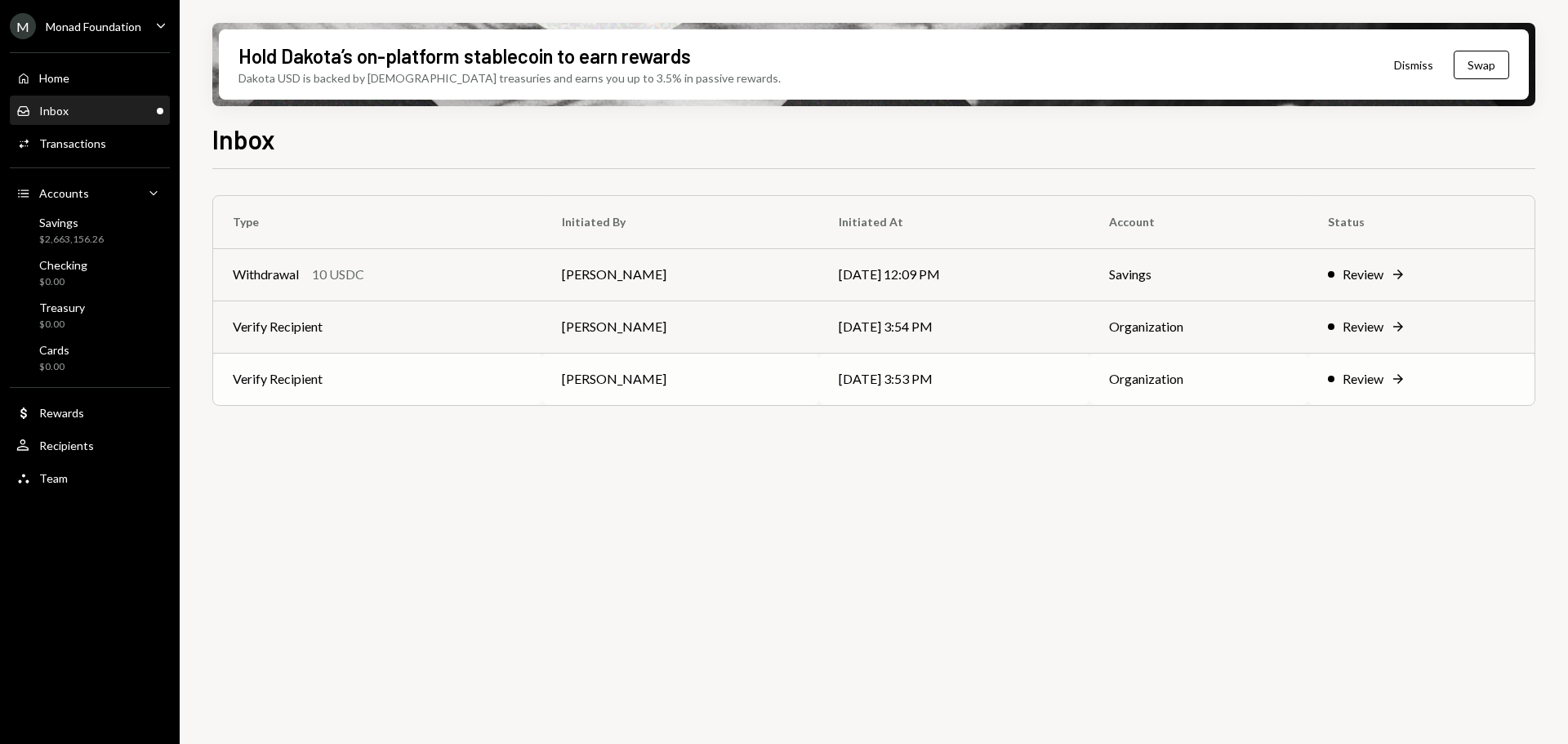
click at [434, 382] on td "Verify Recipient" at bounding box center [378, 379] width 329 height 52
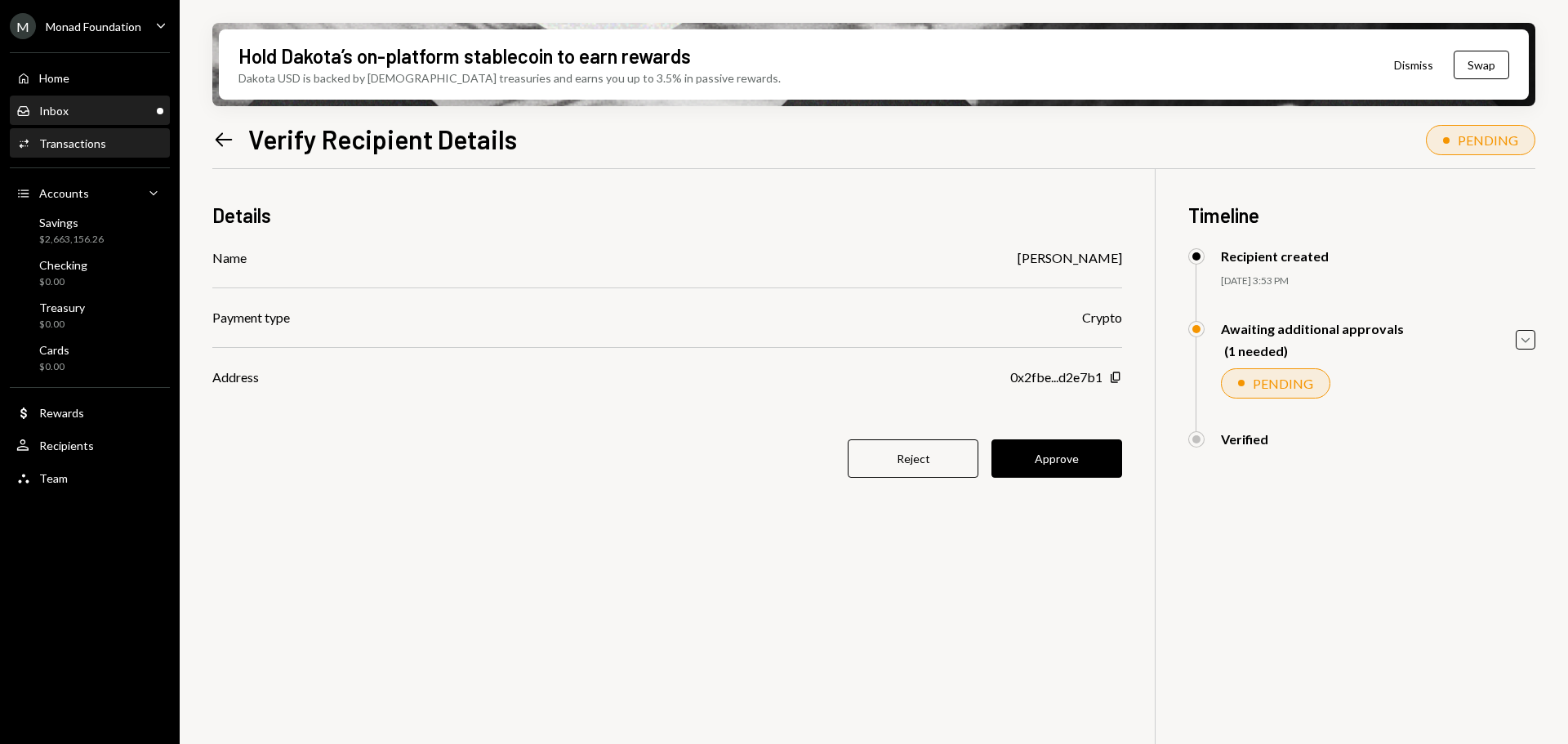
click at [84, 106] on div "Inbox Inbox" at bounding box center [90, 111] width 147 height 15
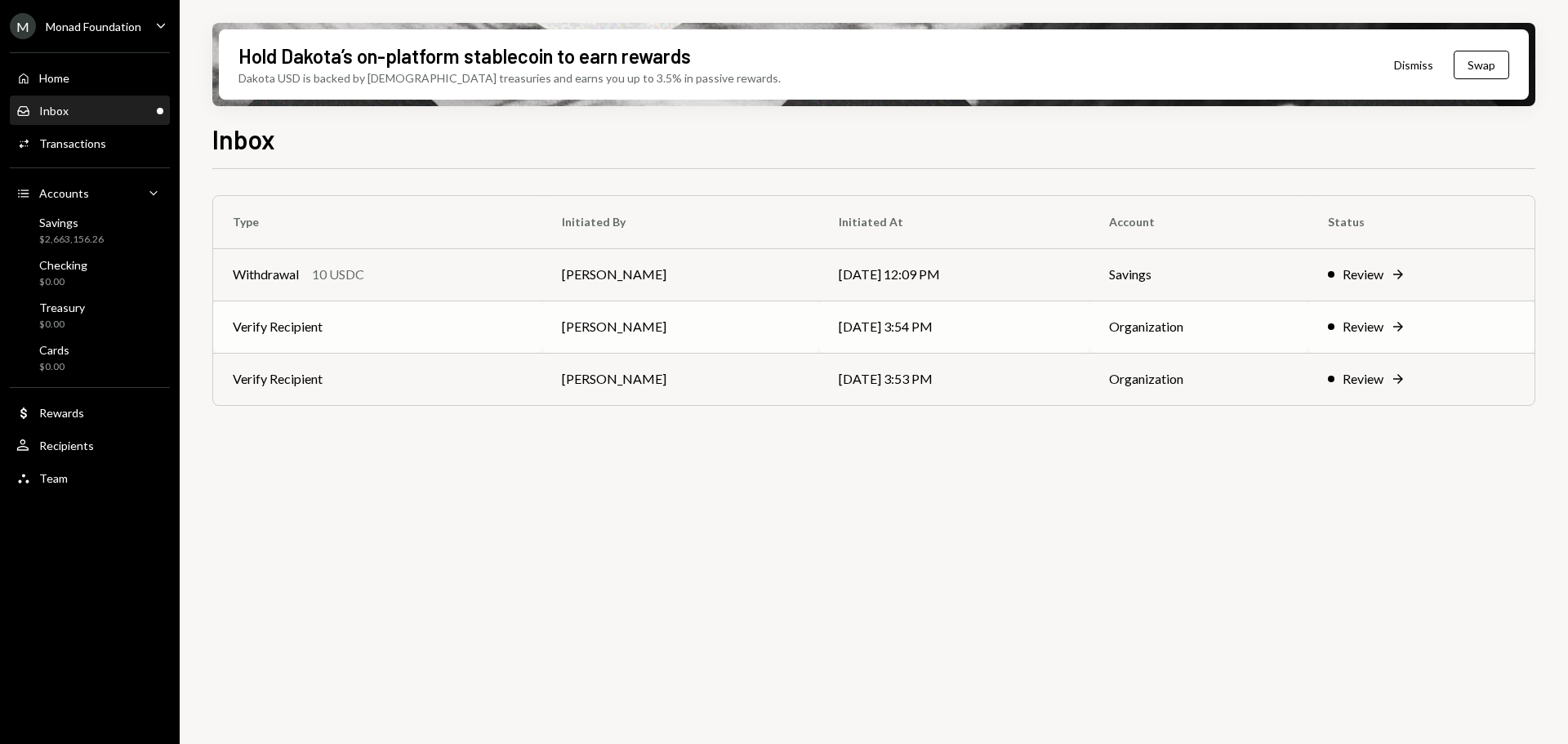
click at [414, 326] on td "Verify Recipient" at bounding box center [378, 326] width 329 height 52
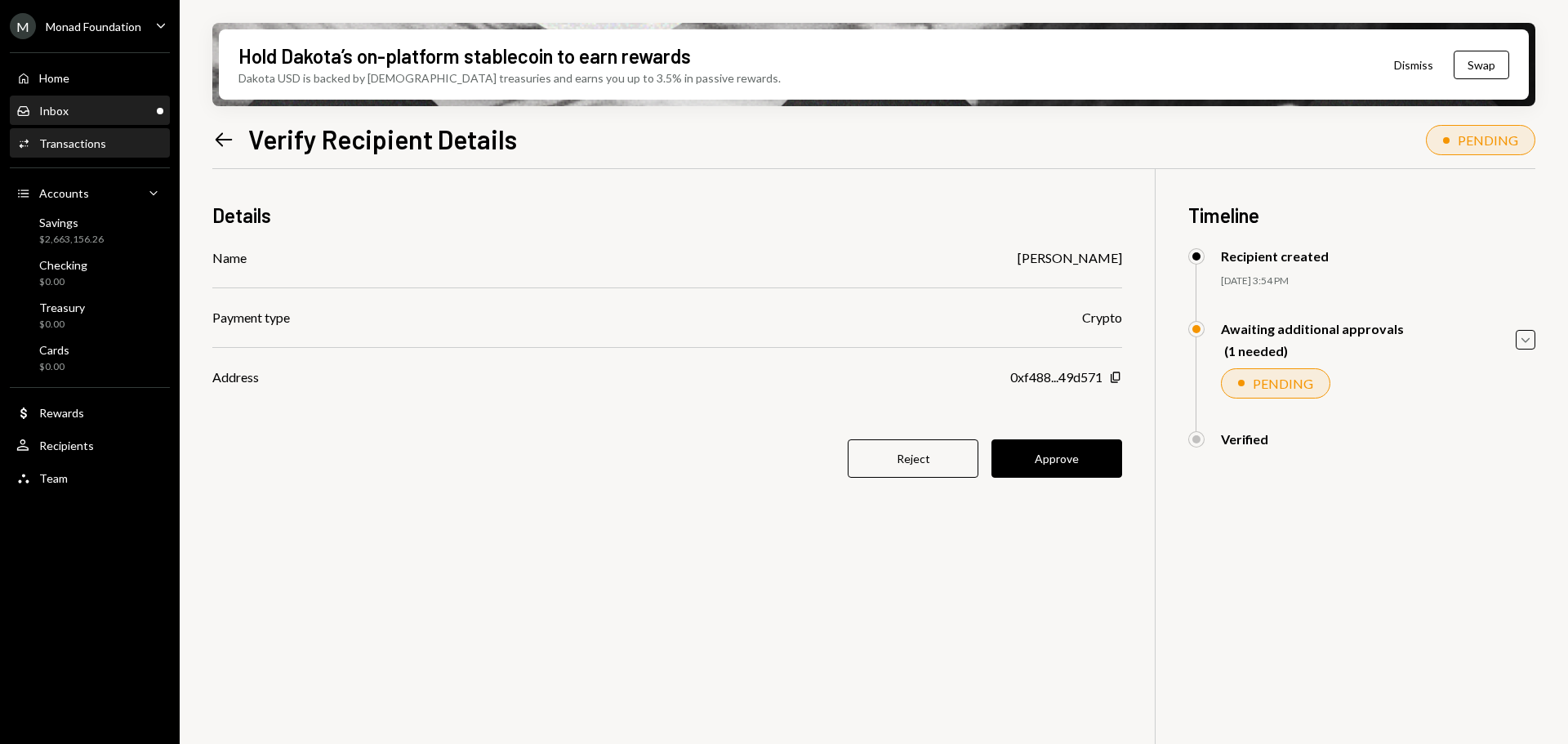
click at [102, 116] on div "Inbox Inbox" at bounding box center [90, 111] width 147 height 15
click at [88, 111] on div "Inbox Inbox" at bounding box center [90, 111] width 147 height 15
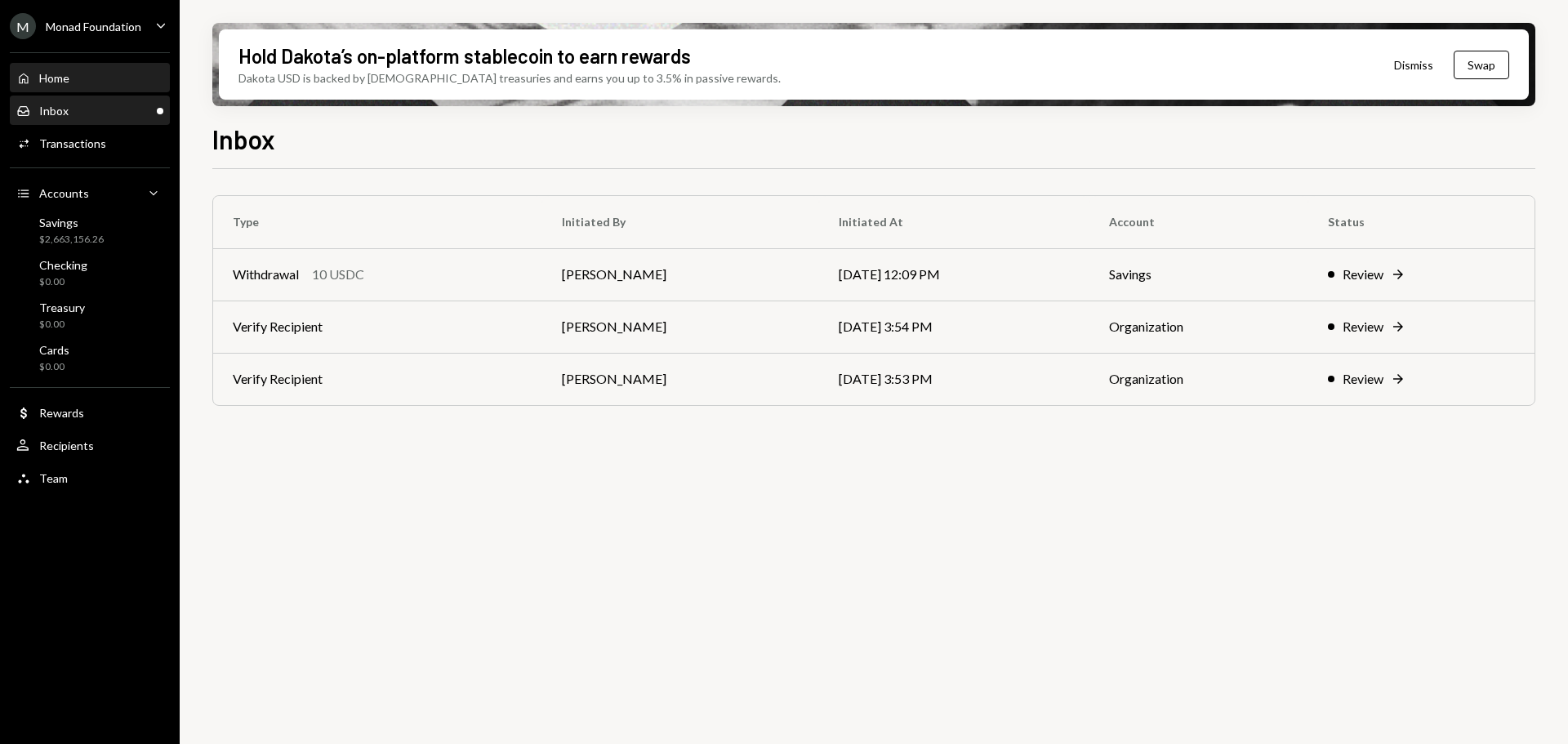
click at [89, 71] on div "Home Home" at bounding box center [90, 78] width 147 height 15
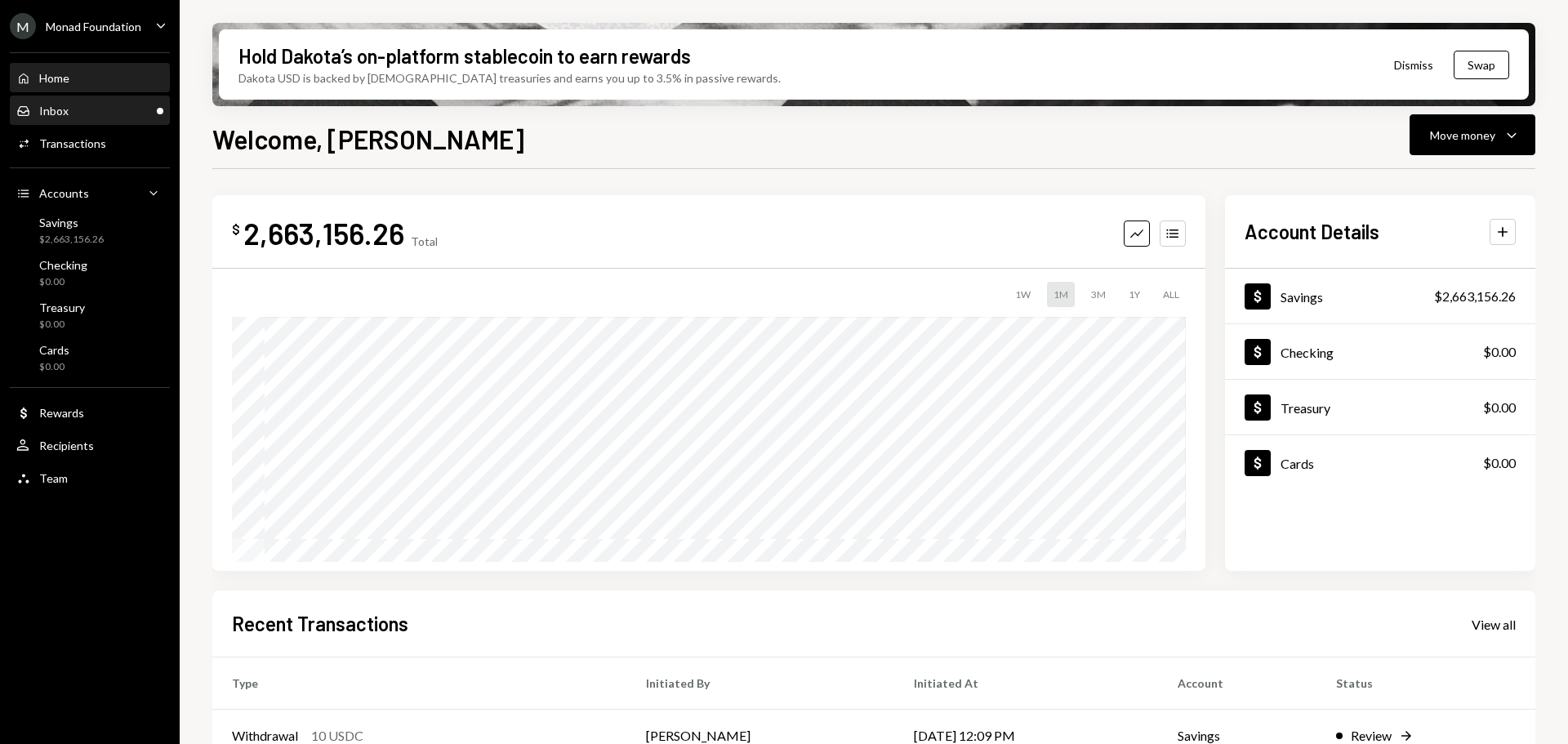
click at [78, 99] on div "Inbox Inbox" at bounding box center [90, 111] width 147 height 28
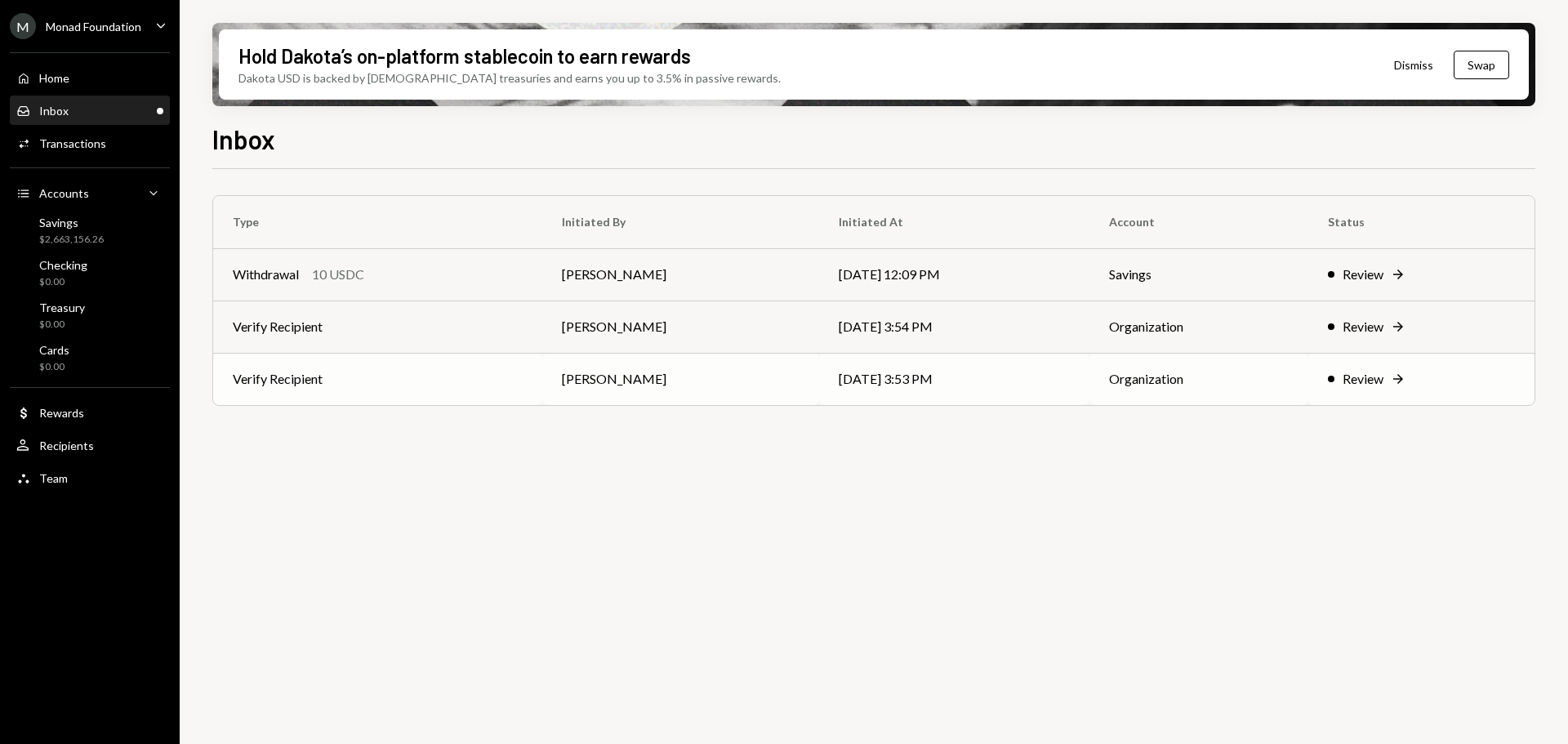
click at [458, 379] on td "Verify Recipient" at bounding box center [378, 379] width 329 height 52
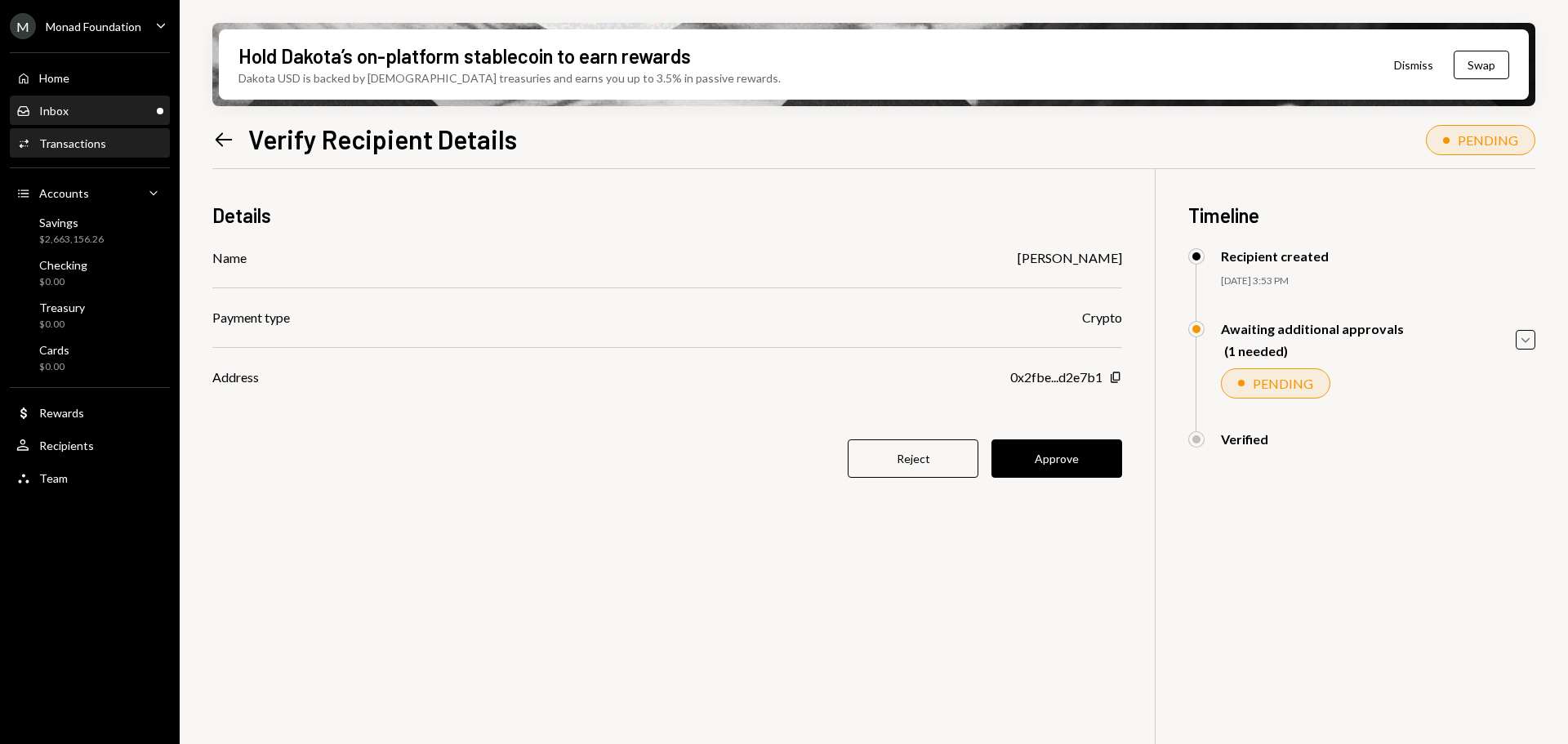
click at [131, 111] on div "Inbox Inbox" at bounding box center [90, 111] width 147 height 15
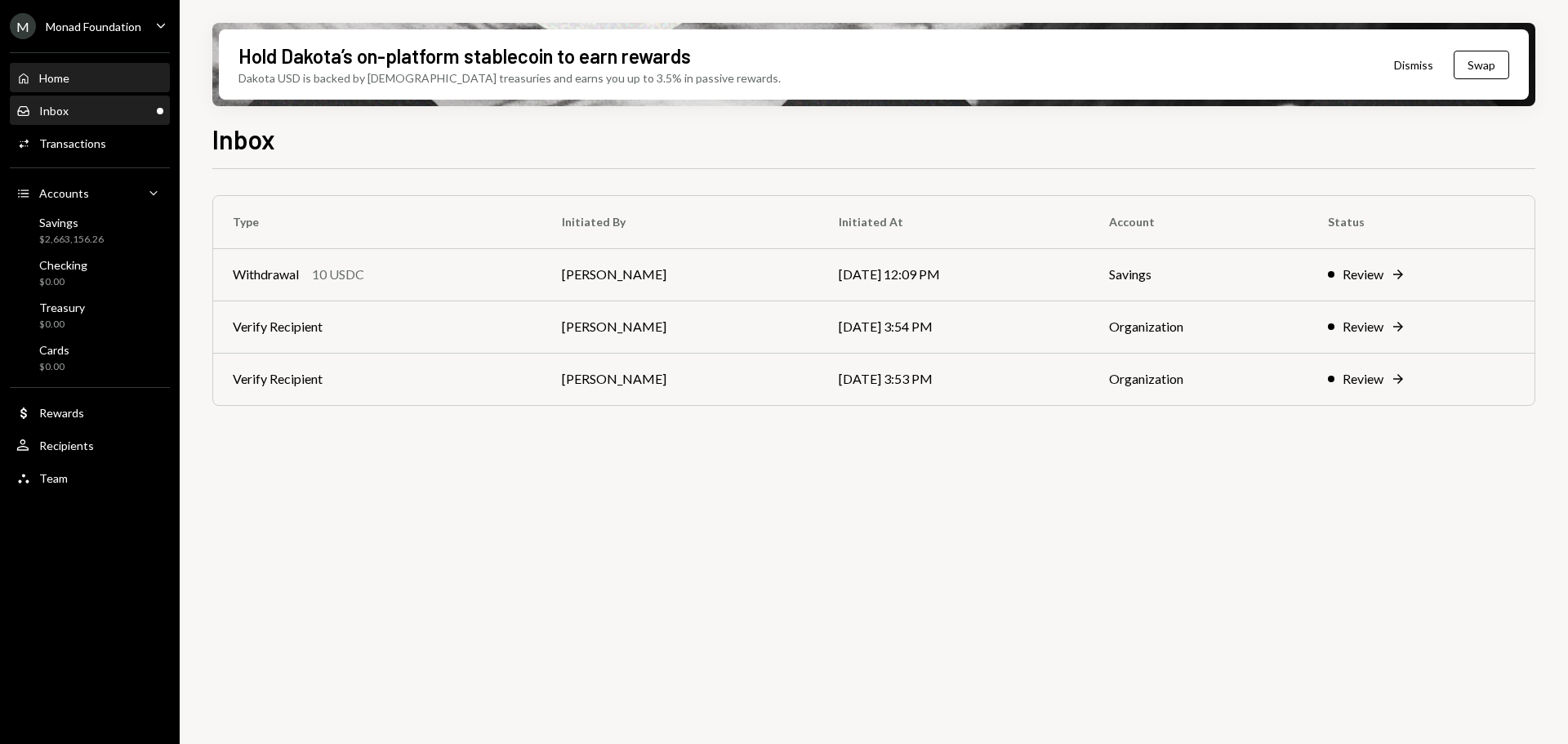
drag, startPoint x: 93, startPoint y: 113, endPoint x: 86, endPoint y: 85, distance: 28.9
click at [93, 113] on div "Inbox Inbox" at bounding box center [90, 111] width 147 height 15
